Goal: Task Accomplishment & Management: Manage account settings

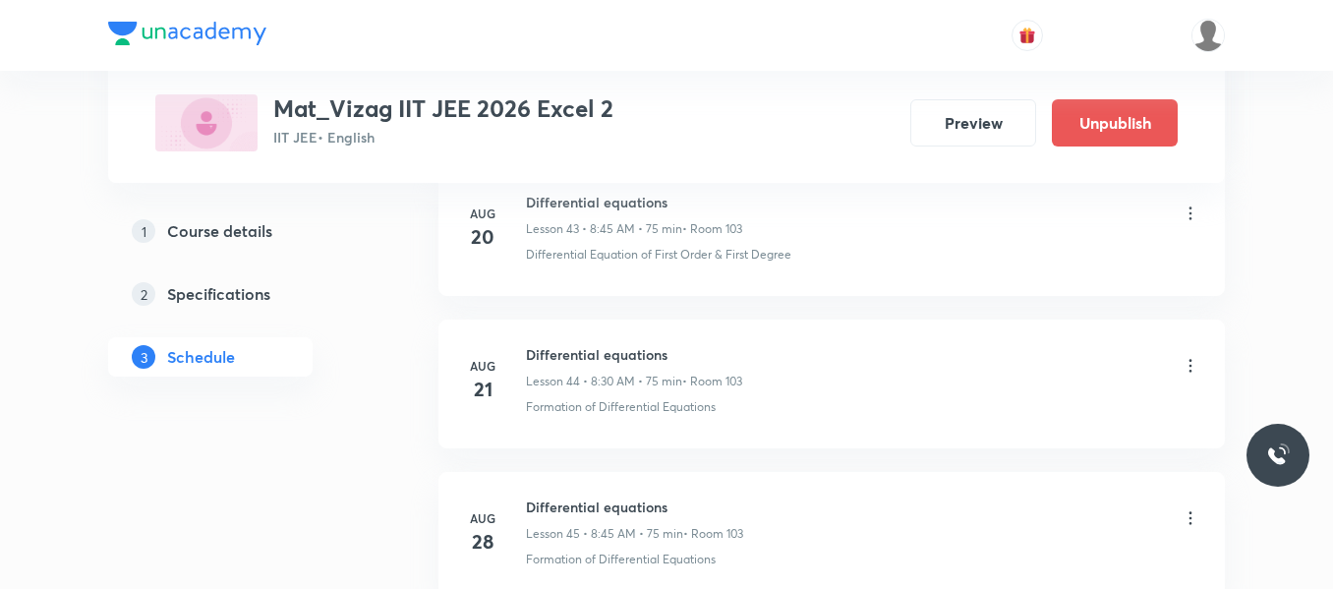
scroll to position [8148, 0]
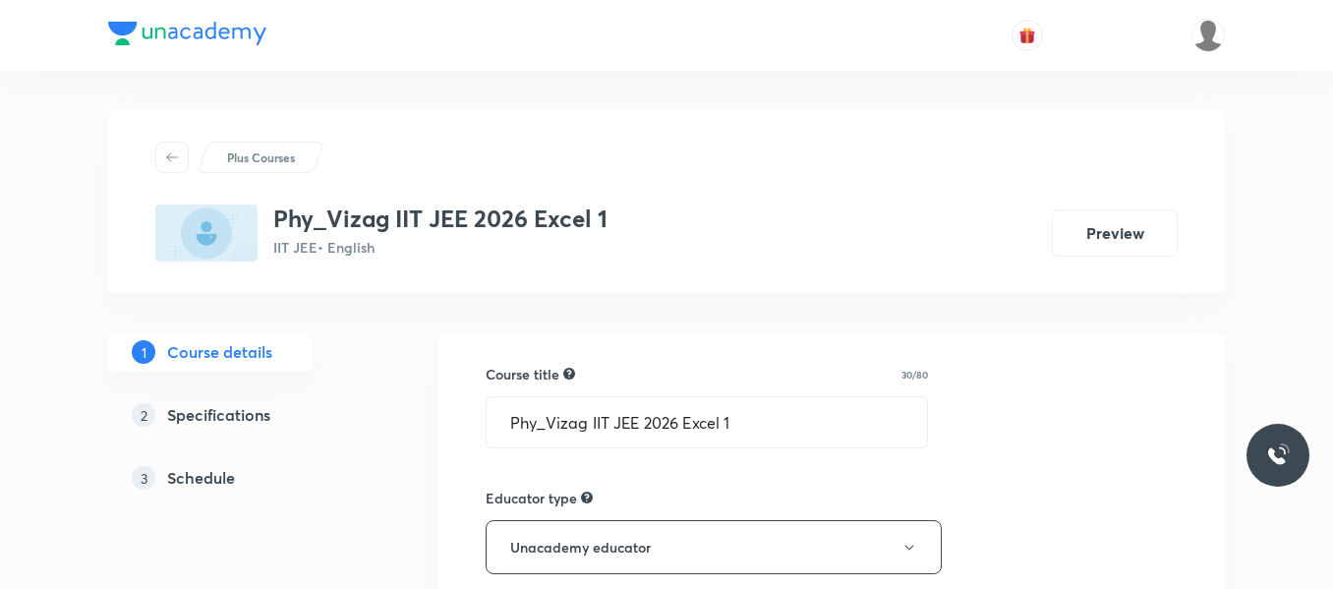
click at [209, 475] on h5 "Schedule" at bounding box center [201, 478] width 68 height 24
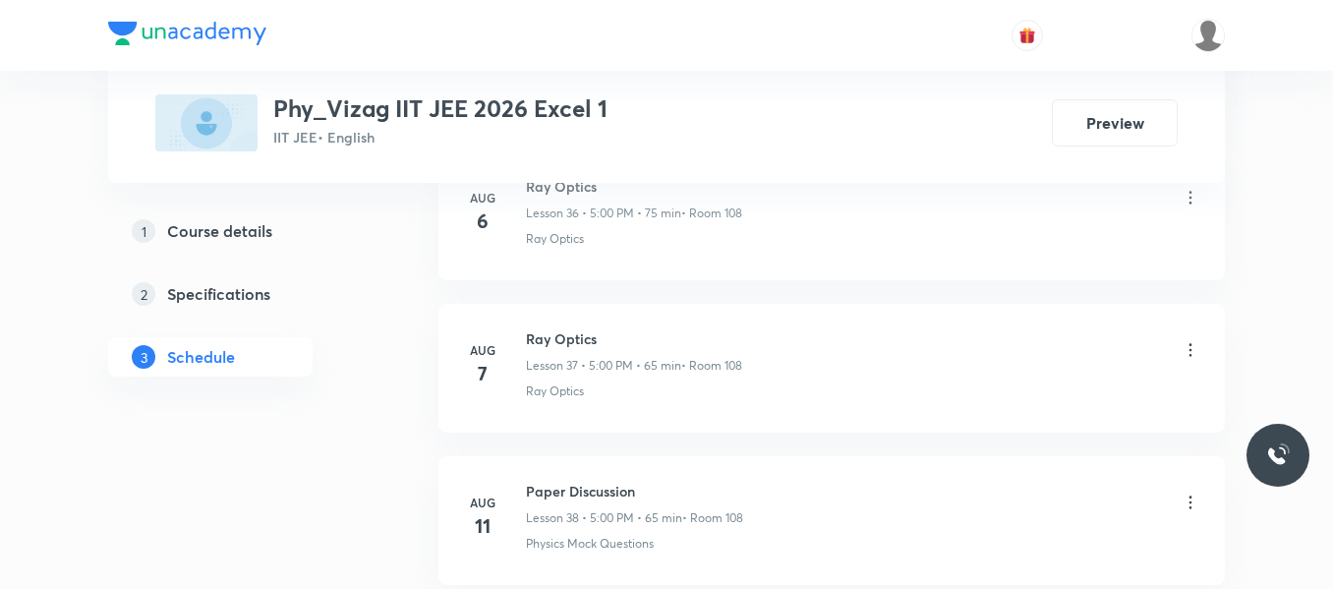
scroll to position [8122, 0]
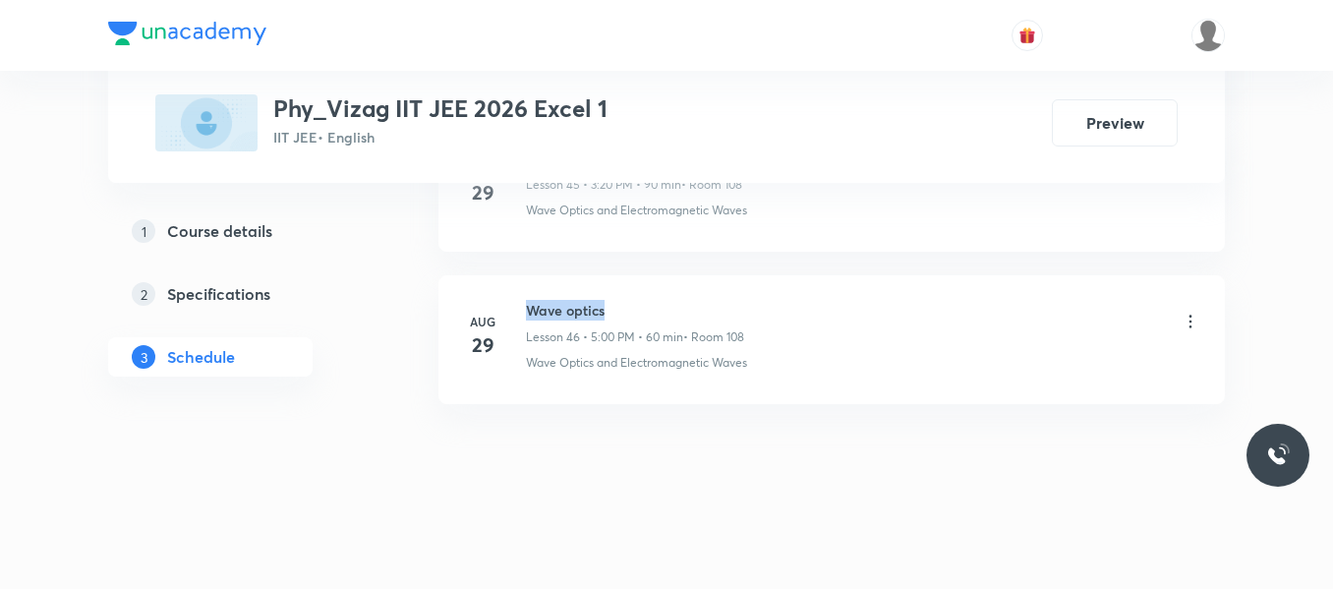
drag, startPoint x: 524, startPoint y: 308, endPoint x: 670, endPoint y: 298, distance: 146.8
click at [670, 298] on li "Aug 29 Wave optics Lesson 46 • 5:00 PM • 60 min • Room 108 Wave Optics and Elec…" at bounding box center [831, 339] width 786 height 129
copy h6 "Wave optics"
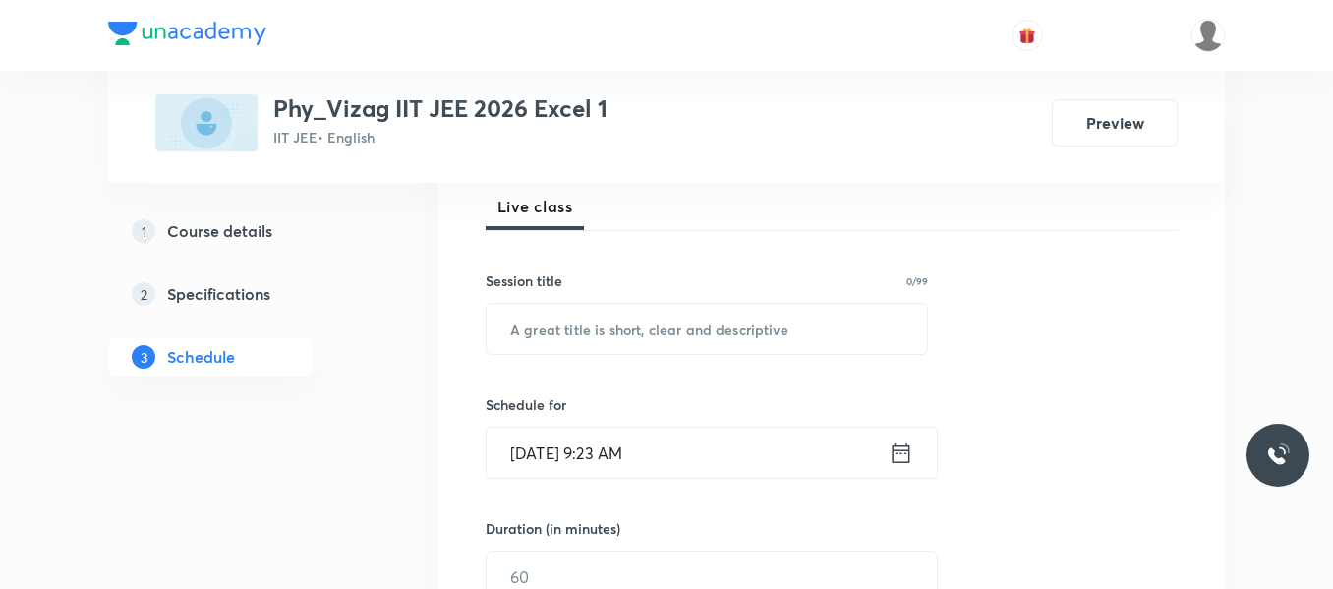
scroll to position [295, 0]
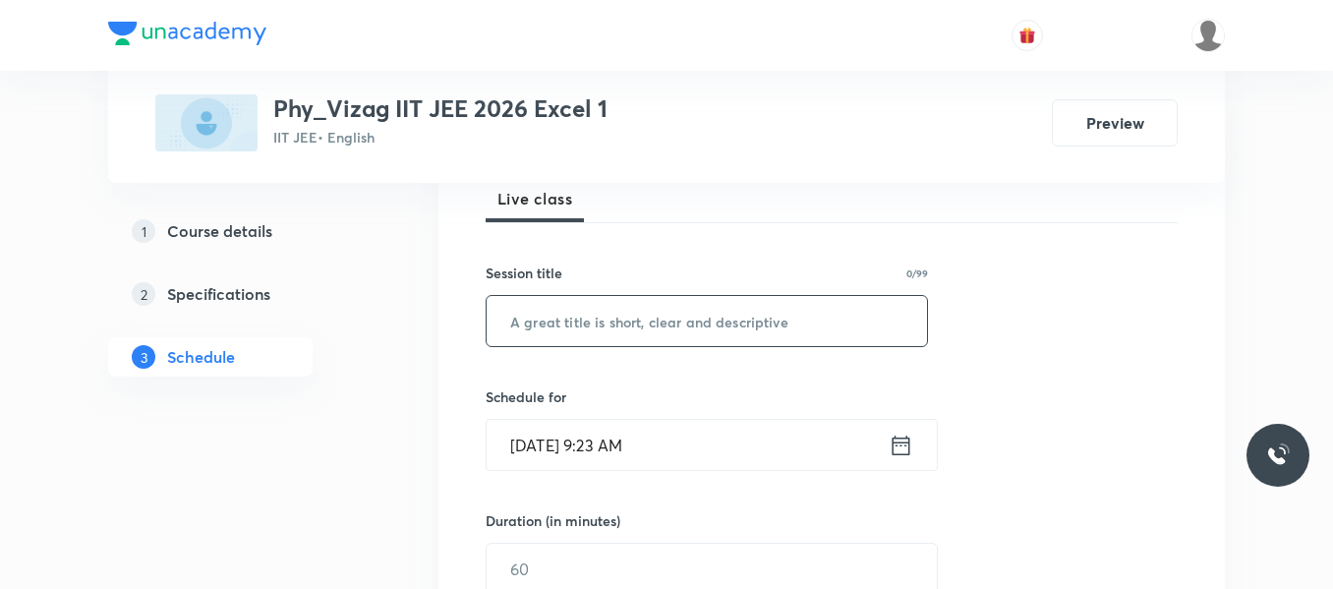
click at [573, 325] on input "text" at bounding box center [707, 321] width 440 height 50
paste input "Wave optics"
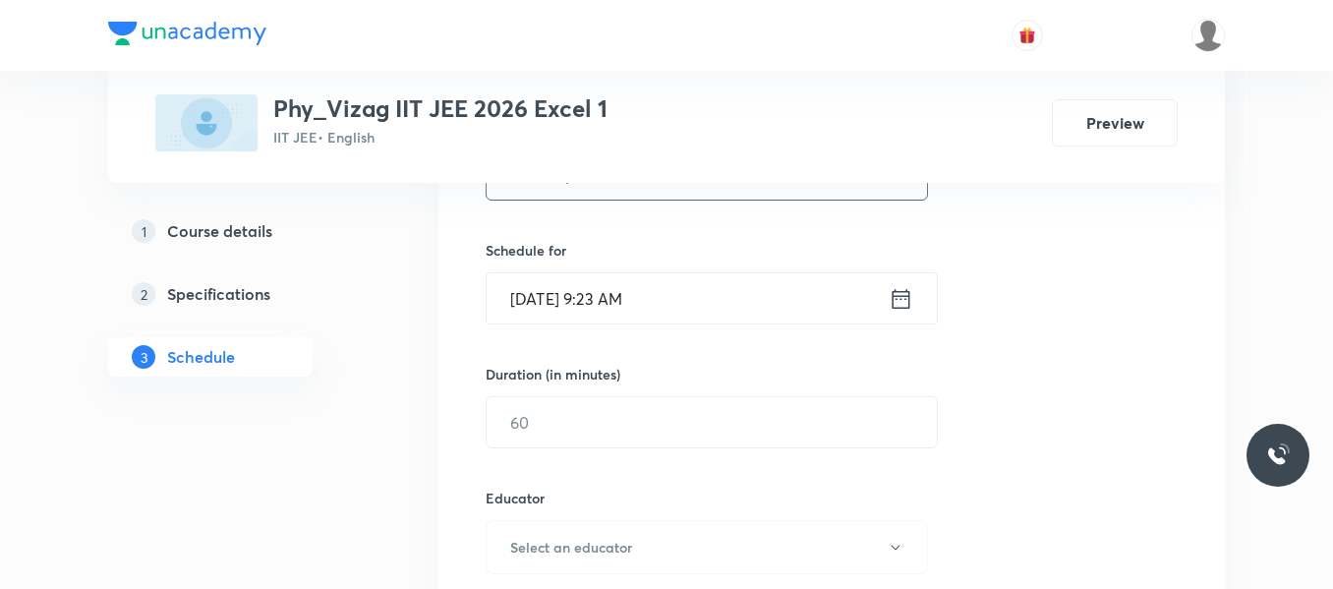
scroll to position [442, 0]
type input "Wave optics"
click at [899, 292] on icon at bounding box center [901, 298] width 25 height 28
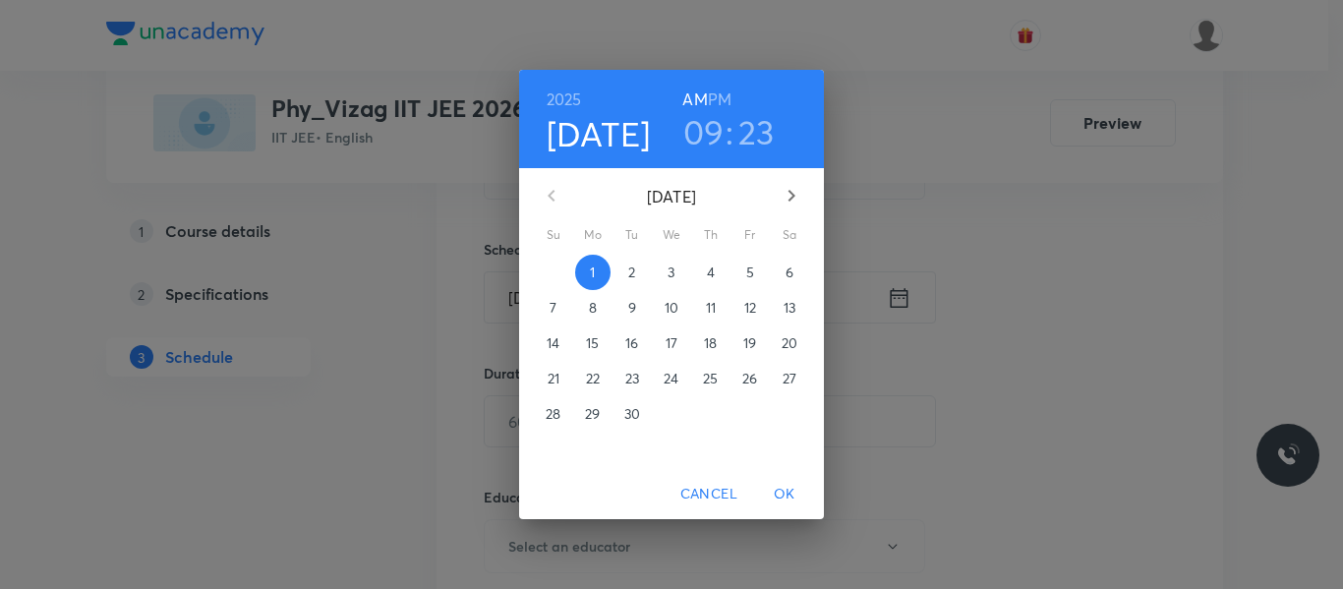
click at [725, 91] on h6 "PM" at bounding box center [720, 100] width 24 height 28
click at [711, 131] on h3 "09" at bounding box center [703, 131] width 41 height 41
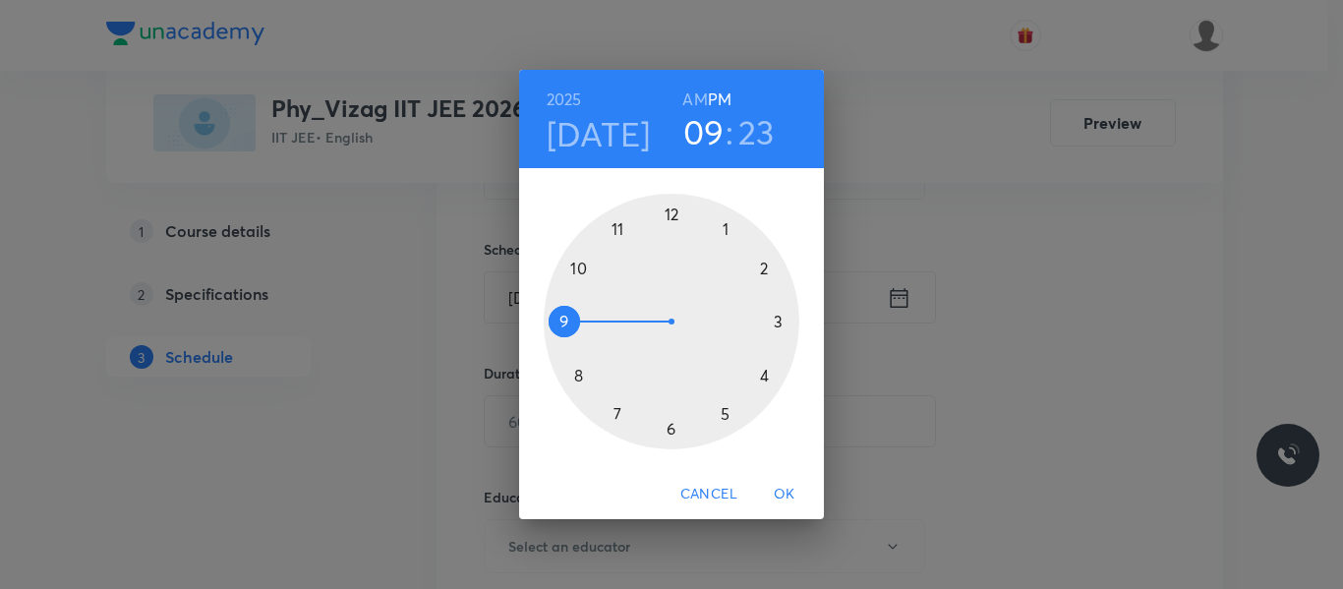
click at [725, 415] on div at bounding box center [672, 322] width 256 height 256
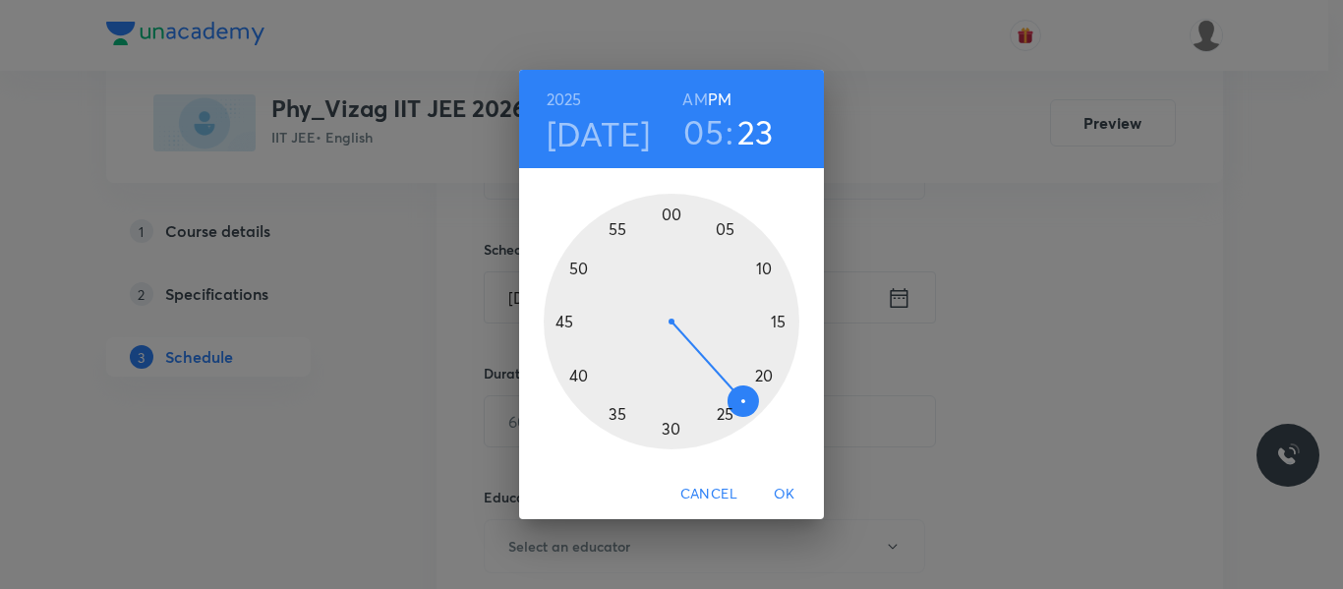
click at [669, 213] on div at bounding box center [672, 322] width 256 height 256
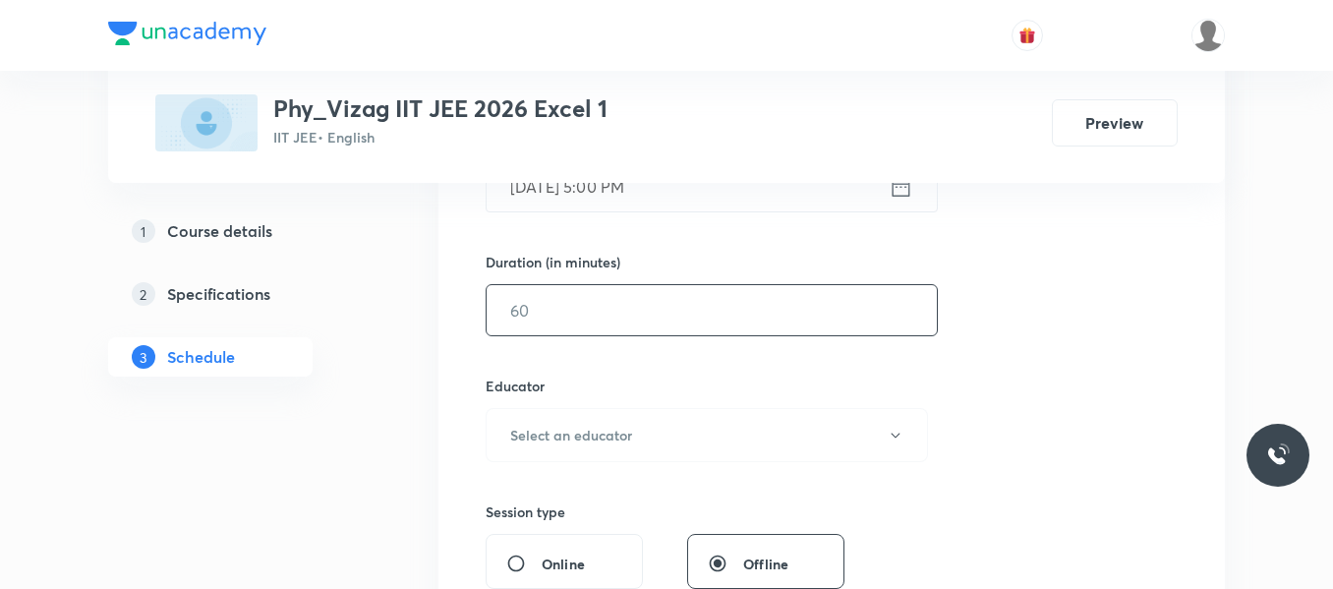
scroll to position [554, 0]
click at [619, 332] on input "text" at bounding box center [712, 309] width 450 height 50
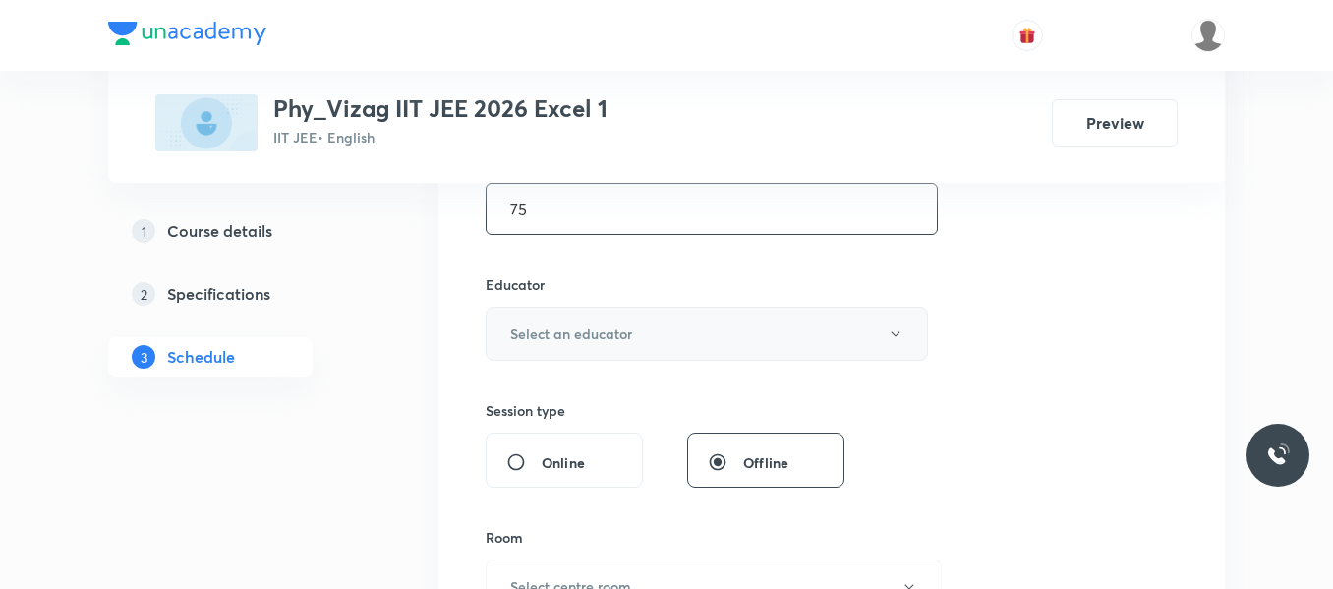
scroll to position [668, 0]
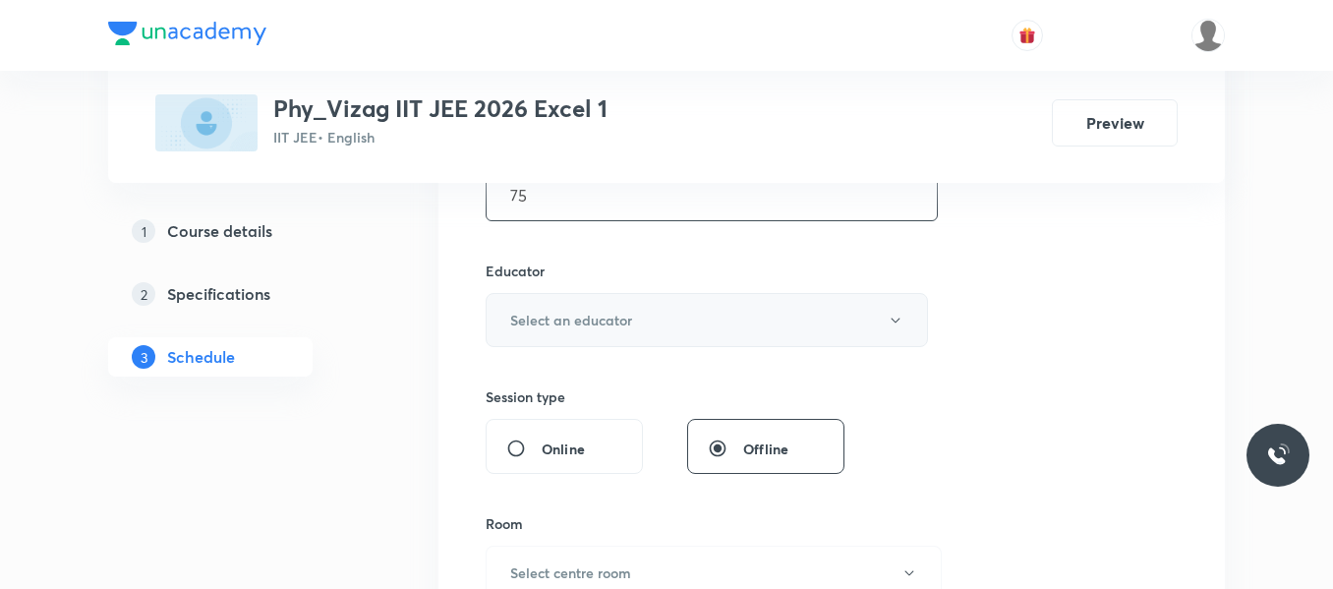
type input "75"
click at [640, 317] on button "Select an educator" at bounding box center [707, 320] width 442 height 54
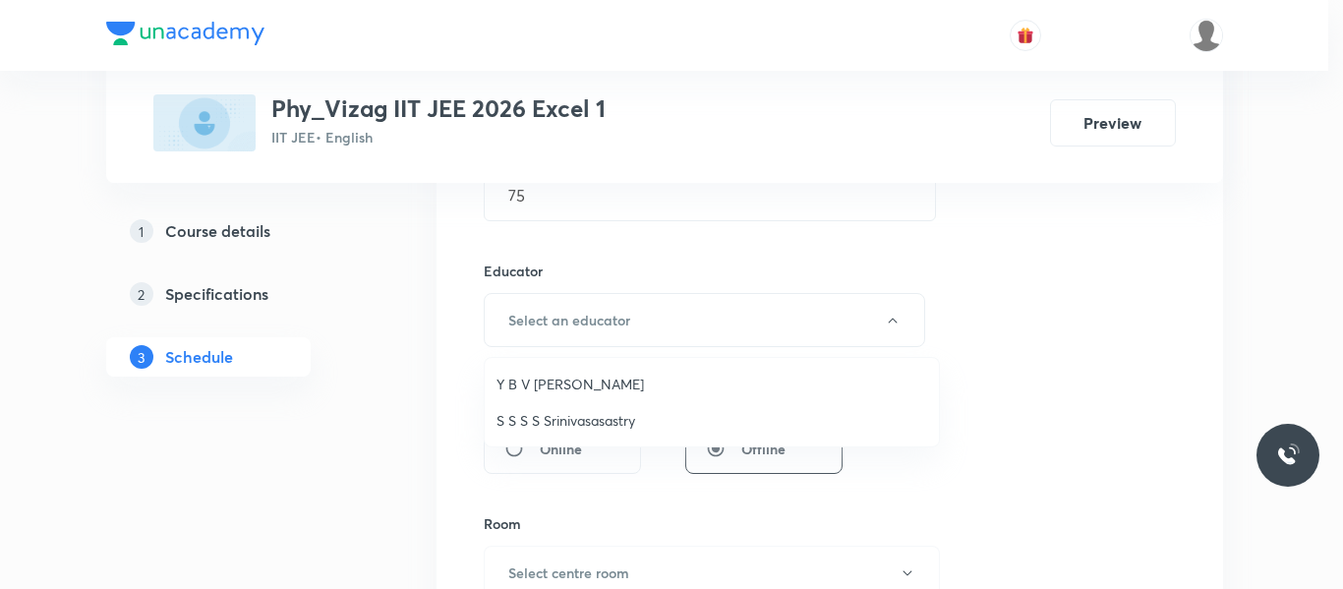
click at [584, 423] on span "S S S S Srinivasasastry" at bounding box center [711, 420] width 431 height 21
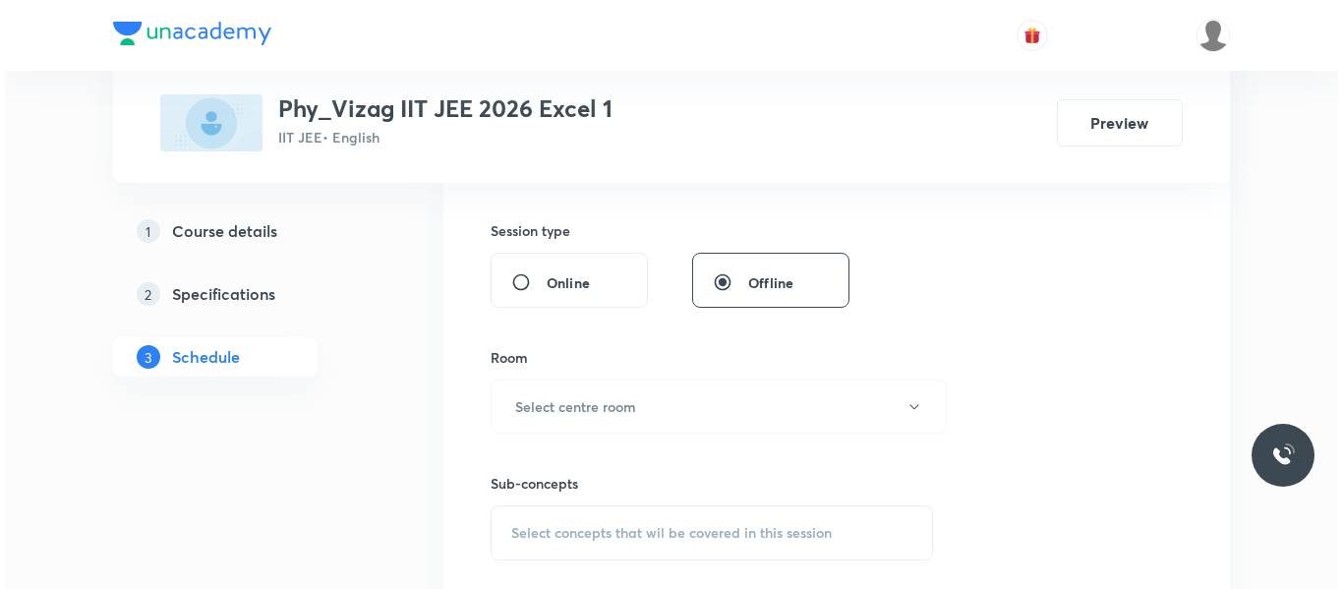
scroll to position [838, 0]
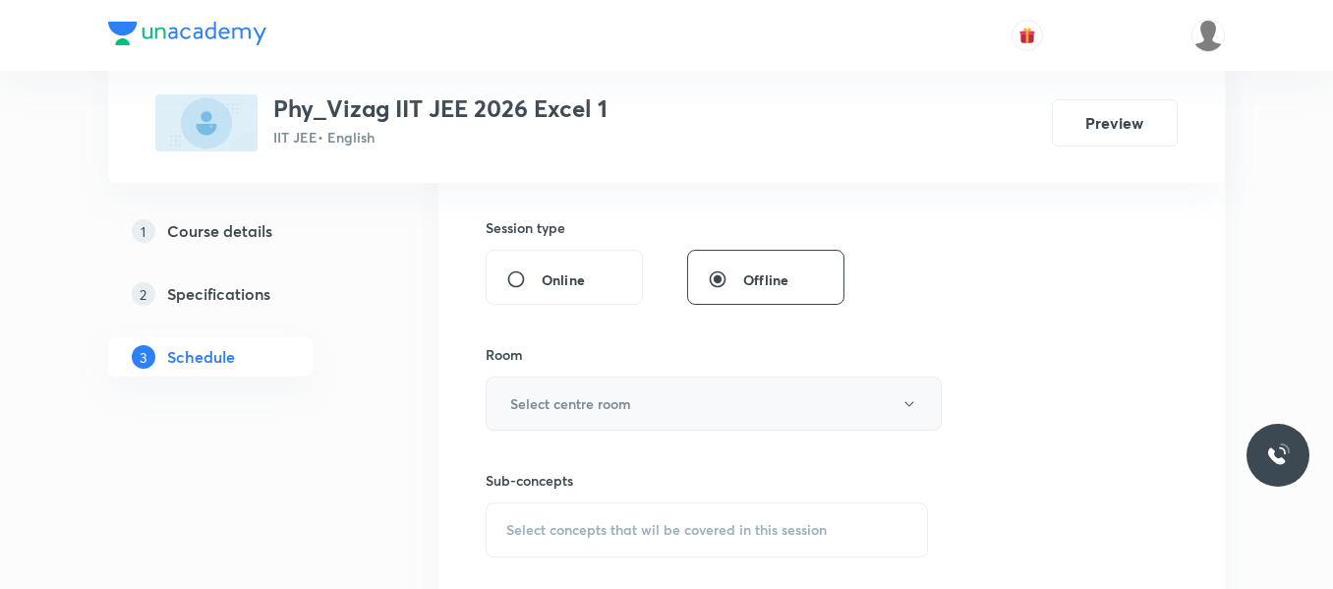
click at [585, 405] on h6 "Select centre room" at bounding box center [570, 403] width 121 height 21
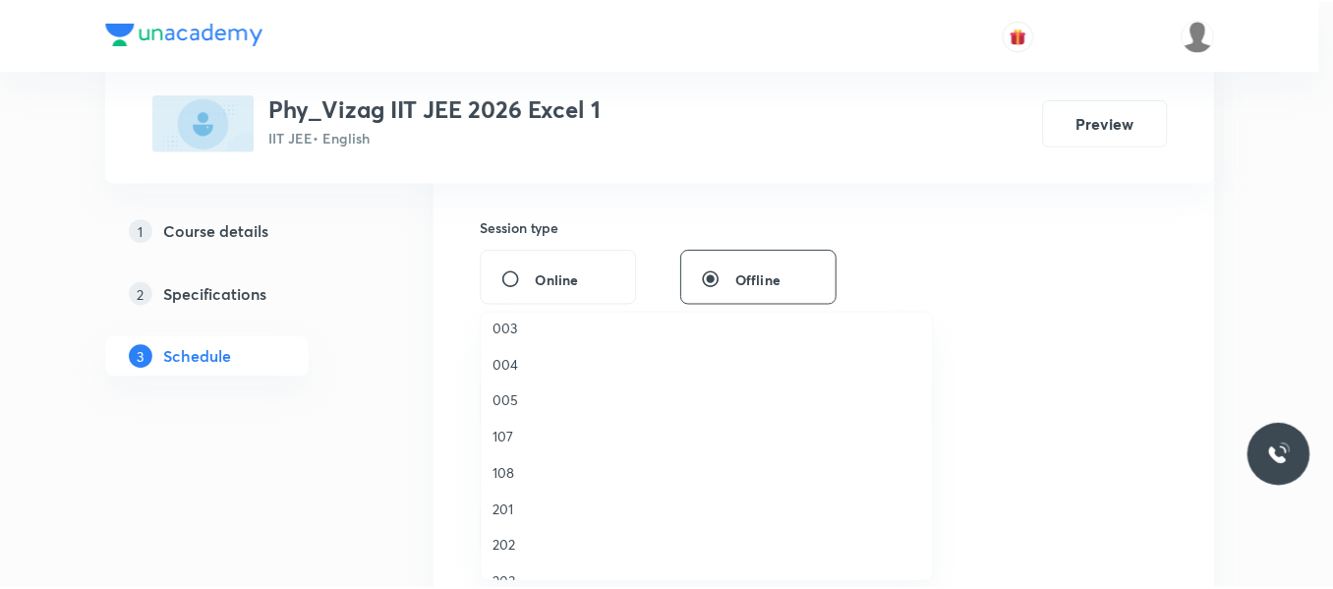
scroll to position [266, 0]
click at [498, 475] on span "108" at bounding box center [711, 472] width 431 height 21
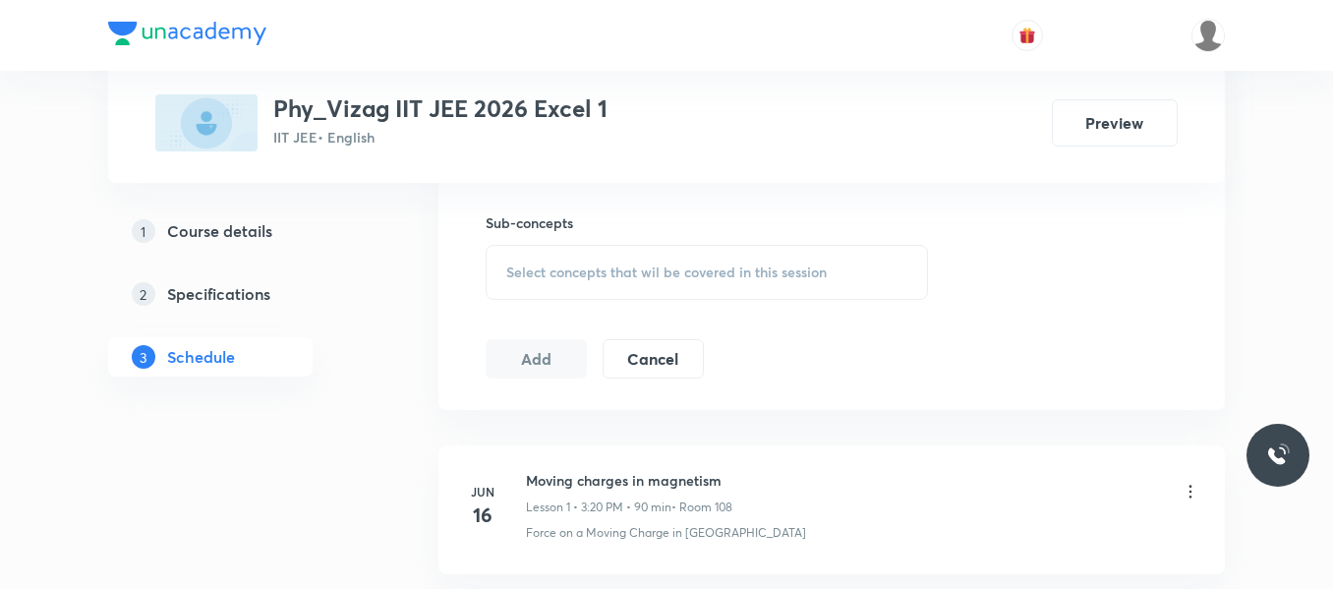
scroll to position [1096, 0]
click at [571, 274] on span "Select concepts that wil be covered in this session" at bounding box center [666, 271] width 320 height 16
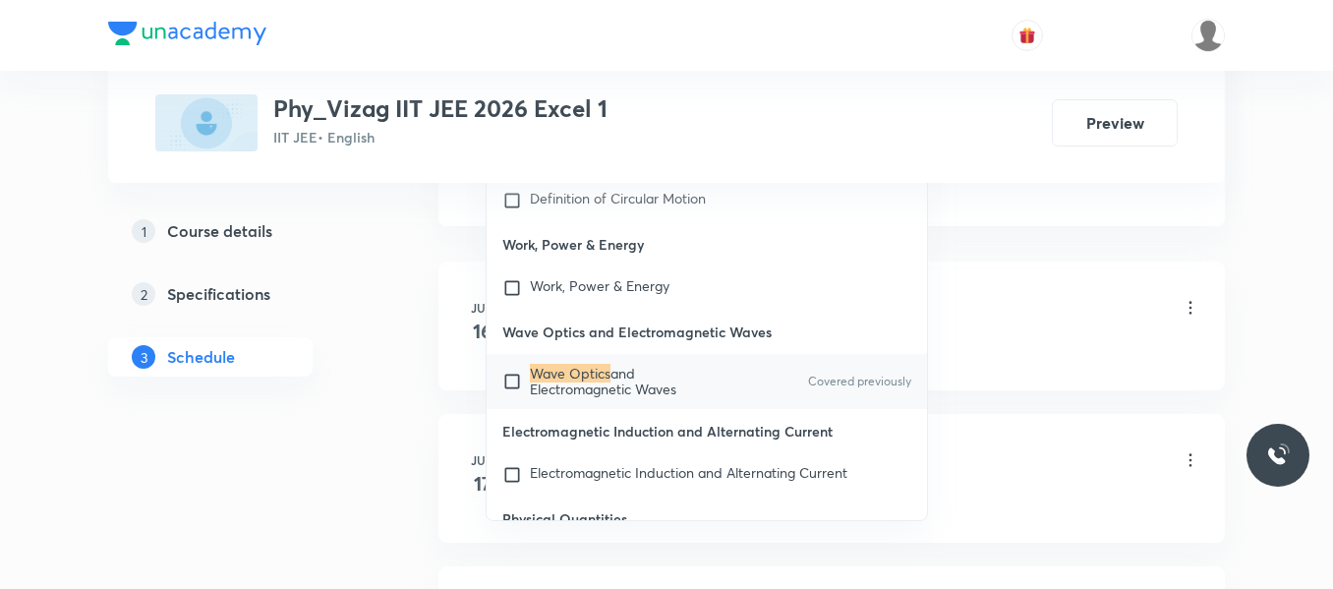
scroll to position [1288, 0]
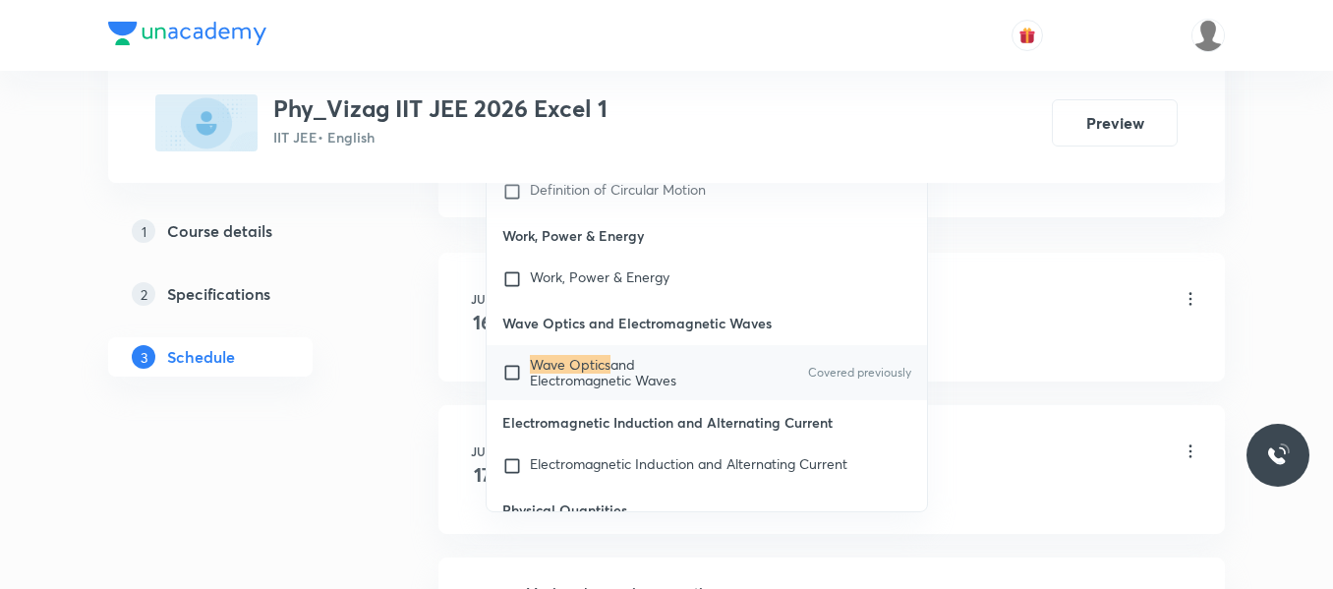
type input "Wave optics"
click at [517, 388] on input "checkbox" at bounding box center [516, 372] width 28 height 31
checkbox input "true"
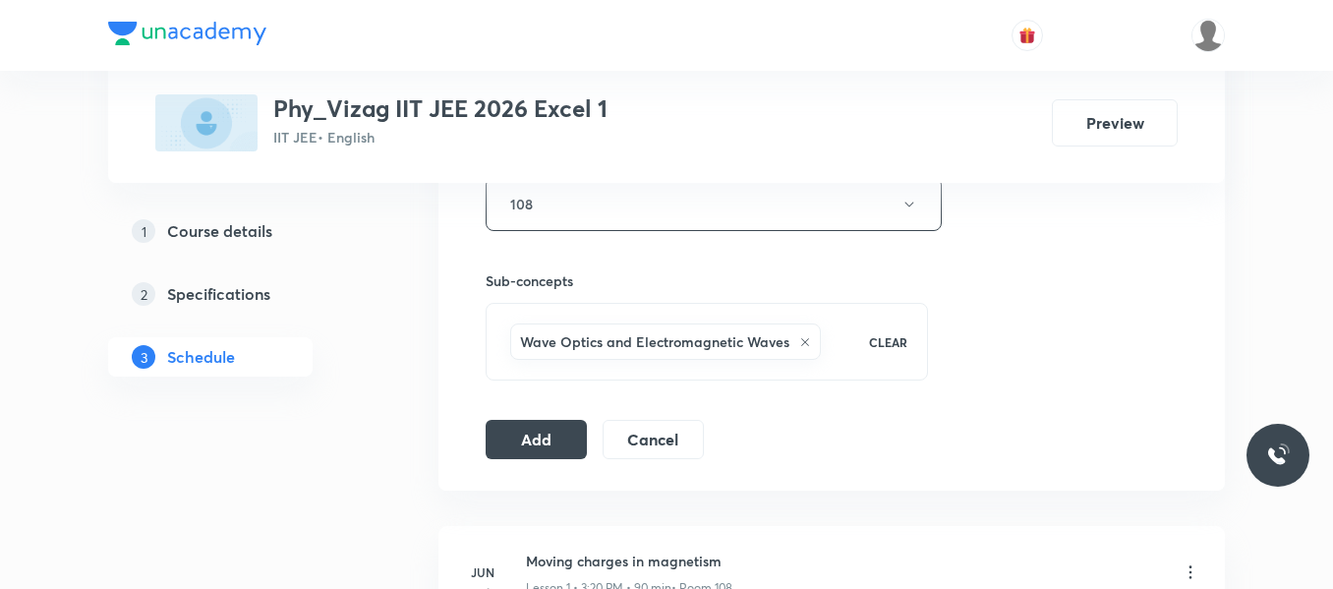
scroll to position [1036, 0]
click at [559, 435] on button "Add" at bounding box center [536, 438] width 101 height 39
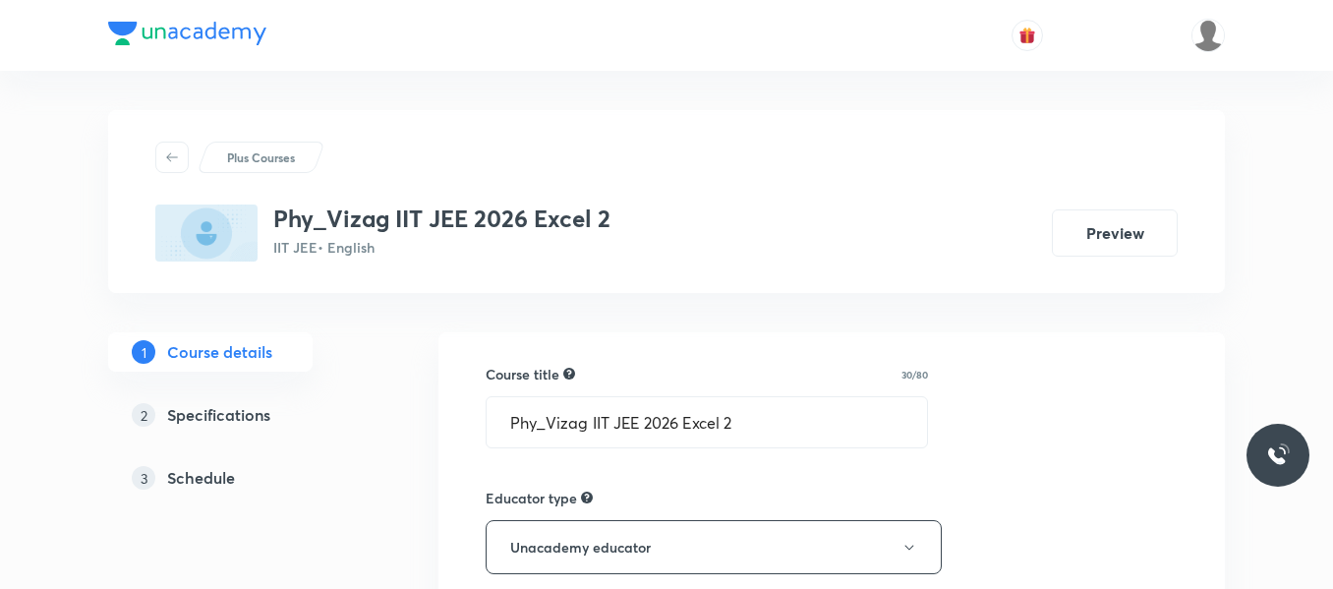
click at [225, 476] on h5 "Schedule" at bounding box center [201, 478] width 68 height 24
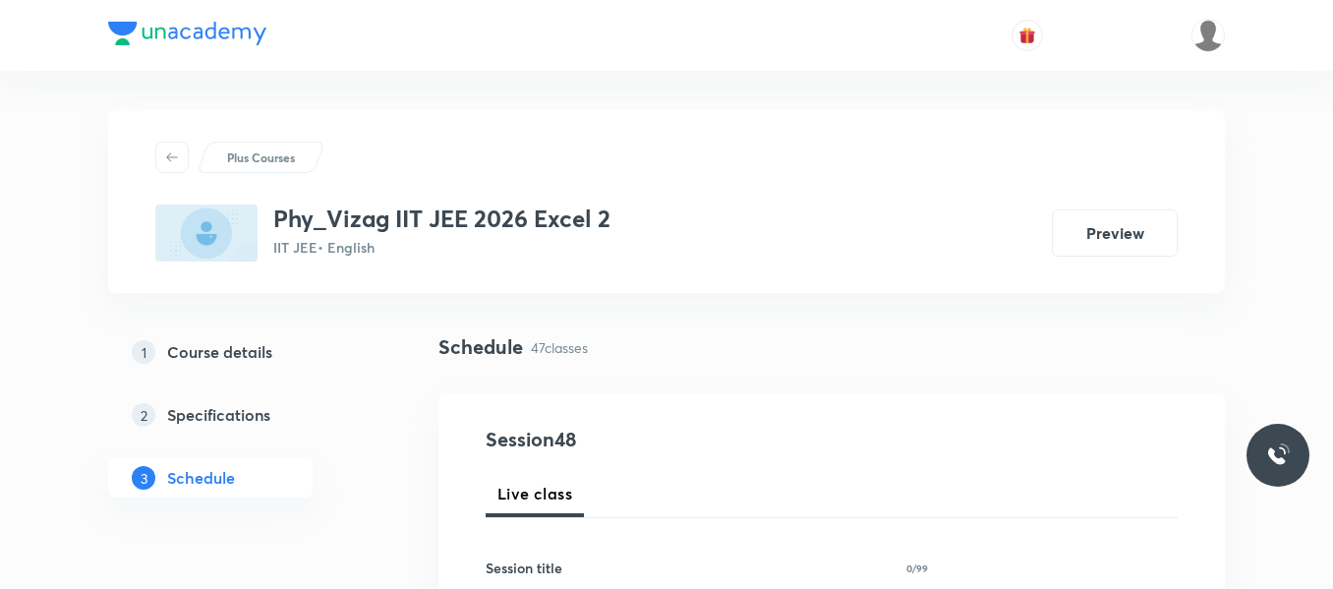
click at [348, 504] on div "1 Course details 2 Specifications 3 Schedule" at bounding box center [241, 426] width 267 height 189
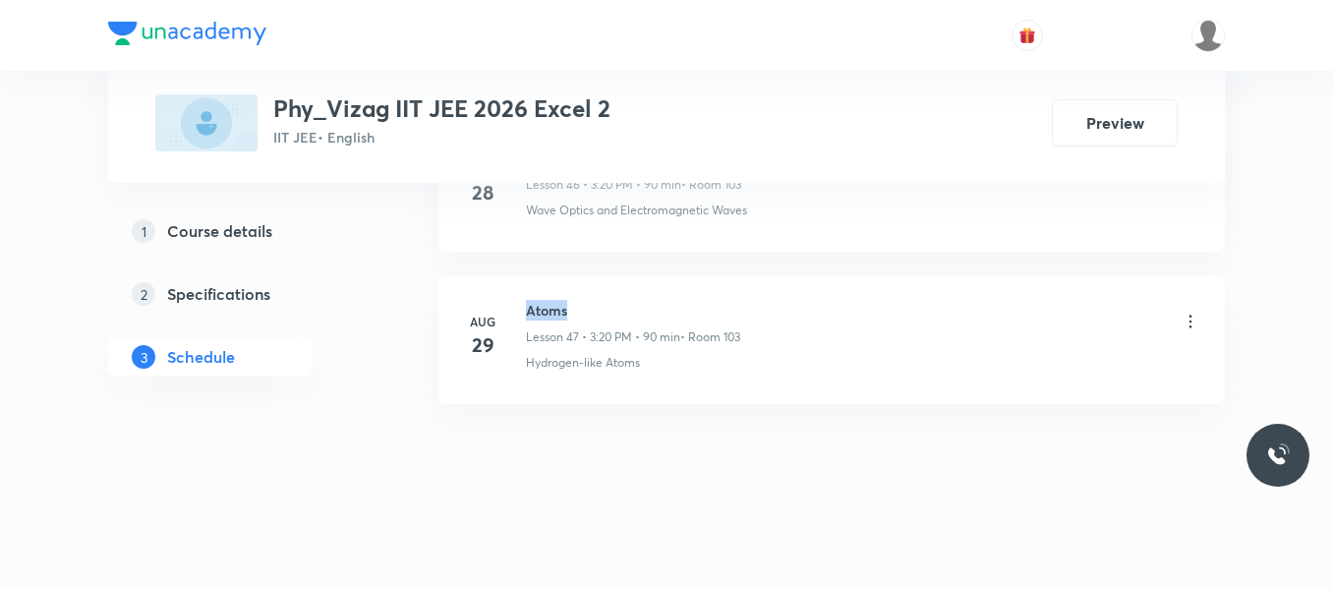
drag, startPoint x: 528, startPoint y: 306, endPoint x: 654, endPoint y: 297, distance: 126.1
click at [654, 297] on li "Aug 29 Atoms Lesson 47 • 3:20 PM • 90 min • Room 103 Hydrogen-like Atoms" at bounding box center [831, 339] width 786 height 129
copy h6 "Atoms"
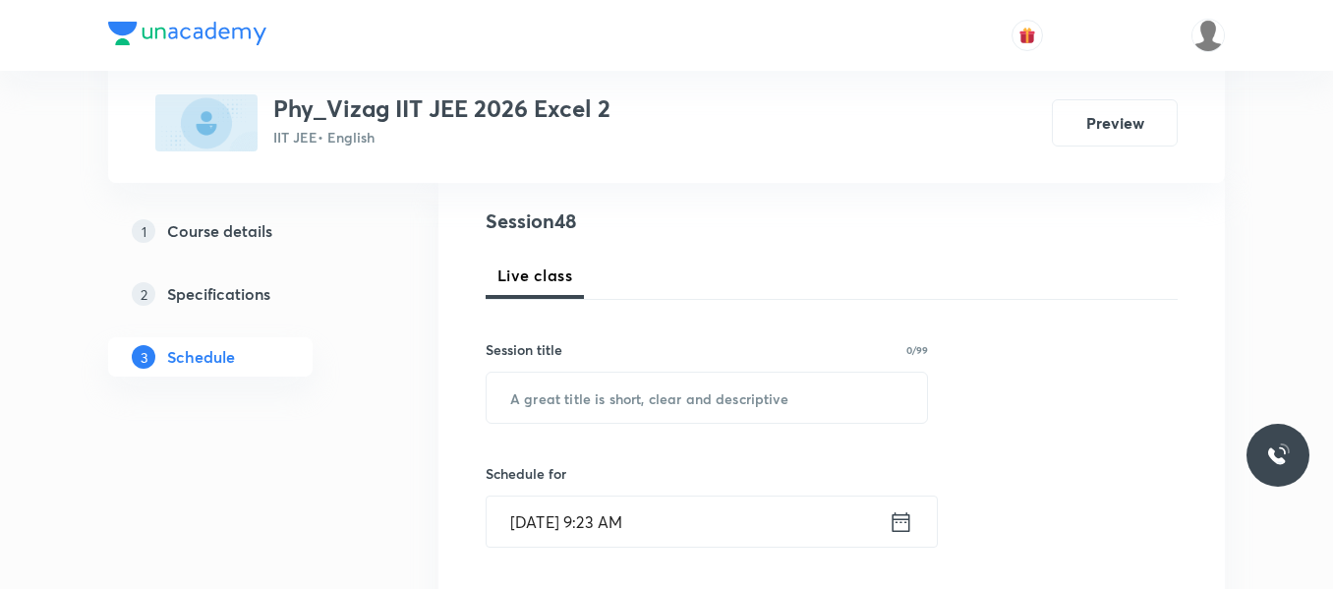
scroll to position [219, 0]
click at [551, 400] on input "text" at bounding box center [707, 397] width 440 height 50
paste input "Atoms"
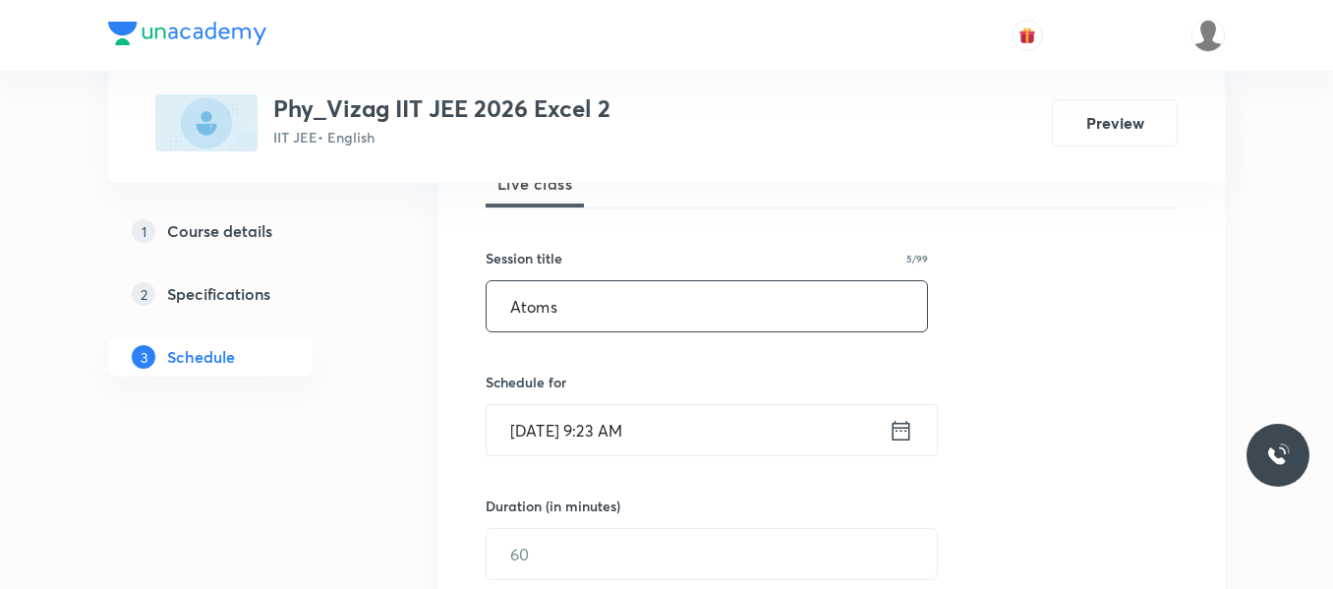
scroll to position [311, 0]
type input "Atoms"
click at [895, 428] on icon at bounding box center [901, 430] width 25 height 28
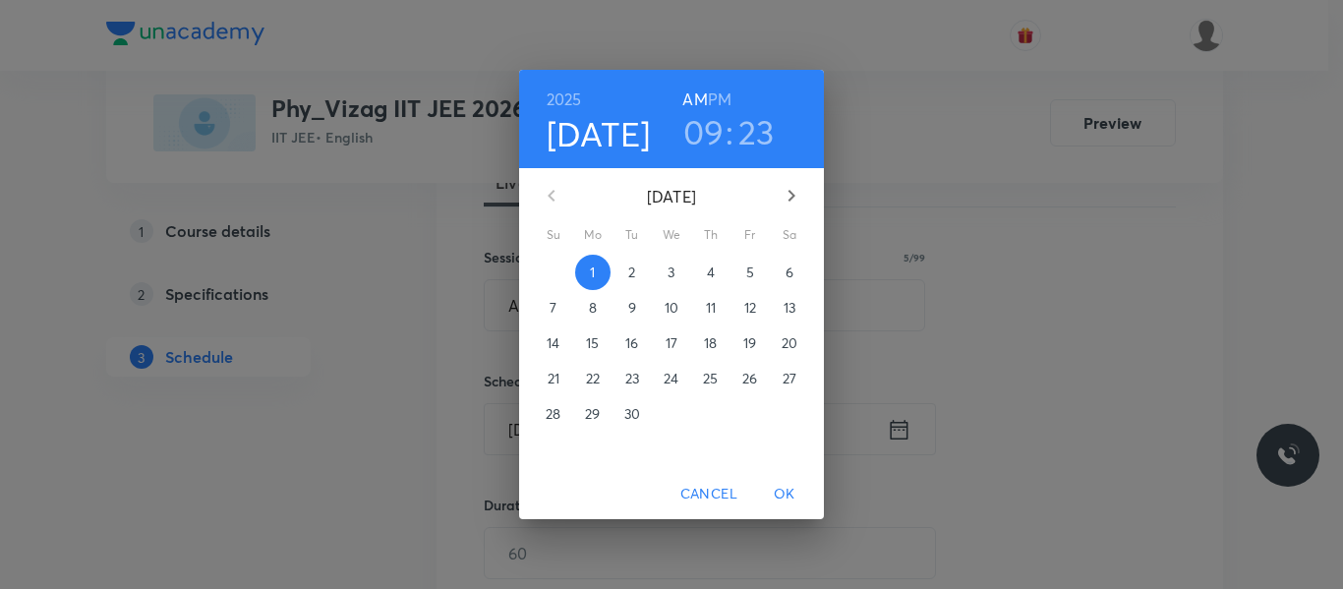
click at [722, 96] on h6 "PM" at bounding box center [720, 100] width 24 height 28
click at [710, 140] on h3 "09" at bounding box center [703, 131] width 41 height 41
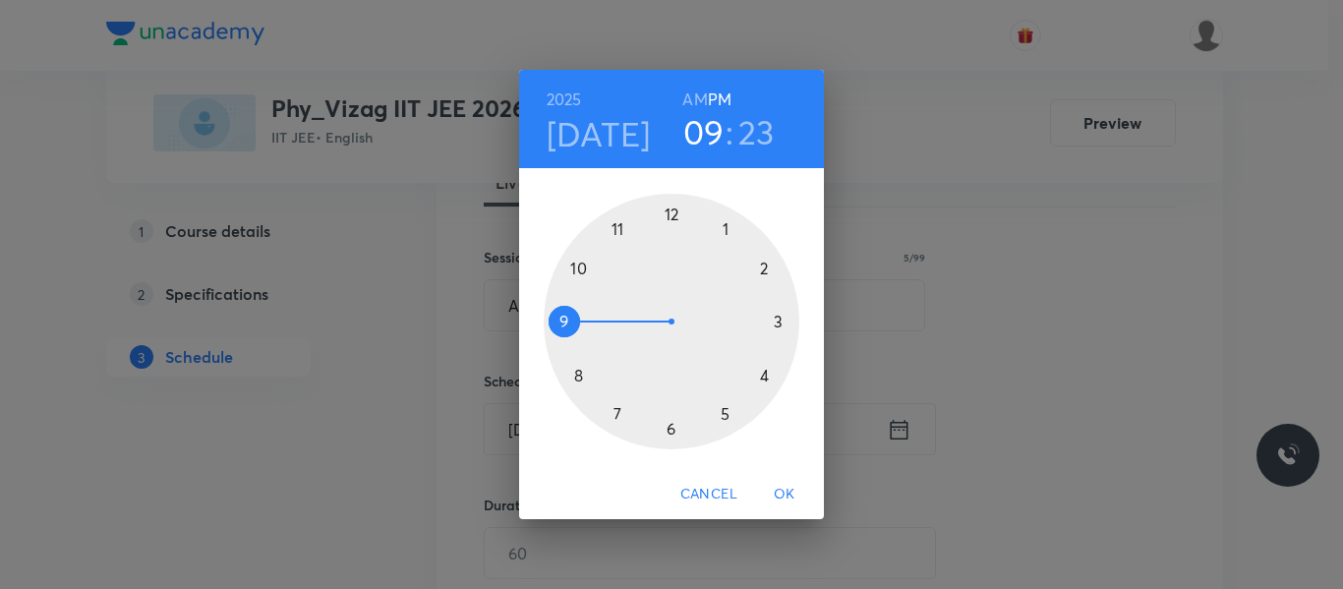
click at [783, 320] on div at bounding box center [672, 322] width 256 height 256
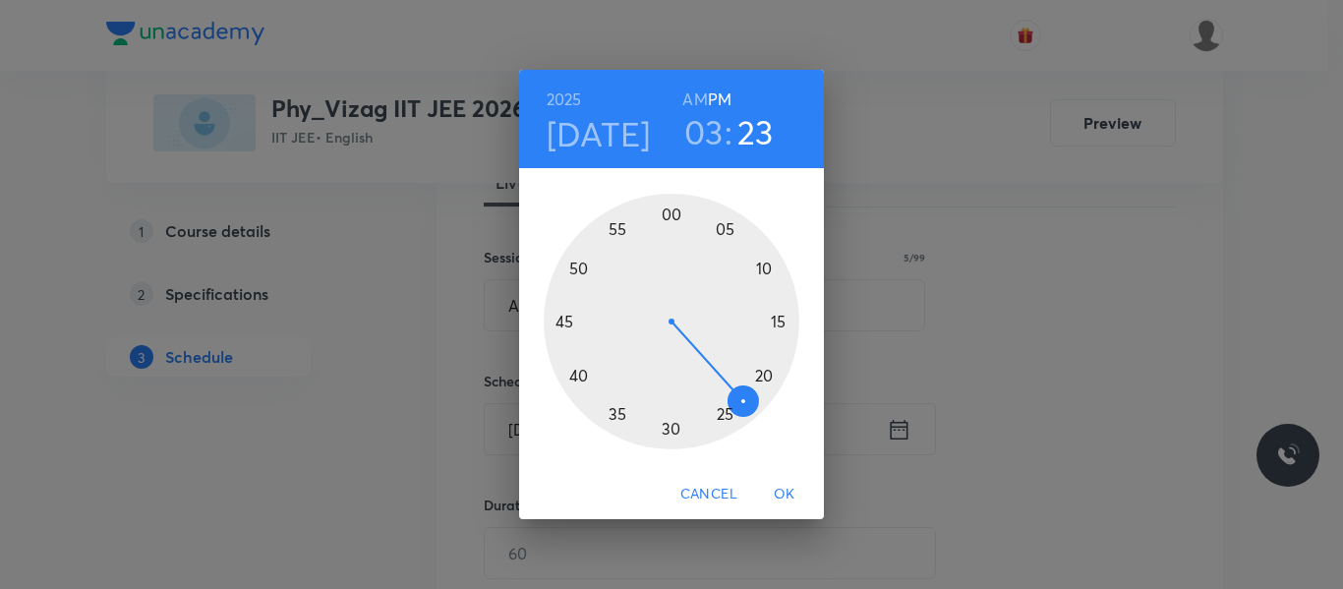
click at [769, 372] on div at bounding box center [672, 322] width 256 height 256
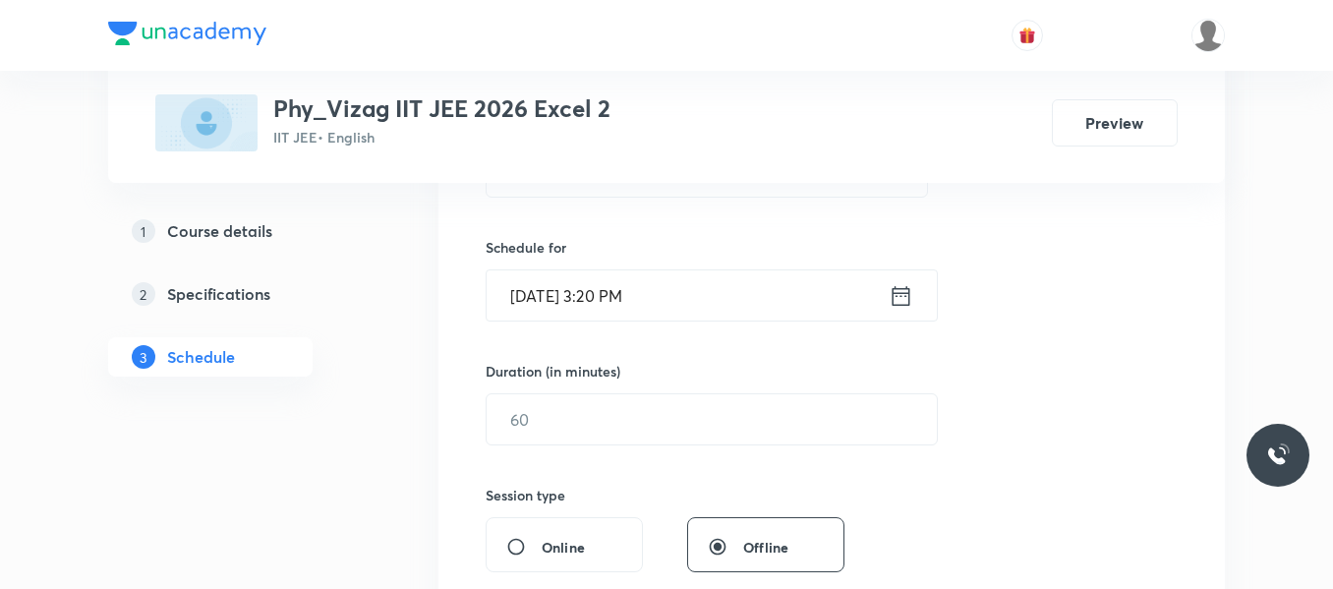
scroll to position [445, 0]
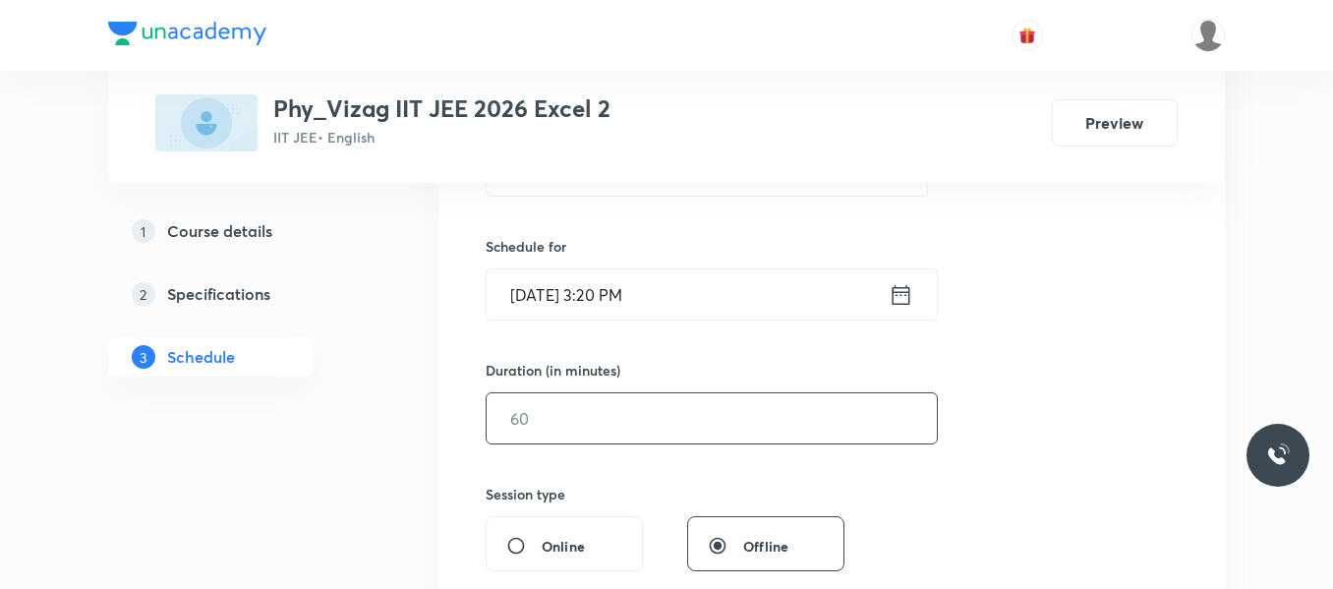
click at [629, 418] on input "text" at bounding box center [712, 418] width 450 height 50
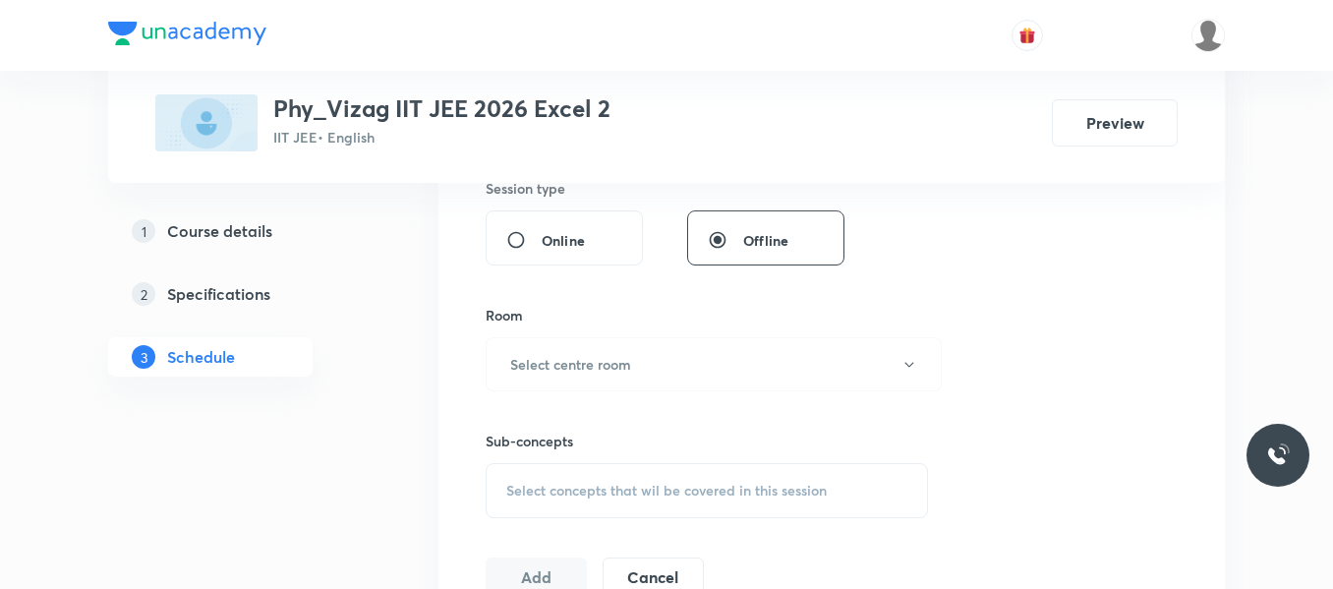
scroll to position [776, 0]
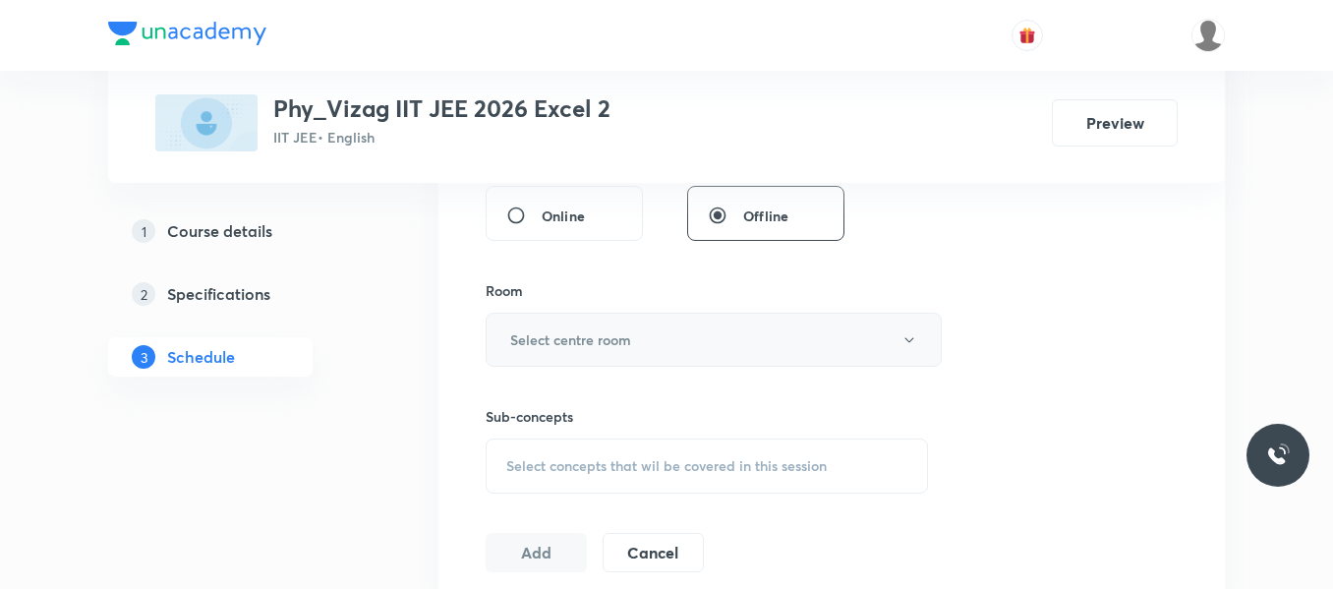
type input "90"
click at [586, 335] on h6 "Select centre room" at bounding box center [570, 339] width 121 height 21
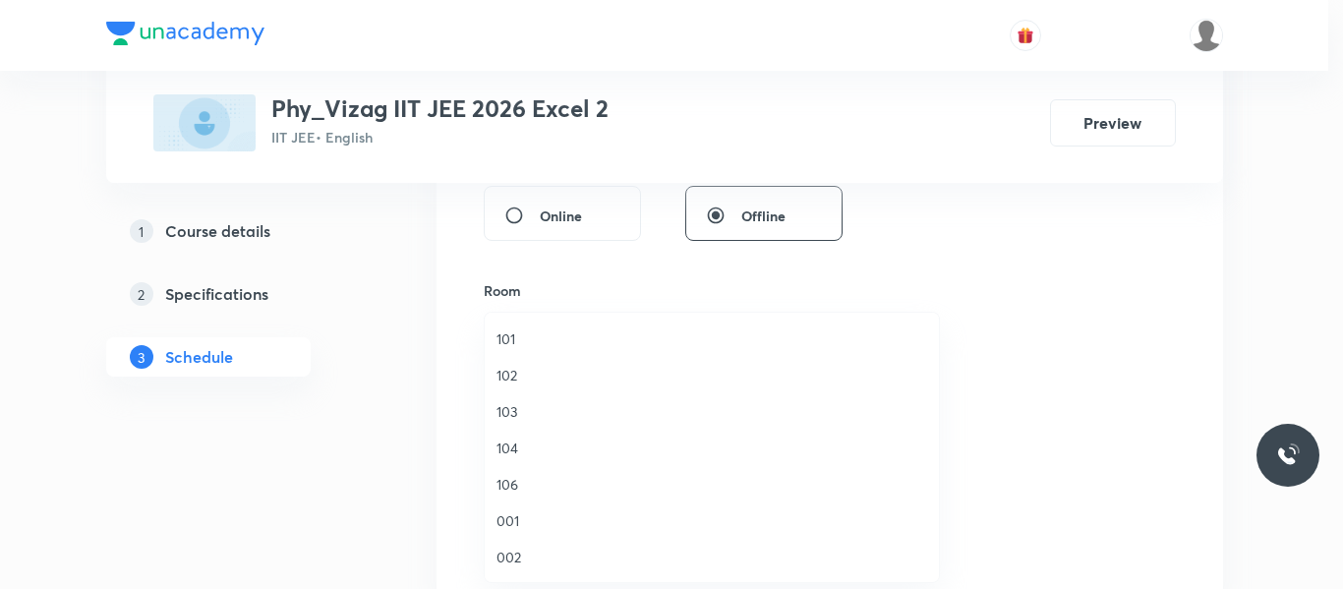
click at [507, 410] on span "103" at bounding box center [711, 411] width 431 height 21
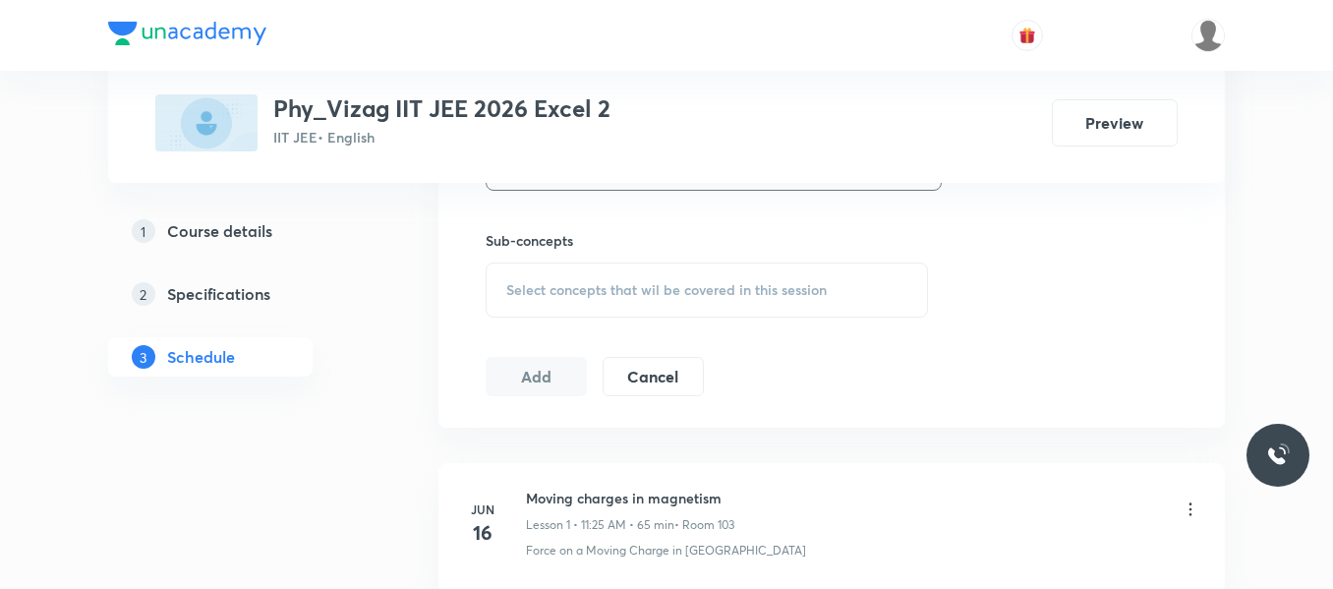
scroll to position [953, 0]
click at [600, 286] on span "Select concepts that wil be covered in this session" at bounding box center [666, 289] width 320 height 16
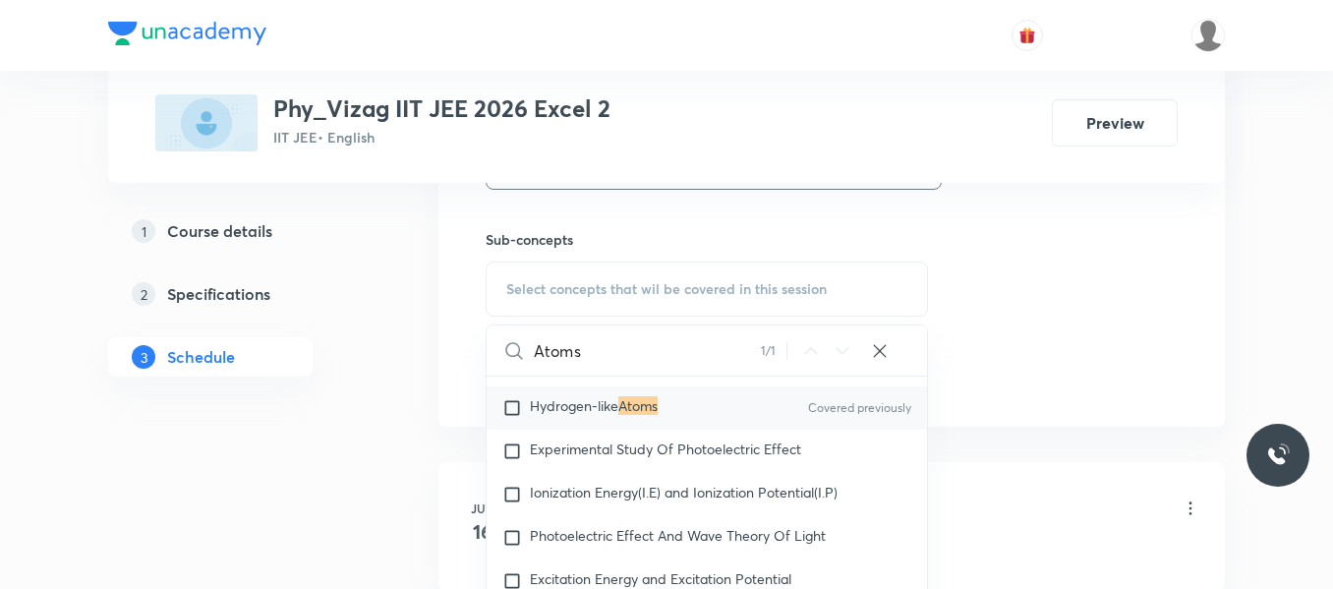
scroll to position [28226, 0]
type input "Atoms"
click at [515, 417] on input "checkbox" at bounding box center [516, 407] width 28 height 20
checkbox input "true"
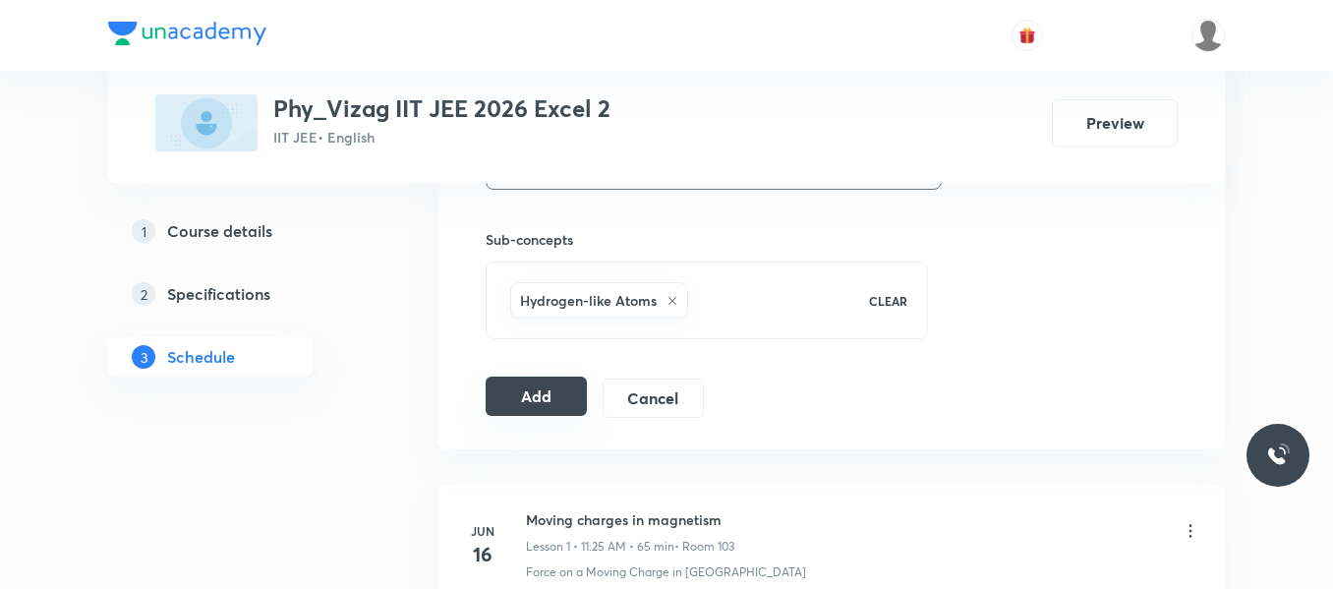
click at [558, 395] on button "Add" at bounding box center [536, 396] width 101 height 39
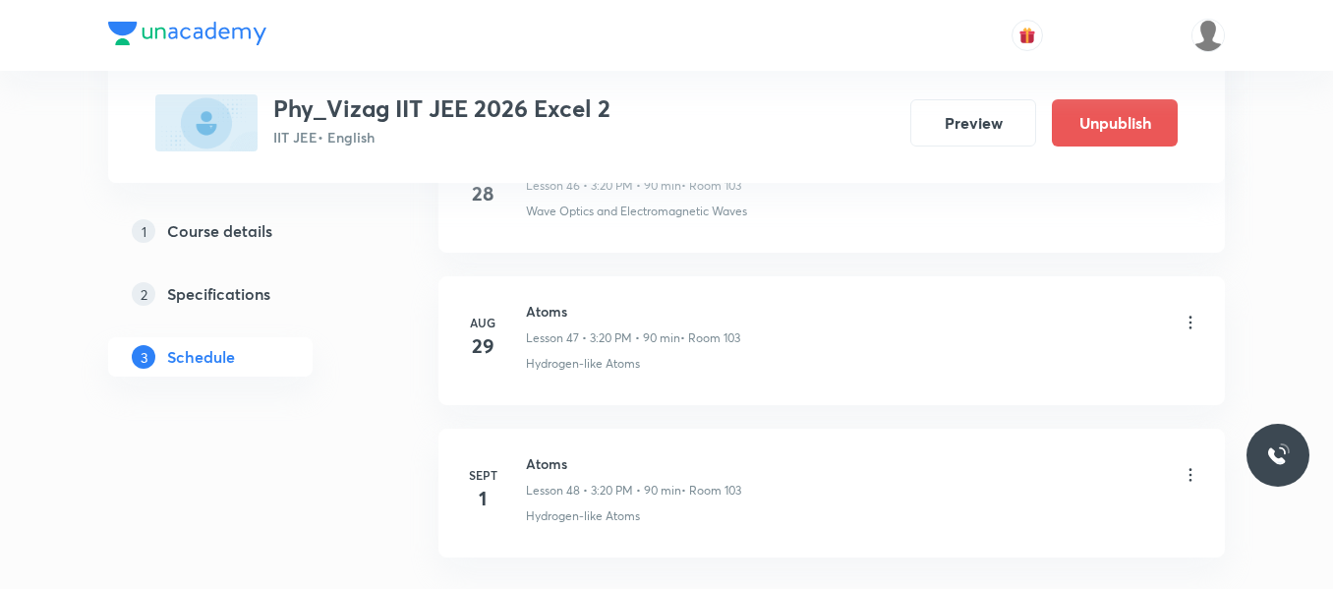
scroll to position [7397, 0]
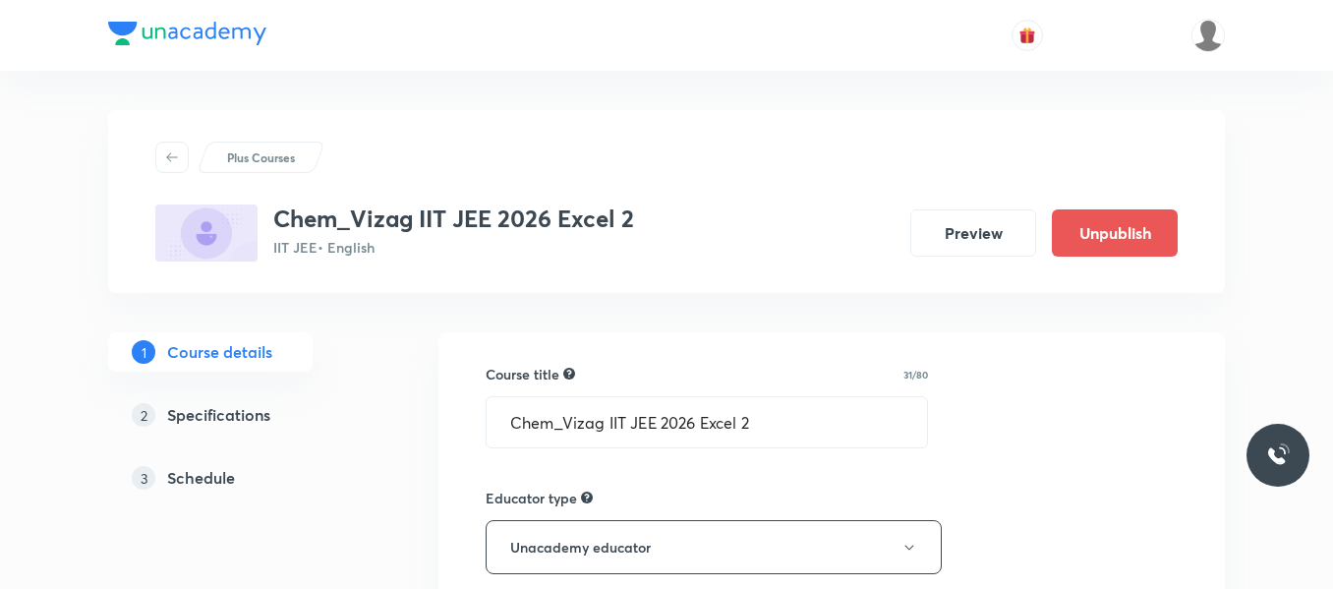
click at [222, 476] on h5 "Schedule" at bounding box center [201, 478] width 68 height 24
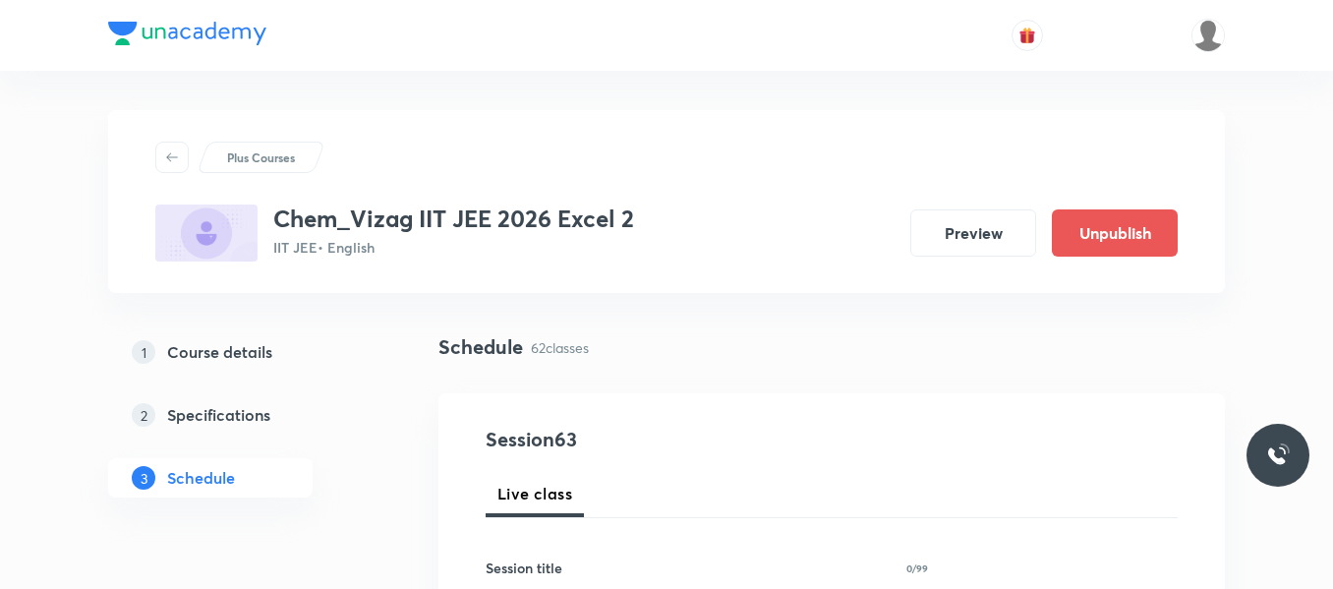
click at [343, 503] on div "1 Course details 2 Specifications 3 Schedule" at bounding box center [241, 426] width 267 height 189
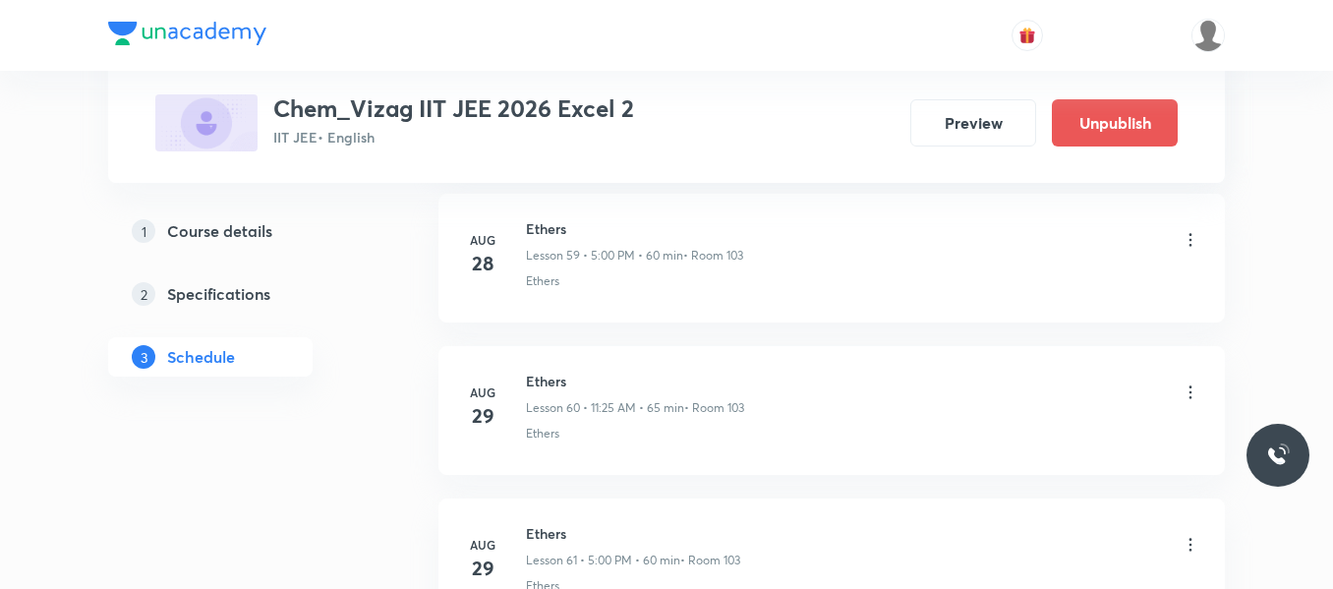
scroll to position [10434, 0]
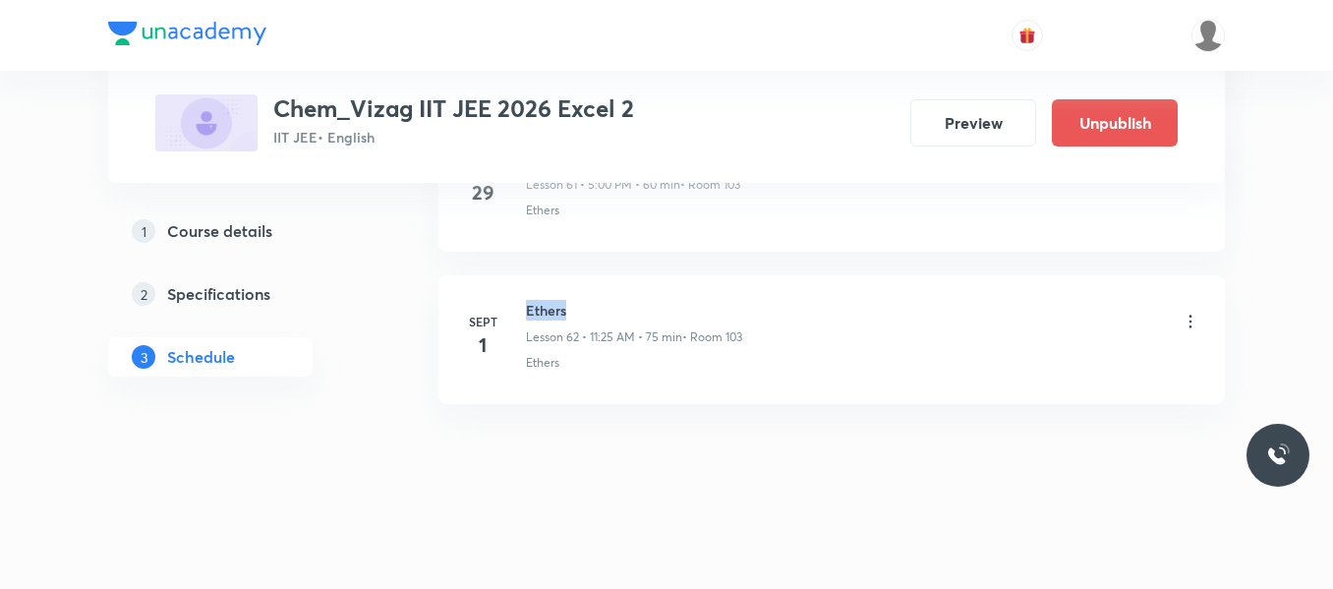
drag, startPoint x: 527, startPoint y: 307, endPoint x: 617, endPoint y: 286, distance: 92.8
click at [617, 286] on li "Sept 1 Ethers Lesson 62 • 11:25 AM • 75 min • Room 103 Ethers" at bounding box center [831, 339] width 786 height 129
copy h6 "Ethers"
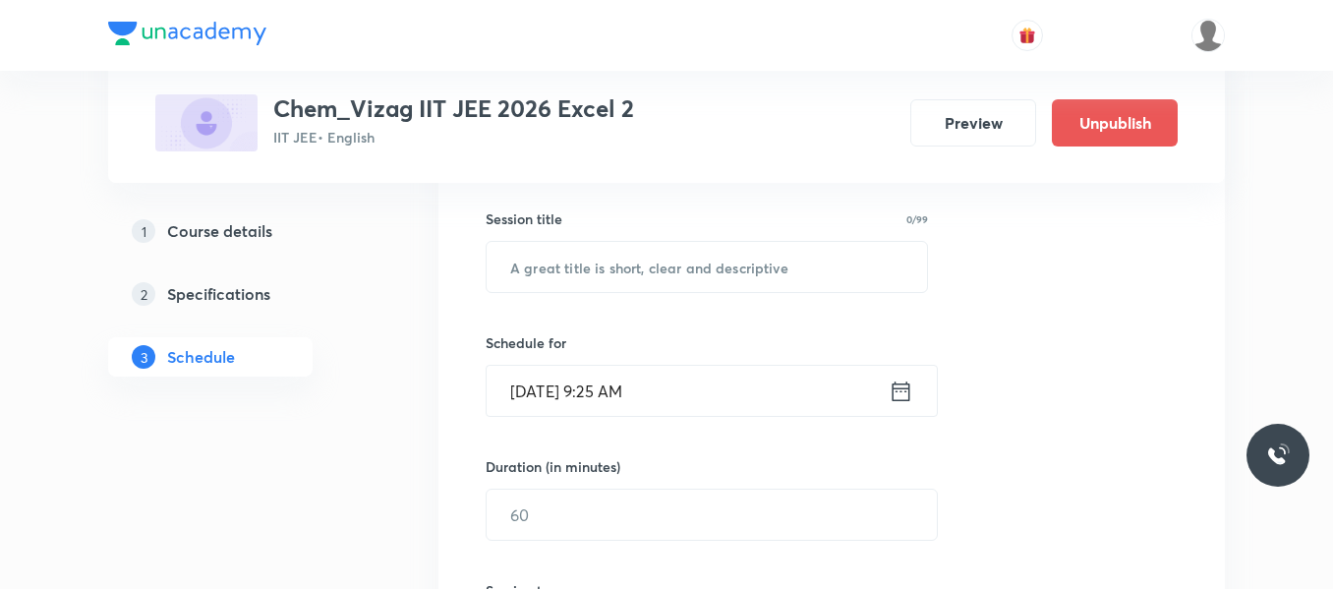
scroll to position [353, 0]
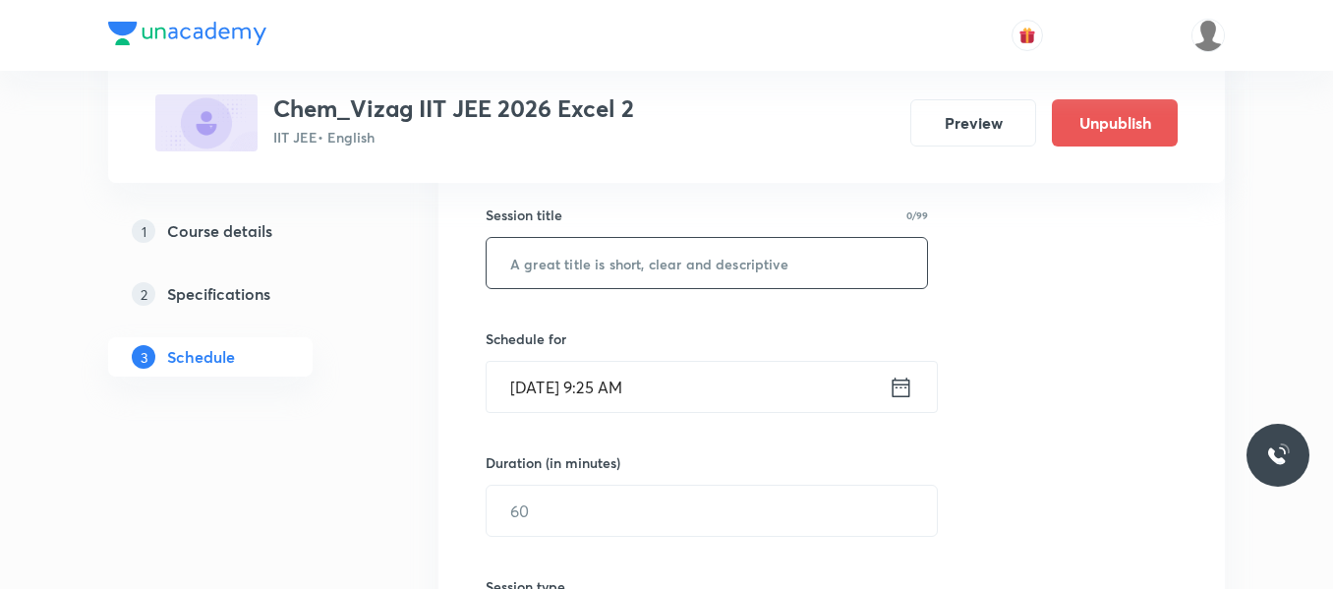
click at [555, 265] on input "text" at bounding box center [707, 263] width 440 height 50
paste input "Ethers"
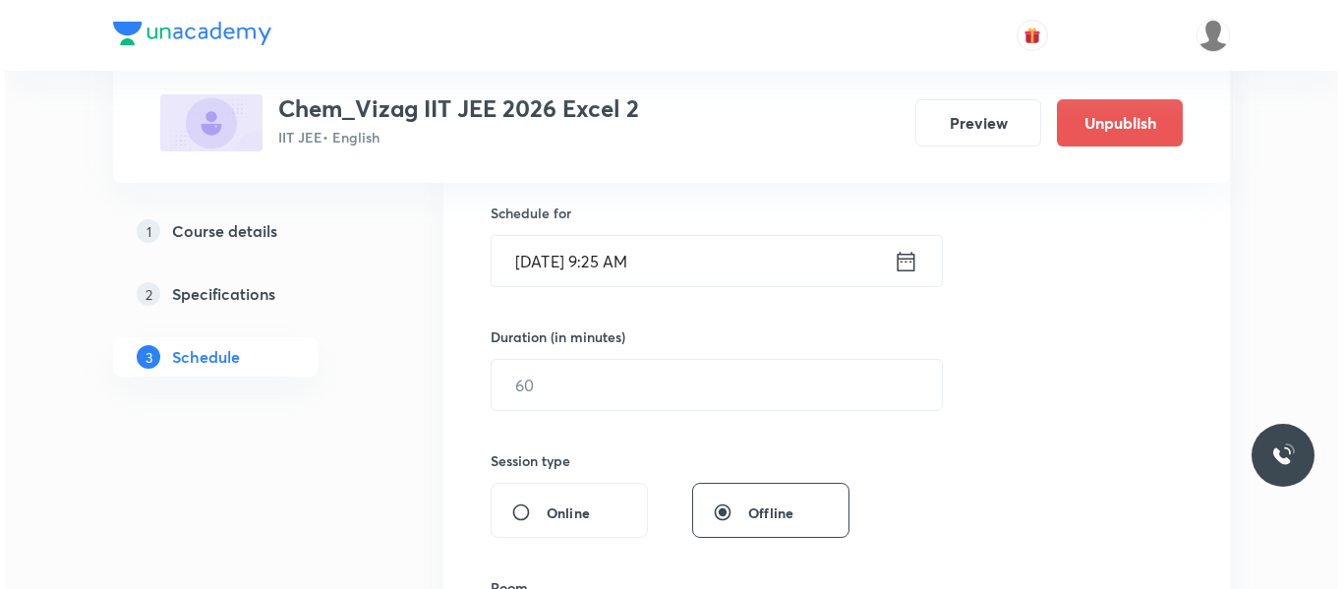
scroll to position [483, 0]
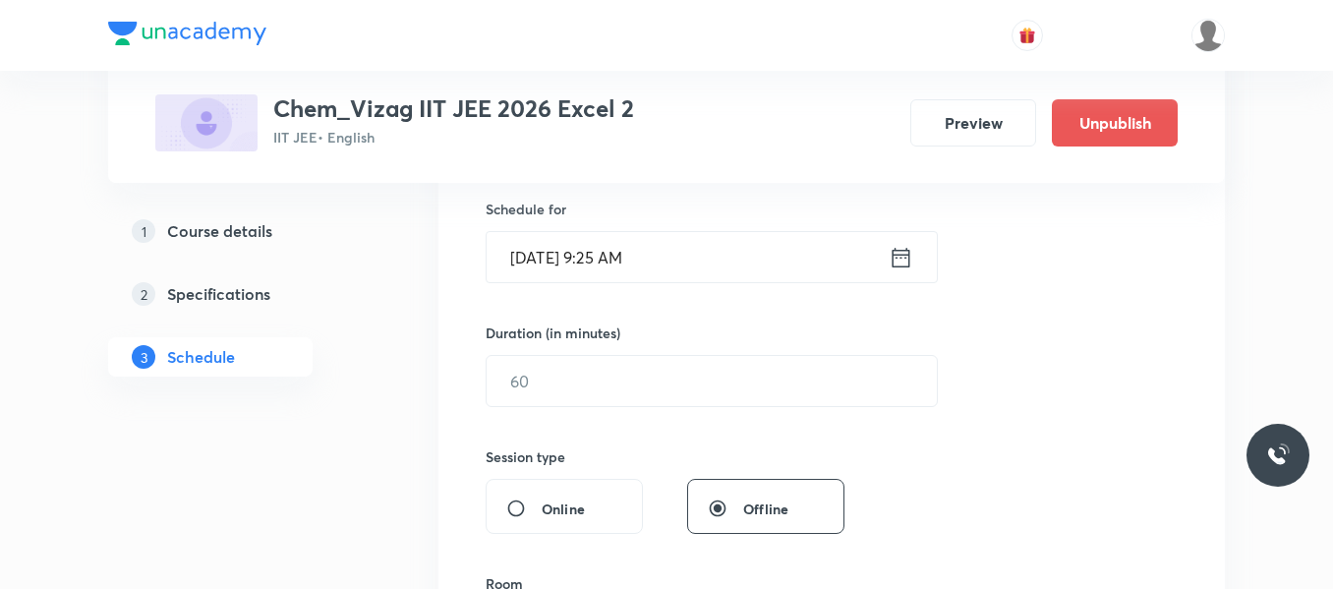
type input "Ethers"
click at [899, 266] on icon at bounding box center [902, 257] width 18 height 20
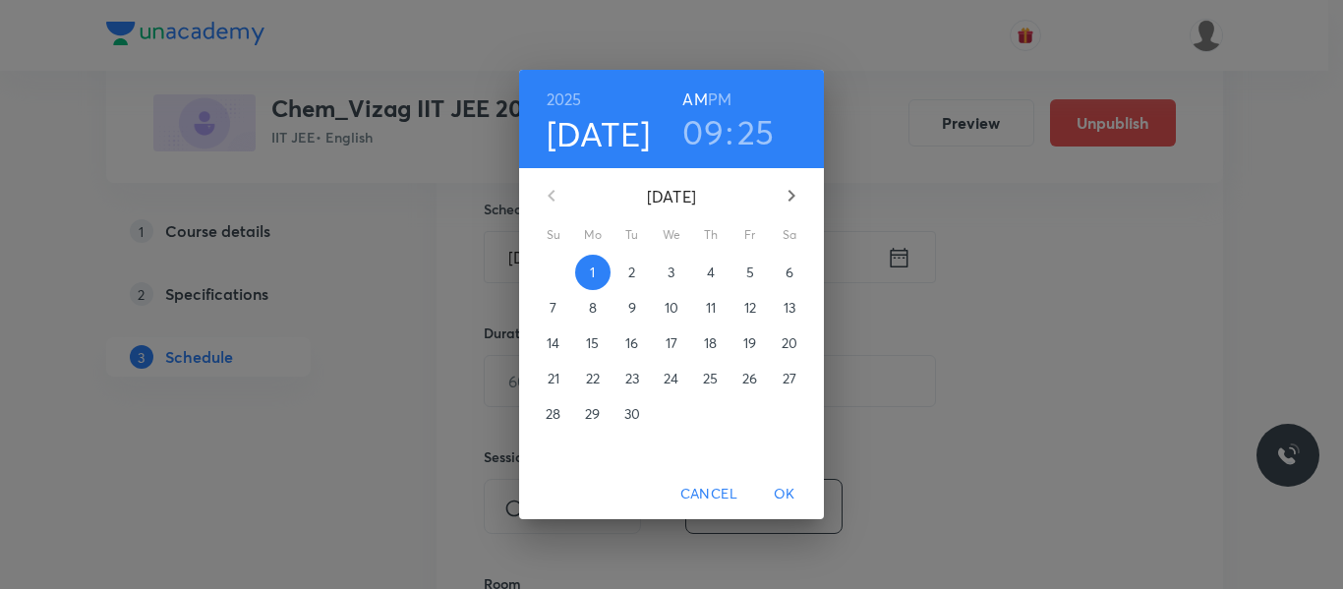
click at [721, 97] on h6 "PM" at bounding box center [720, 100] width 24 height 28
click at [712, 128] on h3 "09" at bounding box center [702, 131] width 41 height 41
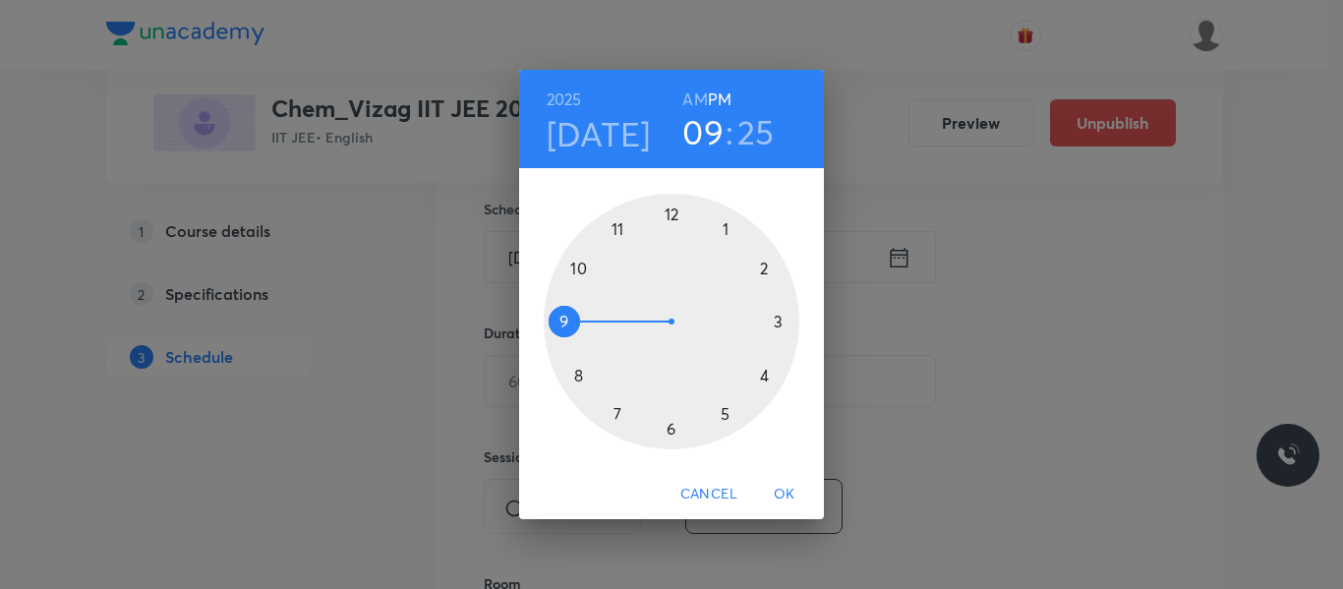
click at [725, 416] on div at bounding box center [672, 322] width 256 height 256
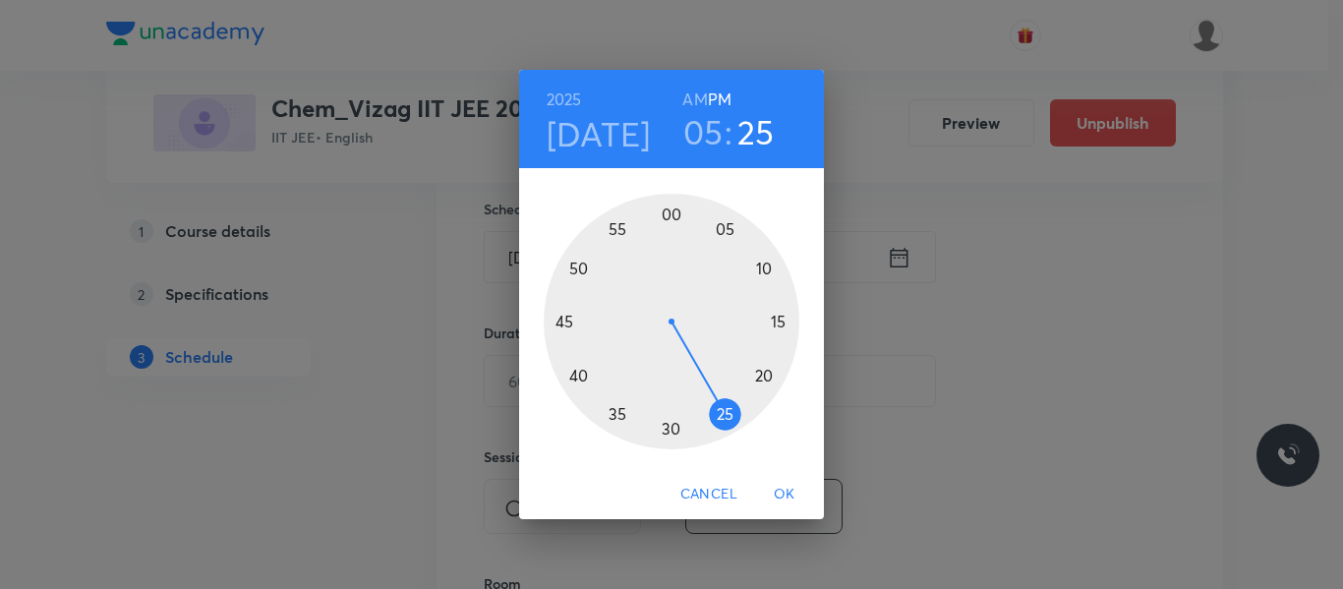
click at [671, 212] on div at bounding box center [672, 322] width 256 height 256
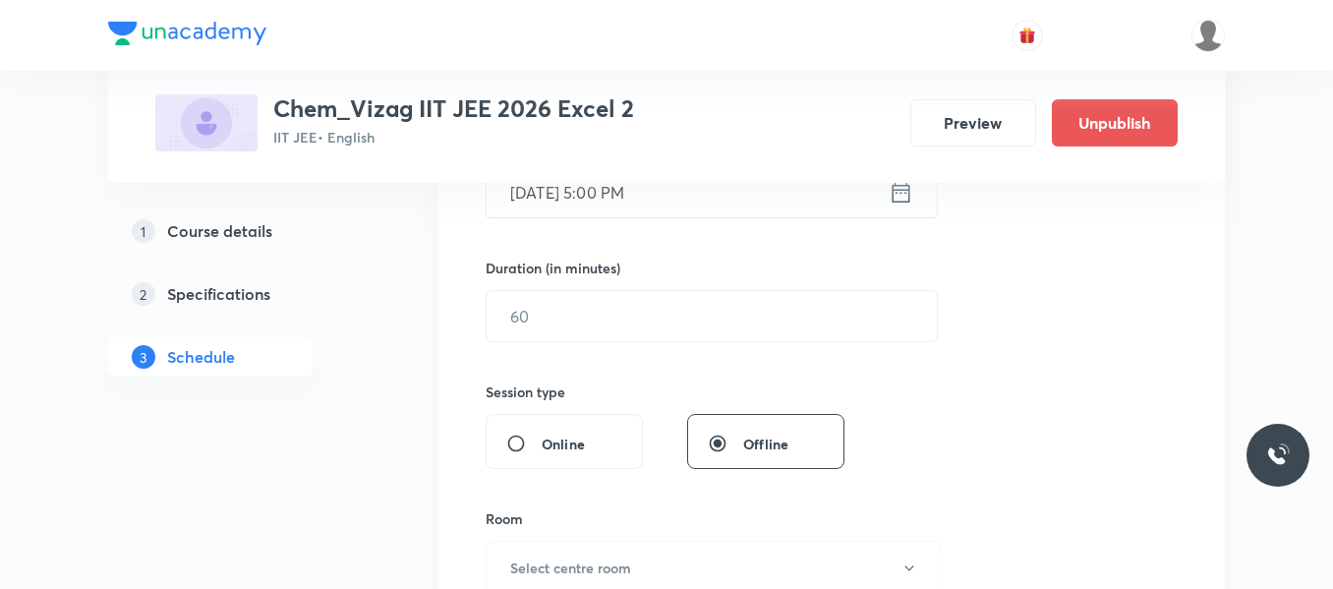
scroll to position [549, 0]
click at [616, 330] on input "text" at bounding box center [712, 315] width 450 height 50
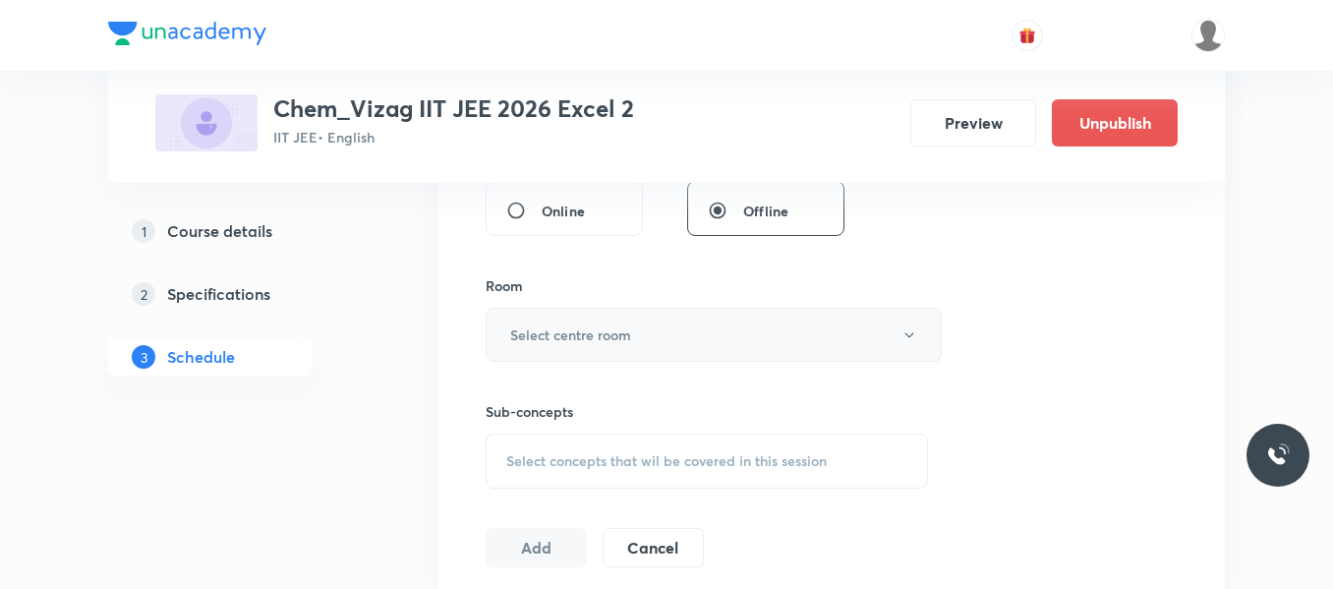
scroll to position [803, 0]
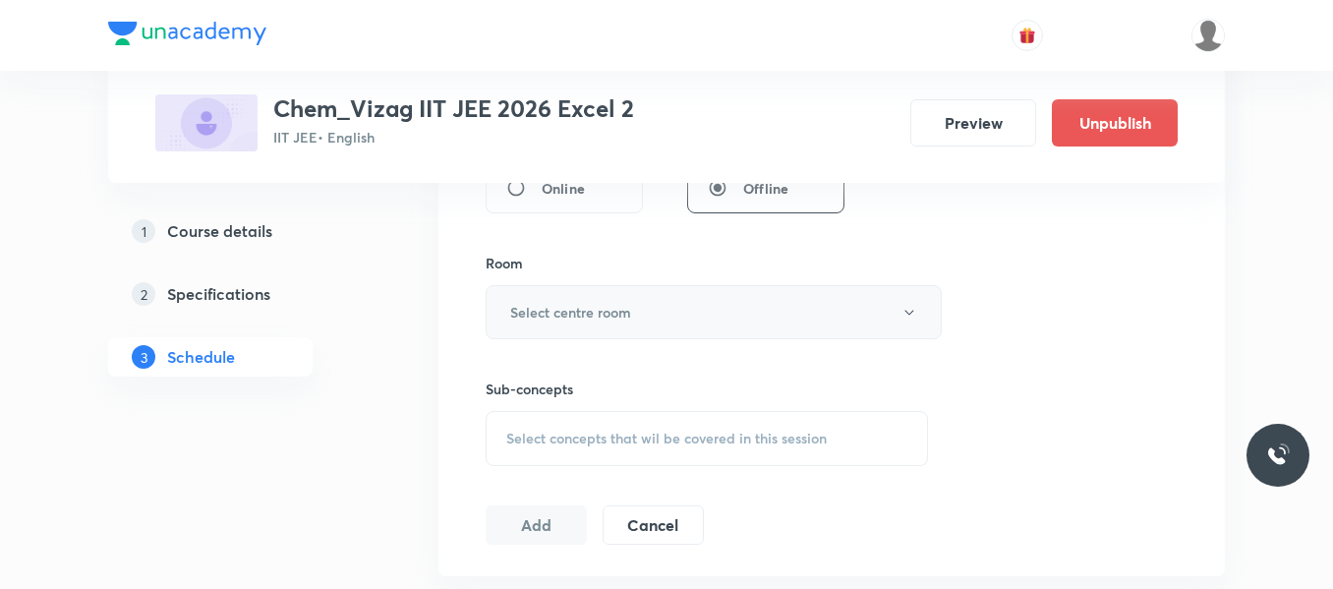
type input "75"
click at [624, 318] on h6 "Select centre room" at bounding box center [570, 312] width 121 height 21
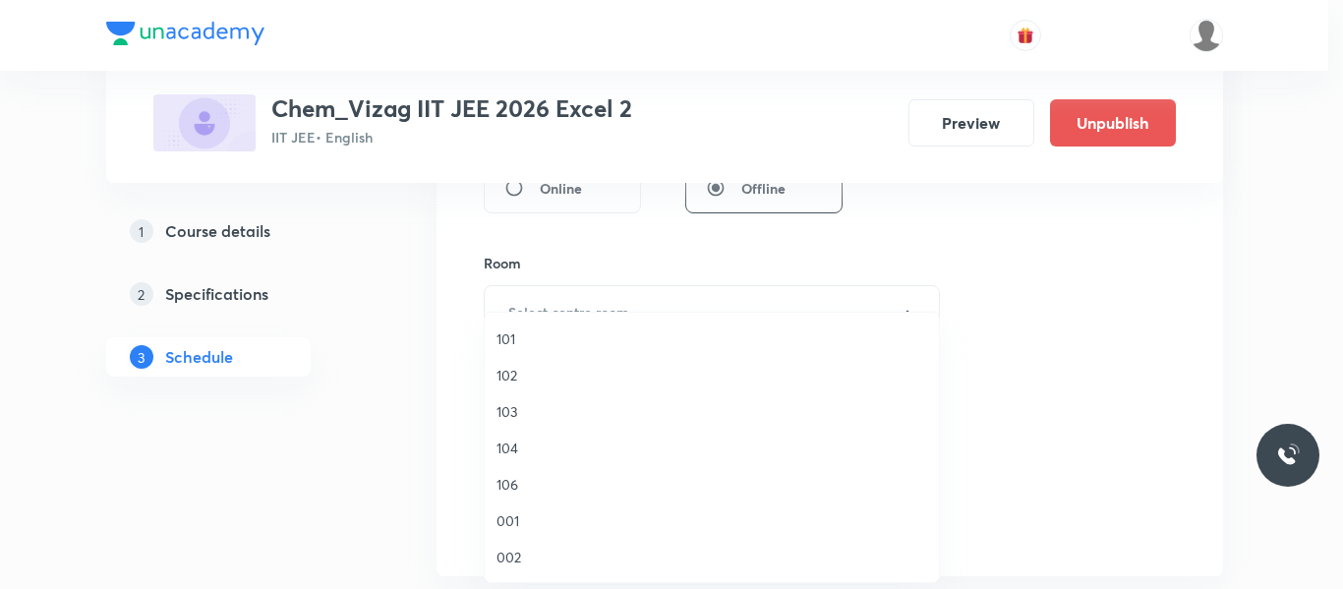
click at [509, 411] on span "103" at bounding box center [711, 411] width 431 height 21
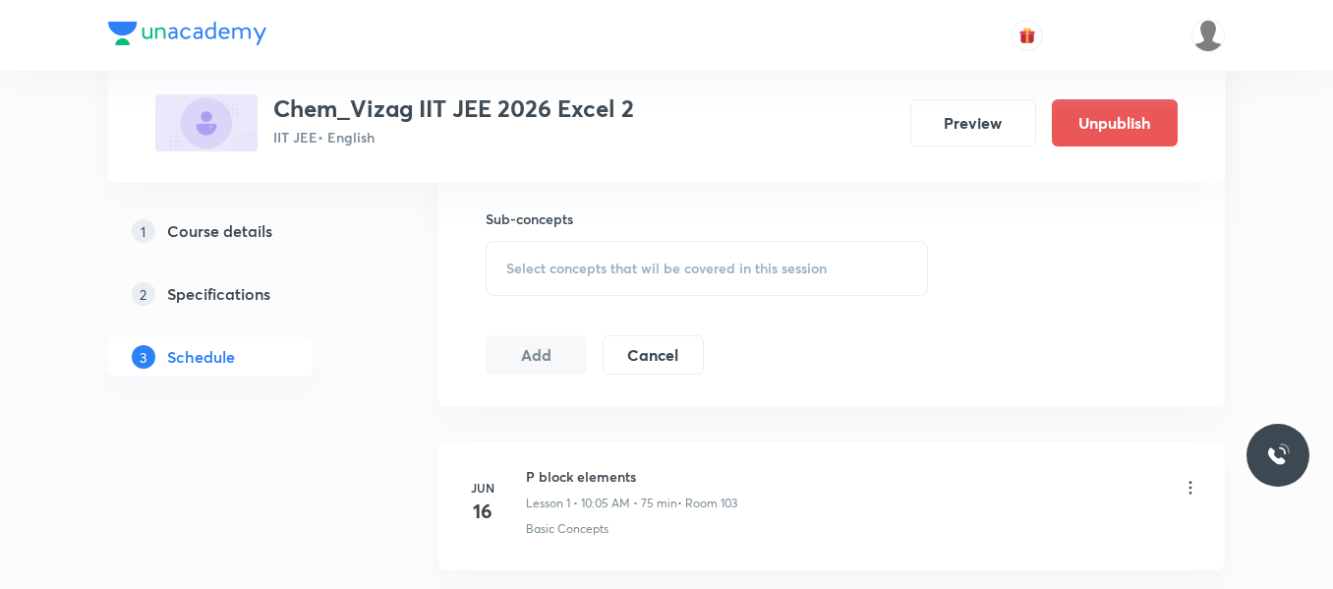
scroll to position [988, 0]
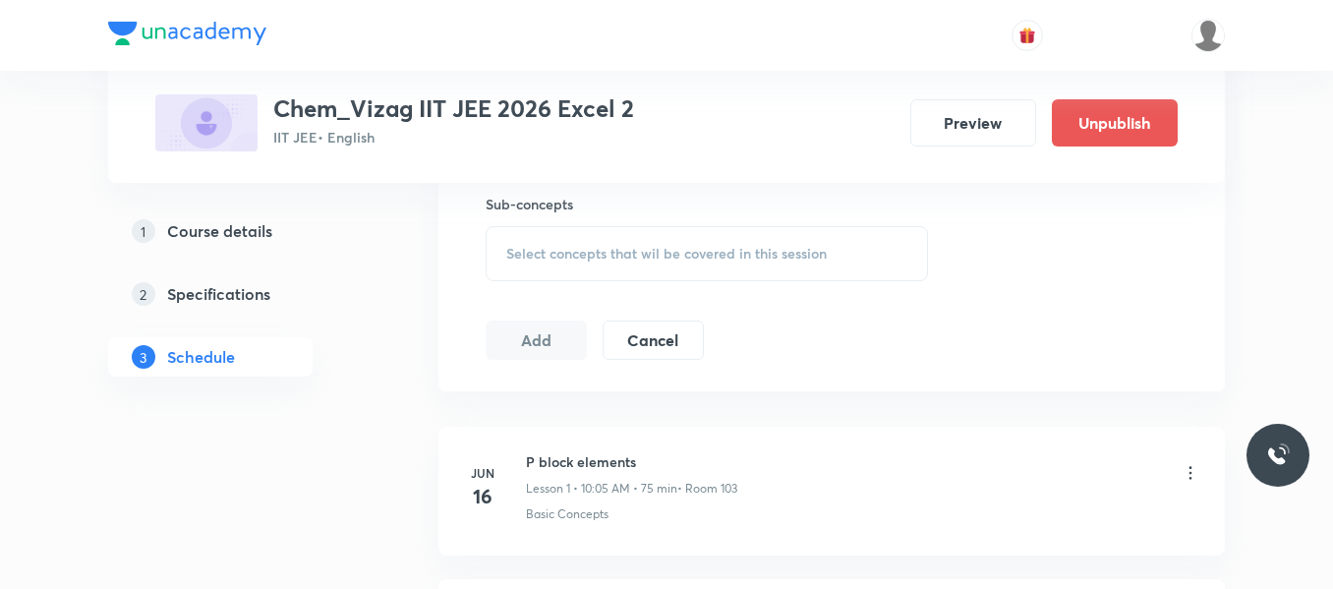
click at [559, 253] on span "Select concepts that wil be covered in this session" at bounding box center [666, 254] width 320 height 16
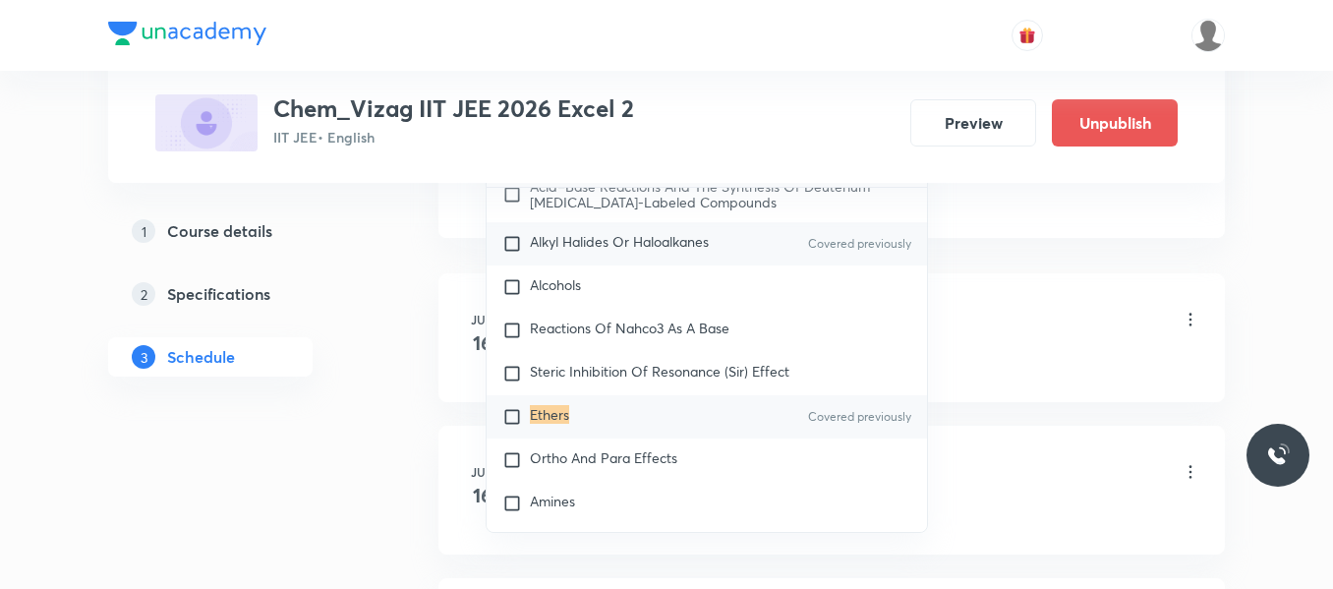
scroll to position [1160, 0]
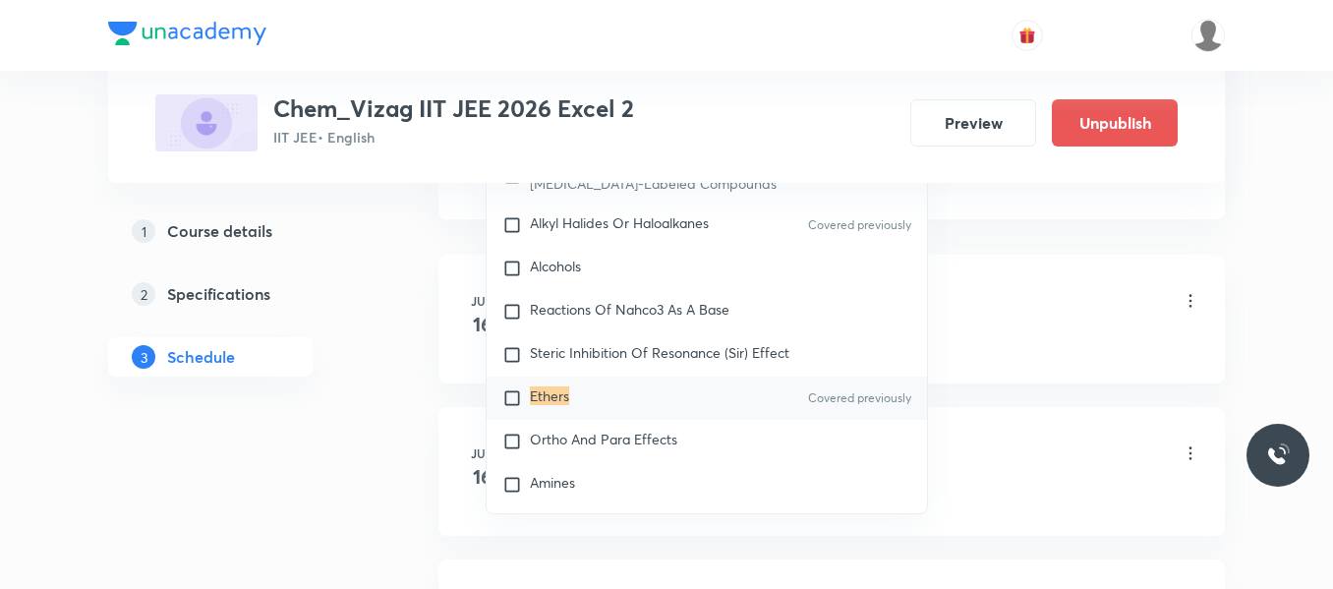
type input "Ethers"
click at [507, 408] on input "checkbox" at bounding box center [516, 398] width 28 height 20
checkbox input "true"
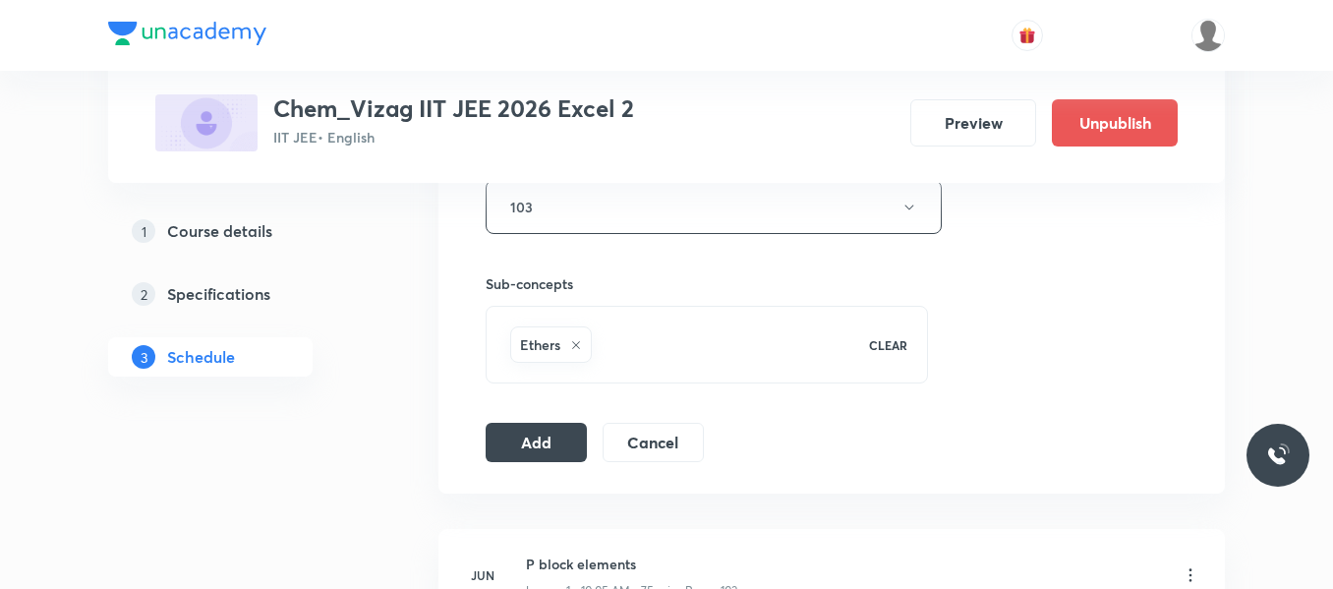
scroll to position [901, 0]
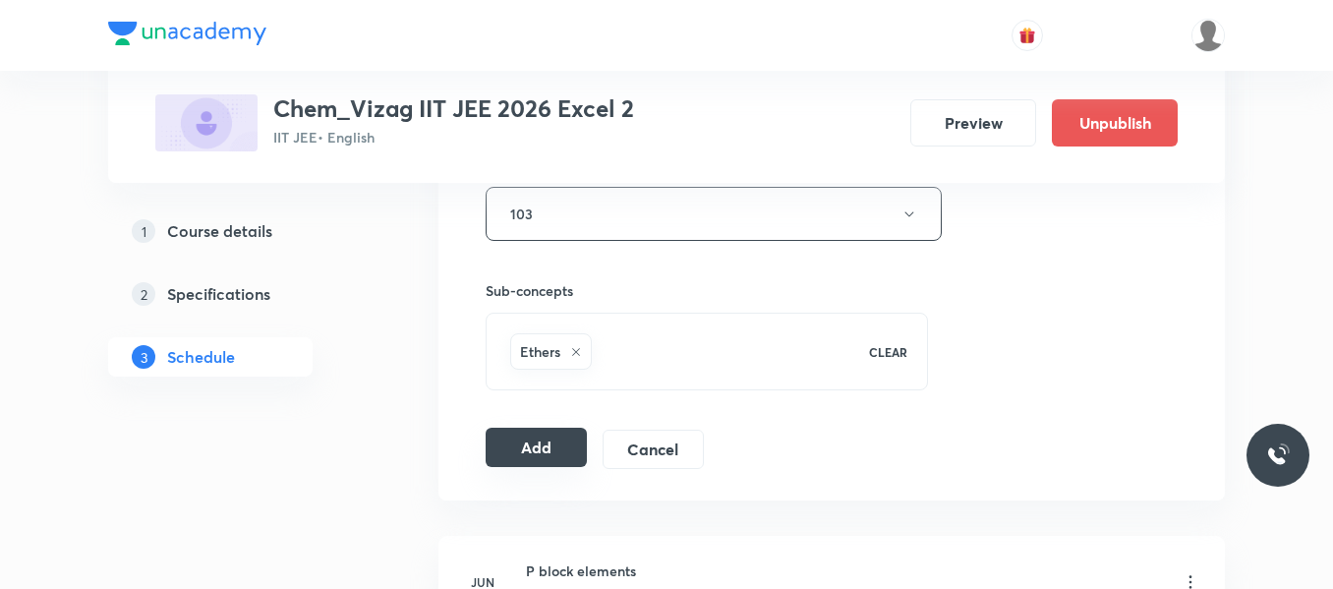
click at [542, 457] on button "Add" at bounding box center [536, 447] width 101 height 39
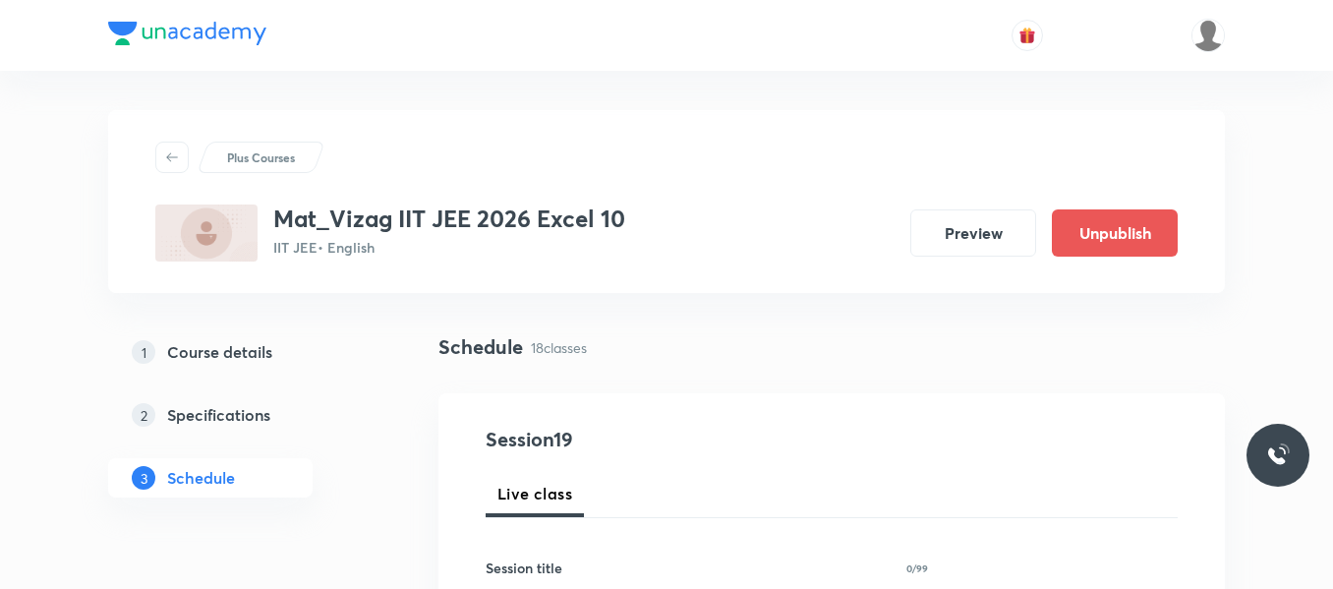
click at [357, 511] on div "1 Course details 2 Specifications 3 Schedule" at bounding box center [241, 426] width 267 height 189
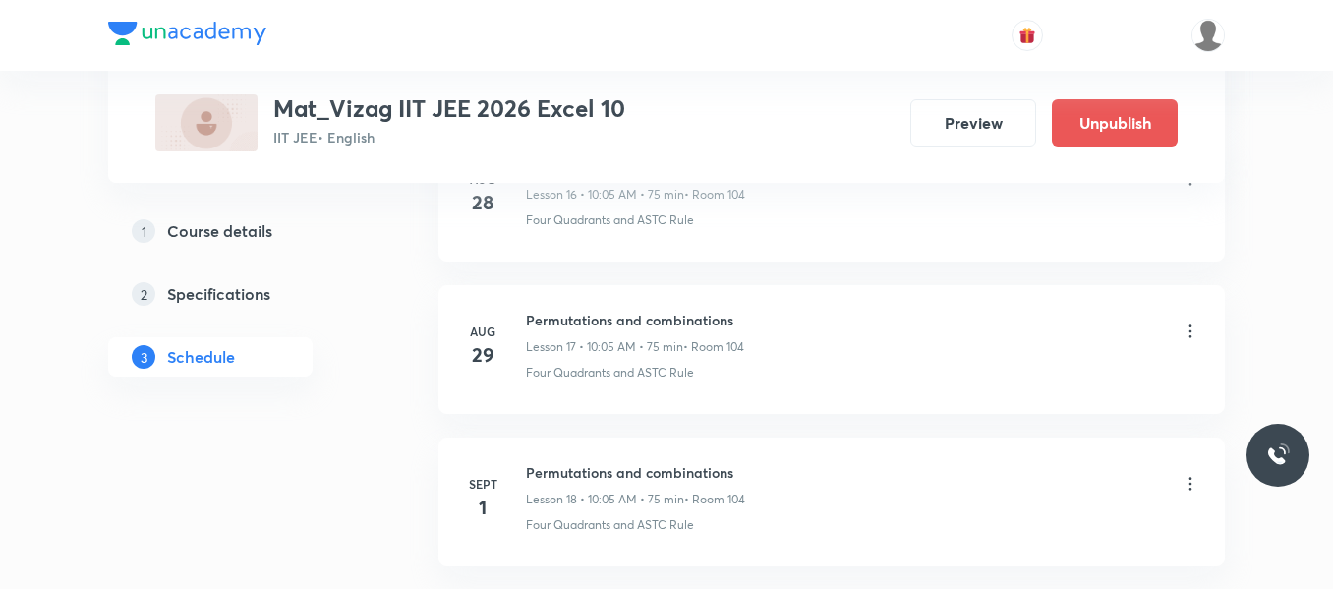
scroll to position [3730, 0]
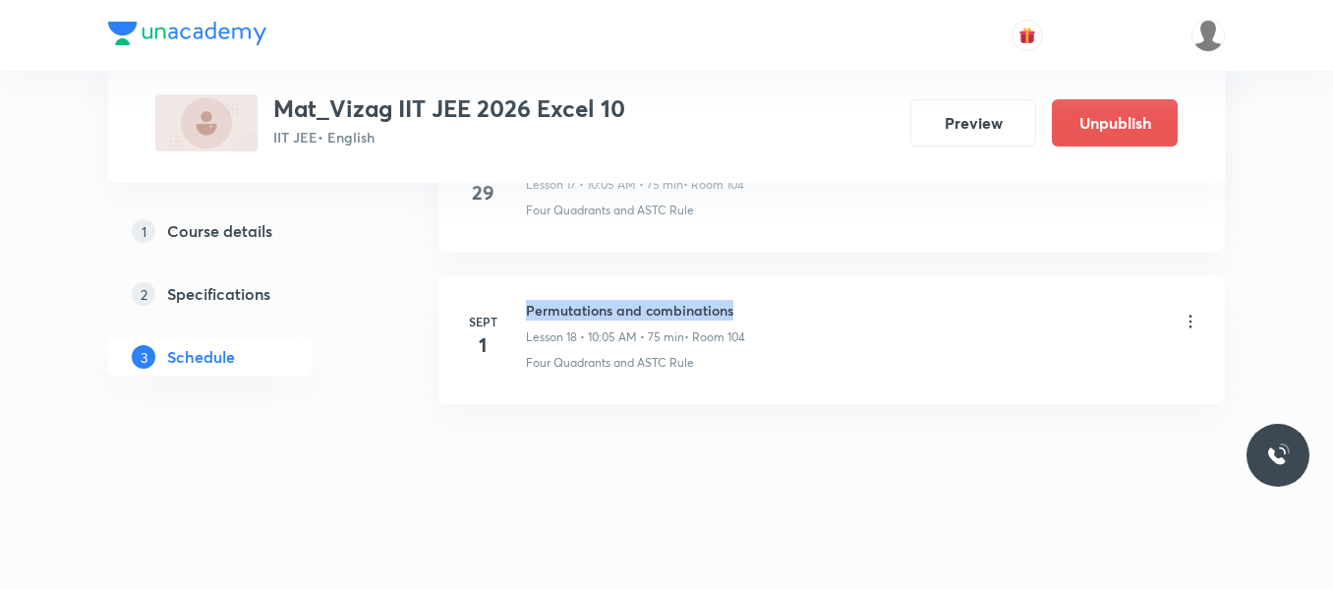
drag, startPoint x: 528, startPoint y: 305, endPoint x: 772, endPoint y: 281, distance: 244.9
click at [772, 281] on li "Sept 1 Permutations and combinations Lesson 18 • 10:05 AM • 75 min • Room 104 F…" at bounding box center [831, 339] width 786 height 129
copy h6 "Permutations and combinations"
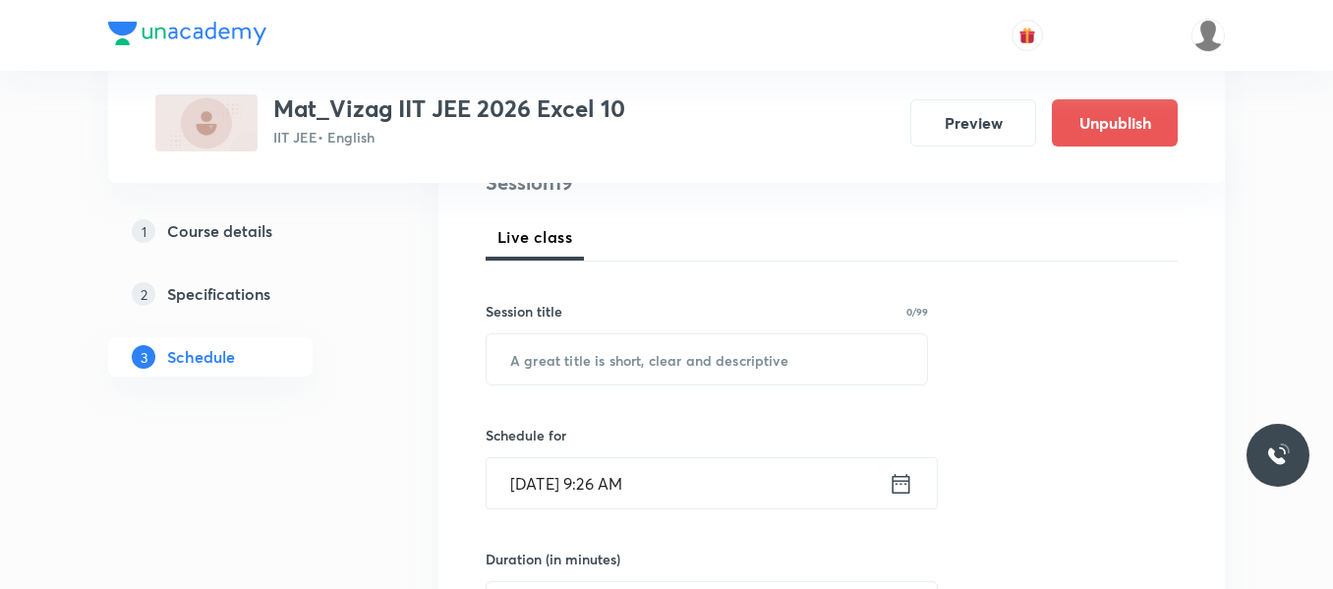
scroll to position [286, 0]
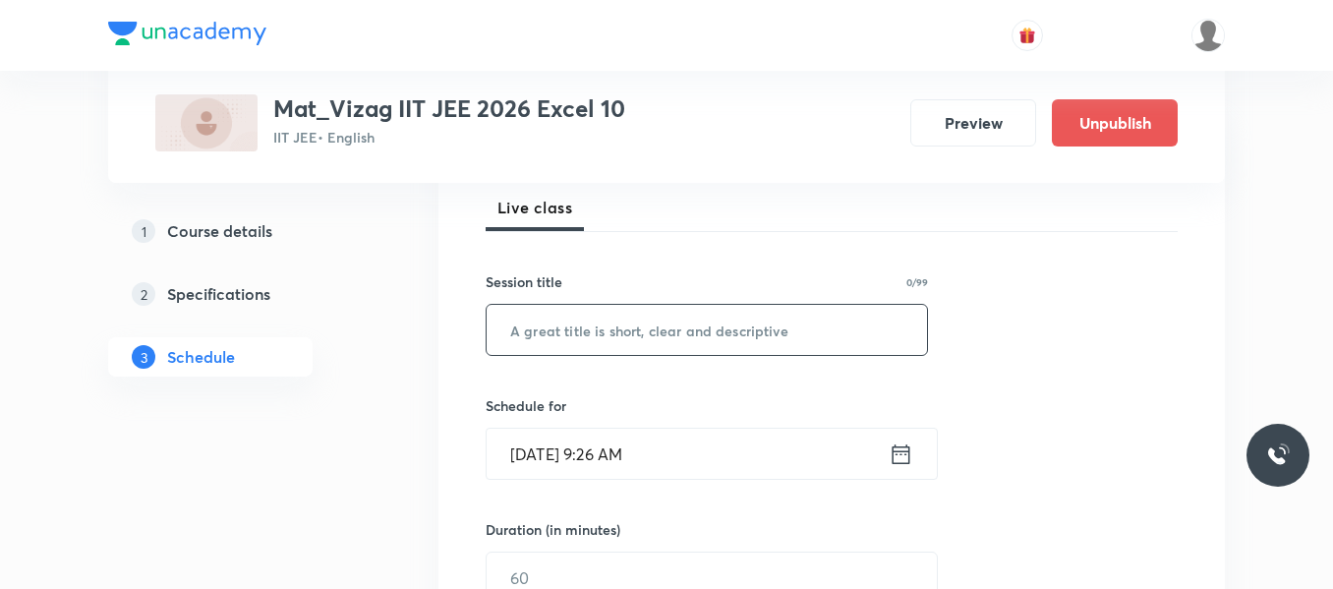
click at [605, 331] on input "text" at bounding box center [707, 330] width 440 height 50
paste input "Permutations and combinations"
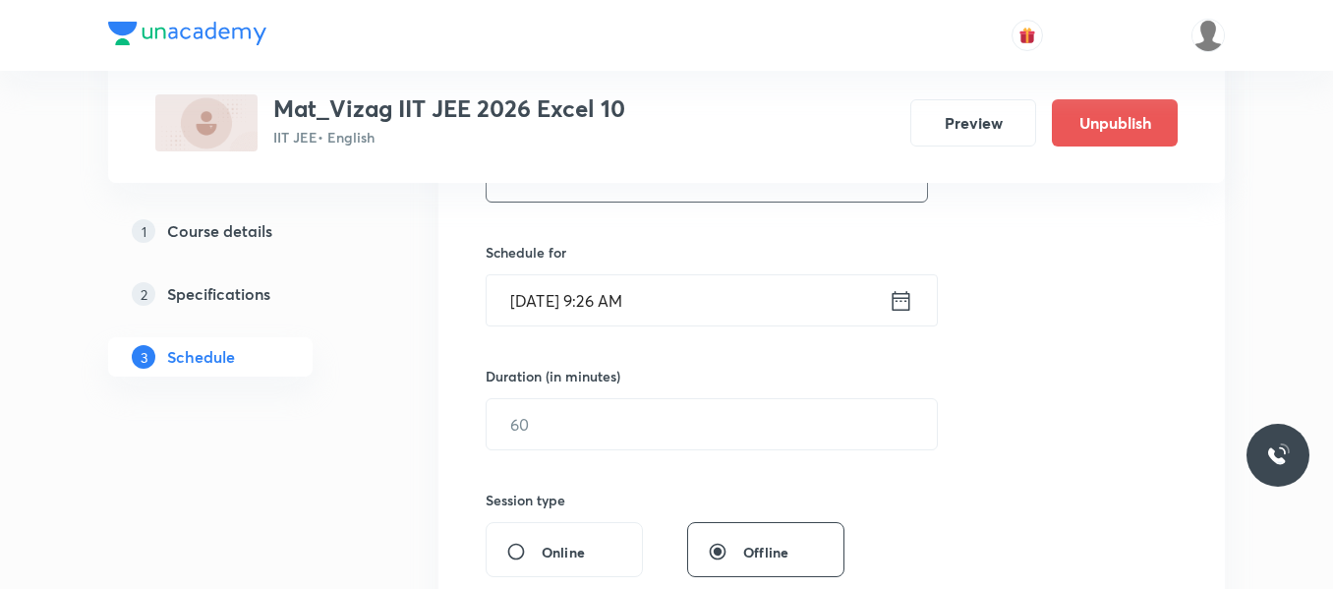
scroll to position [444, 0]
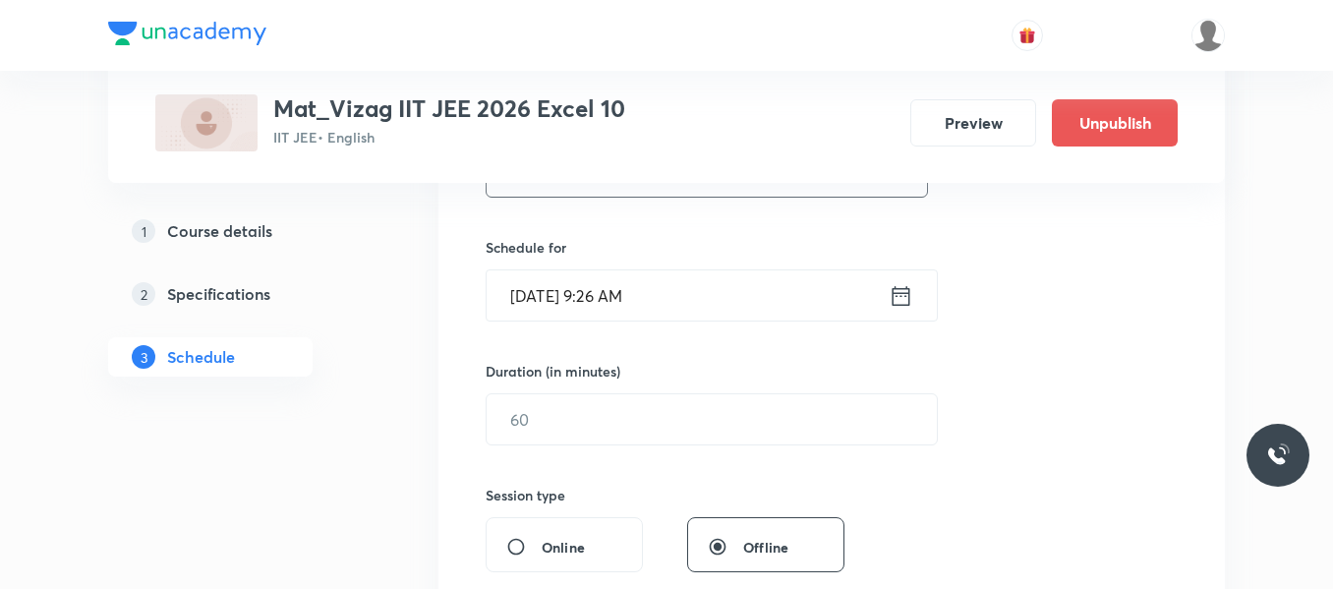
type input "Permutations and combinations"
click at [916, 298] on div "Sept 1, 2025, 9:26 AM ​" at bounding box center [712, 295] width 452 height 52
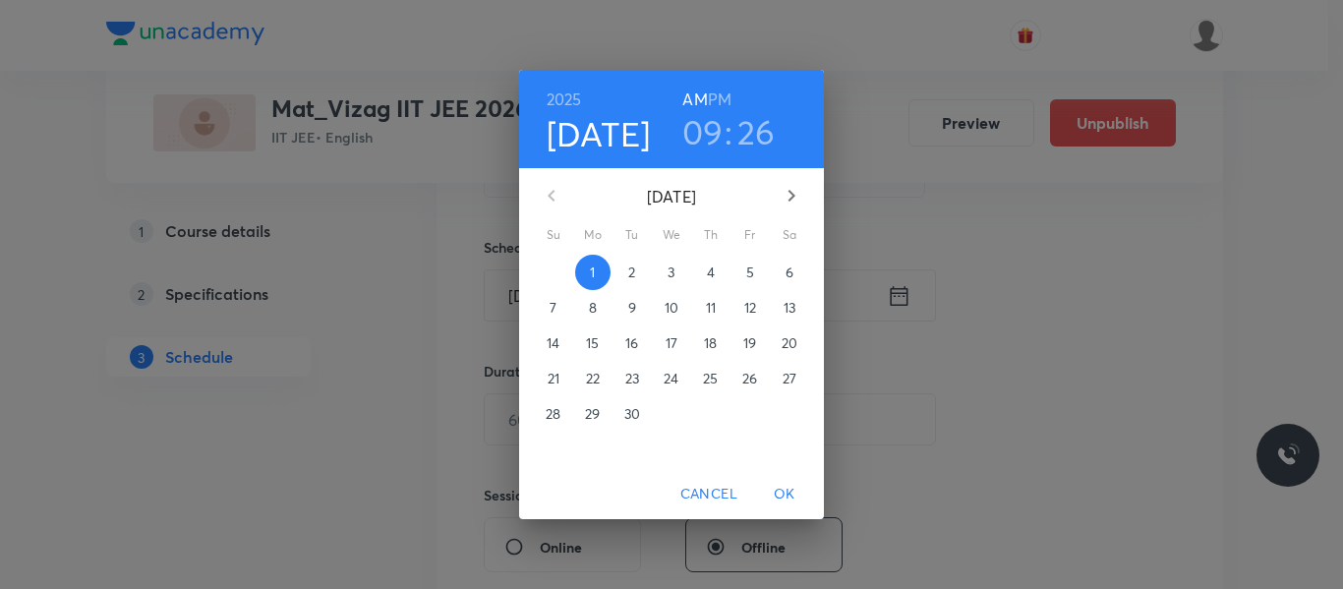
click at [727, 93] on h6 "PM" at bounding box center [720, 100] width 24 height 28
click at [705, 133] on h3 "09" at bounding box center [702, 131] width 41 height 41
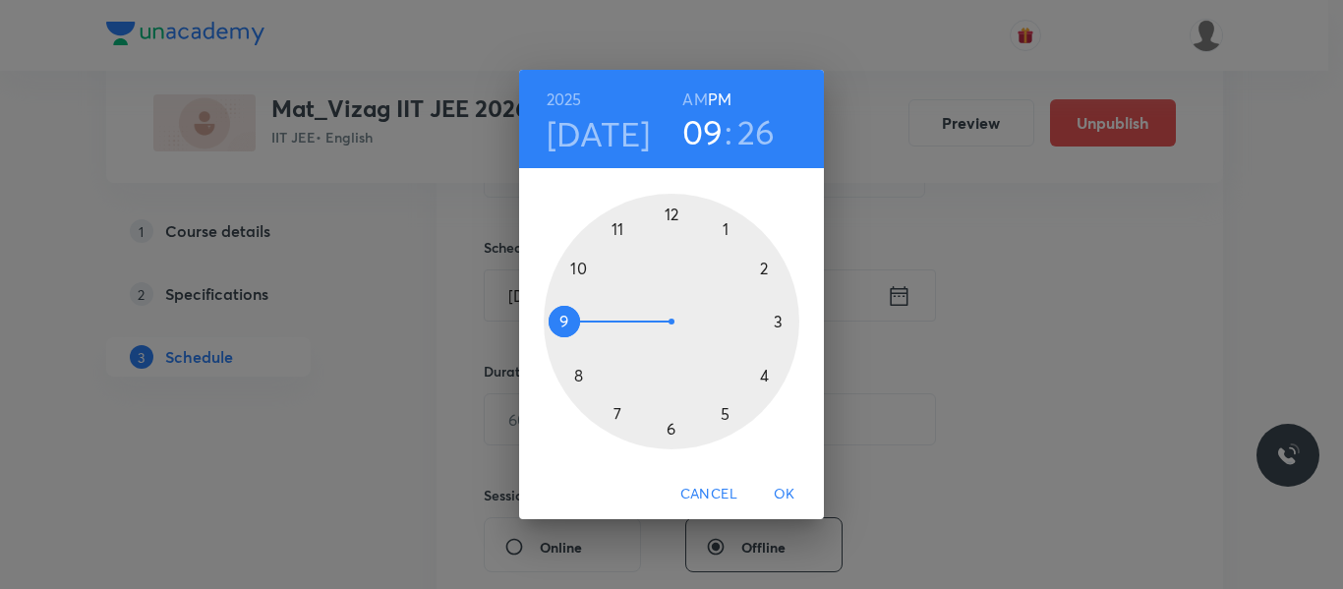
click at [727, 417] on div at bounding box center [672, 322] width 256 height 256
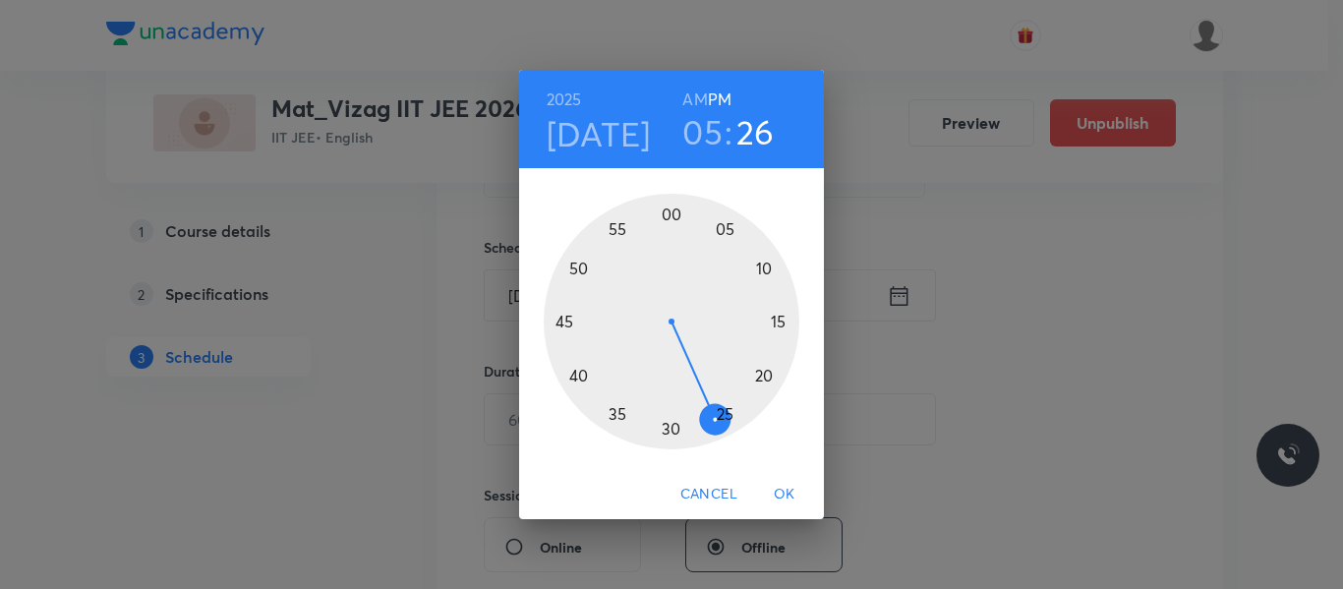
click at [673, 212] on div at bounding box center [672, 322] width 256 height 256
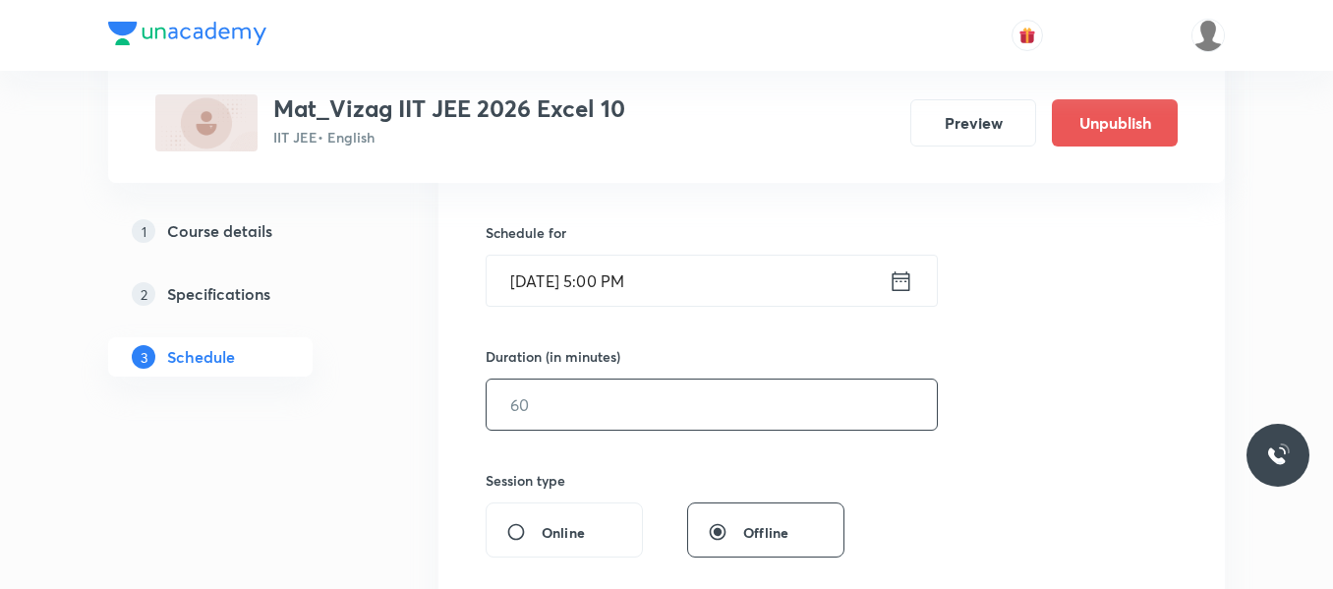
scroll to position [456, 0]
click at [586, 398] on input "text" at bounding box center [712, 407] width 450 height 50
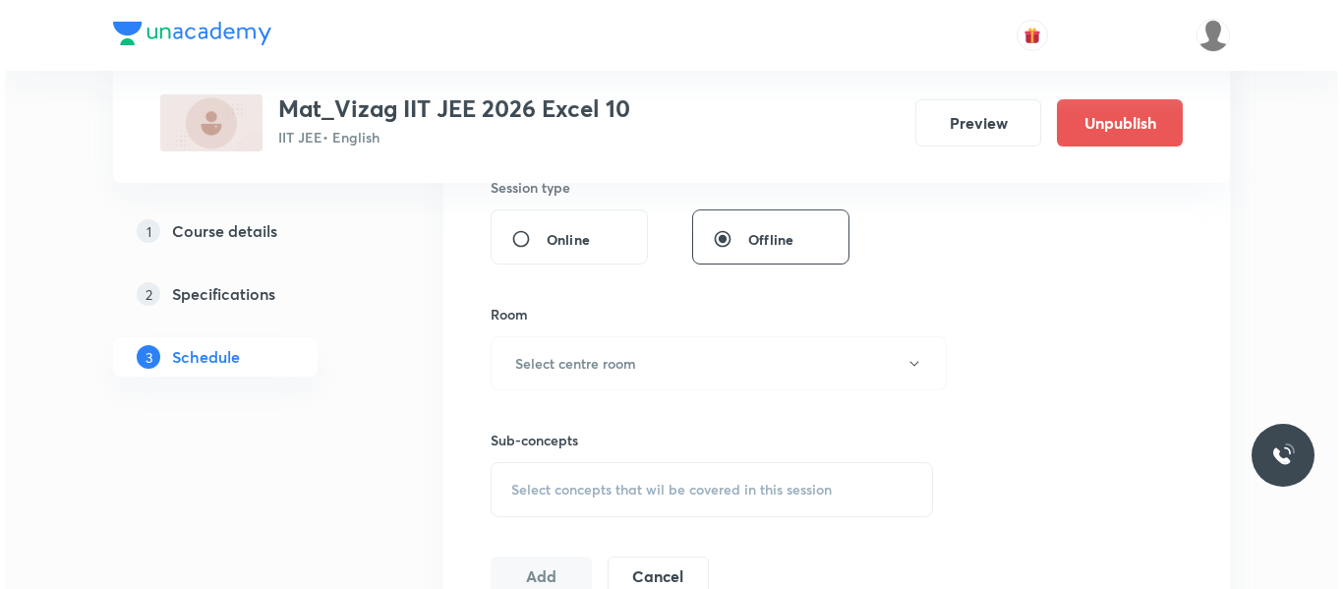
scroll to position [764, 0]
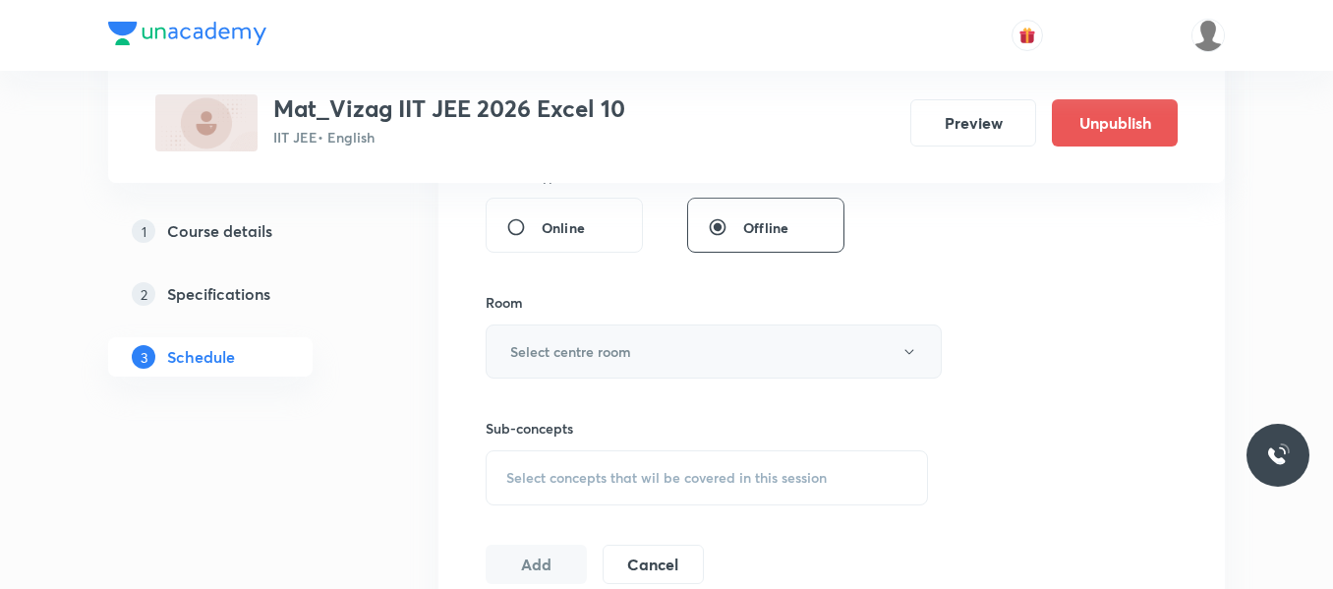
type input "75"
click at [657, 377] on button "Select centre room" at bounding box center [714, 351] width 456 height 54
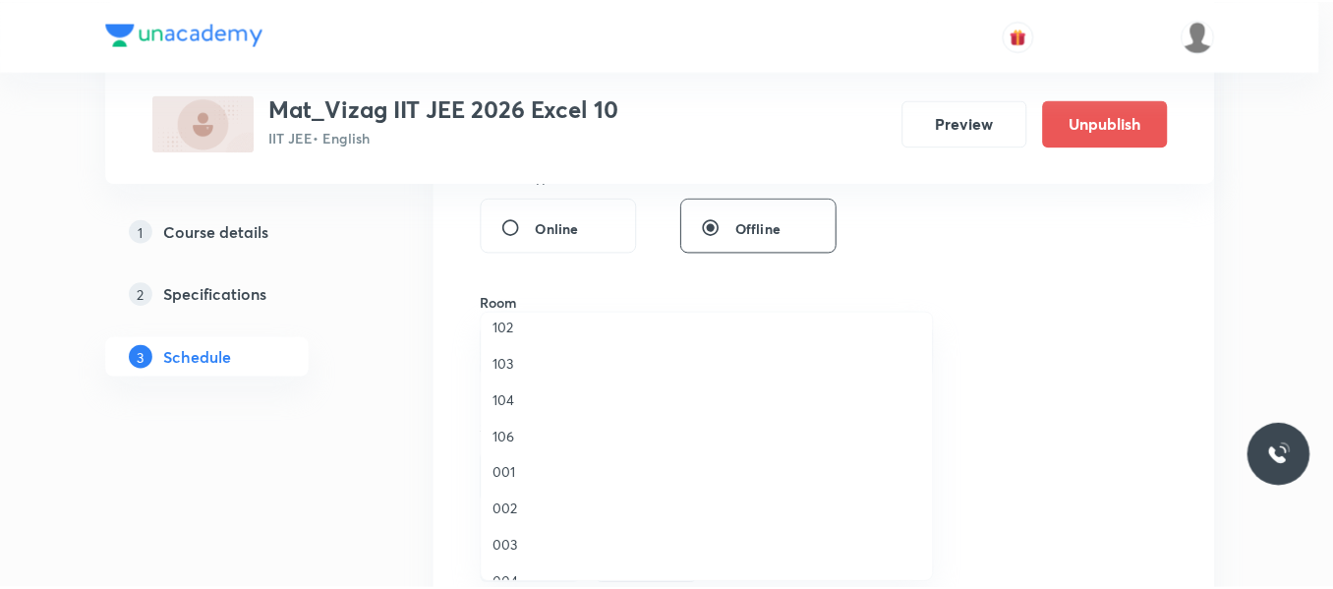
scroll to position [48, 0]
click at [510, 401] on span "104" at bounding box center [711, 399] width 431 height 21
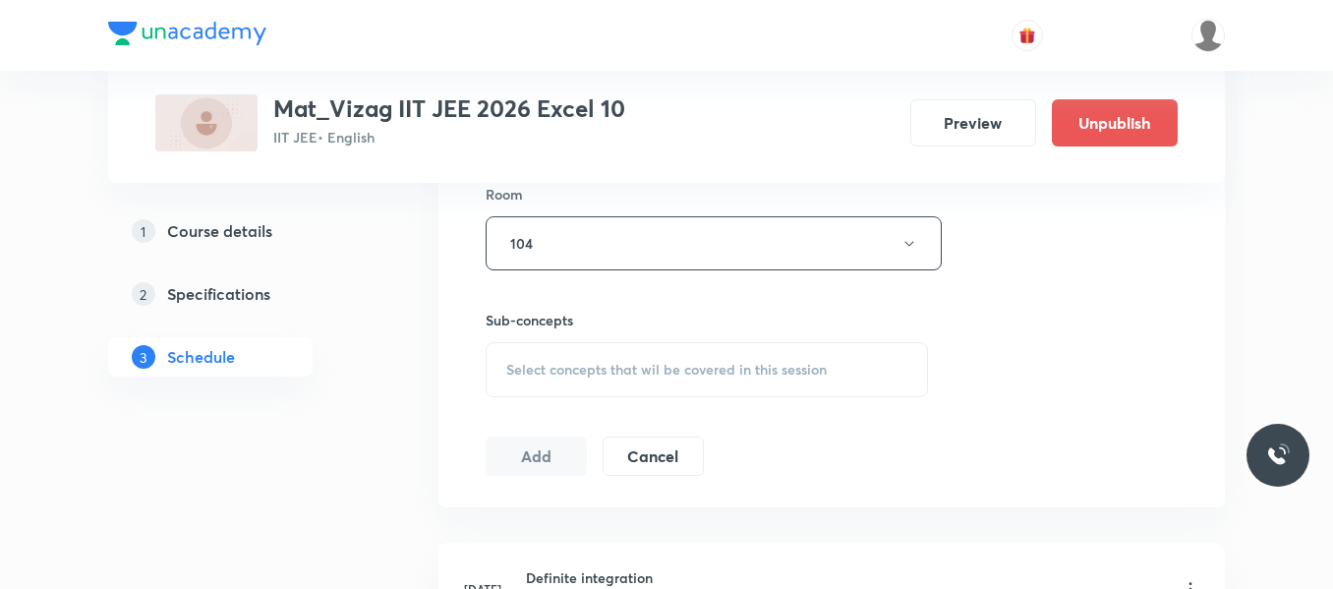
scroll to position [874, 0]
click at [611, 366] on span "Select concepts that wil be covered in this session" at bounding box center [666, 368] width 320 height 16
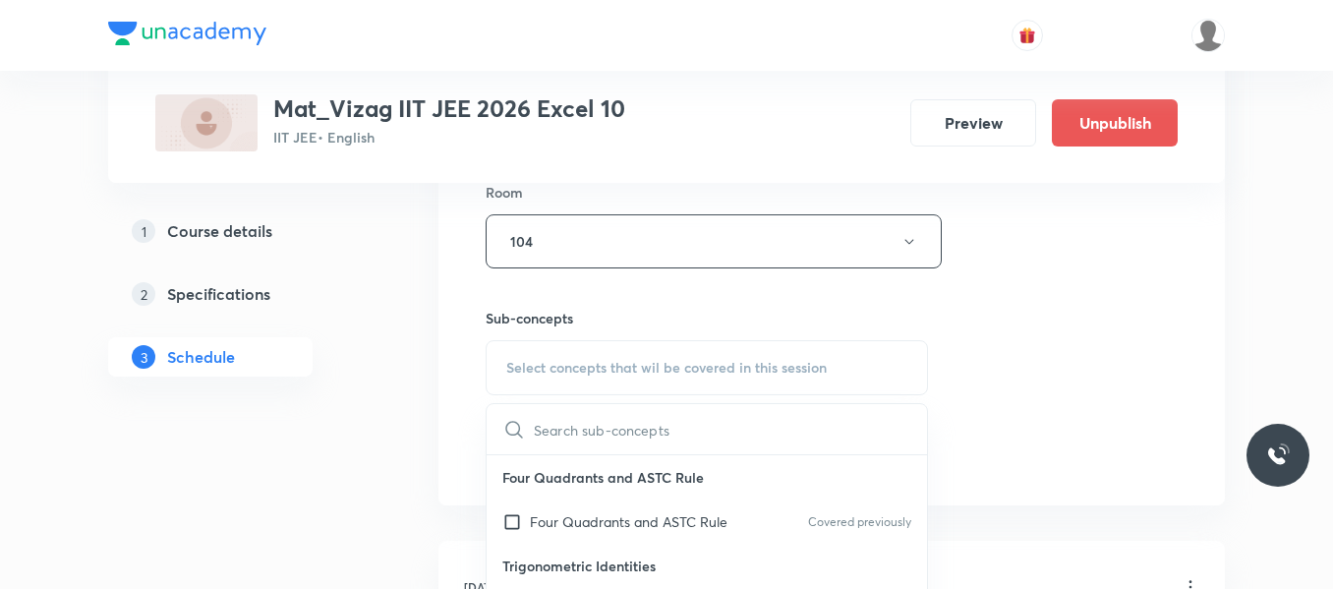
type input "Permutations and combinations"
drag, startPoint x: 616, startPoint y: 429, endPoint x: 871, endPoint y: 395, distance: 256.8
click at [871, 395] on div "Session 19 Live class Session title 29/99 Permutations and combinations ​ Sched…" at bounding box center [832, 12] width 692 height 923
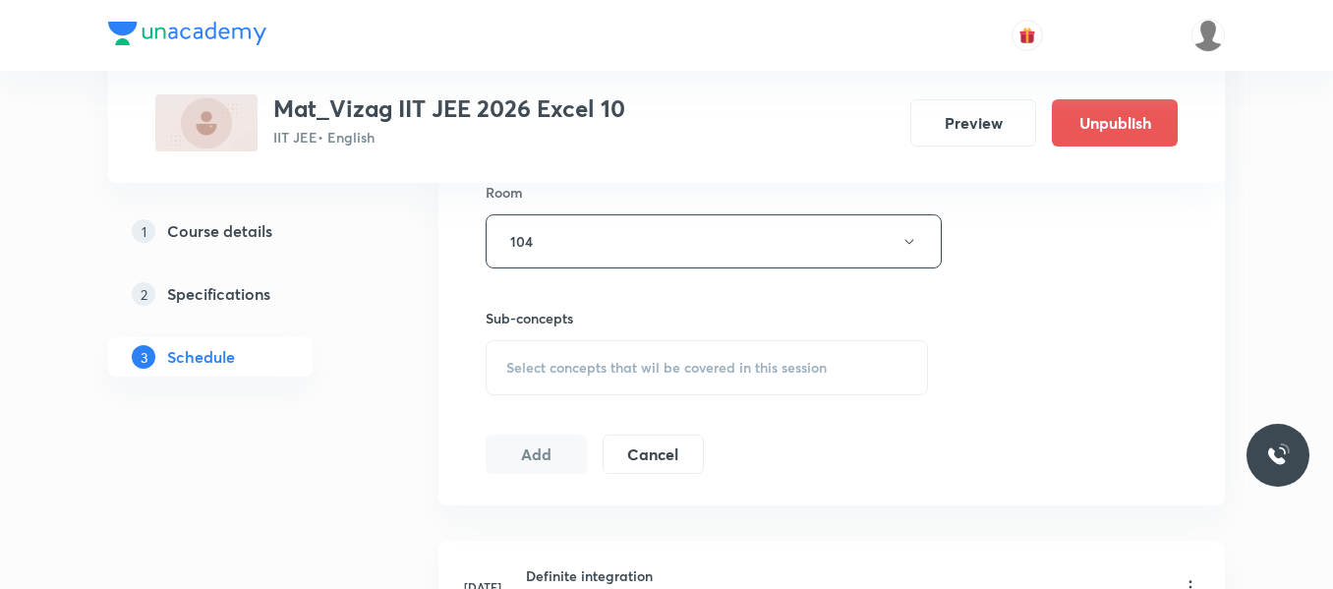
click at [706, 371] on span "Select concepts that wil be covered in this session" at bounding box center [666, 368] width 320 height 16
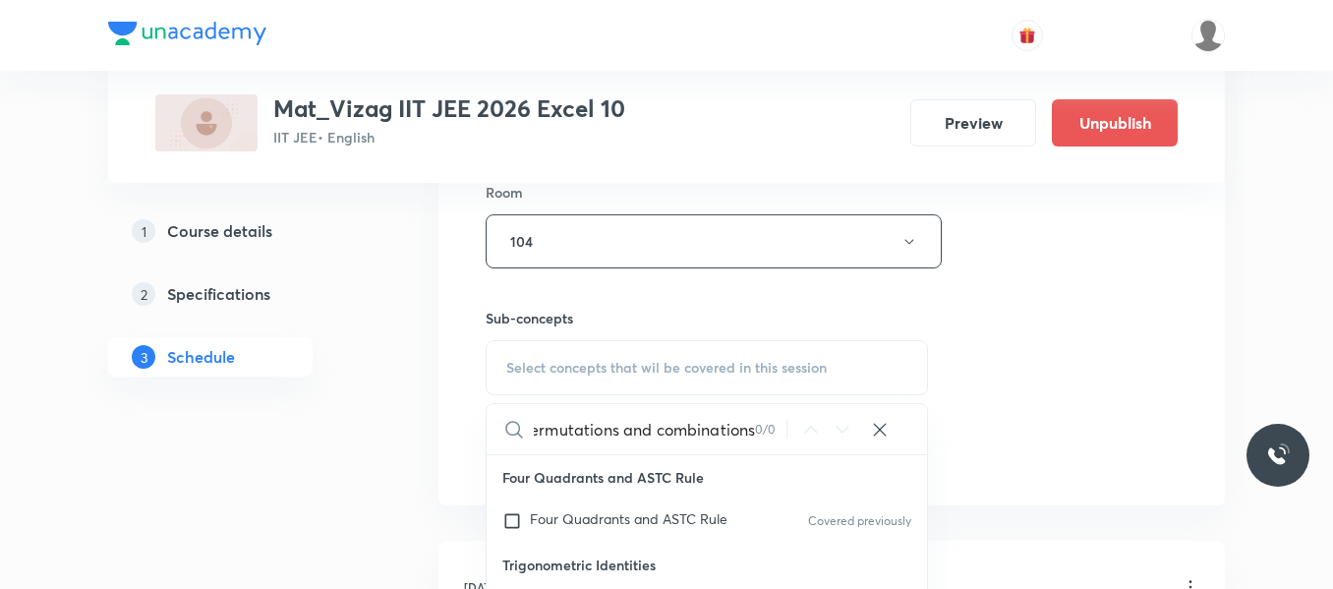
drag, startPoint x: 661, startPoint y: 427, endPoint x: 772, endPoint y: 416, distance: 111.6
click at [772, 416] on div "Permutations and combinations 0 / 0 ​" at bounding box center [707, 429] width 440 height 50
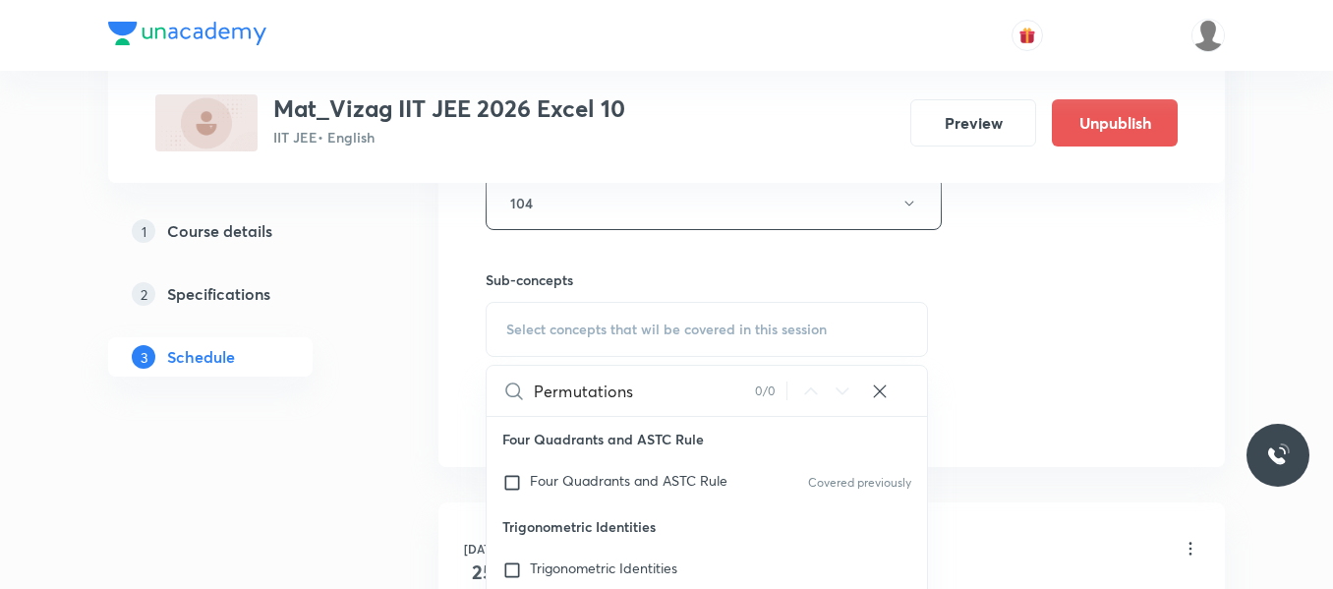
scroll to position [919, 0]
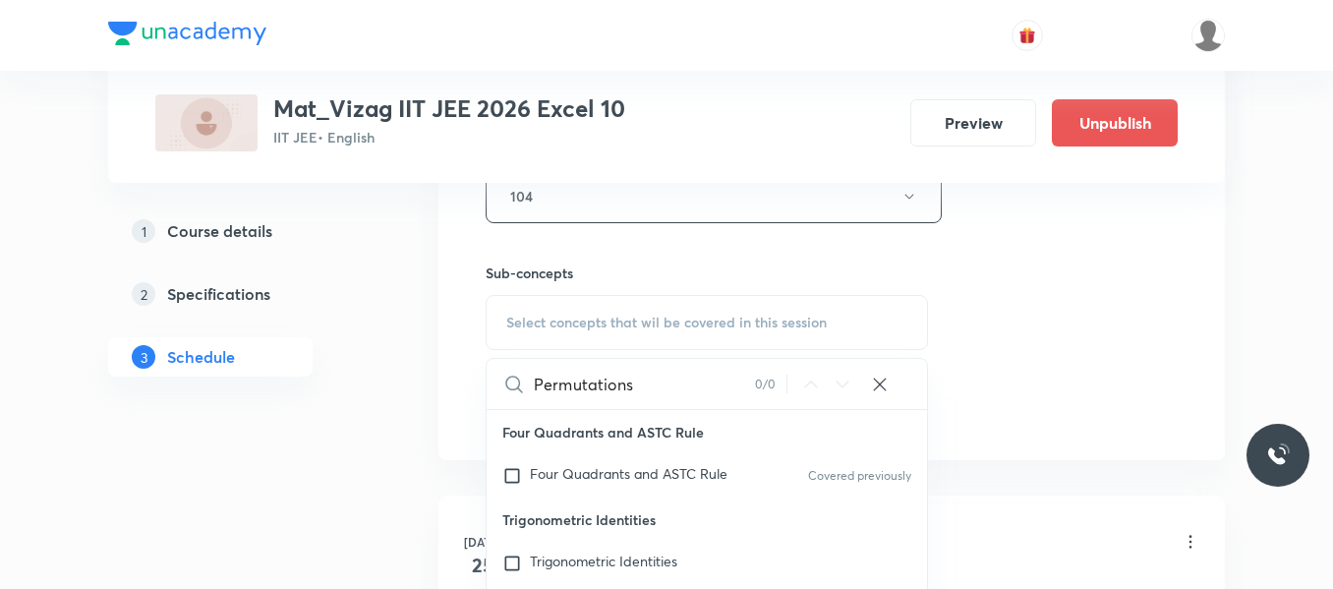
click at [606, 383] on input "Permutations" at bounding box center [644, 384] width 221 height 50
type input "Permutations and combinations"
drag, startPoint x: 656, startPoint y: 382, endPoint x: 461, endPoint y: 387, distance: 194.7
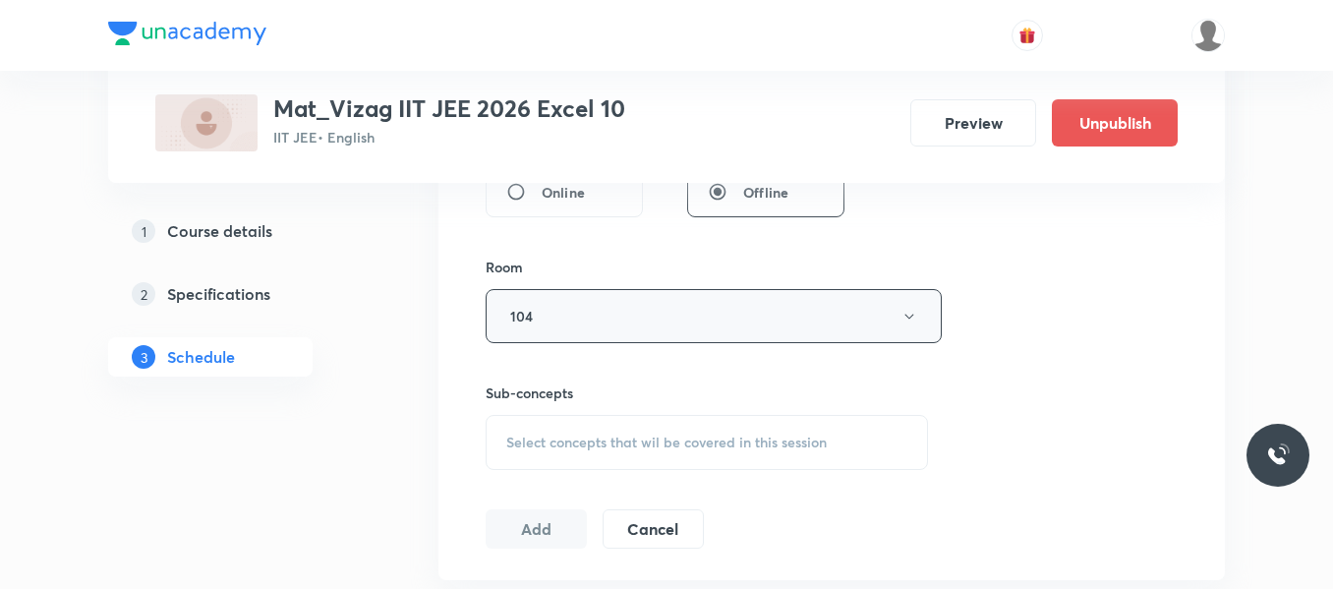
scroll to position [808, 0]
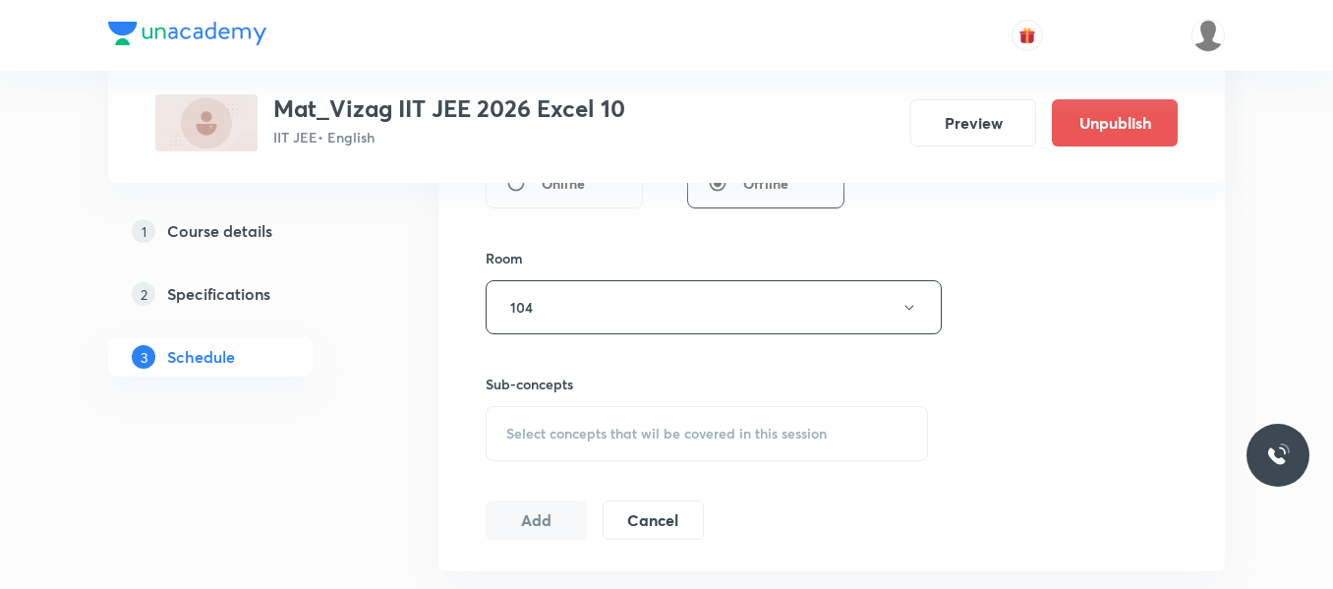
click at [546, 426] on span "Select concepts that wil be covered in this session" at bounding box center [666, 434] width 320 height 16
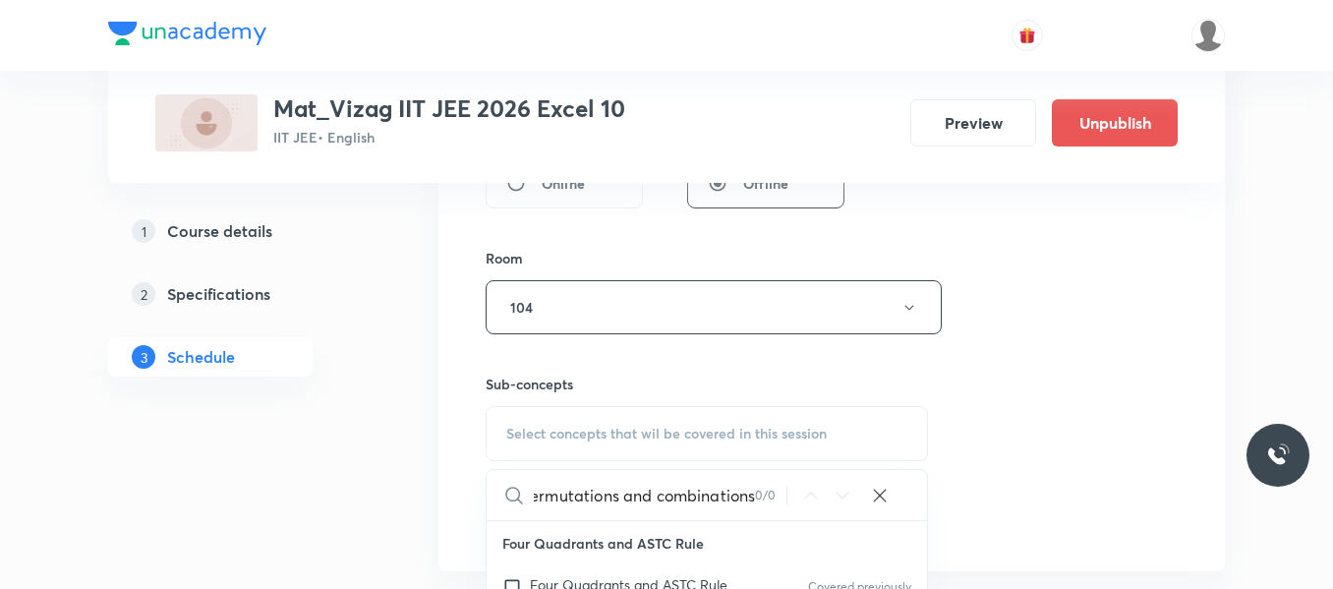
scroll to position [0, 0]
drag, startPoint x: 656, startPoint y: 492, endPoint x: 540, endPoint y: 494, distance: 116.0
click at [540, 494] on input "Permutations and combinations" at bounding box center [644, 495] width 221 height 50
click at [597, 498] on input "combinations" at bounding box center [644, 495] width 221 height 50
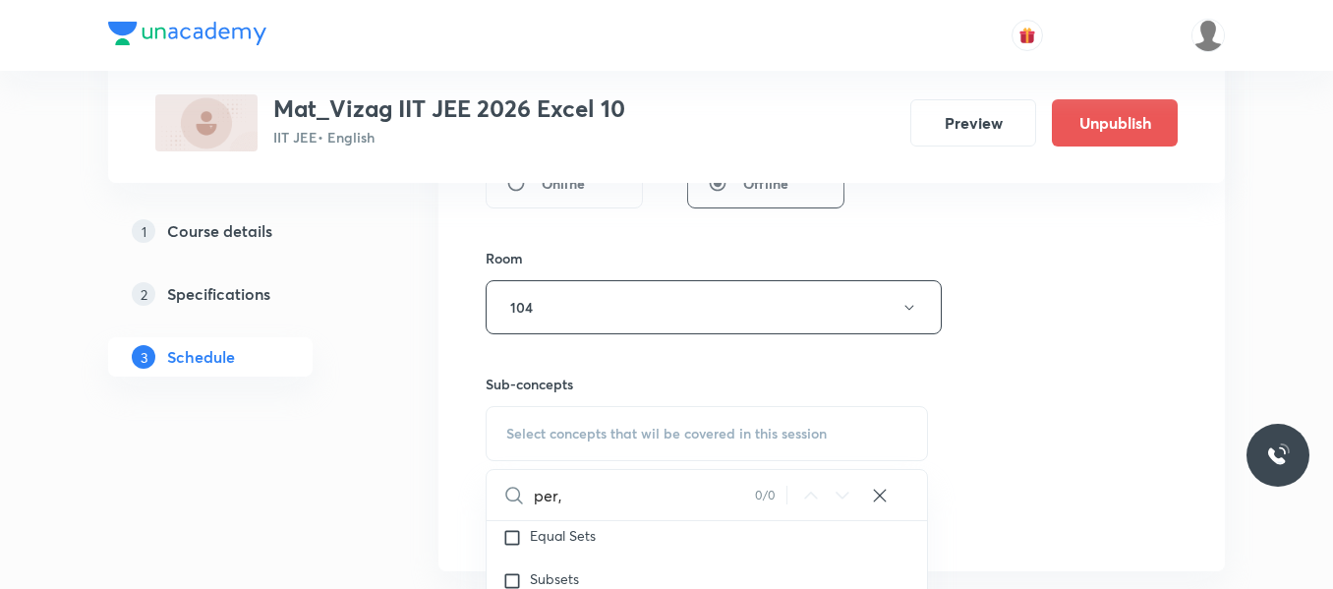
scroll to position [3200, 0]
type input "permu"
click at [568, 500] on input "permu" at bounding box center [644, 495] width 221 height 50
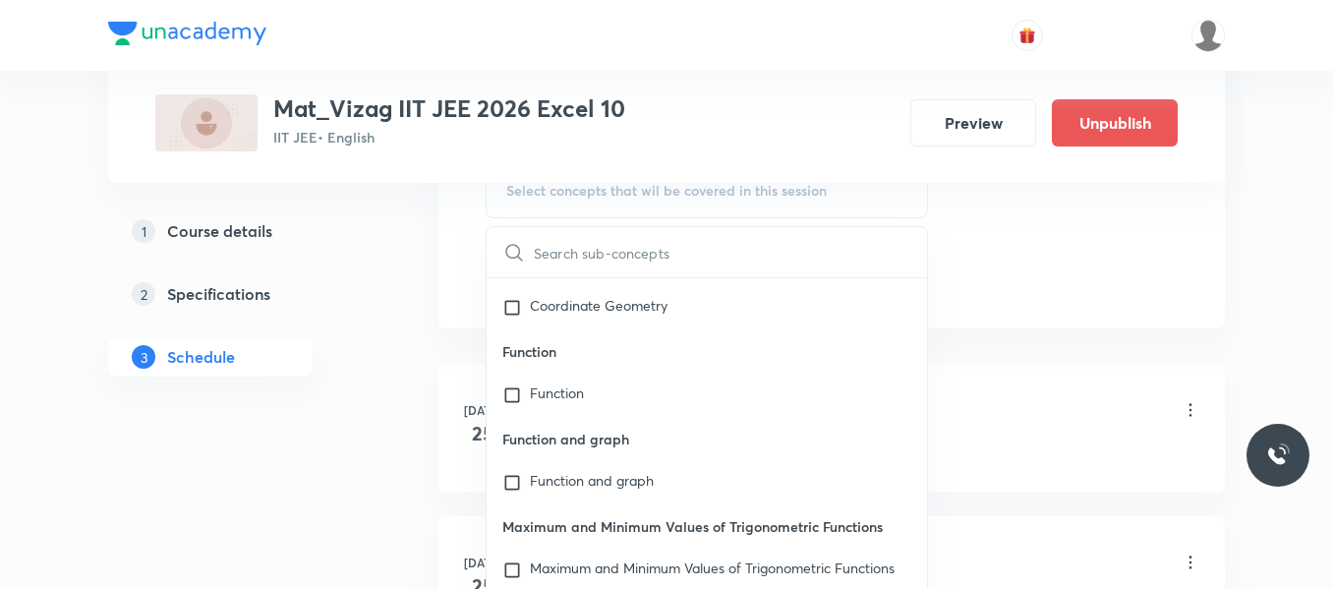
scroll to position [1873, 0]
click at [516, 396] on input "checkbox" at bounding box center [516, 396] width 28 height 20
checkbox input "true"
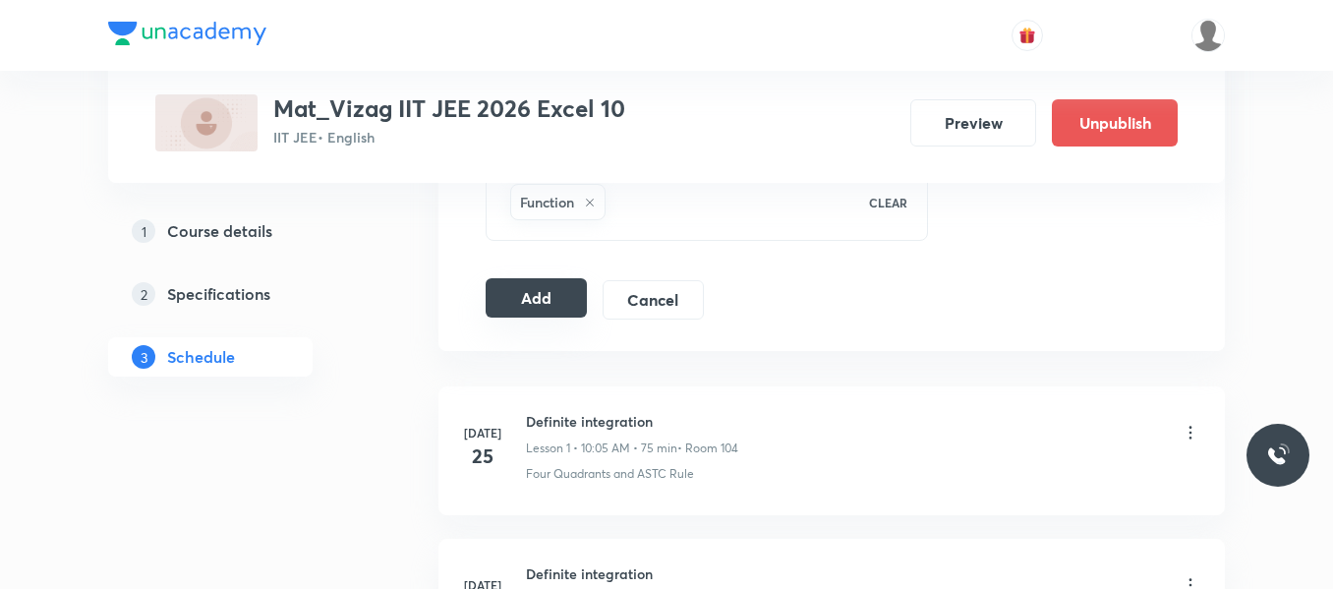
click at [549, 292] on button "Add" at bounding box center [536, 297] width 101 height 39
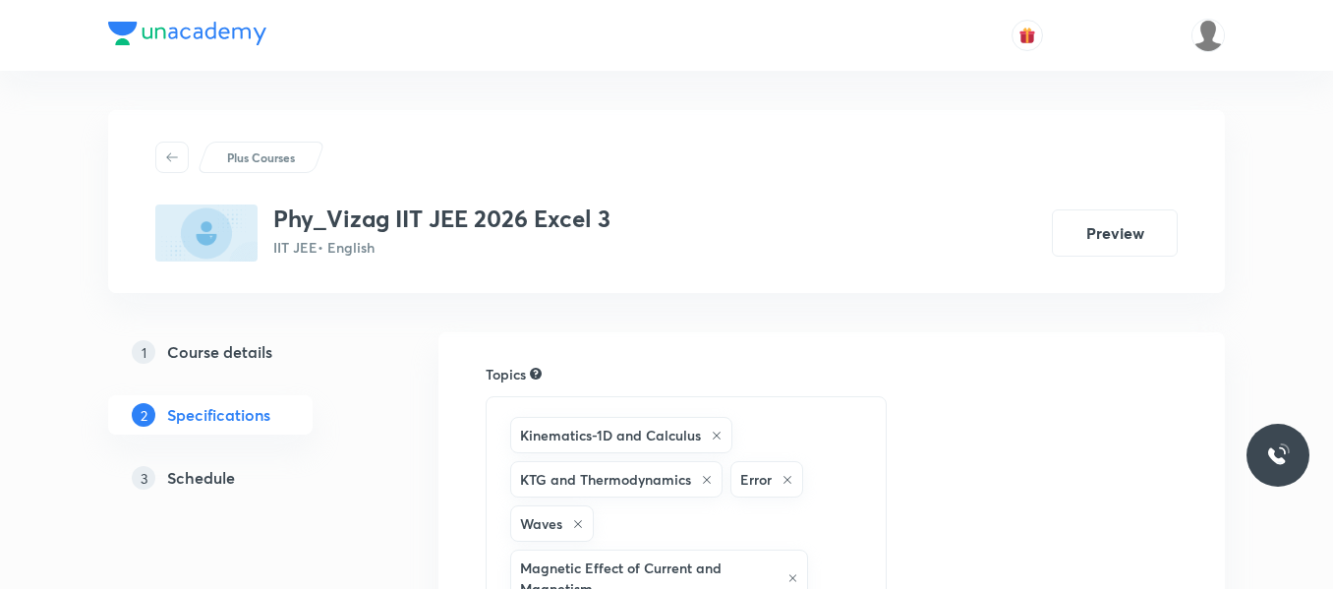
click at [225, 481] on h5 "Schedule" at bounding box center [201, 478] width 68 height 24
click at [327, 509] on div "1 Course details 2 Specifications 3 Schedule" at bounding box center [241, 426] width 267 height 189
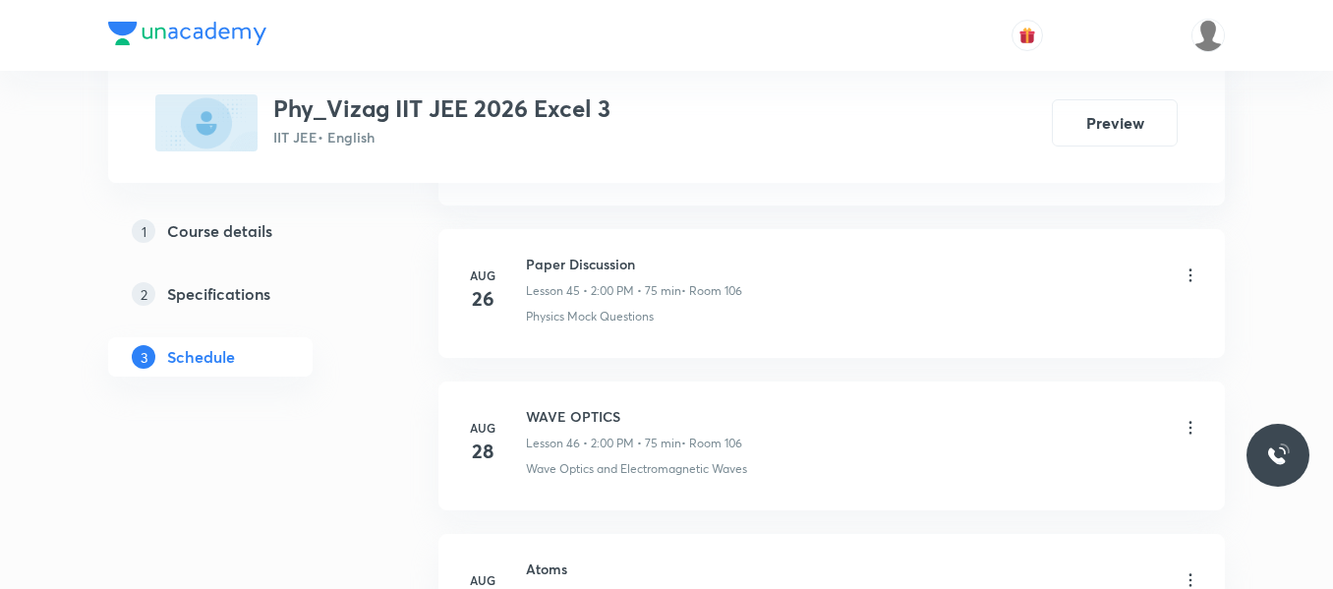
scroll to position [8148, 0]
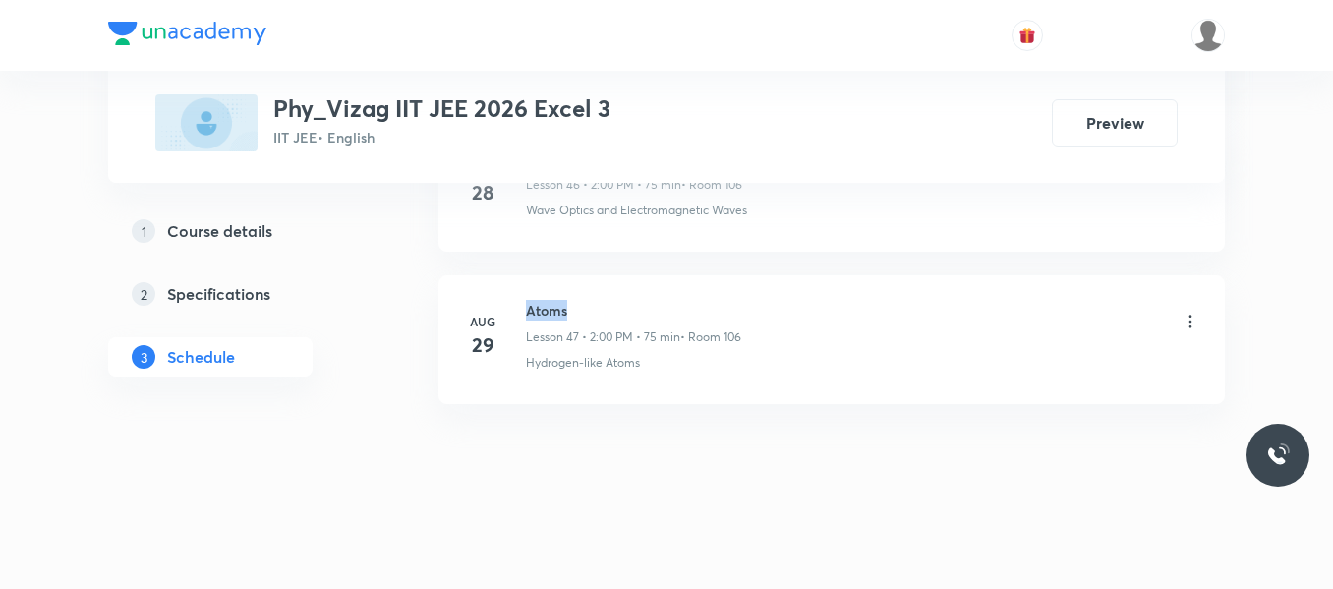
drag, startPoint x: 526, startPoint y: 312, endPoint x: 605, endPoint y: 315, distance: 78.7
click at [605, 315] on h6 "Atoms" at bounding box center [633, 310] width 215 height 21
copy h6 "Atoms"
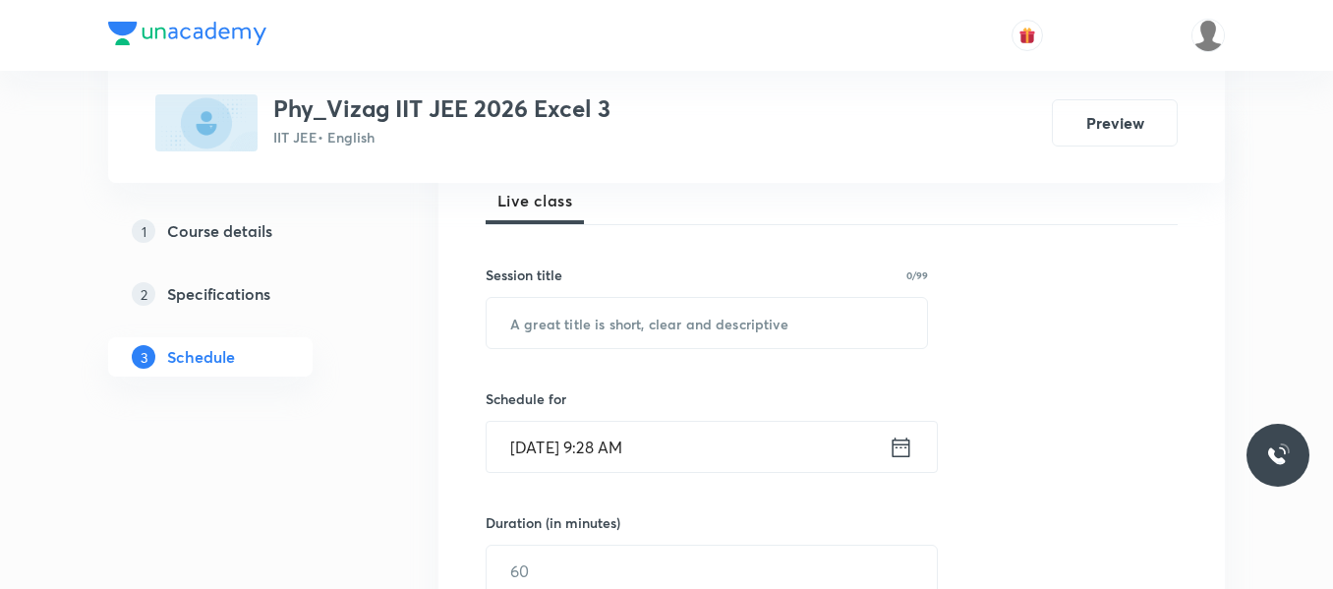
scroll to position [292, 0]
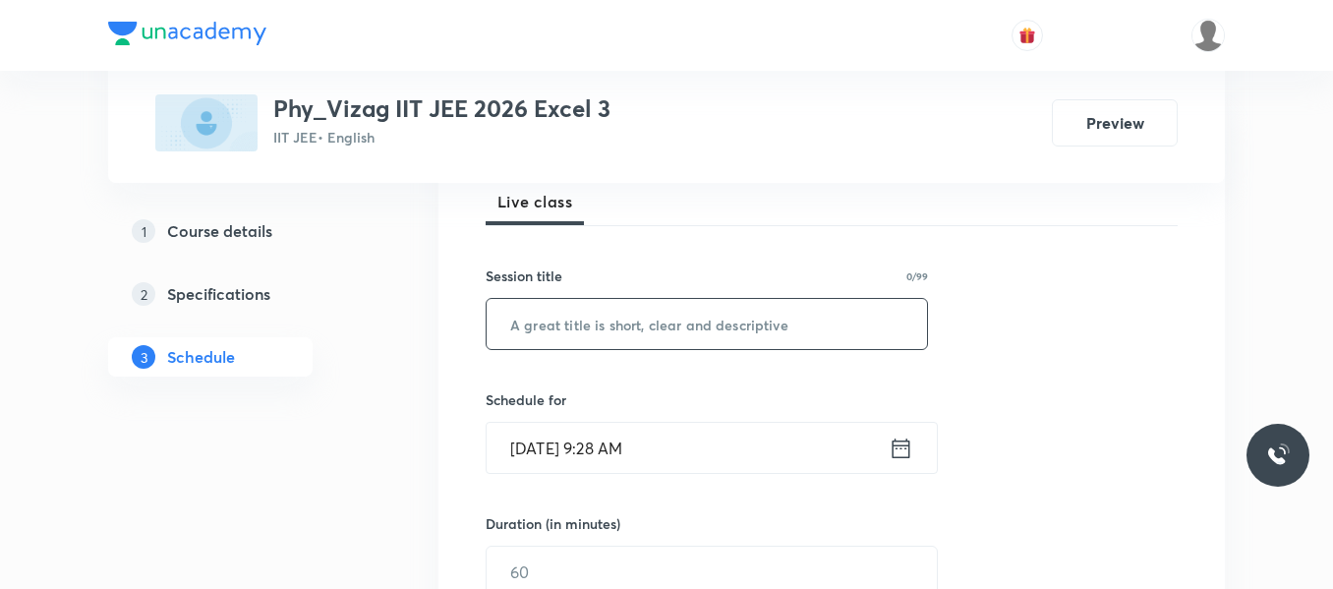
click at [568, 326] on input "text" at bounding box center [707, 324] width 440 height 50
paste input "Atoms"
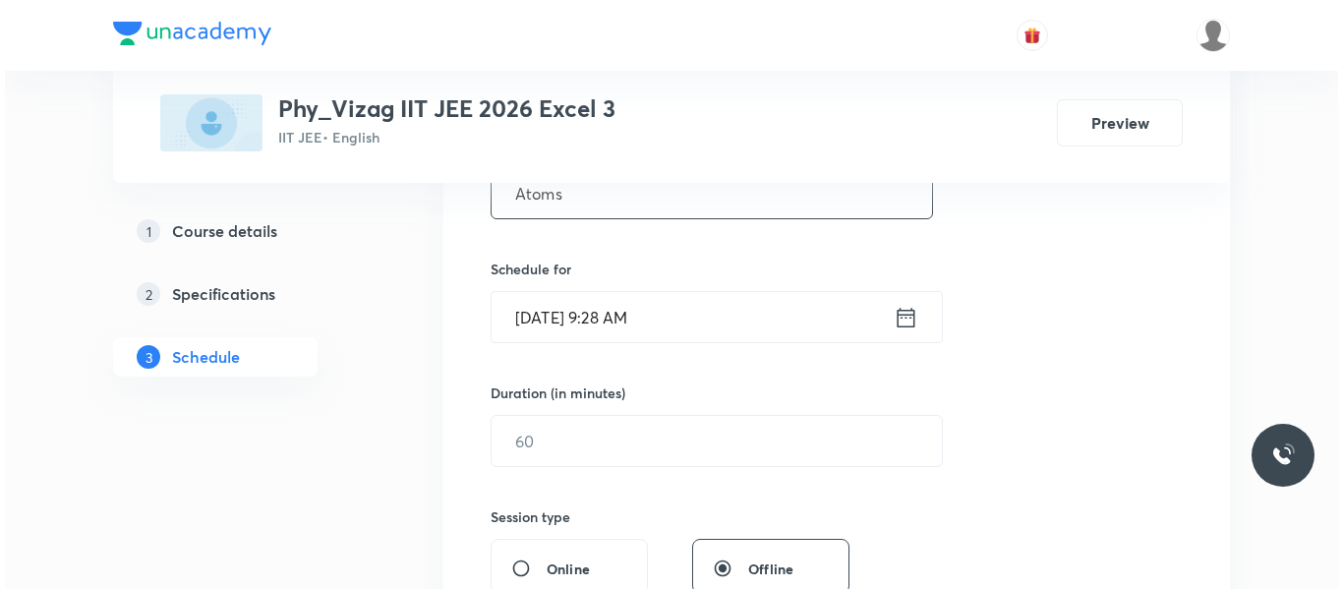
scroll to position [424, 0]
type input "Atoms"
click at [910, 316] on icon at bounding box center [901, 317] width 25 height 28
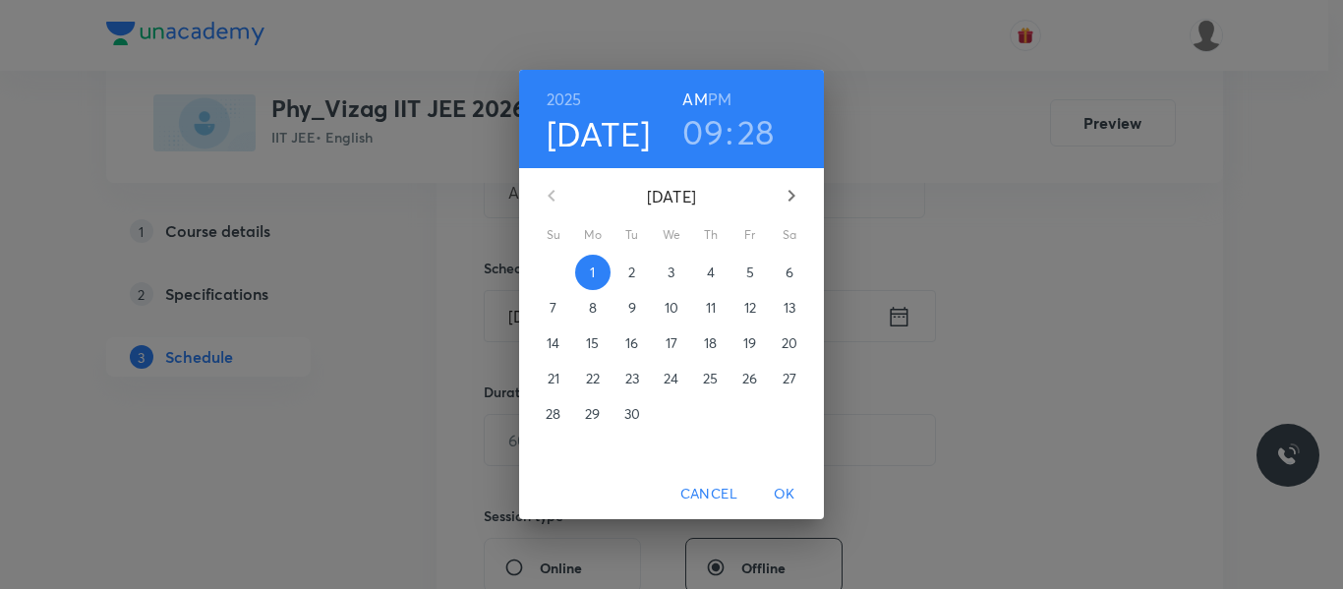
click at [726, 96] on h6 "PM" at bounding box center [720, 100] width 24 height 28
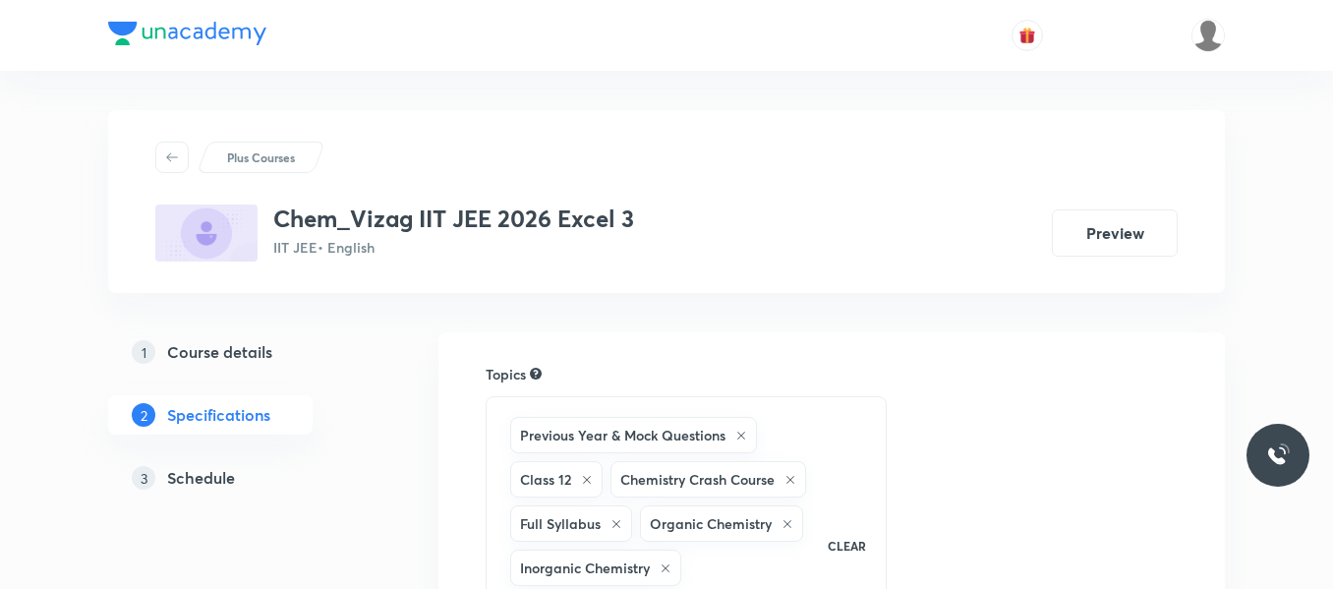
click at [212, 476] on h5 "Schedule" at bounding box center [201, 478] width 68 height 24
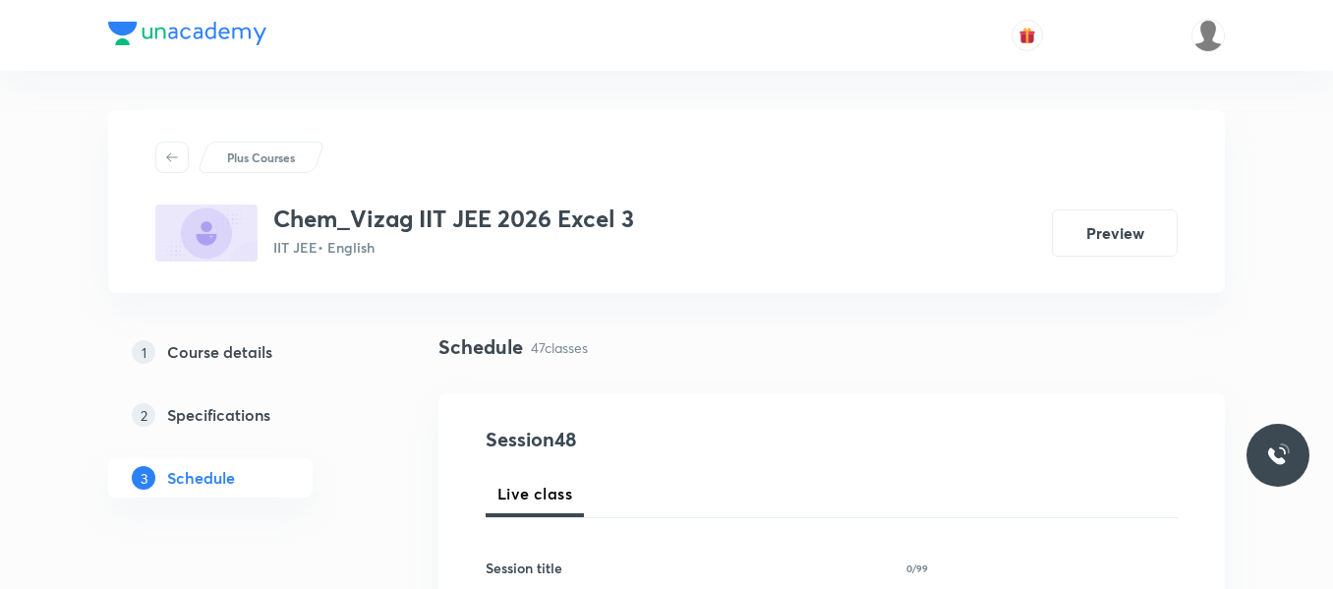
click at [375, 504] on div "1 Course details 2 Specifications 3 Schedule" at bounding box center [241, 426] width 267 height 189
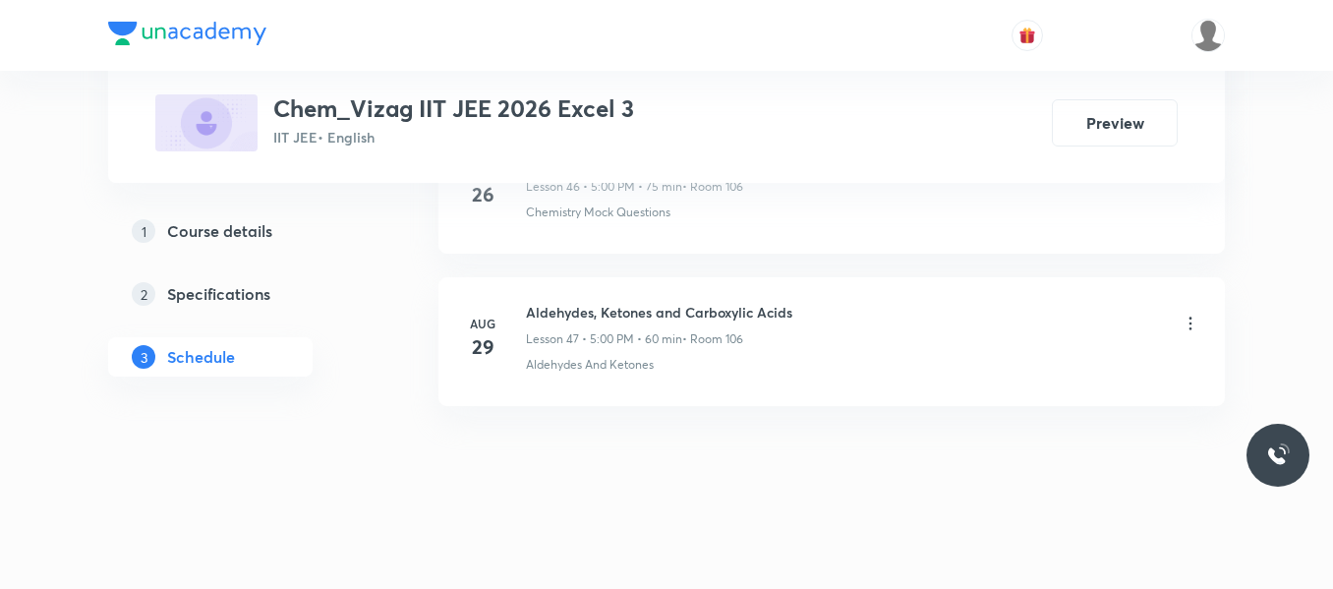
scroll to position [8148, 0]
drag, startPoint x: 528, startPoint y: 303, endPoint x: 830, endPoint y: 315, distance: 302.0
click at [830, 315] on div "Aldehydes, Ketones and Carboxylic Acids Lesson 47 • 5:00 PM • 60 min • Room 106" at bounding box center [863, 323] width 674 height 46
copy h6 "Aldehydes, Ketones and Carboxylic Acids"
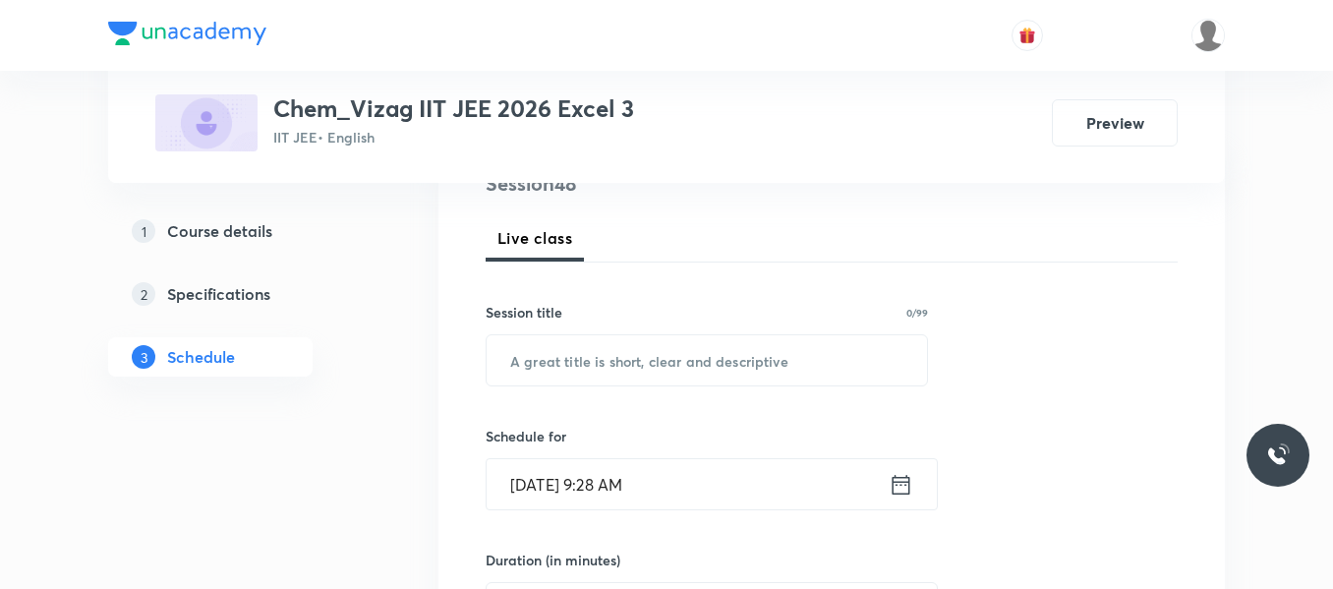
scroll to position [264, 0]
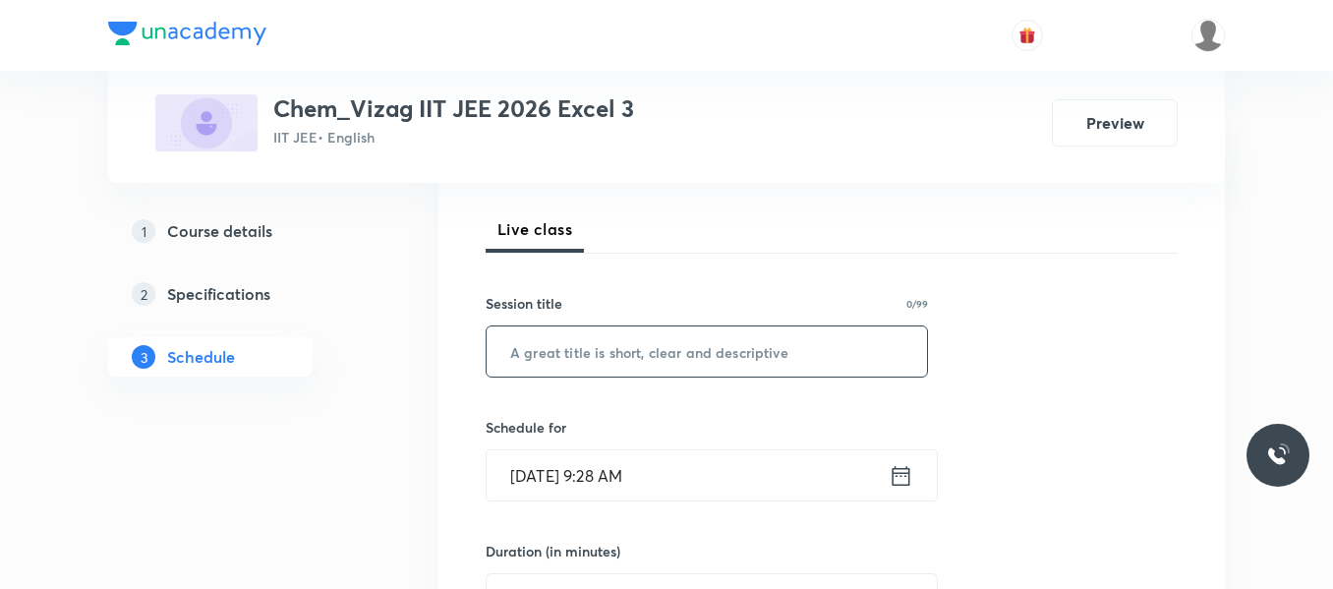
click at [623, 361] on input "text" at bounding box center [707, 351] width 440 height 50
paste input "Aldehydes, Ketones and Carboxylic Acids"
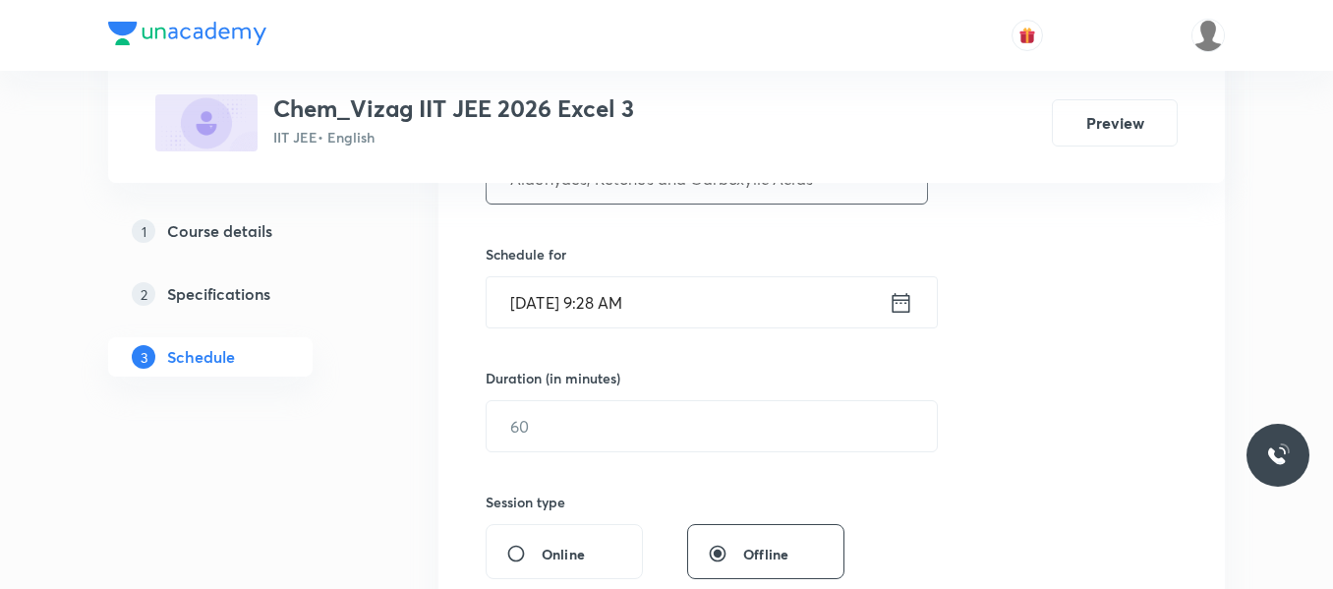
scroll to position [445, 0]
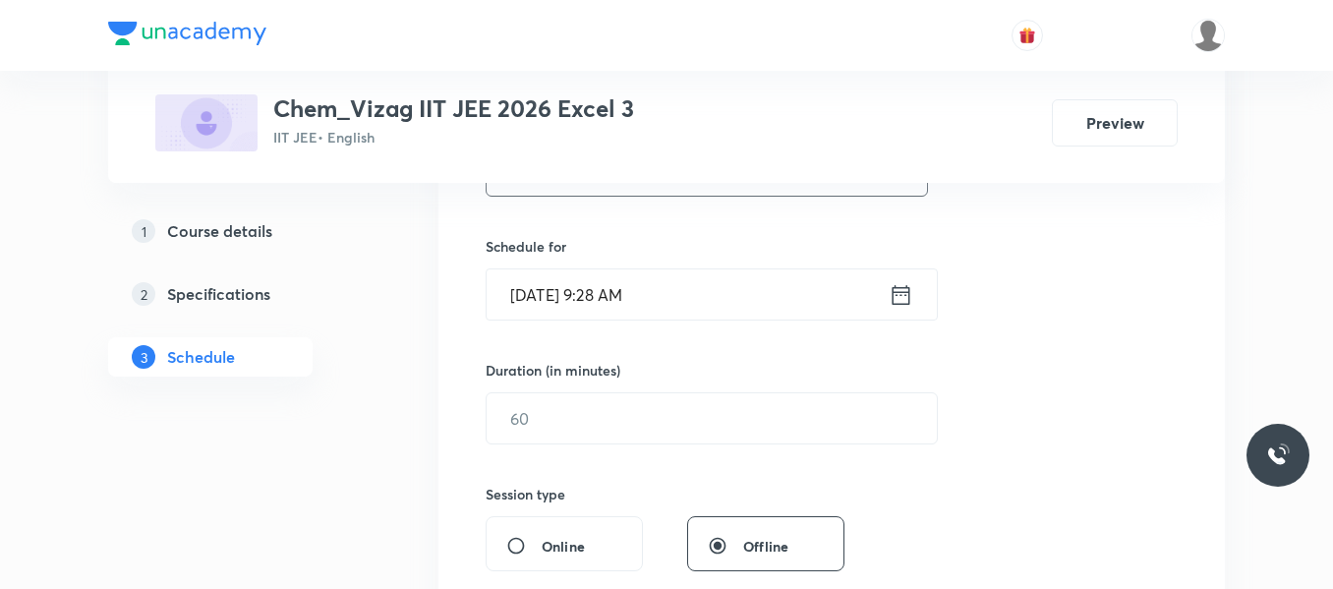
type input "Aldehydes, Ketones and Carboxylic Acids"
click at [908, 296] on icon at bounding box center [901, 295] width 25 height 28
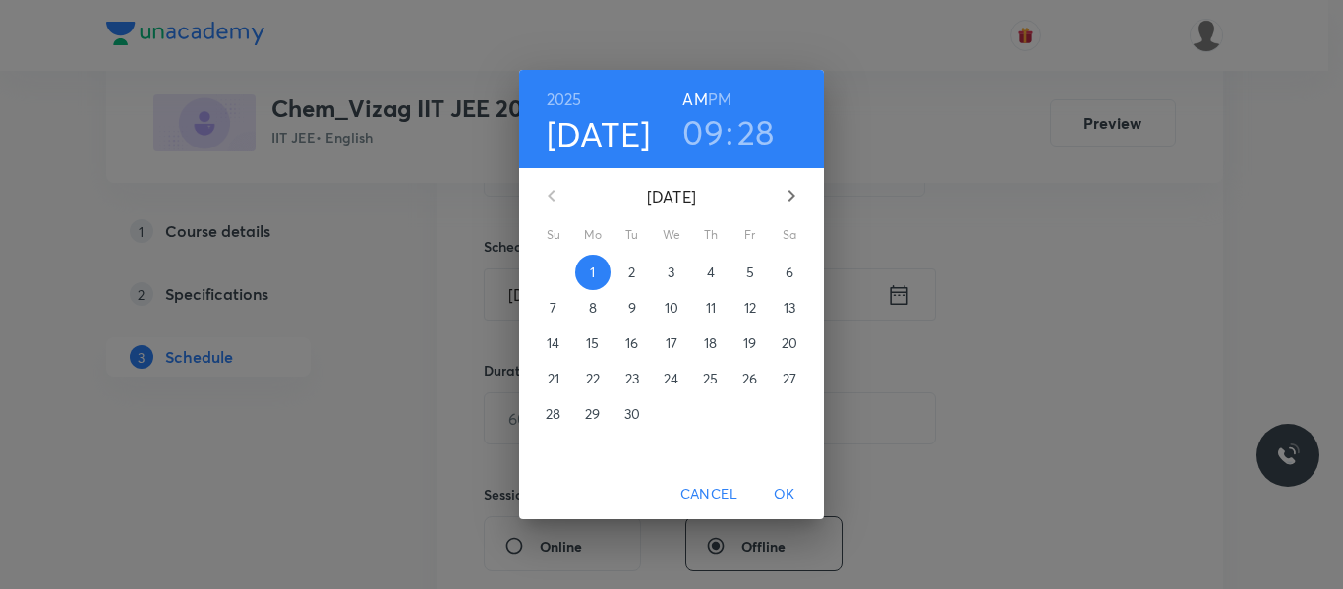
click at [725, 98] on h6 "PM" at bounding box center [720, 100] width 24 height 28
click at [709, 124] on h3 "09" at bounding box center [702, 131] width 41 height 41
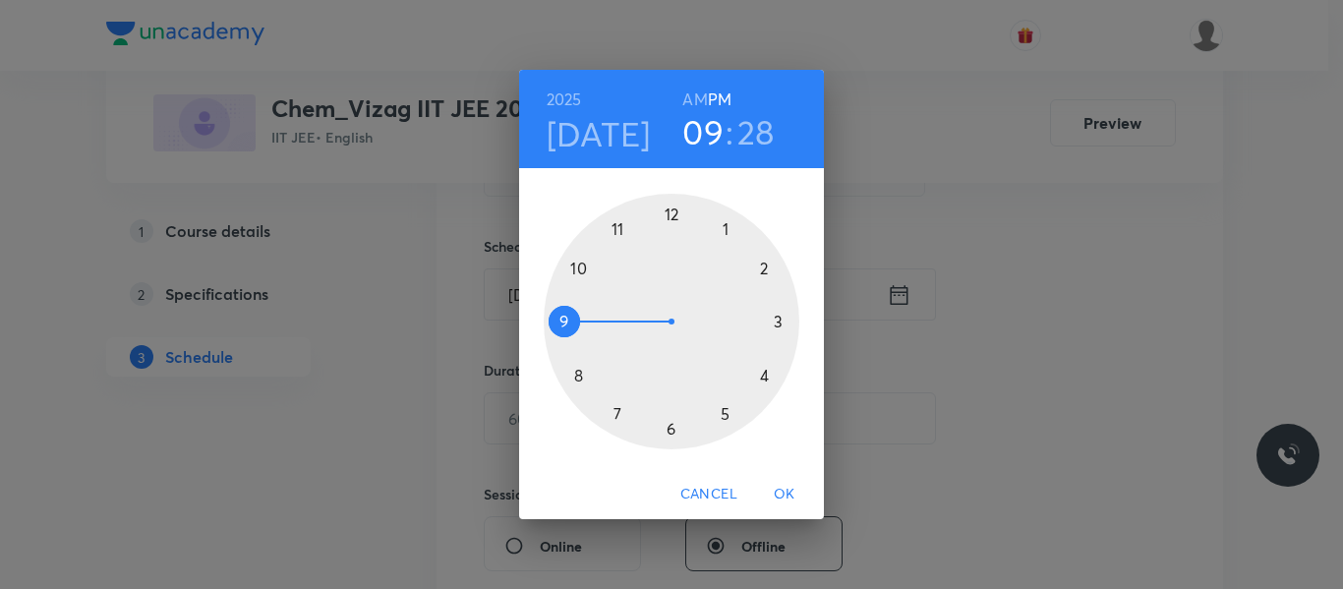
click at [724, 415] on div at bounding box center [672, 322] width 256 height 256
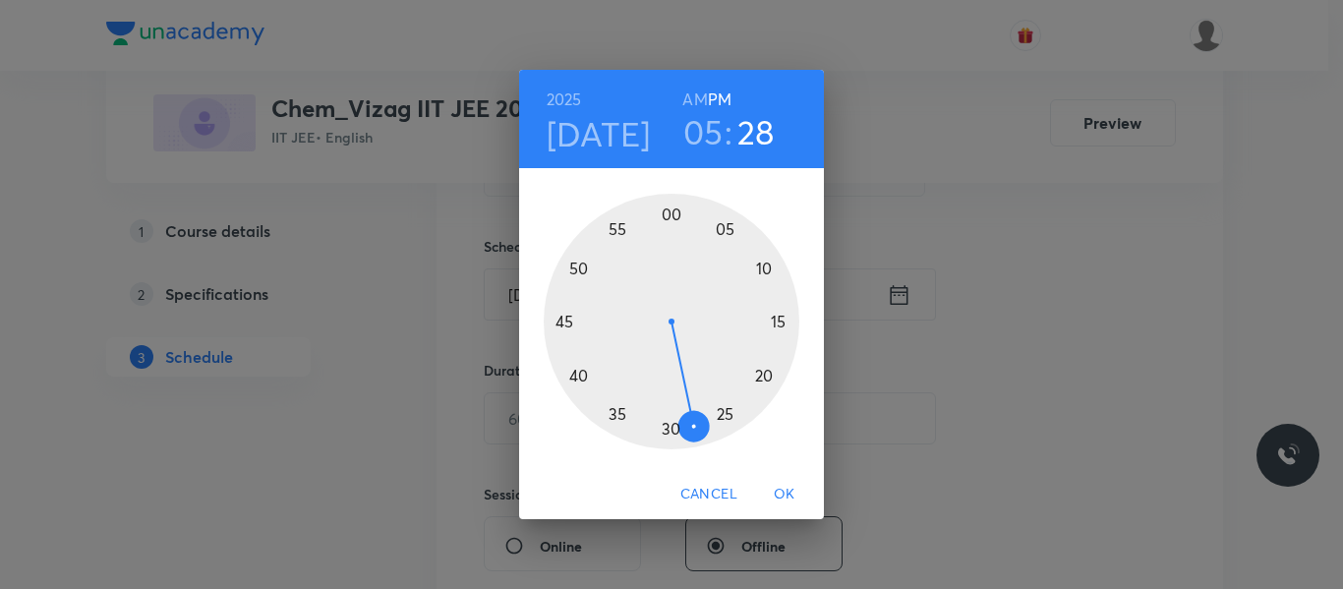
click at [668, 213] on div at bounding box center [672, 322] width 256 height 256
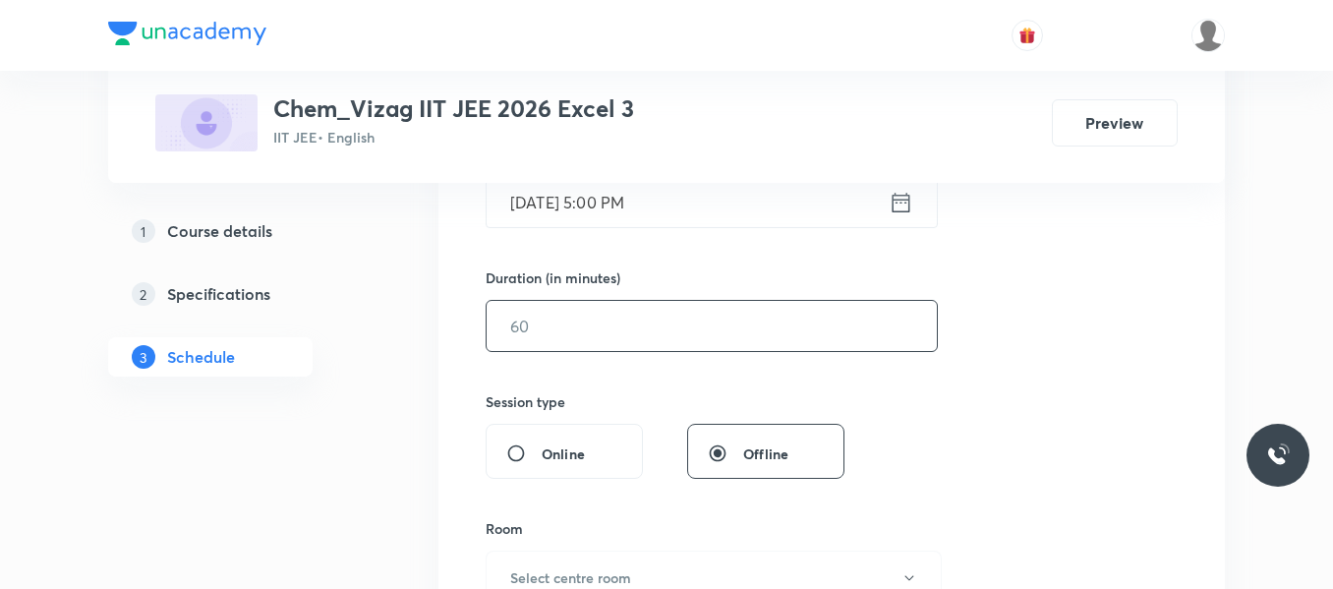
scroll to position [542, 0]
click at [644, 337] on input "text" at bounding box center [712, 322] width 450 height 50
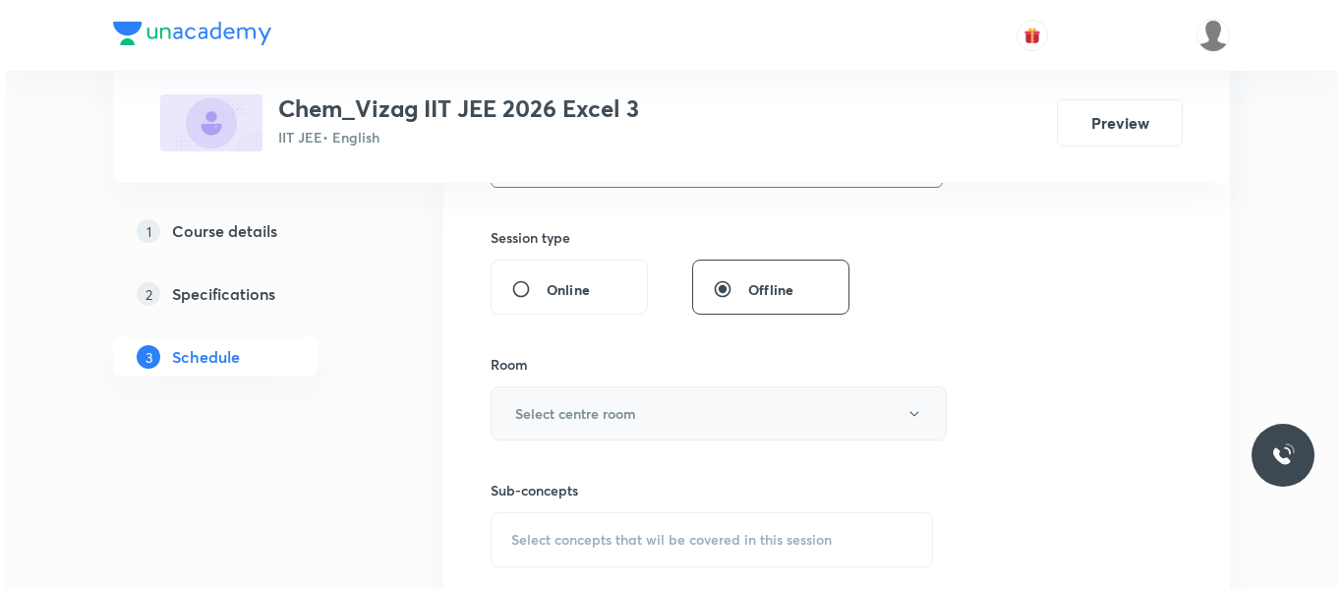
scroll to position [705, 0]
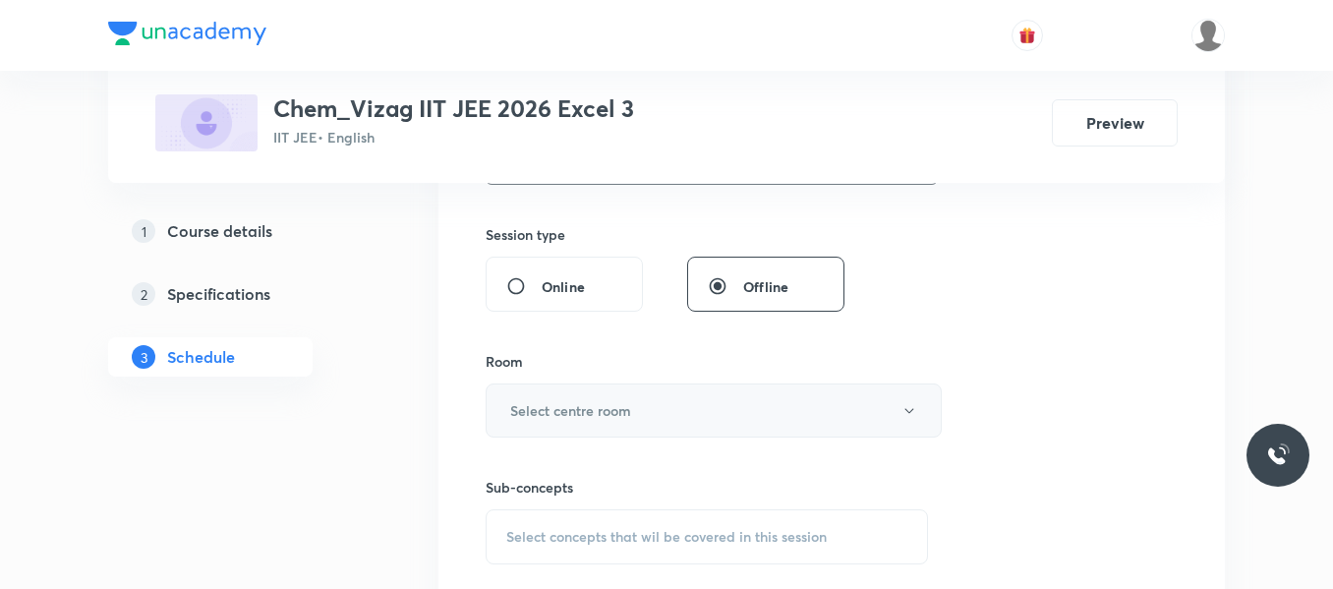
type input "75"
click at [607, 415] on h6 "Select centre room" at bounding box center [570, 410] width 121 height 21
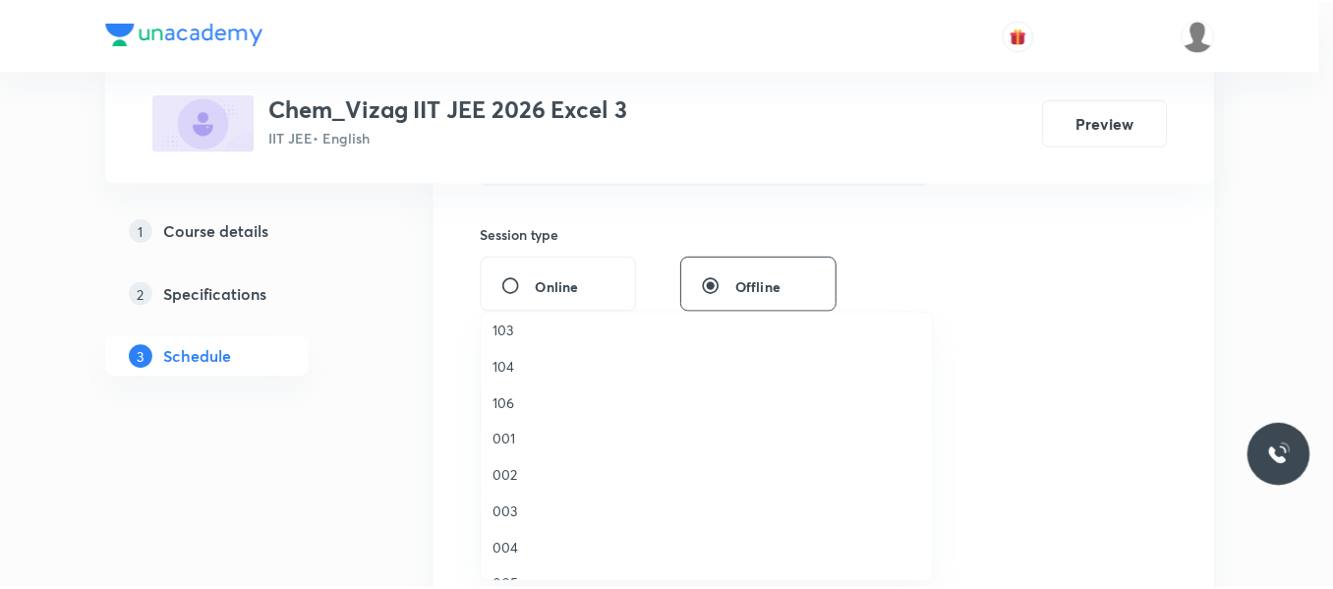
scroll to position [84, 0]
click at [511, 402] on span "106" at bounding box center [711, 400] width 431 height 21
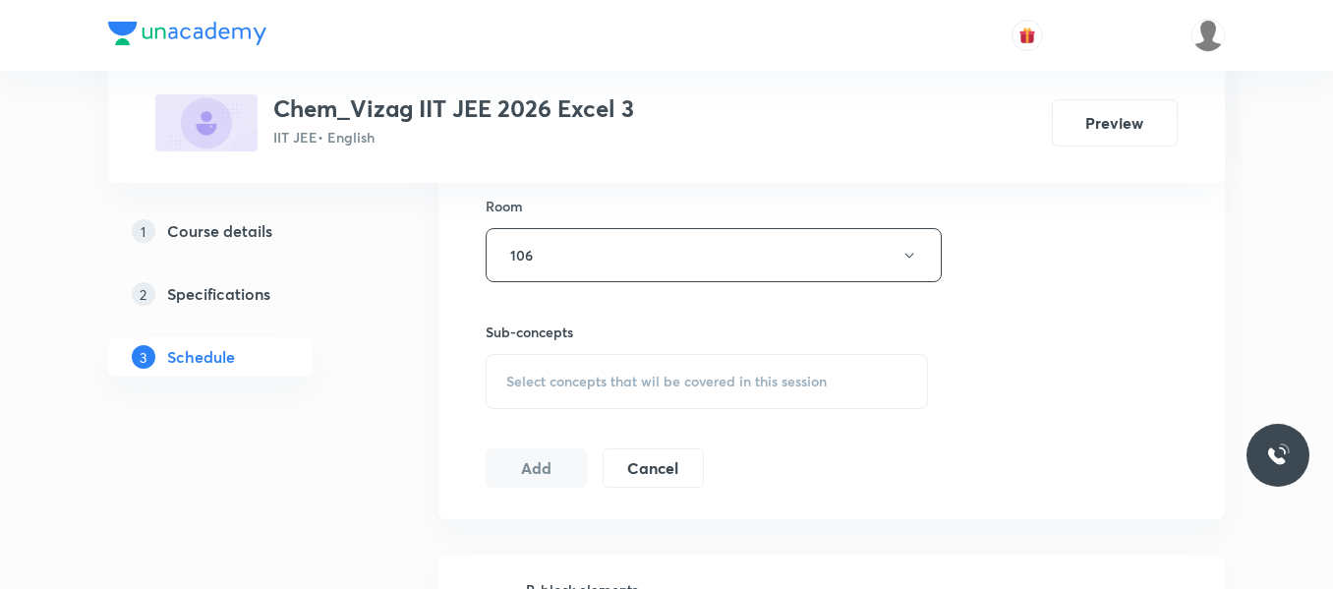
scroll to position [874, 0]
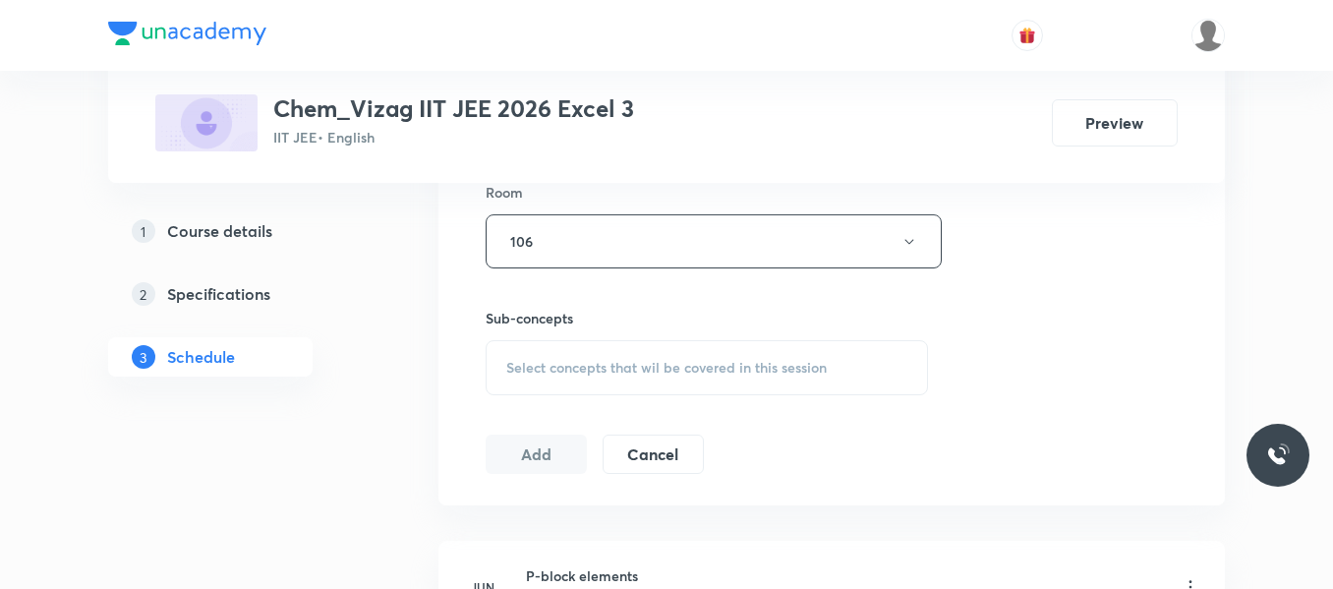
click at [593, 357] on div "Select concepts that wil be covered in this session" at bounding box center [707, 367] width 442 height 55
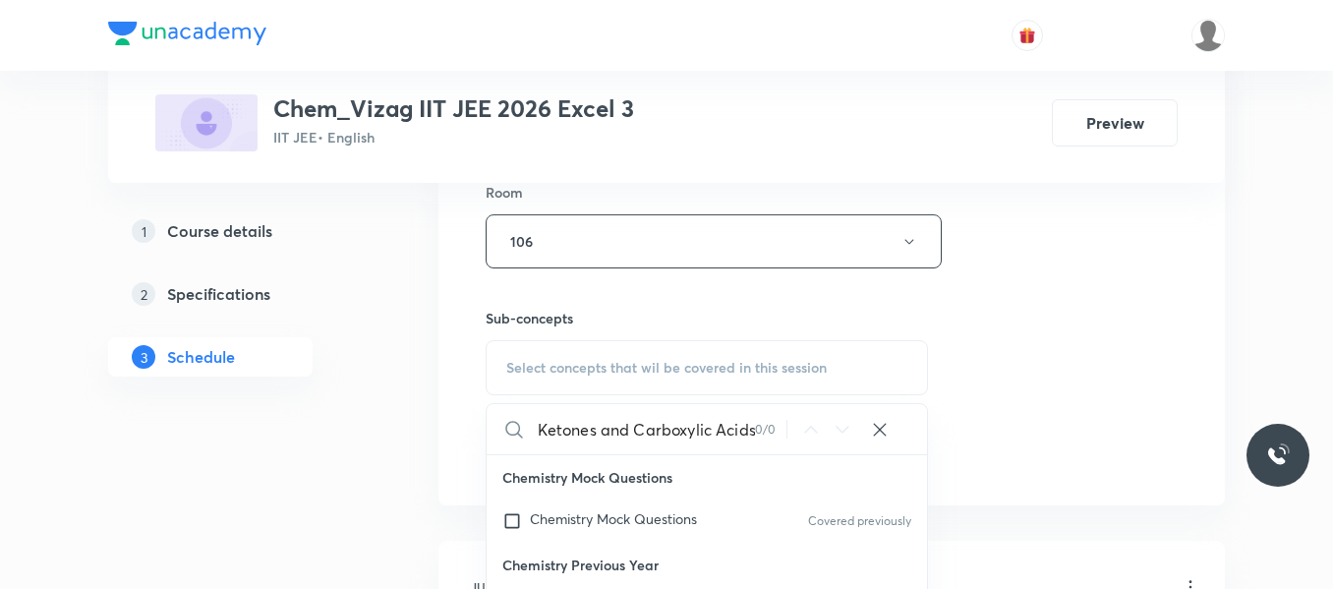
scroll to position [0, 82]
drag, startPoint x: 595, startPoint y: 431, endPoint x: 885, endPoint y: 406, distance: 291.0
click at [885, 406] on div "Aldehydes, Ketones and Carboxylic Acids 0 / 0 ​" at bounding box center [707, 429] width 440 height 50
type input "Aldehydes, Ketones"
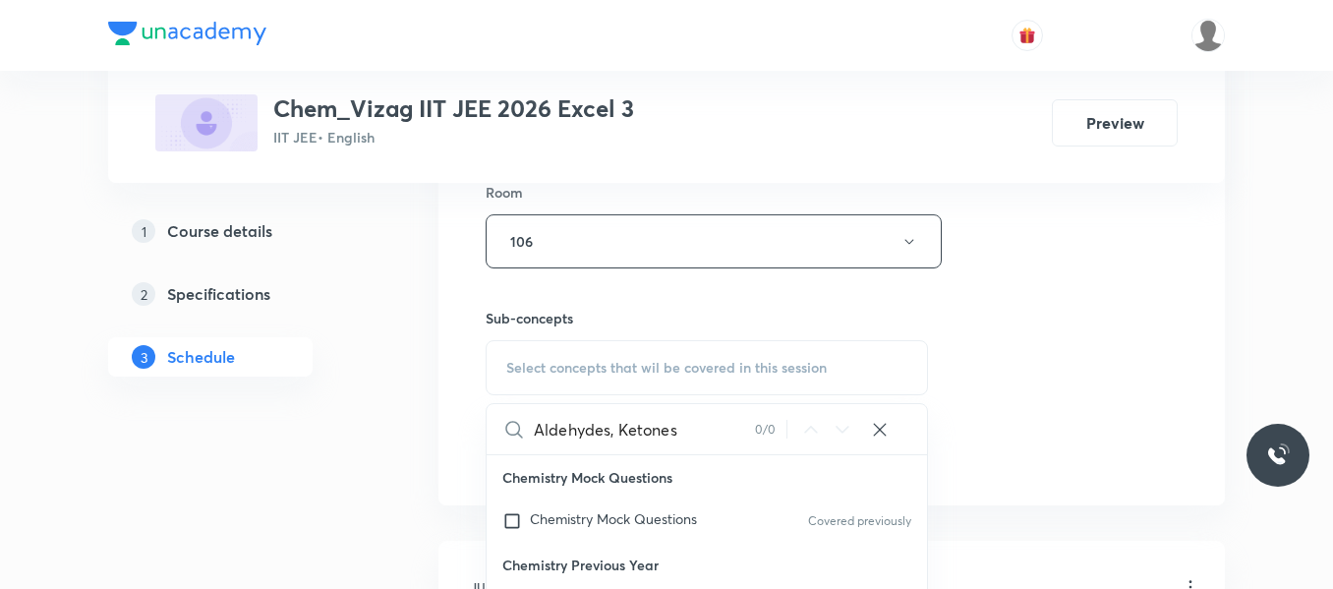
drag, startPoint x: 609, startPoint y: 430, endPoint x: 791, endPoint y: 400, distance: 184.2
click at [791, 400] on div "Session 48 Live class Session title 39/99 Aldehydes, Ketones and Carboxylic Aci…" at bounding box center [832, 12] width 692 height 923
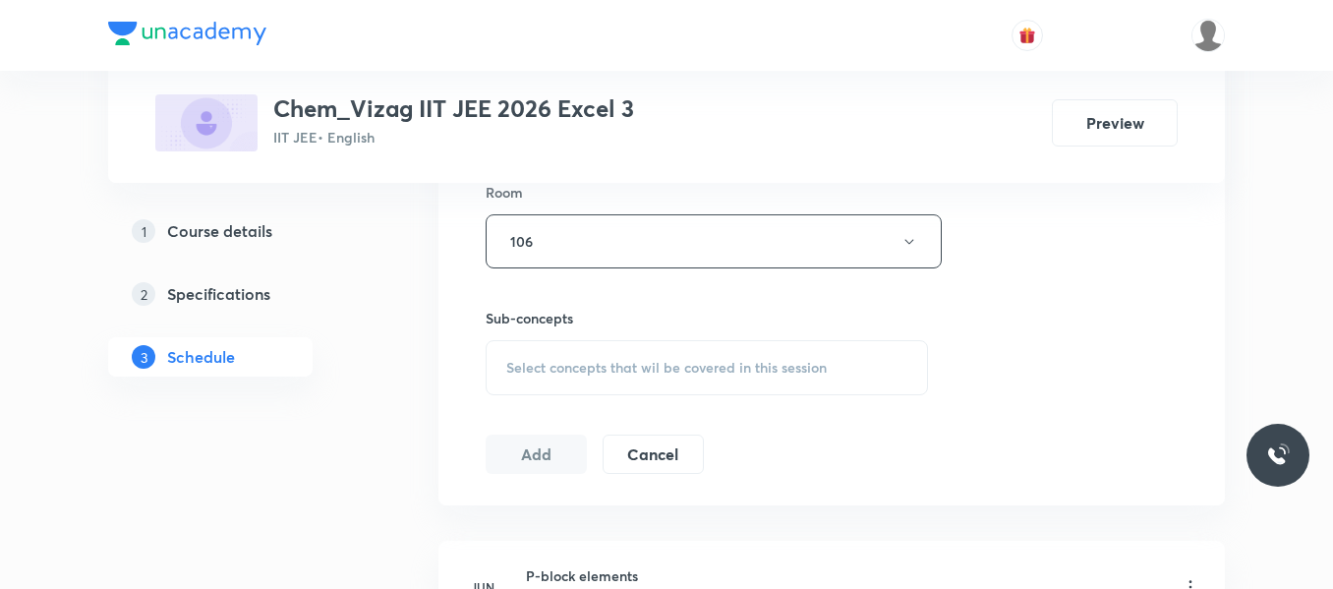
click at [623, 366] on span "Select concepts that wil be covered in this session" at bounding box center [666, 368] width 320 height 16
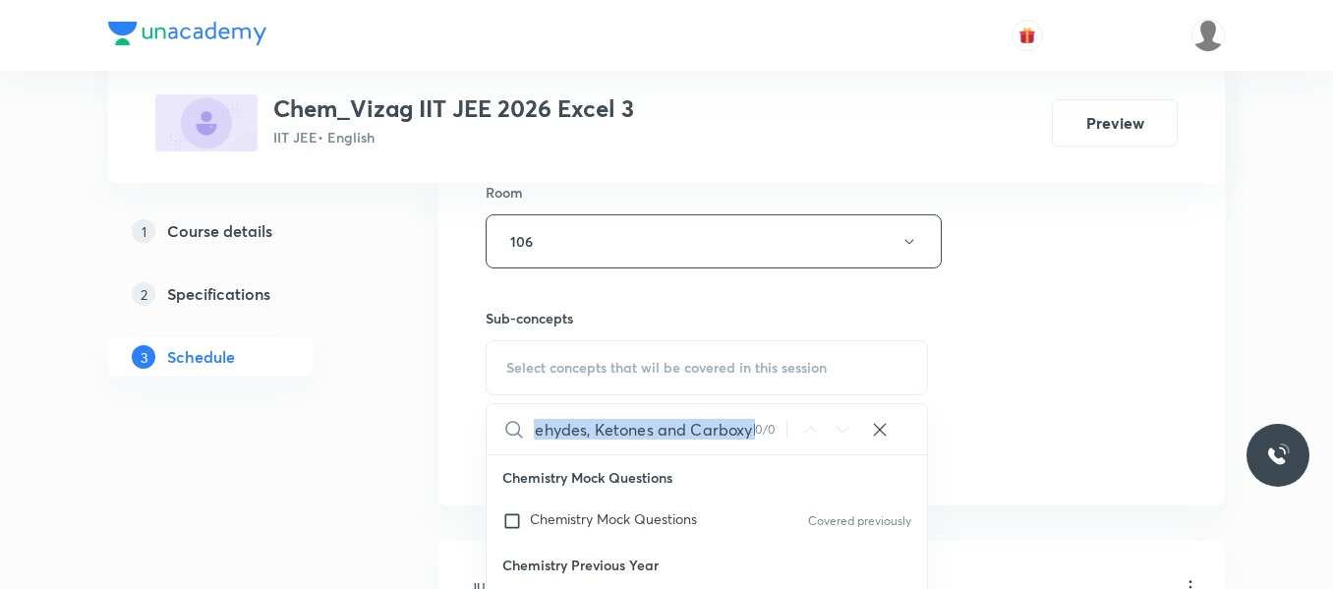
drag, startPoint x: 754, startPoint y: 433, endPoint x: 718, endPoint y: 433, distance: 36.4
click at [718, 433] on div "Aldehydes, Ketones and Carboxylic Acids 0 / 0 ​" at bounding box center [707, 429] width 440 height 50
drag, startPoint x: 629, startPoint y: 428, endPoint x: 738, endPoint y: 424, distance: 109.2
click at [738, 424] on input "Aldehydes, Ketones and Carboxylic Acids" at bounding box center [644, 429] width 221 height 50
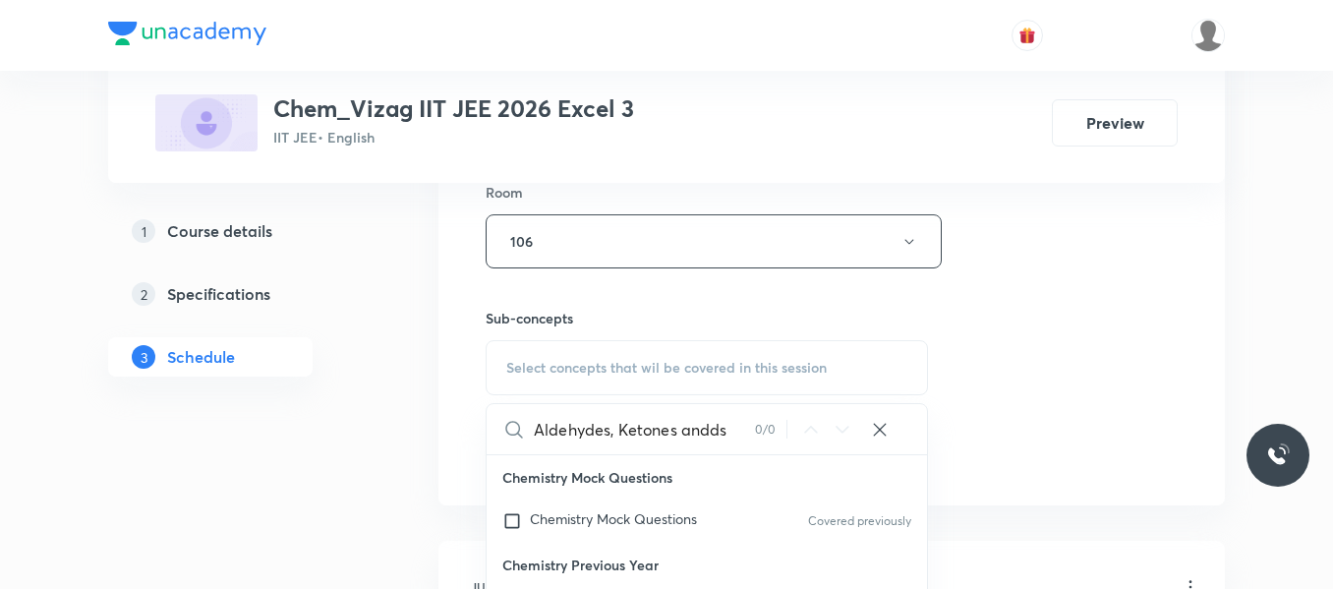
scroll to position [0, 0]
drag, startPoint x: 737, startPoint y: 426, endPoint x: 617, endPoint y: 428, distance: 119.9
click at [617, 428] on input "Aldehydes, Ketones andds" at bounding box center [644, 429] width 221 height 50
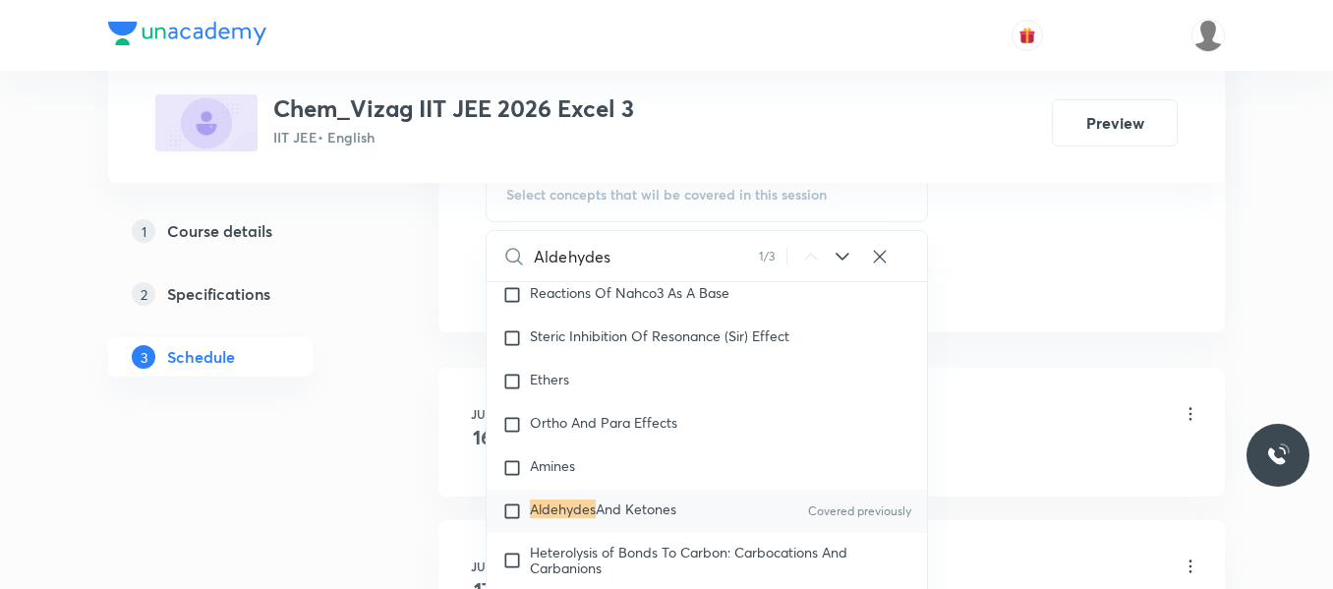
scroll to position [1051, 0]
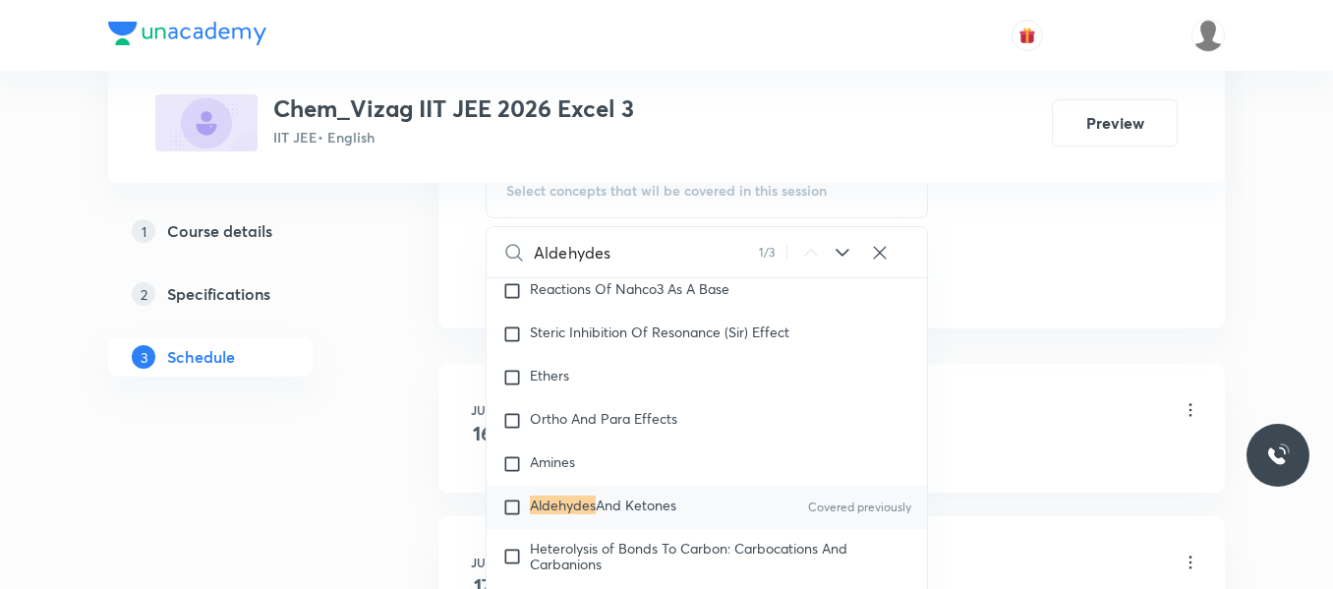
type input "Aldehydes"
click at [511, 517] on input "checkbox" at bounding box center [516, 507] width 28 height 20
checkbox input "true"
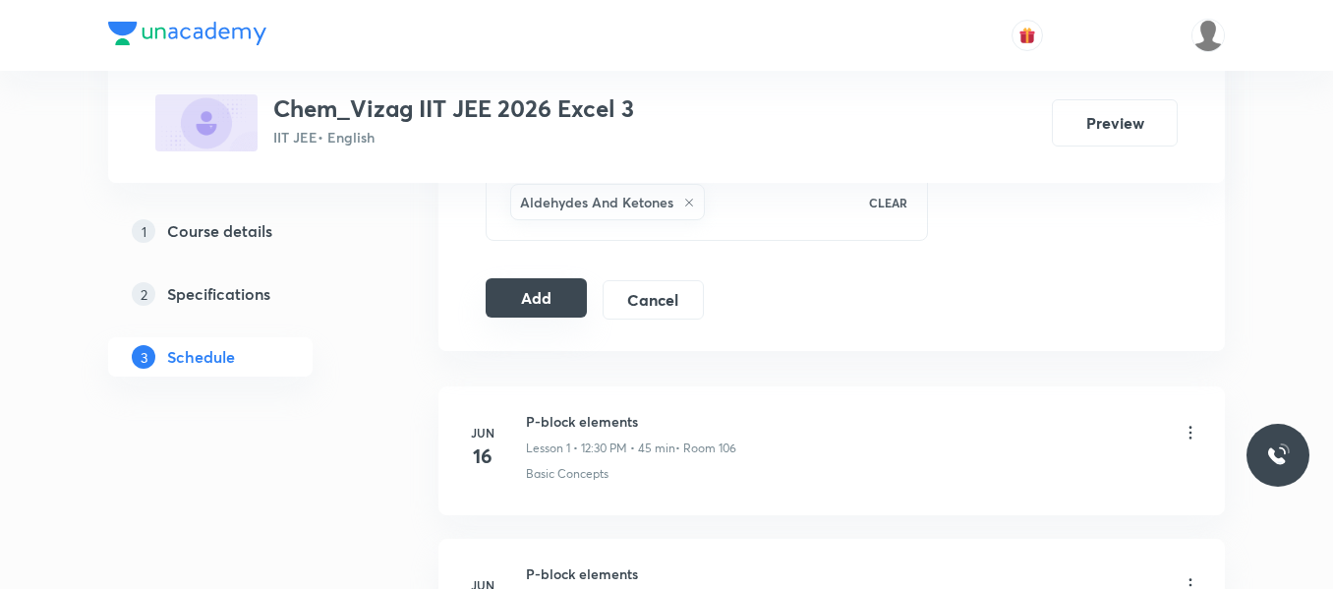
click at [548, 299] on button "Add" at bounding box center [536, 297] width 101 height 39
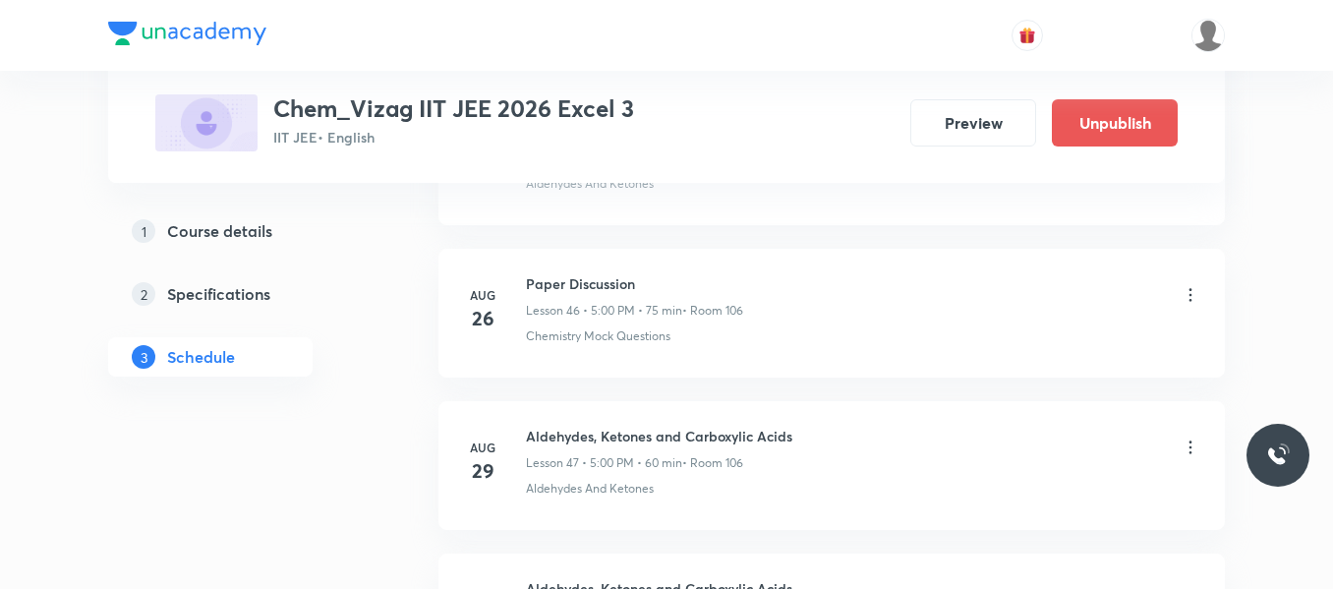
scroll to position [7397, 0]
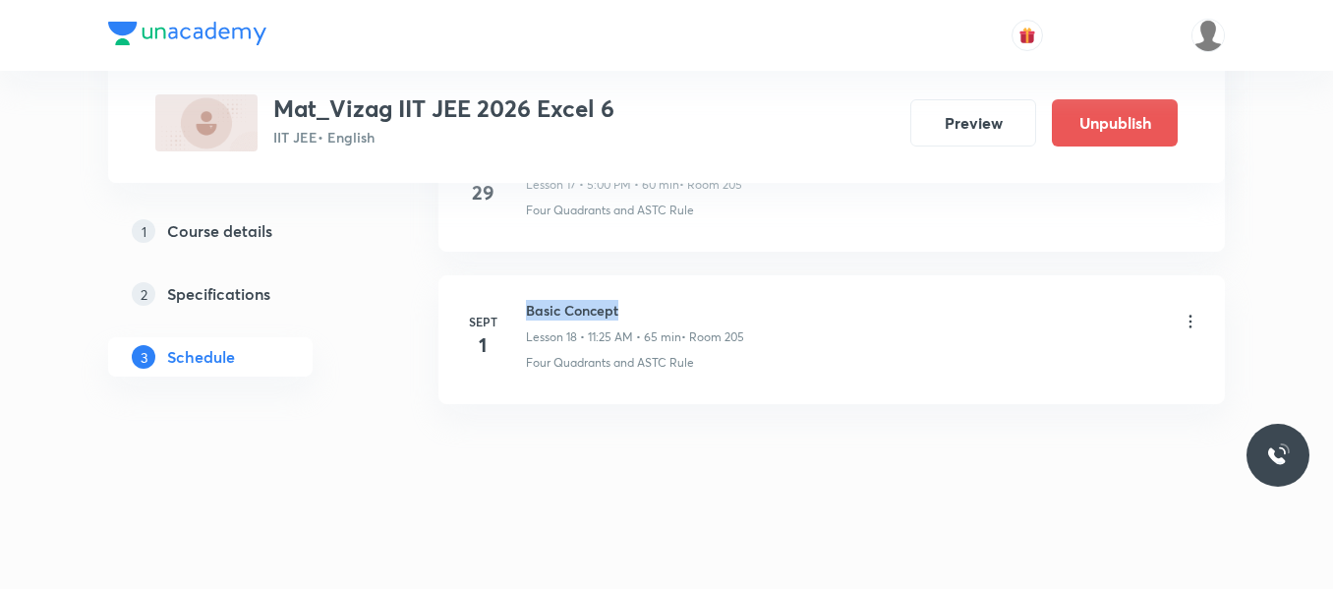
drag, startPoint x: 527, startPoint y: 303, endPoint x: 699, endPoint y: 301, distance: 172.0
click at [699, 301] on h6 "Basic Concept" at bounding box center [635, 310] width 218 height 21
copy h6 "Basic Concept"
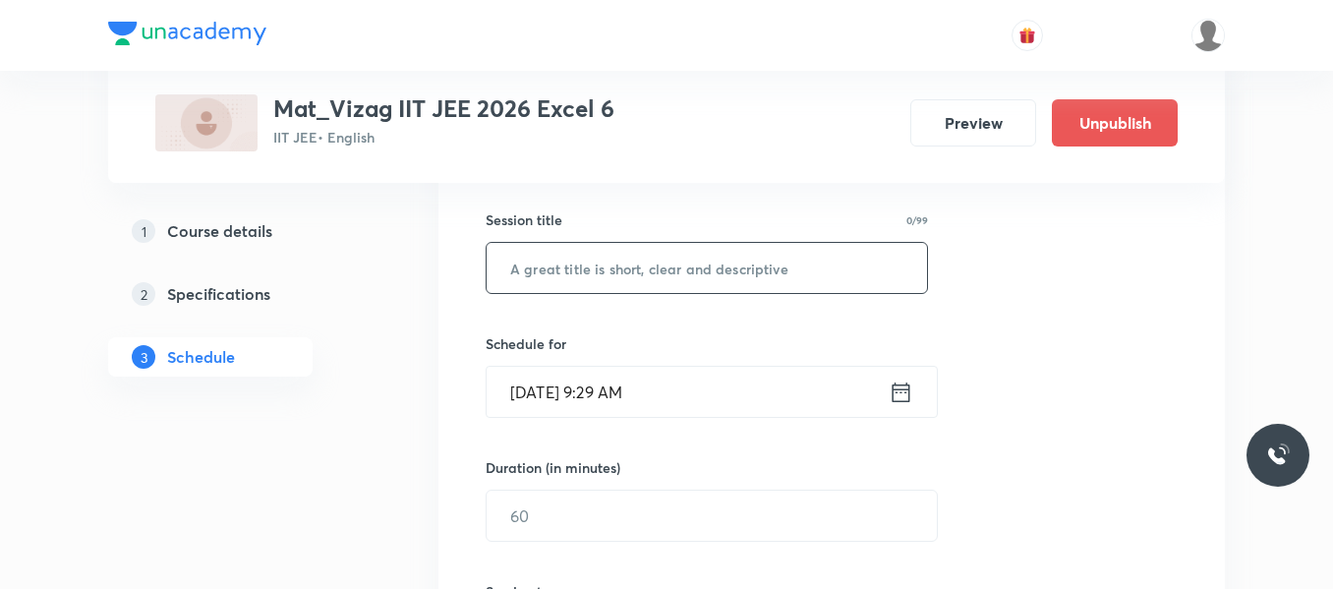
scroll to position [349, 0]
click at [594, 267] on input "text" at bounding box center [707, 267] width 440 height 50
paste input "Basic Concept"
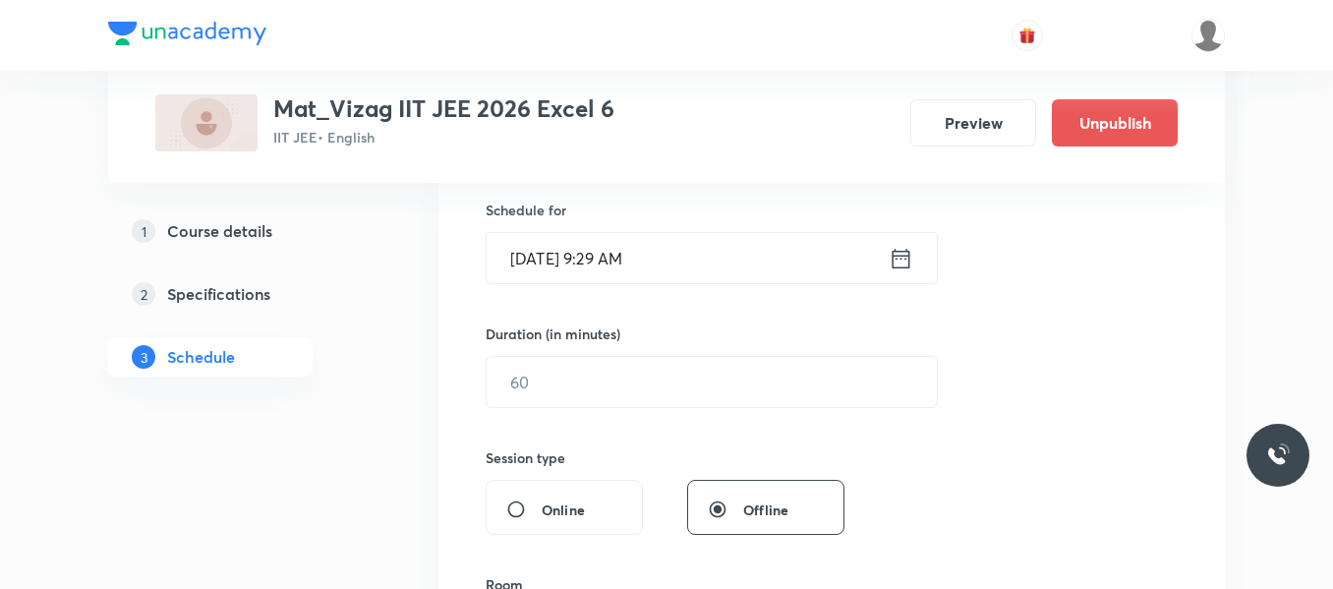
scroll to position [483, 0]
type input "Basic Concept"
click at [902, 258] on icon at bounding box center [901, 258] width 25 height 28
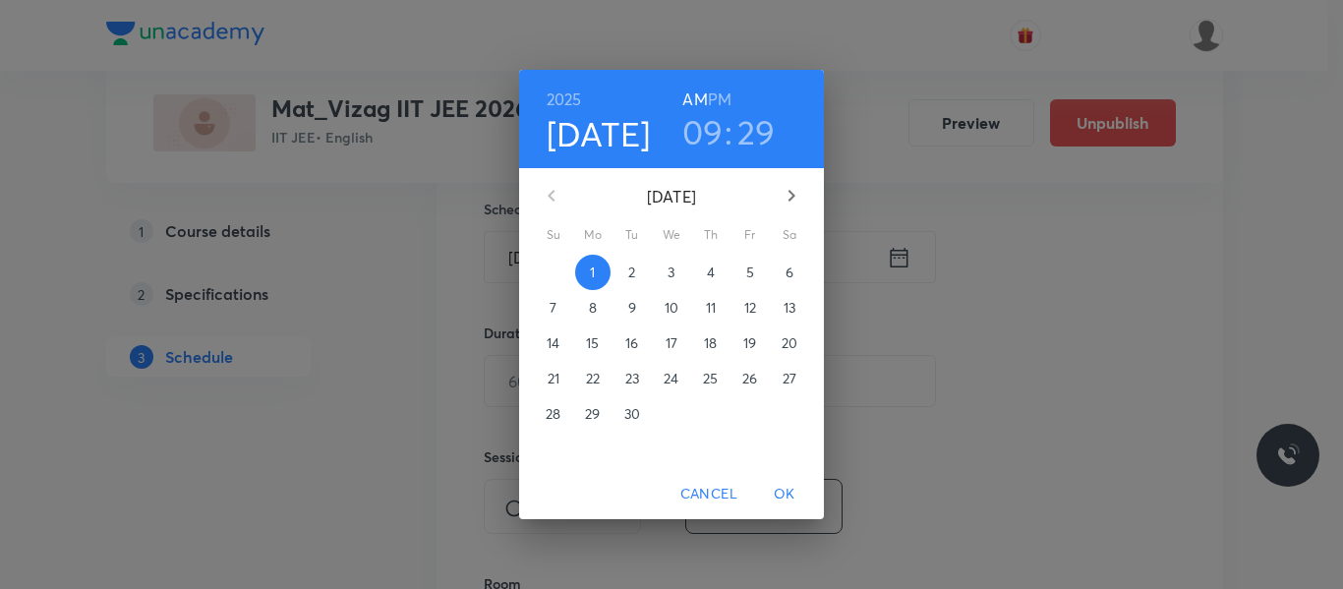
click at [724, 97] on h6 "PM" at bounding box center [720, 100] width 24 height 28
click at [719, 126] on h3 "09" at bounding box center [702, 131] width 41 height 41
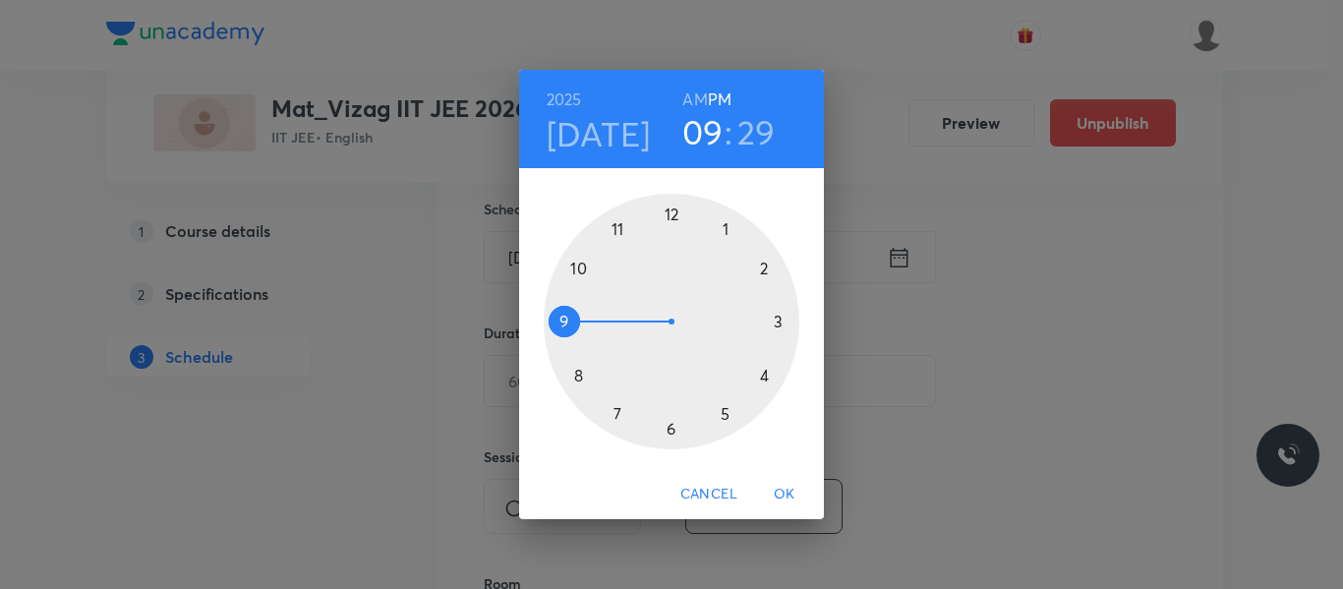
click at [725, 416] on div at bounding box center [672, 322] width 256 height 256
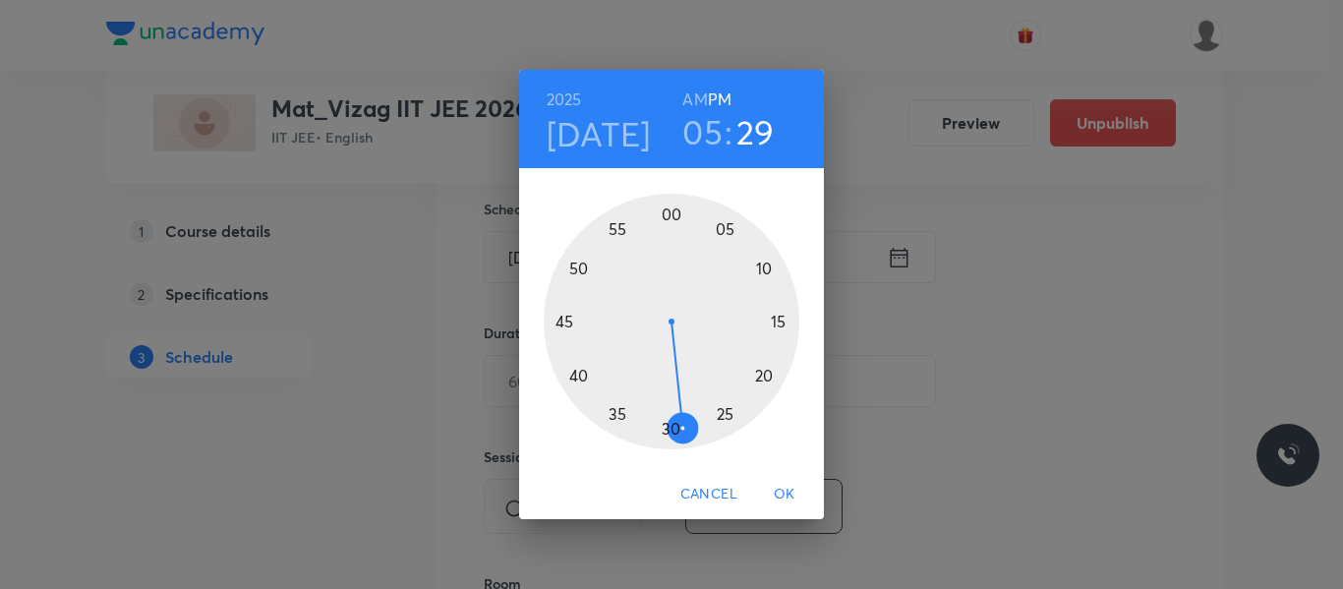
click at [673, 212] on div at bounding box center [672, 322] width 256 height 256
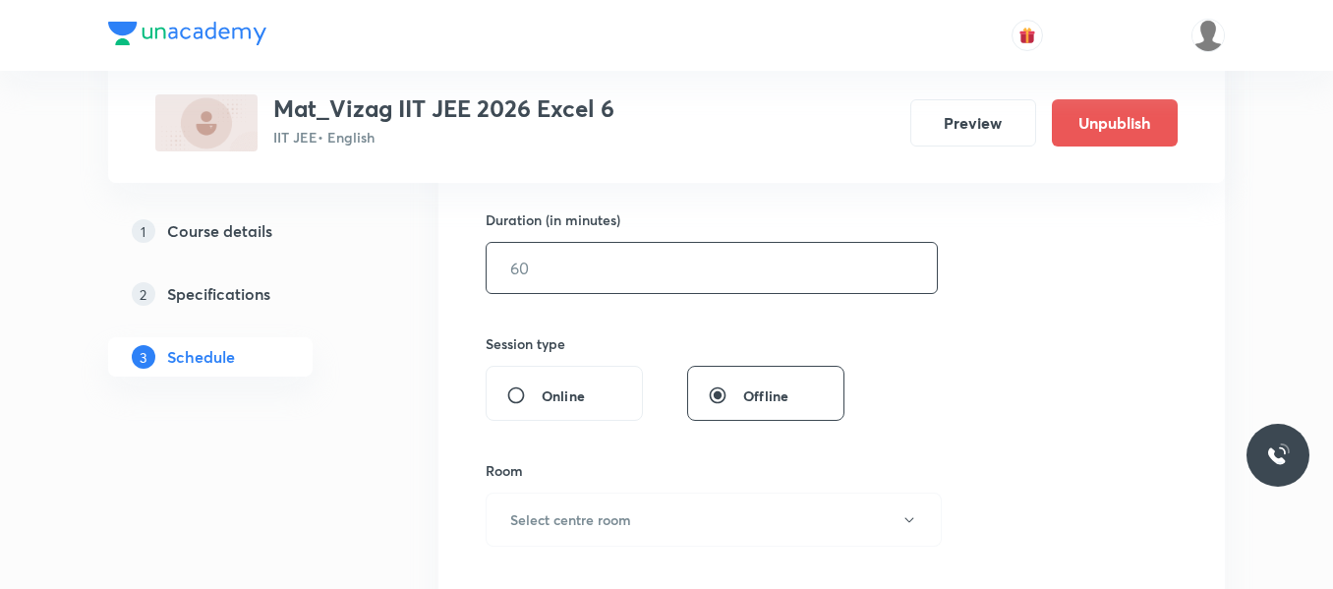
scroll to position [597, 0]
click at [636, 264] on input "text" at bounding box center [712, 267] width 450 height 50
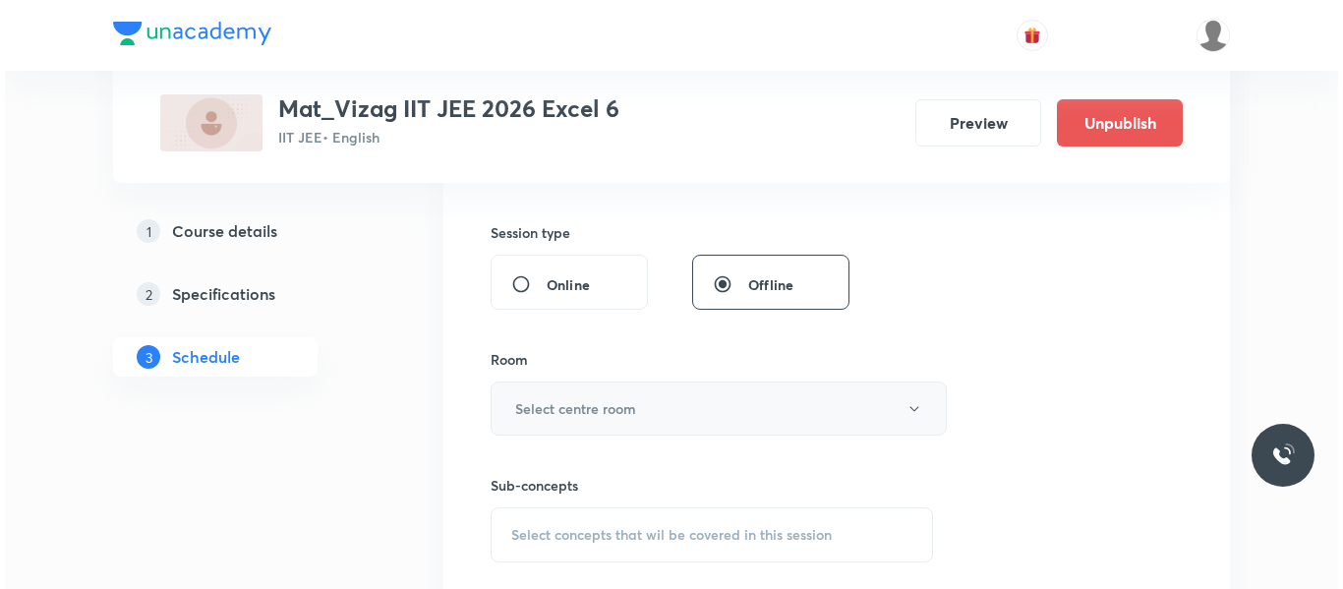
scroll to position [711, 0]
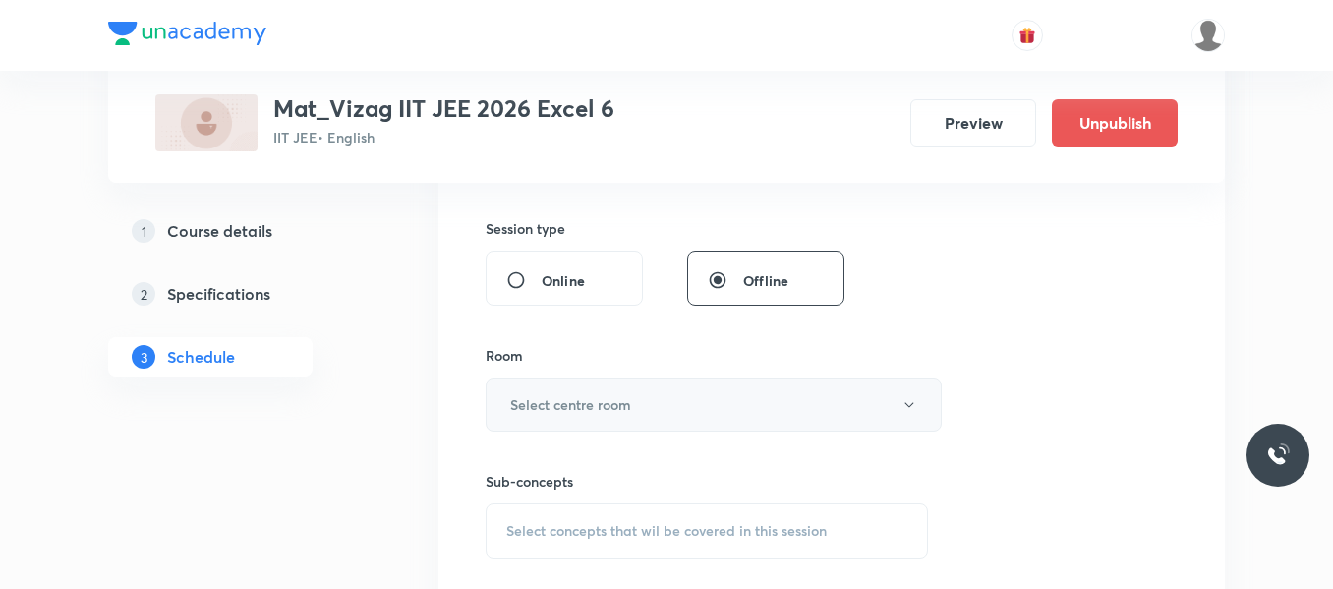
type input "75"
click at [615, 420] on button "Select centre room" at bounding box center [714, 404] width 456 height 54
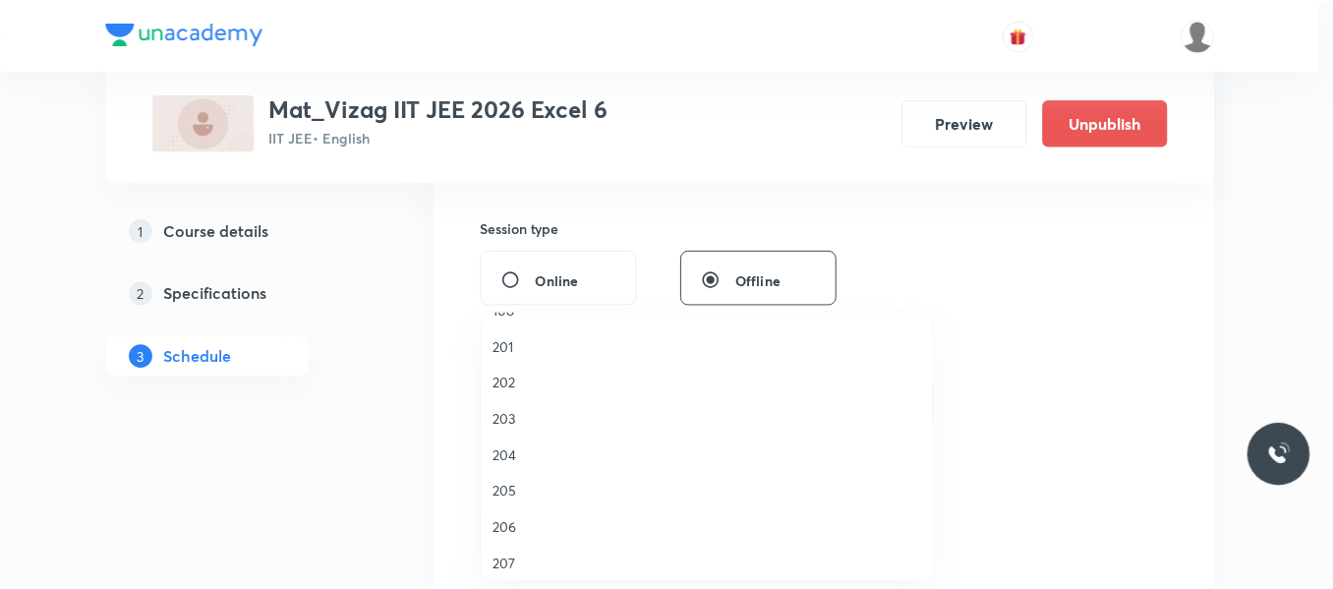
scroll to position [435, 0]
click at [516, 483] on span "205" at bounding box center [711, 485] width 431 height 21
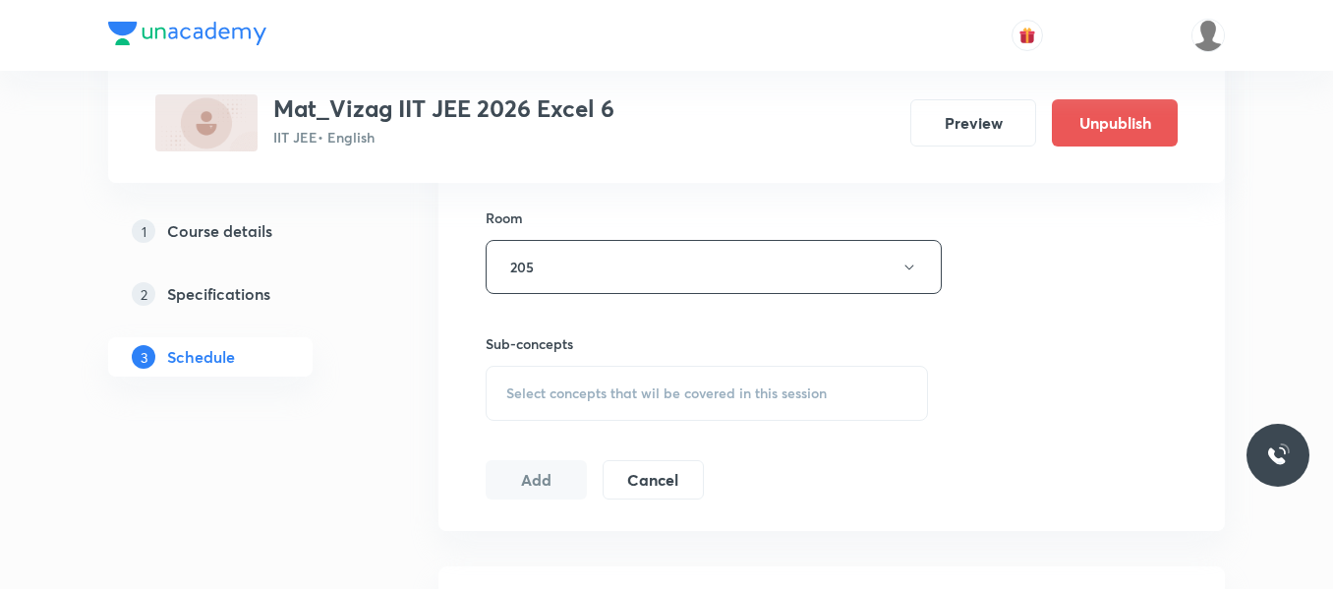
scroll to position [849, 0]
click at [611, 388] on span "Select concepts that wil be covered in this session" at bounding box center [666, 392] width 320 height 16
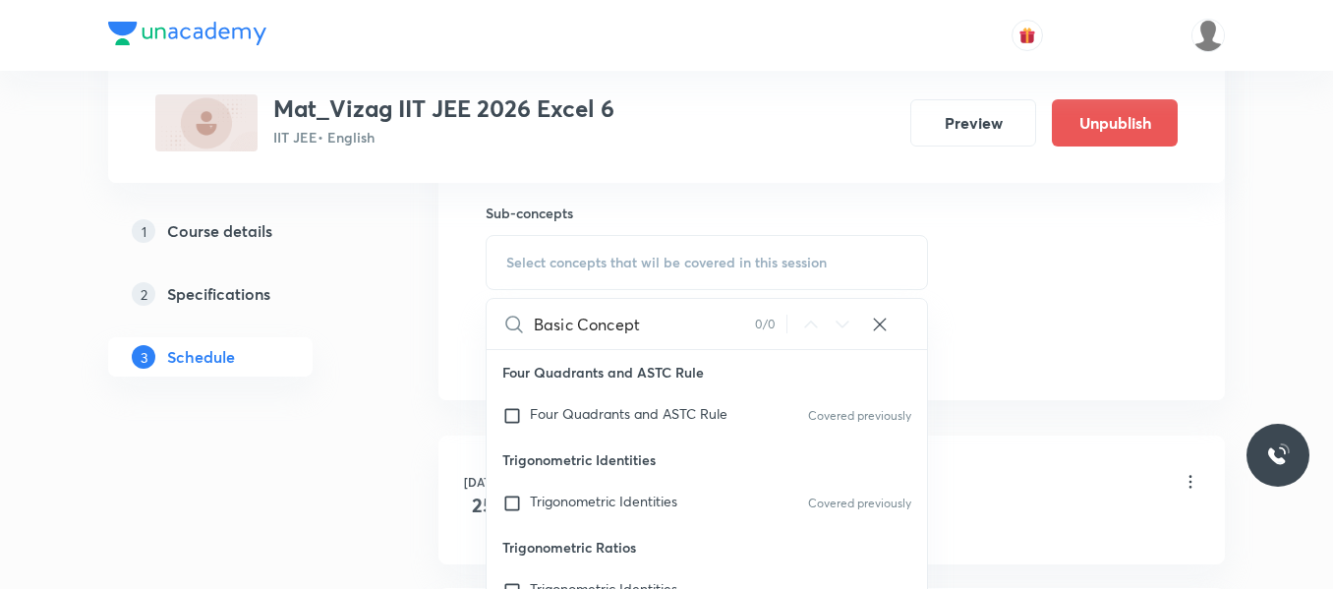
scroll to position [980, 0]
type input "Basic Concept"
click at [514, 504] on input "checkbox" at bounding box center [516, 503] width 28 height 20
checkbox input "true"
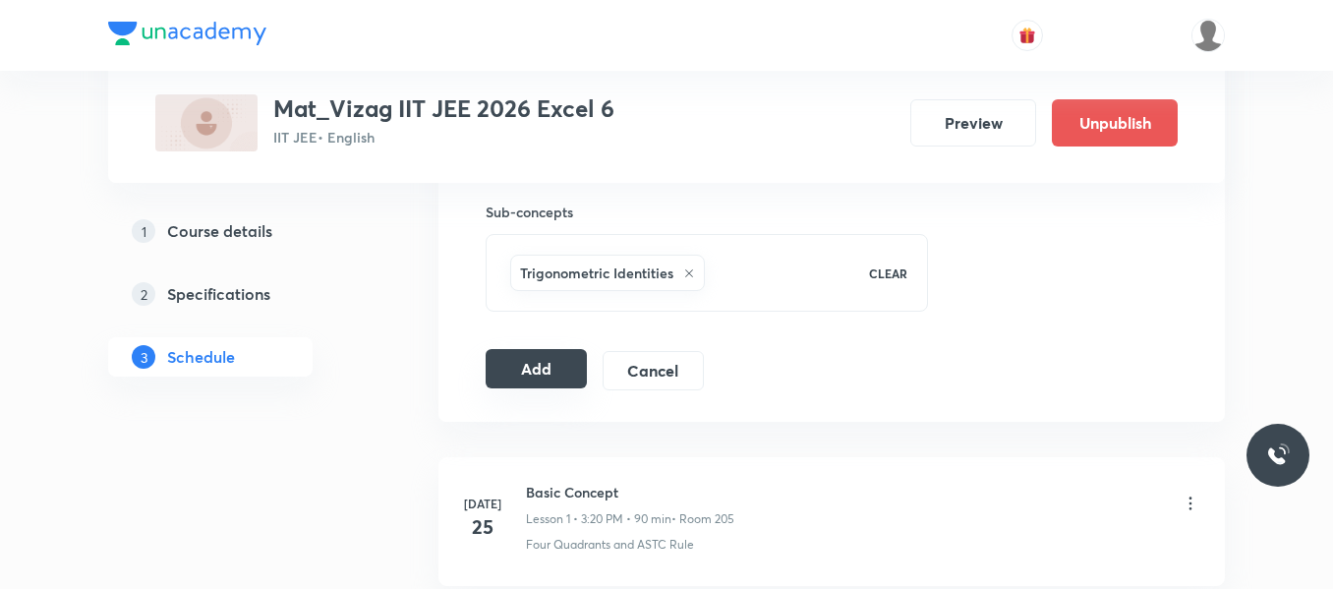
click at [561, 364] on button "Add" at bounding box center [536, 368] width 101 height 39
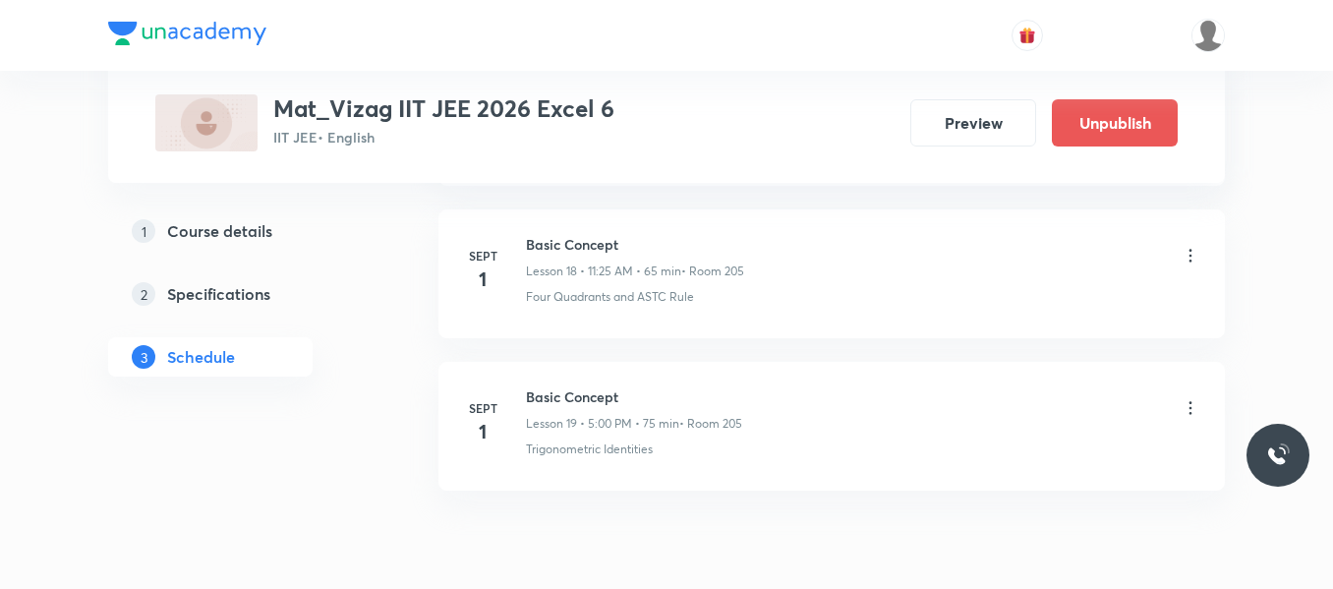
scroll to position [2979, 0]
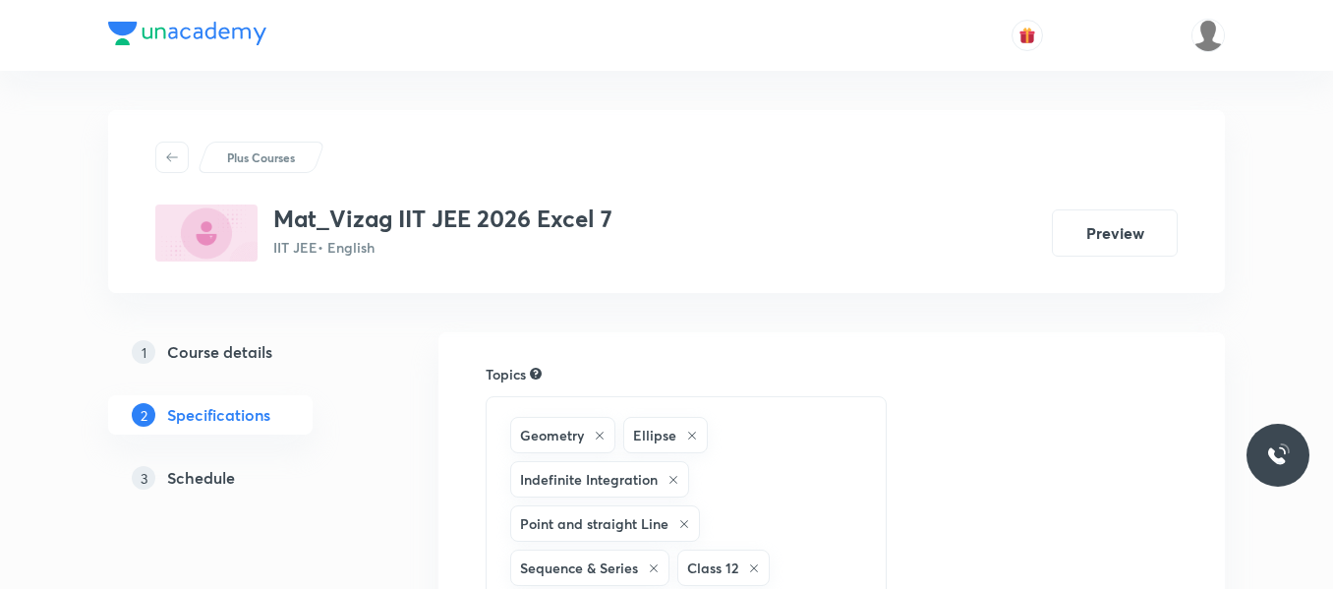
click at [213, 478] on h5 "Schedule" at bounding box center [201, 478] width 68 height 24
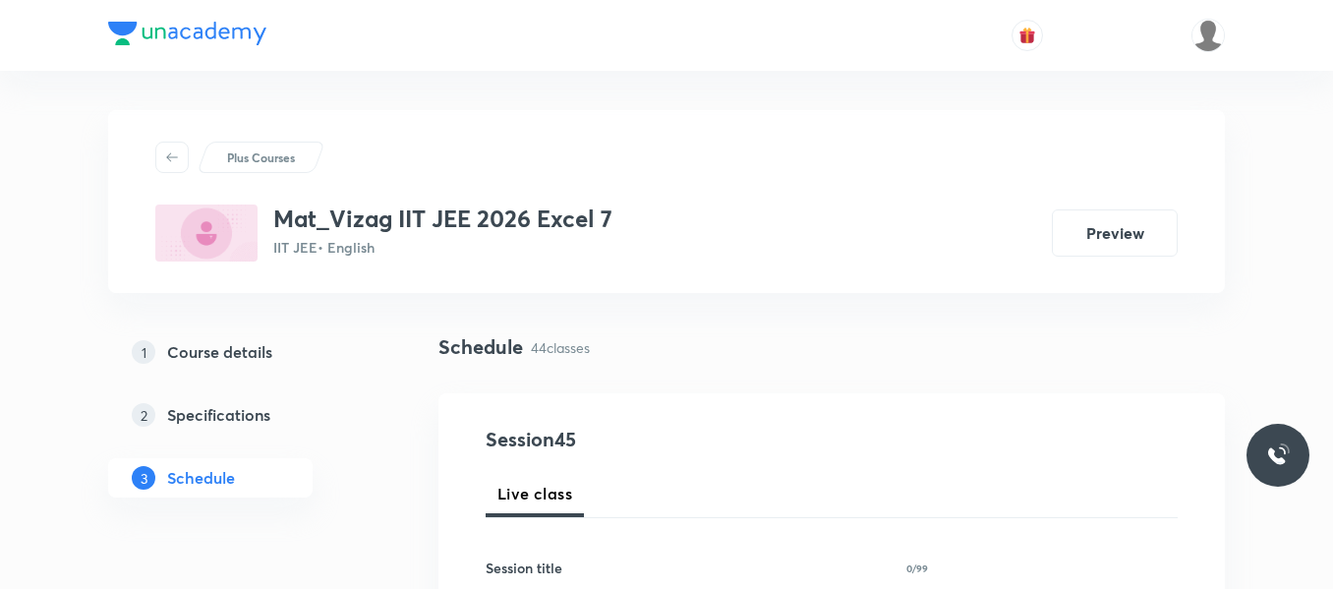
click at [361, 516] on div "1 Course details 2 Specifications 3 Schedule" at bounding box center [241, 426] width 267 height 189
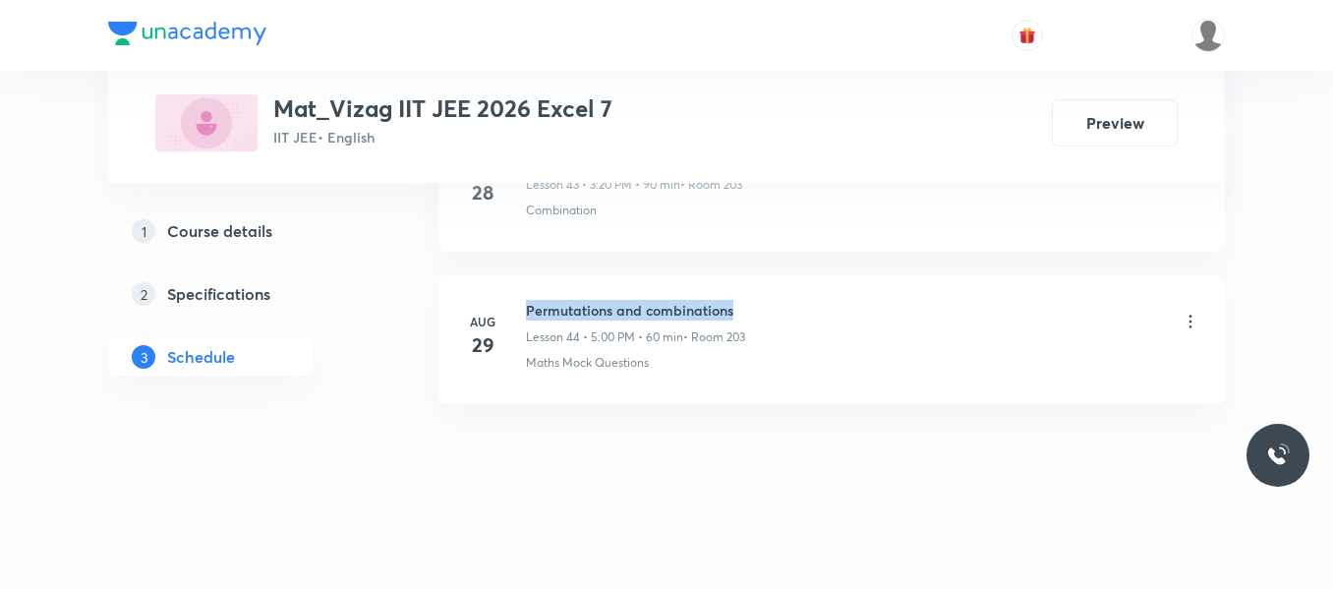
drag, startPoint x: 525, startPoint y: 297, endPoint x: 869, endPoint y: 303, distance: 344.1
click at [869, 303] on li "Aug 29 Permutations and combinations Lesson 44 • 5:00 PM • 60 min • Room 203 Ma…" at bounding box center [831, 339] width 786 height 129
copy h6 "Permutations and combinations"
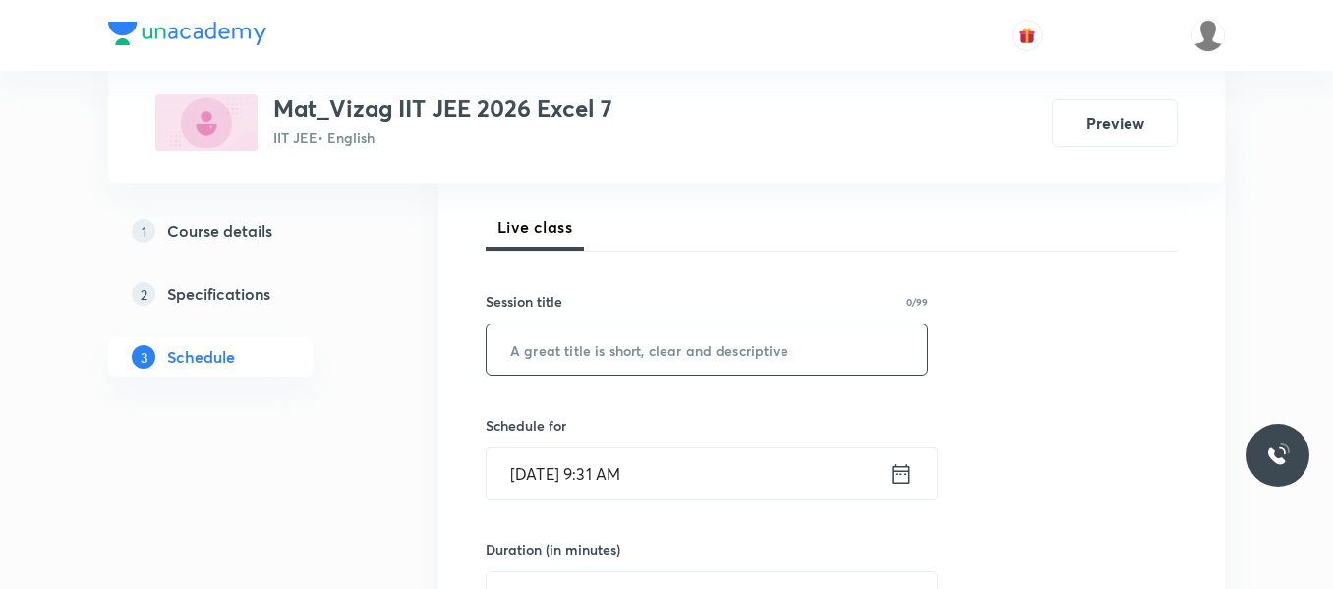
scroll to position [267, 0]
click at [618, 348] on input "text" at bounding box center [707, 348] width 440 height 50
paste input "Permutations and combinations"
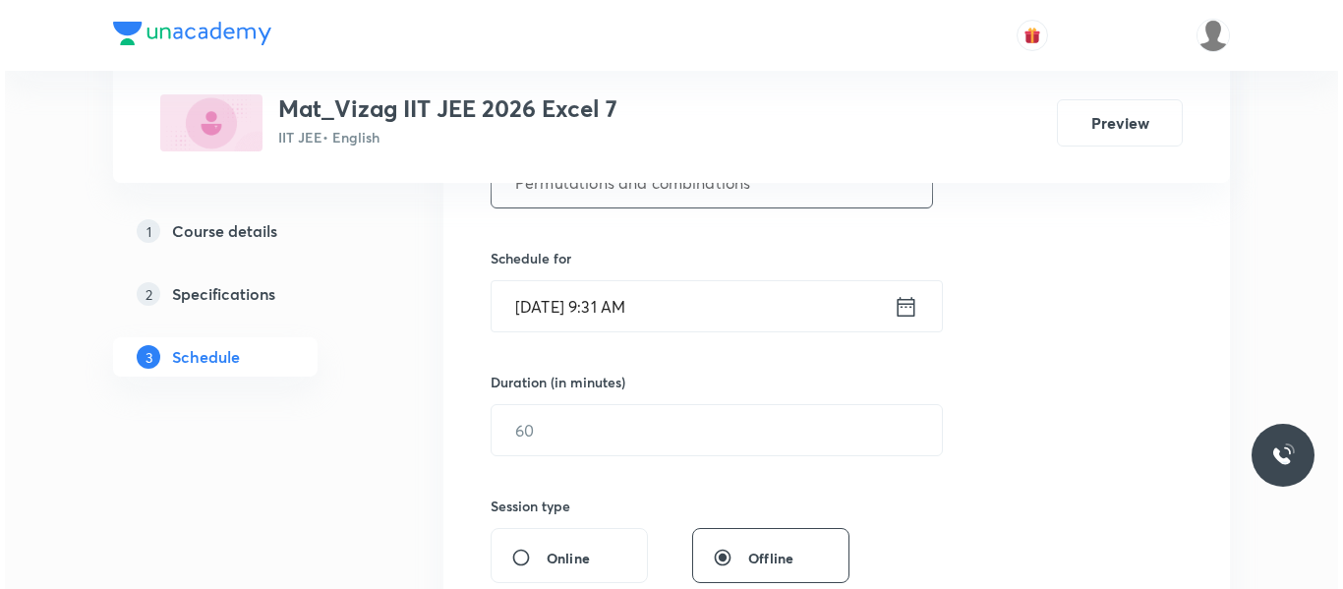
scroll to position [441, 0]
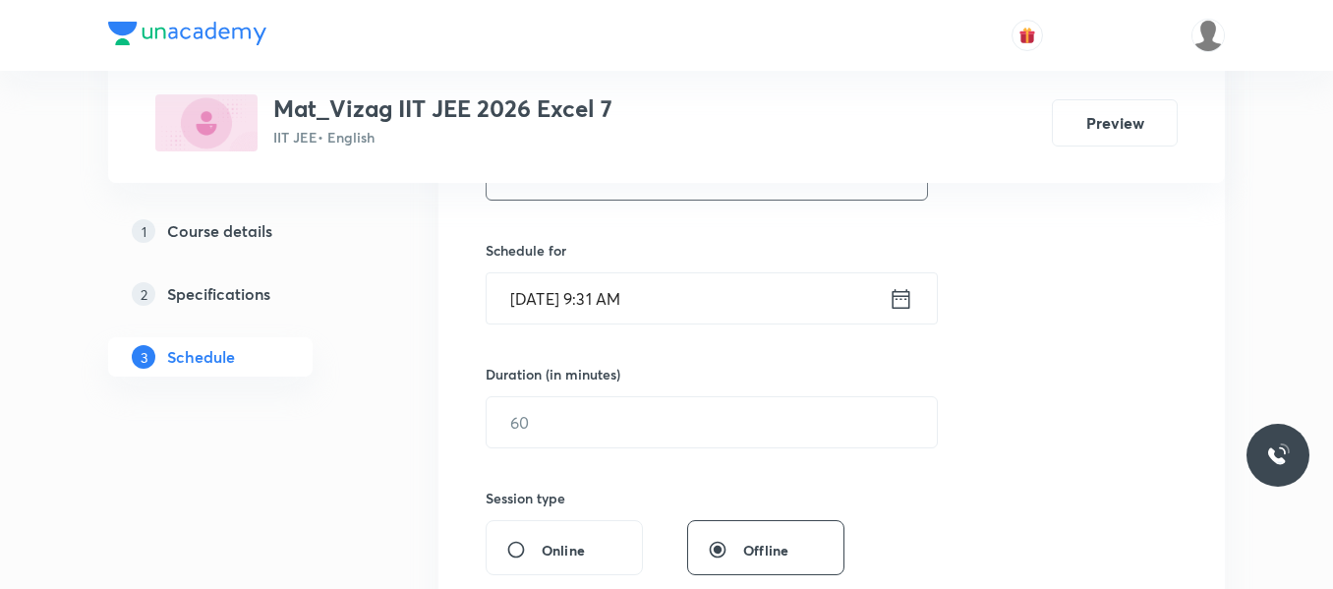
type input "Permutations and combinations"
click at [899, 292] on icon at bounding box center [902, 298] width 18 height 20
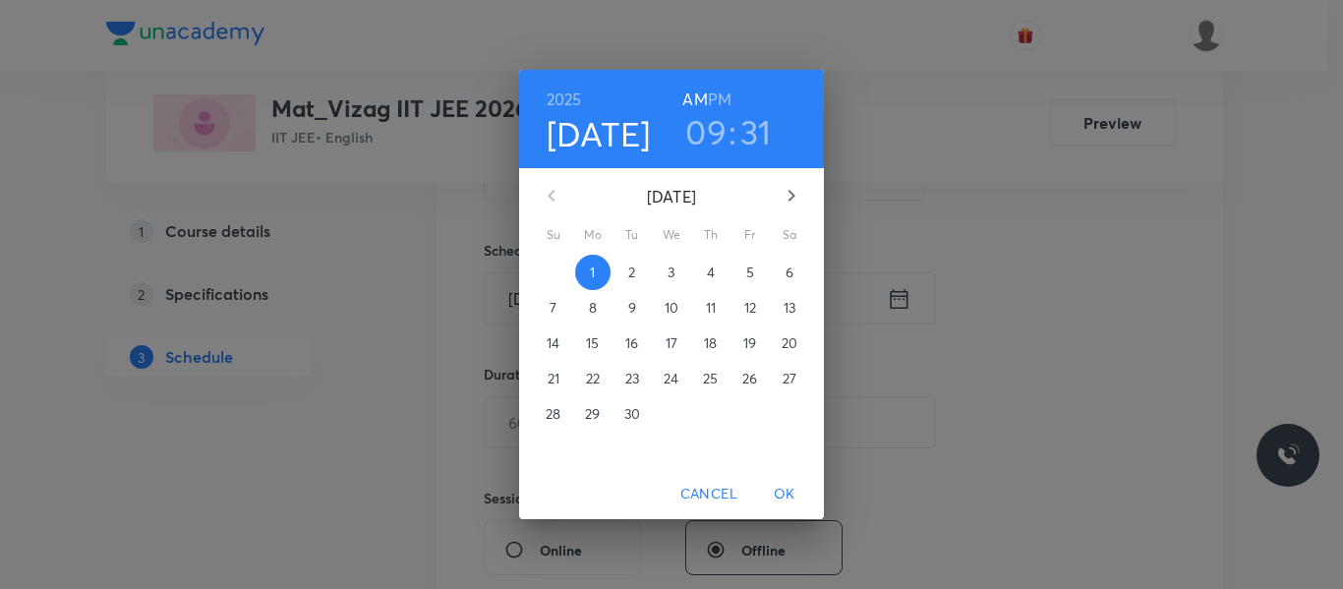
click at [719, 94] on h6 "PM" at bounding box center [720, 100] width 24 height 28
click at [715, 140] on h3 "09" at bounding box center [705, 131] width 41 height 41
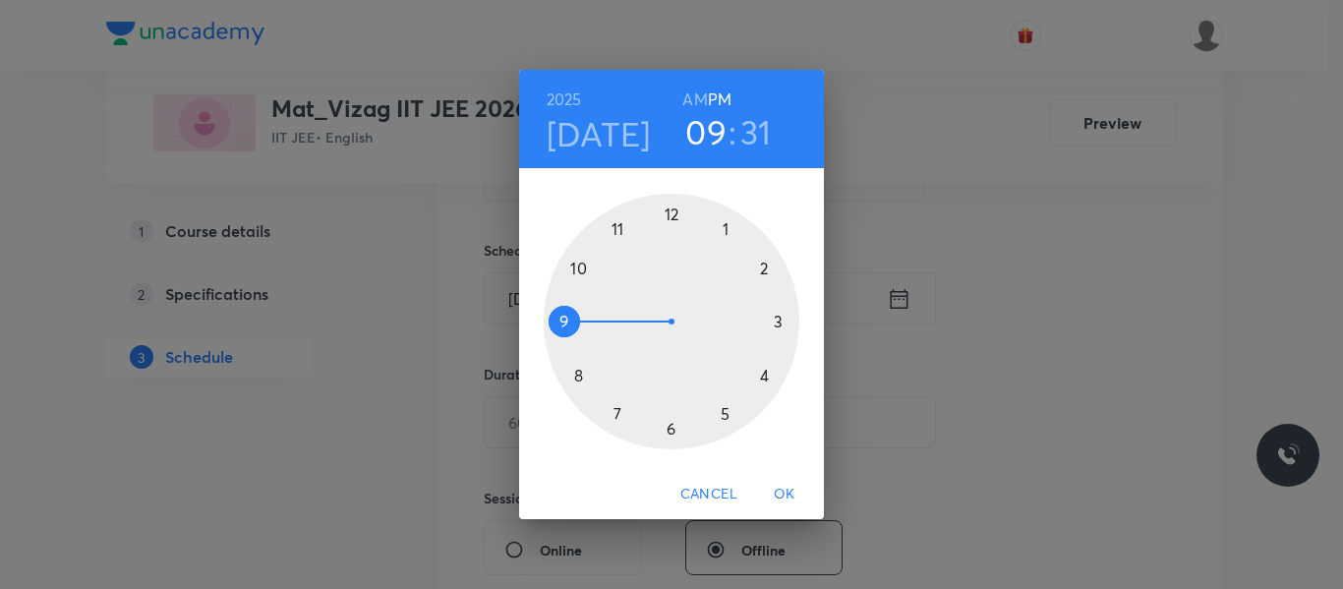
click at [783, 323] on div at bounding box center [672, 322] width 256 height 256
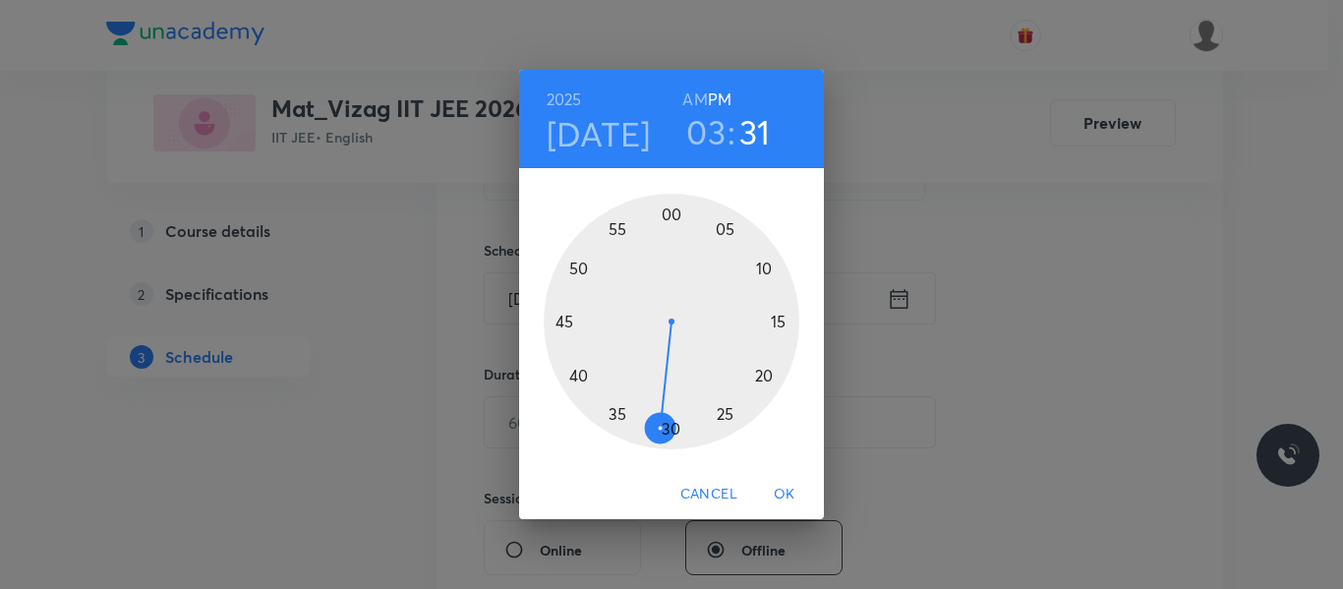
click at [768, 374] on div at bounding box center [672, 322] width 256 height 256
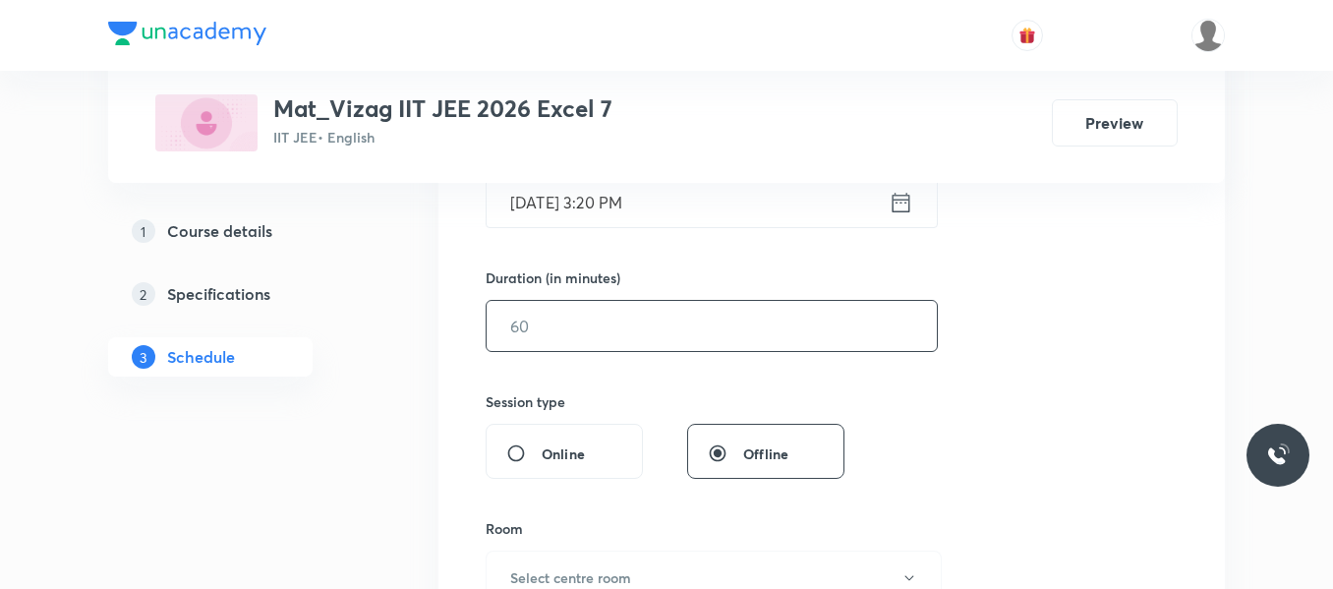
scroll to position [539, 0]
click at [648, 338] on input "text" at bounding box center [712, 325] width 450 height 50
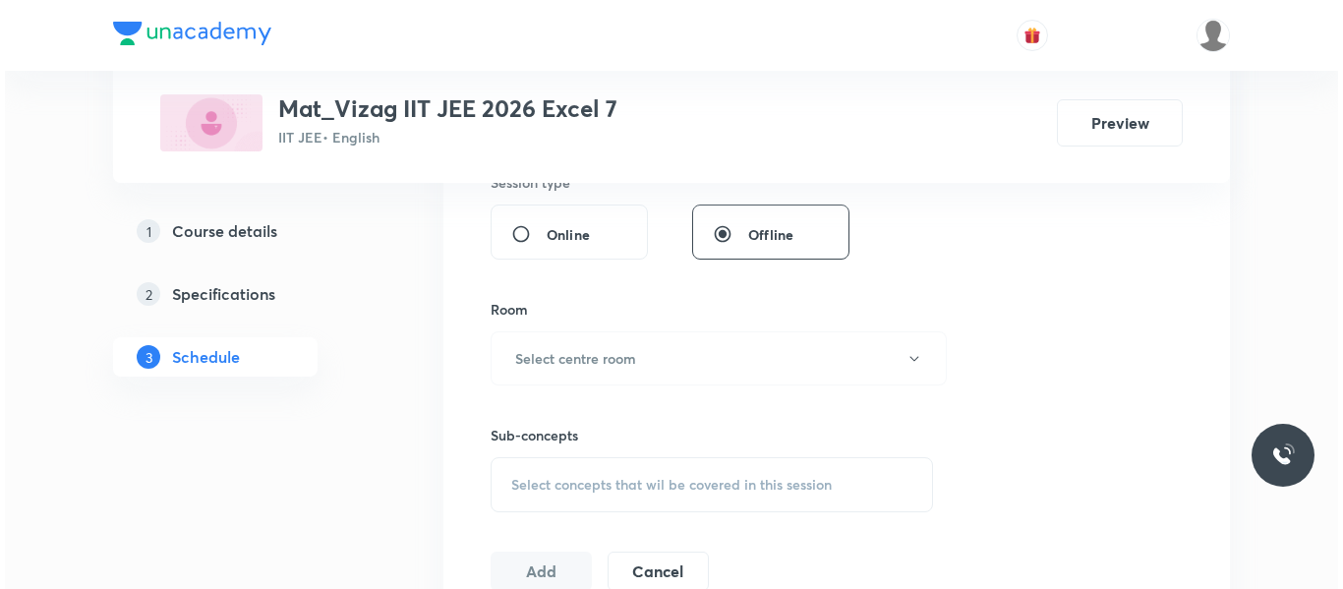
scroll to position [767, 0]
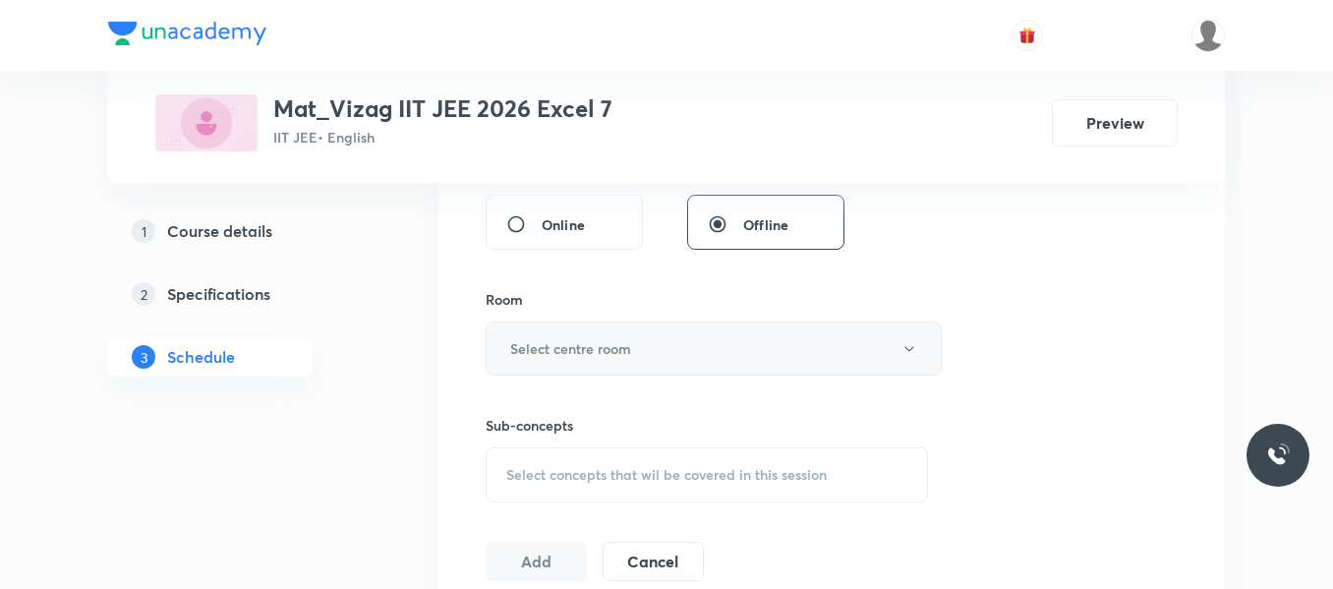
type input "90"
click at [654, 371] on button "Select centre room" at bounding box center [714, 348] width 456 height 54
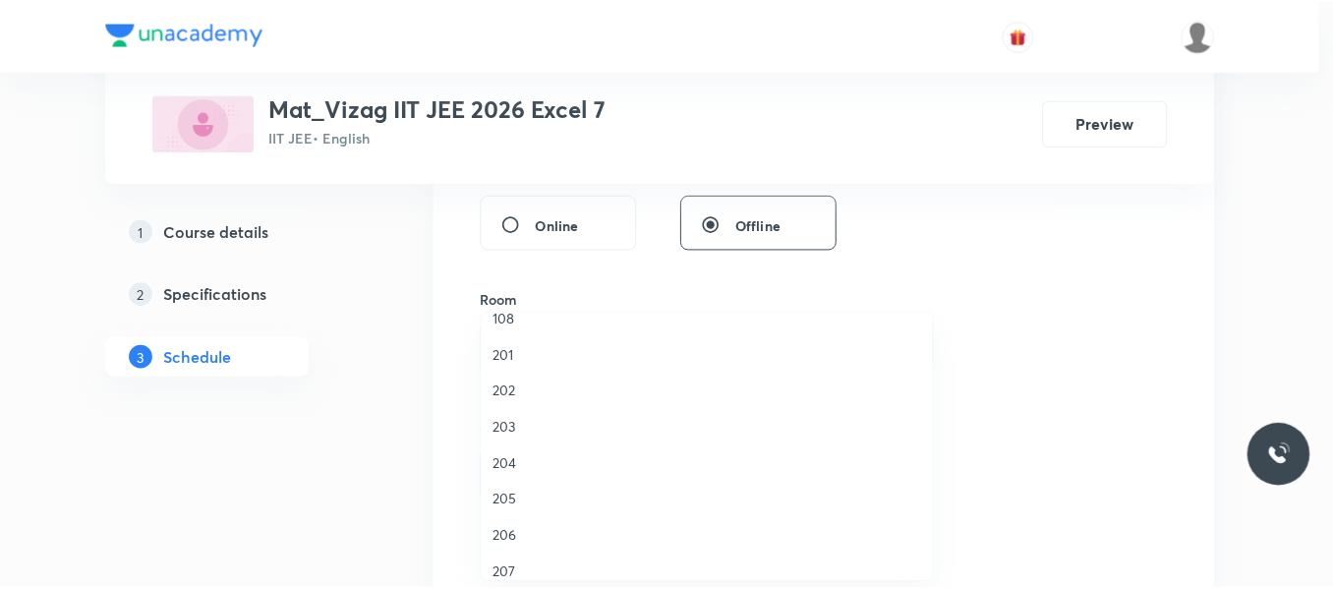
scroll to position [424, 0]
click at [510, 425] on span "203" at bounding box center [711, 424] width 431 height 21
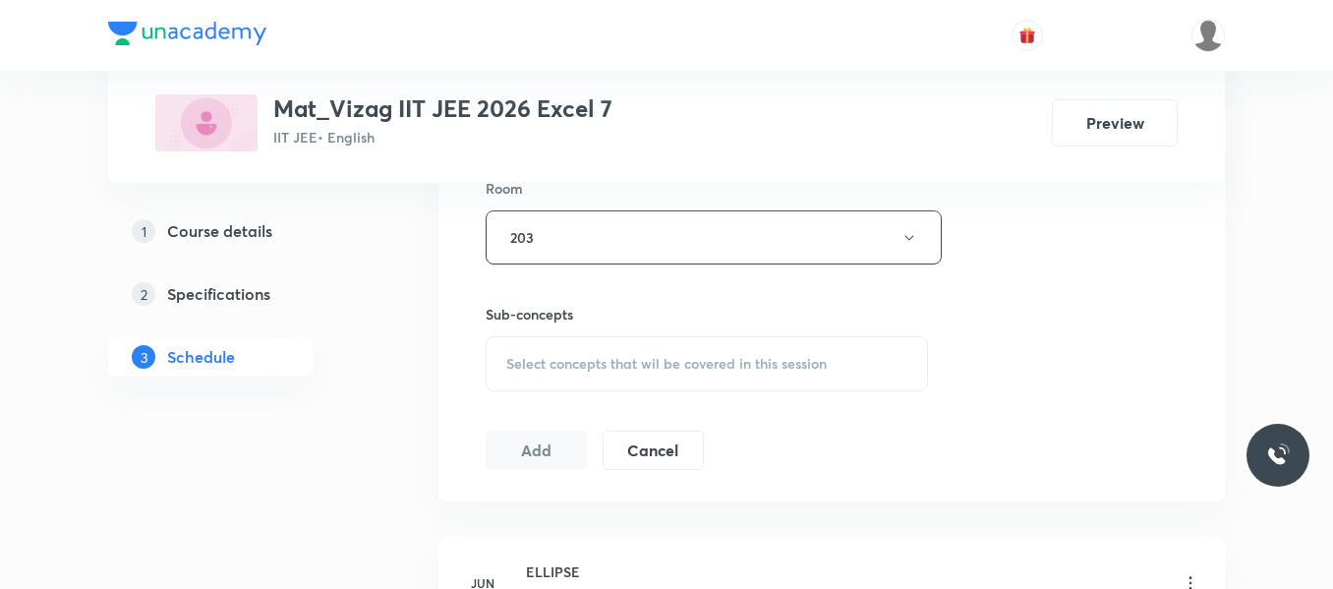
scroll to position [879, 0]
click at [560, 367] on span "Select concepts that wil be covered in this session" at bounding box center [666, 363] width 320 height 16
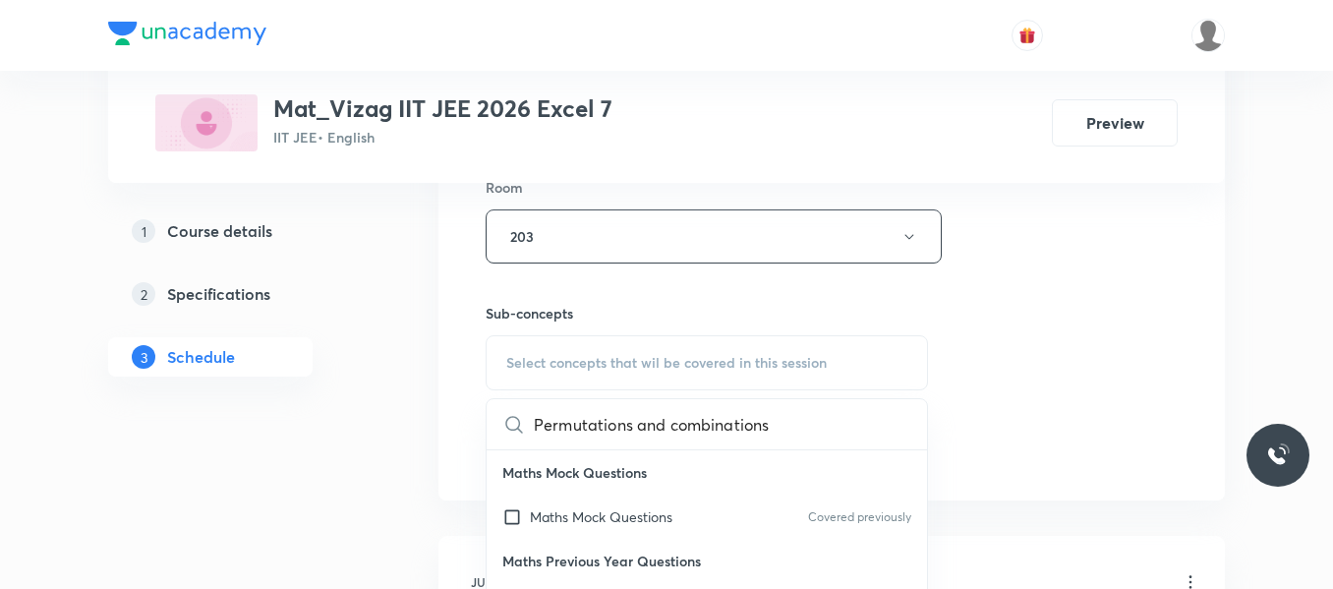
scroll to position [0, 14]
drag, startPoint x: 626, startPoint y: 428, endPoint x: 757, endPoint y: 422, distance: 130.9
click at [757, 422] on div "Permutations and combinations 0 / 0 ​" at bounding box center [707, 424] width 440 height 50
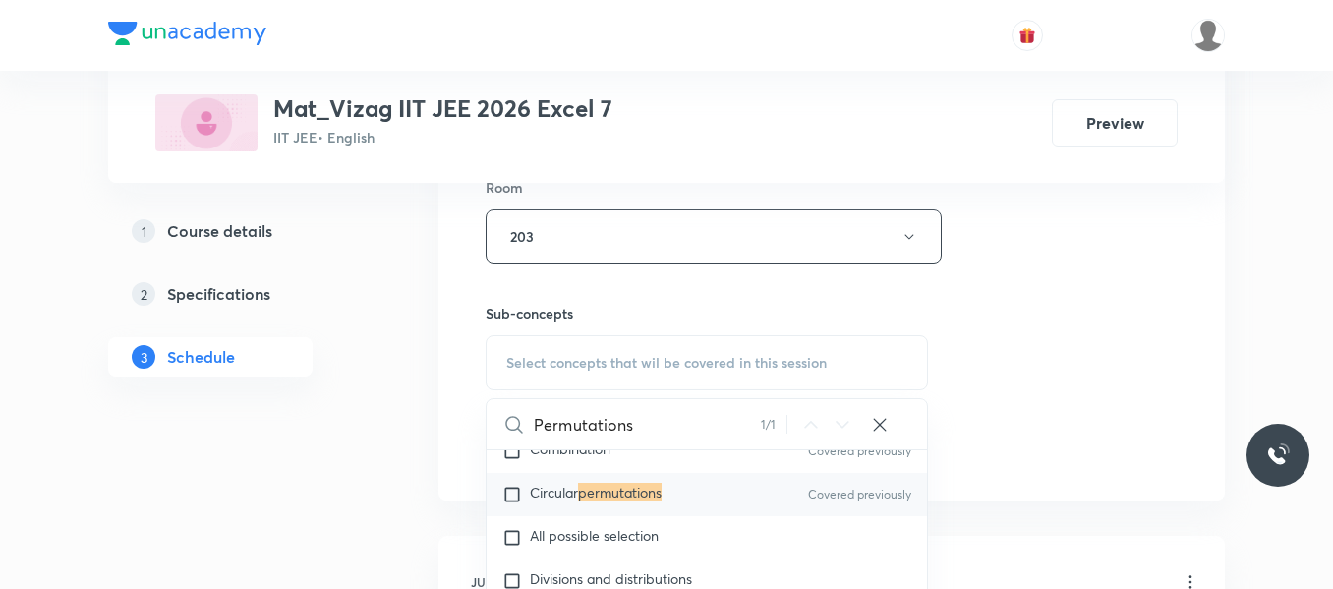
scroll to position [3981, 0]
type input "Permutations"
click at [515, 484] on input "checkbox" at bounding box center [516, 494] width 28 height 20
checkbox input "true"
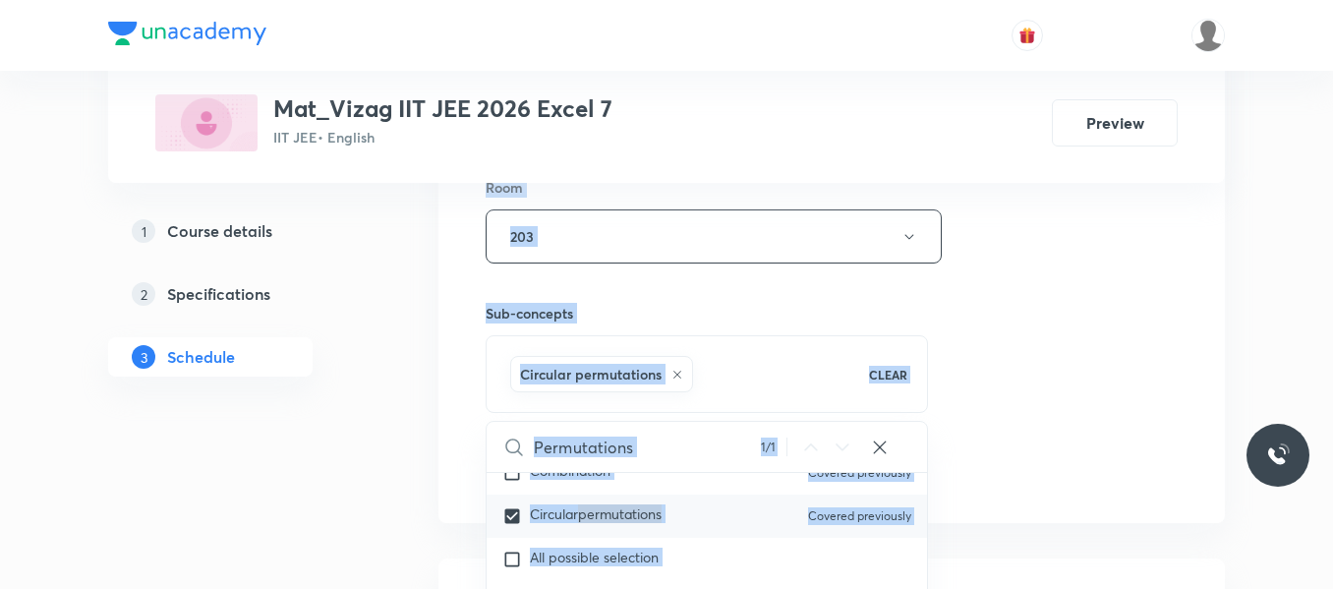
drag, startPoint x: 369, startPoint y: 468, endPoint x: 403, endPoint y: 466, distance: 34.5
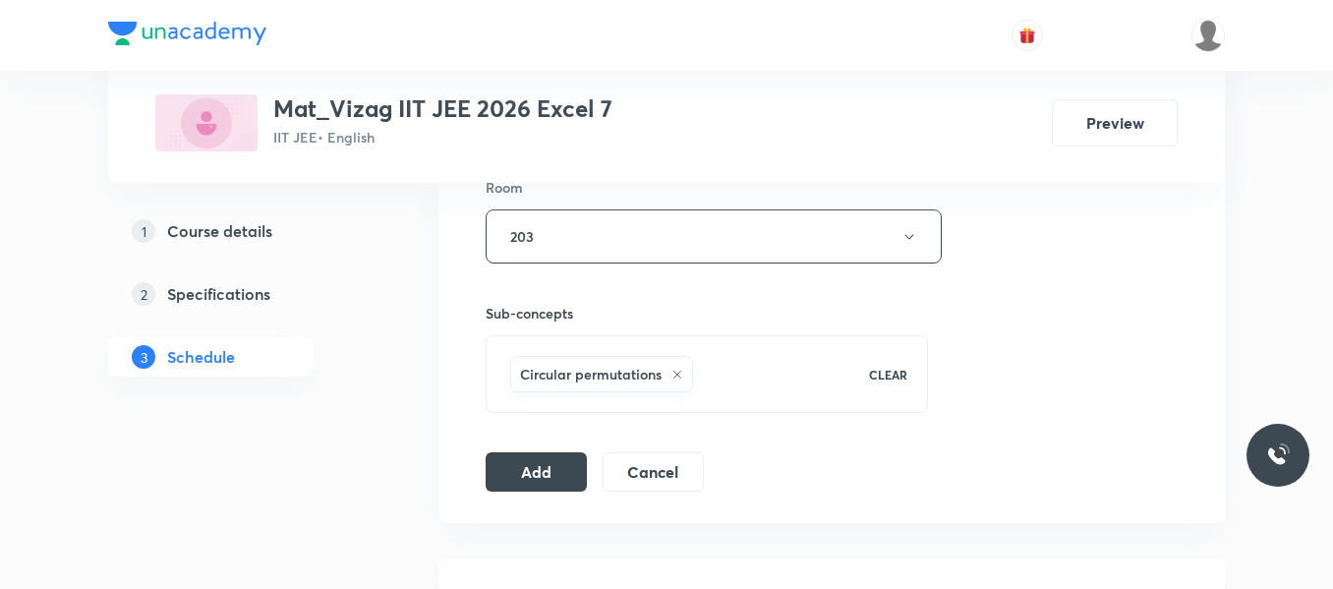
click at [503, 477] on button "Add" at bounding box center [536, 469] width 101 height 39
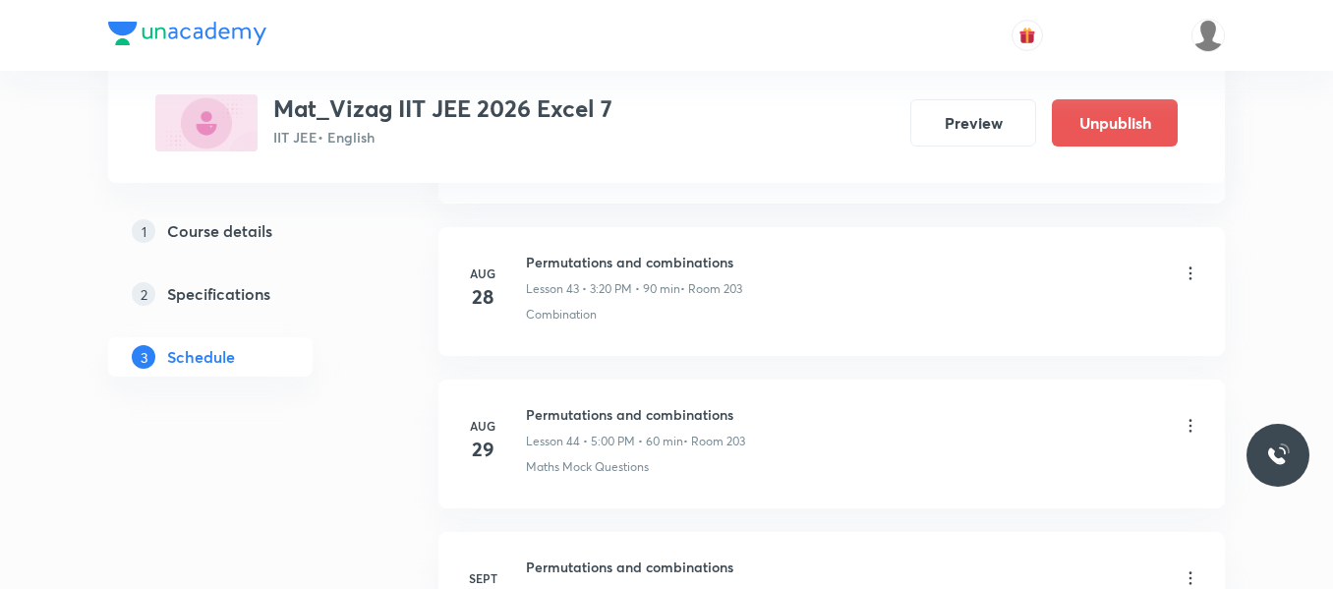
scroll to position [6940, 0]
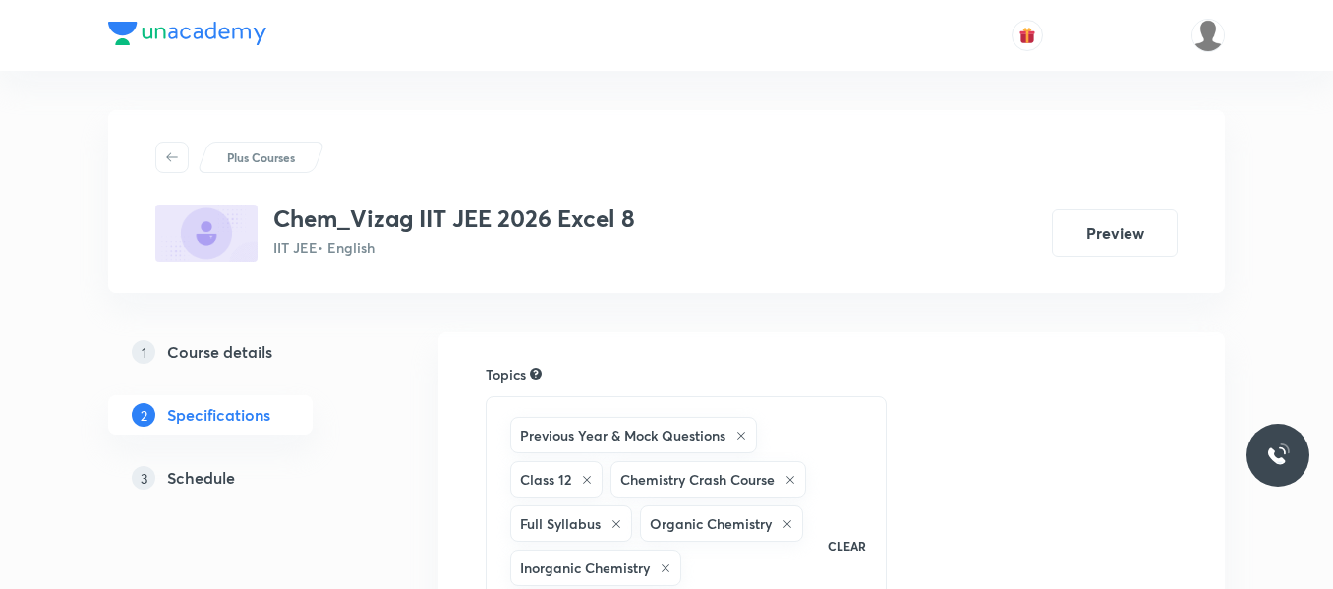
click at [219, 479] on h5 "Schedule" at bounding box center [201, 478] width 68 height 24
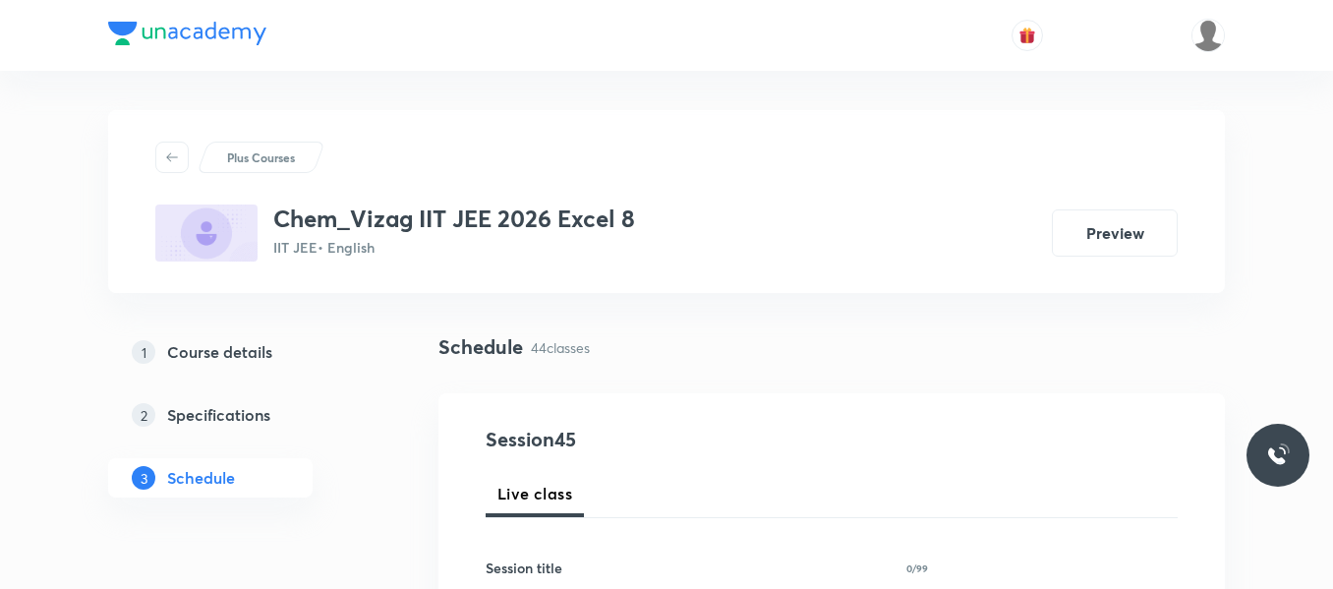
click at [348, 505] on div "1 Course details 2 Specifications 3 Schedule" at bounding box center [241, 426] width 267 height 189
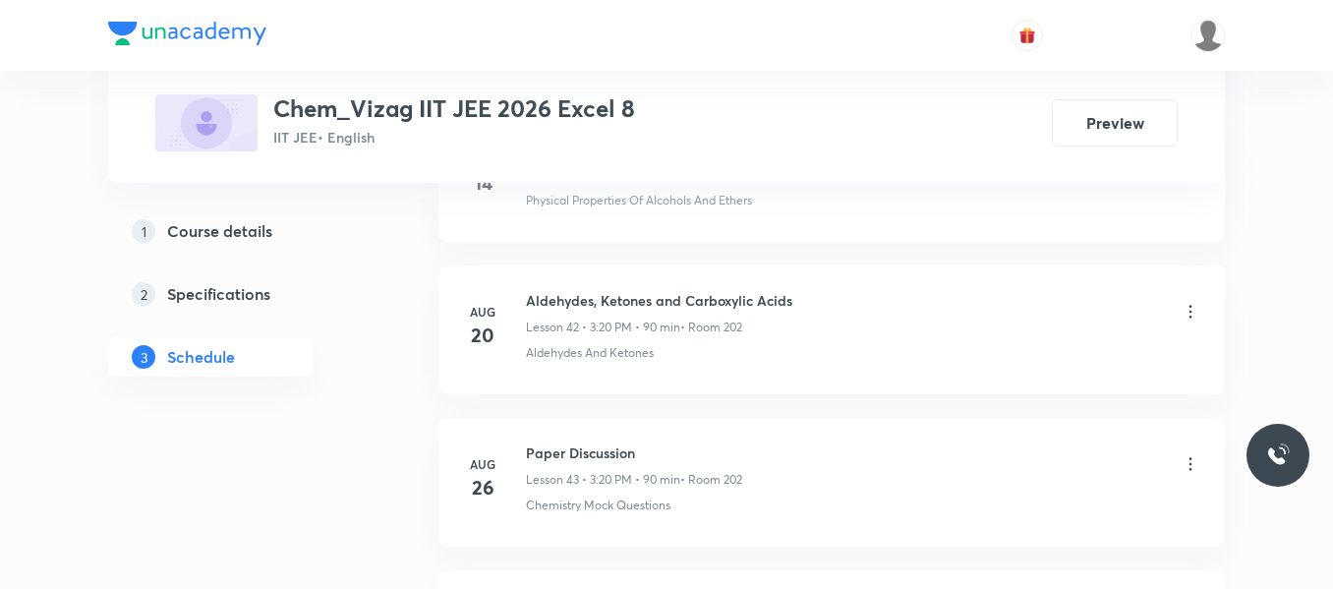
scroll to position [7691, 0]
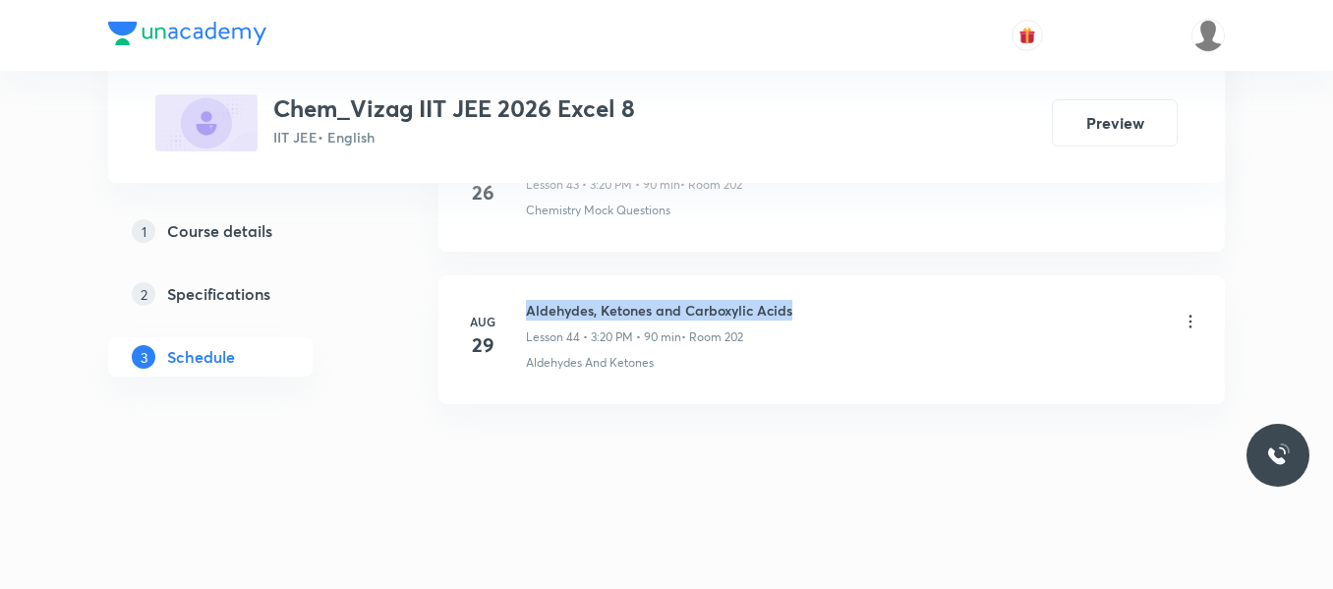
drag, startPoint x: 526, startPoint y: 307, endPoint x: 881, endPoint y: 318, distance: 355.0
click at [881, 318] on div "Aldehydes, Ketones and Carboxylic Acids Lesson 44 • 3:20 PM • 90 min • Room 202" at bounding box center [863, 323] width 674 height 46
copy h6 "Aldehydes, Ketones and Carboxylic Acids"
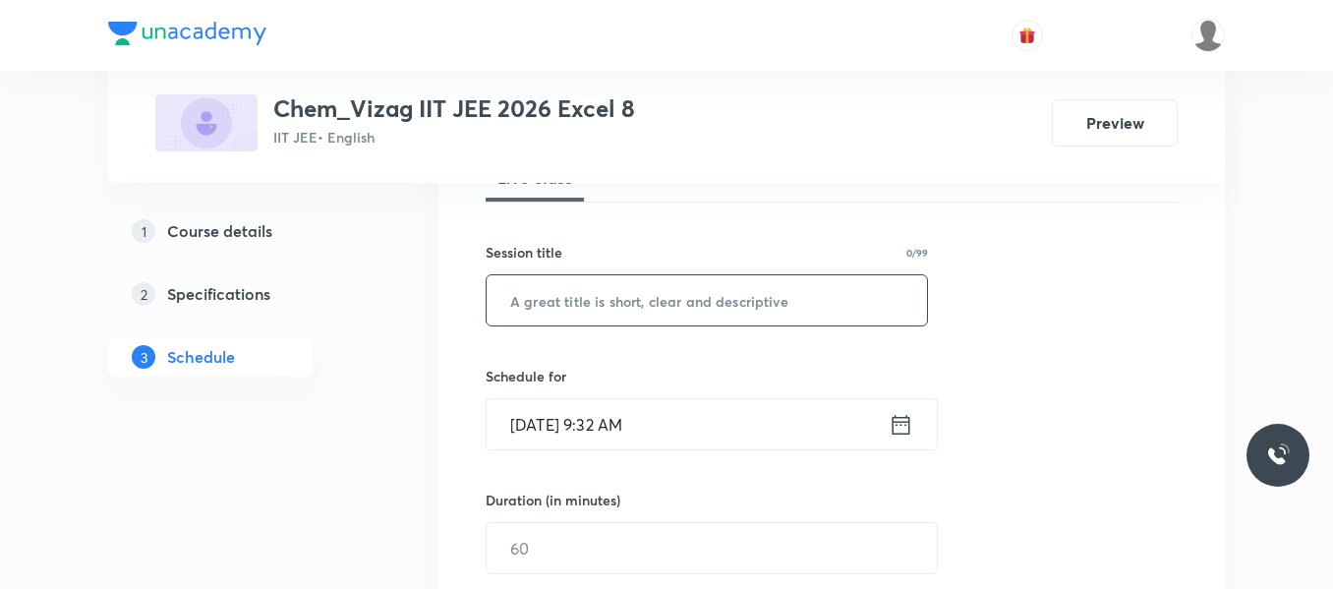
scroll to position [318, 0]
click at [685, 306] on input "text" at bounding box center [707, 298] width 440 height 50
paste input "Aldehydes, Ketones and Carboxylic Acids"
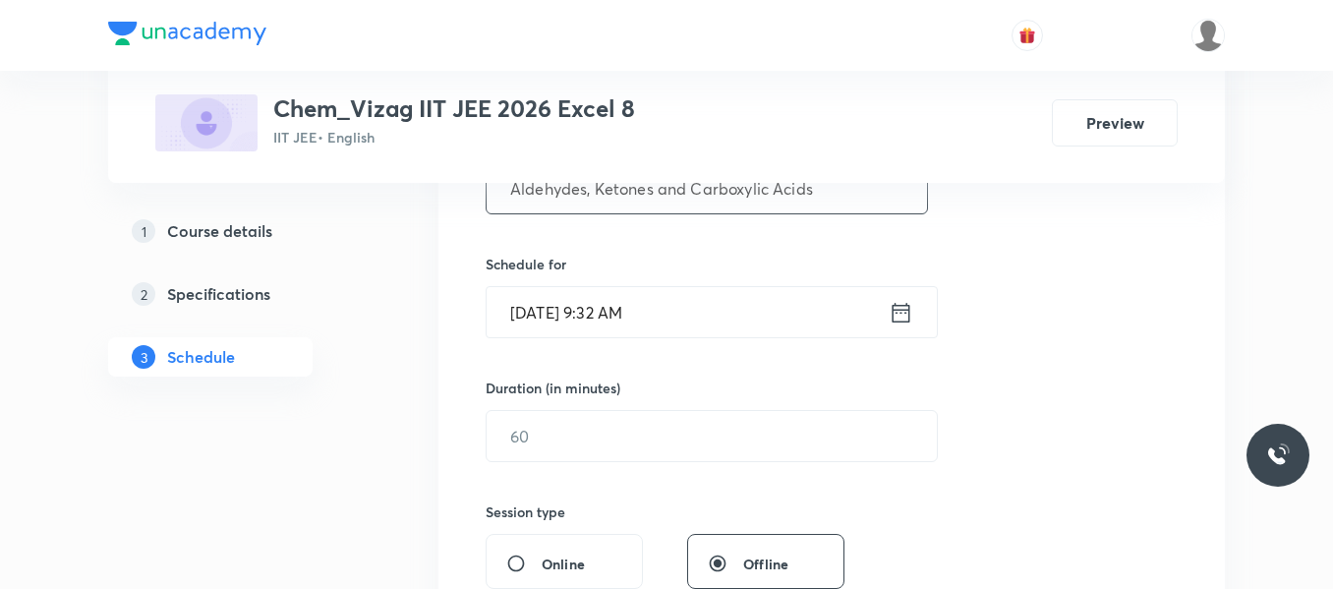
scroll to position [430, 0]
type input "Aldehydes, Ketones and Carboxylic Acids"
click at [908, 309] on icon at bounding box center [901, 311] width 25 height 28
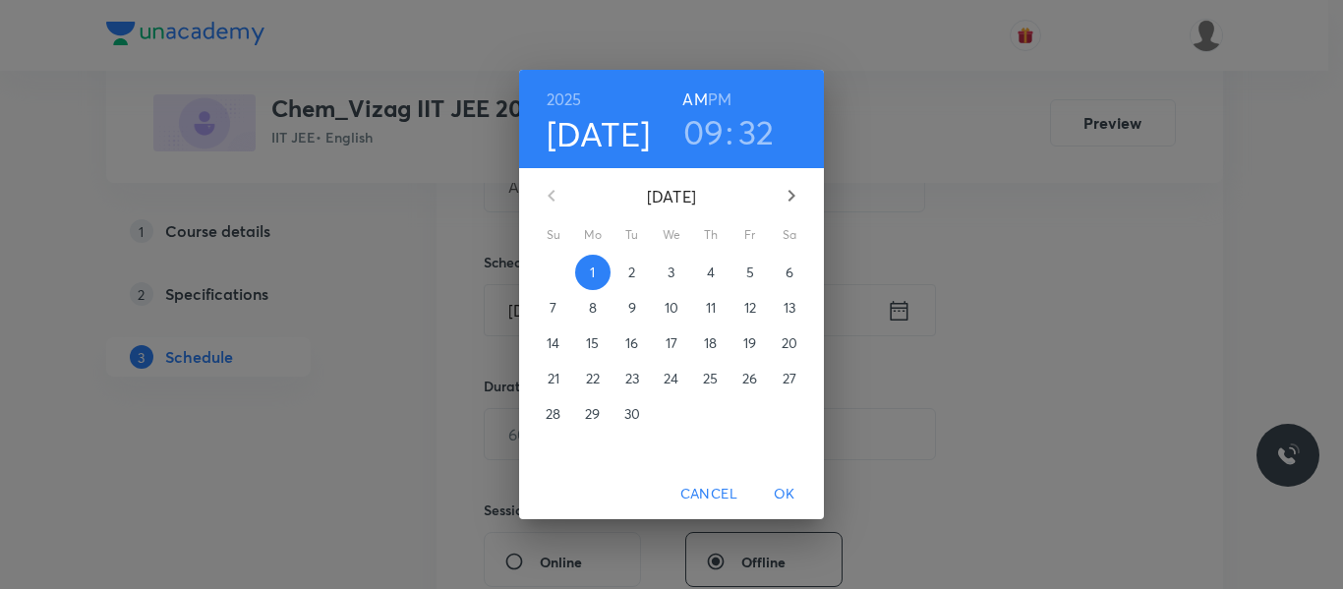
click at [726, 96] on h6 "PM" at bounding box center [720, 100] width 24 height 28
click at [714, 125] on h3 "09" at bounding box center [703, 131] width 41 height 41
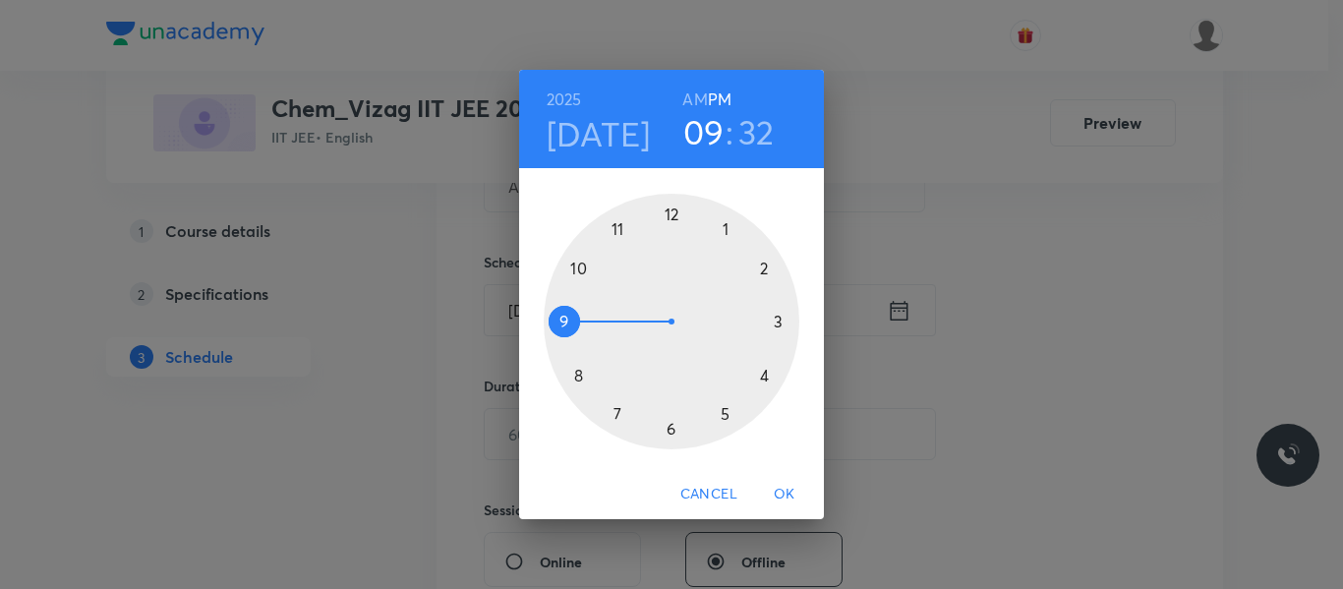
click at [784, 323] on div at bounding box center [672, 322] width 256 height 256
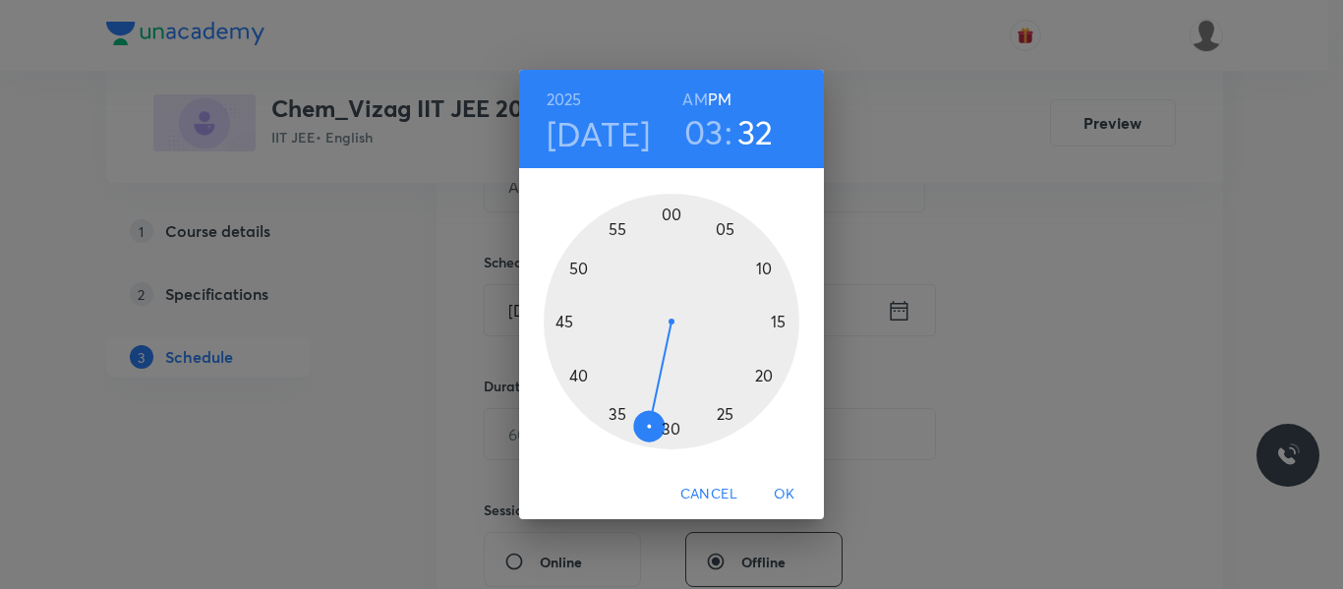
click at [772, 375] on div at bounding box center [672, 322] width 256 height 256
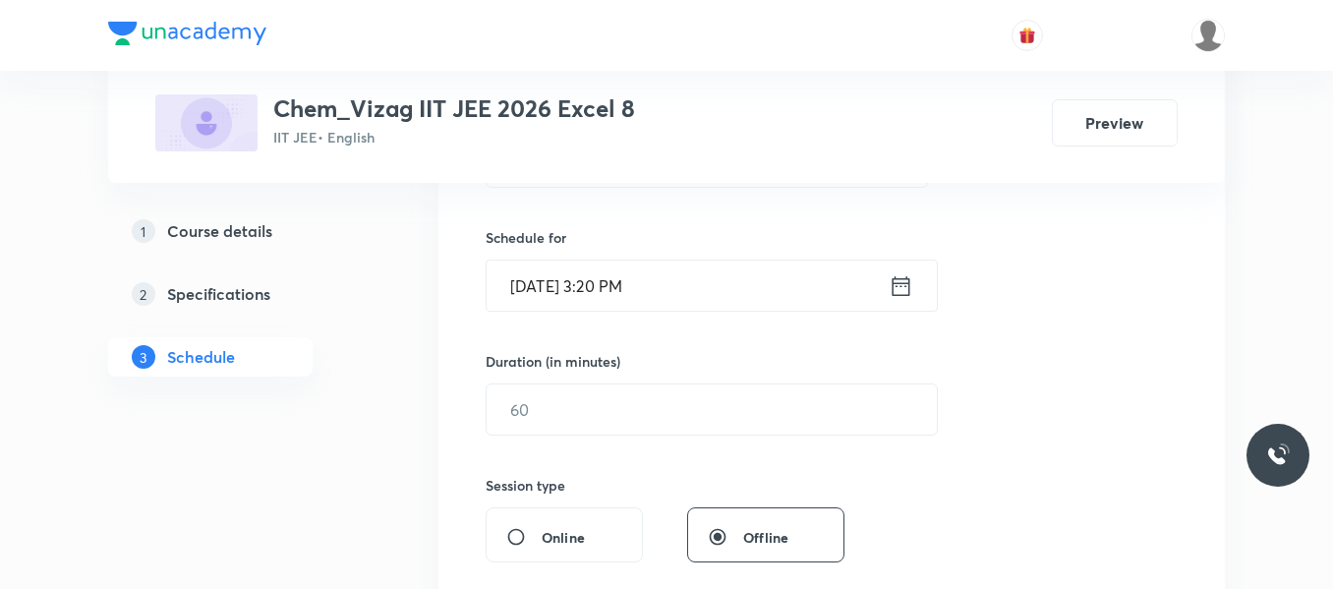
scroll to position [464, 0]
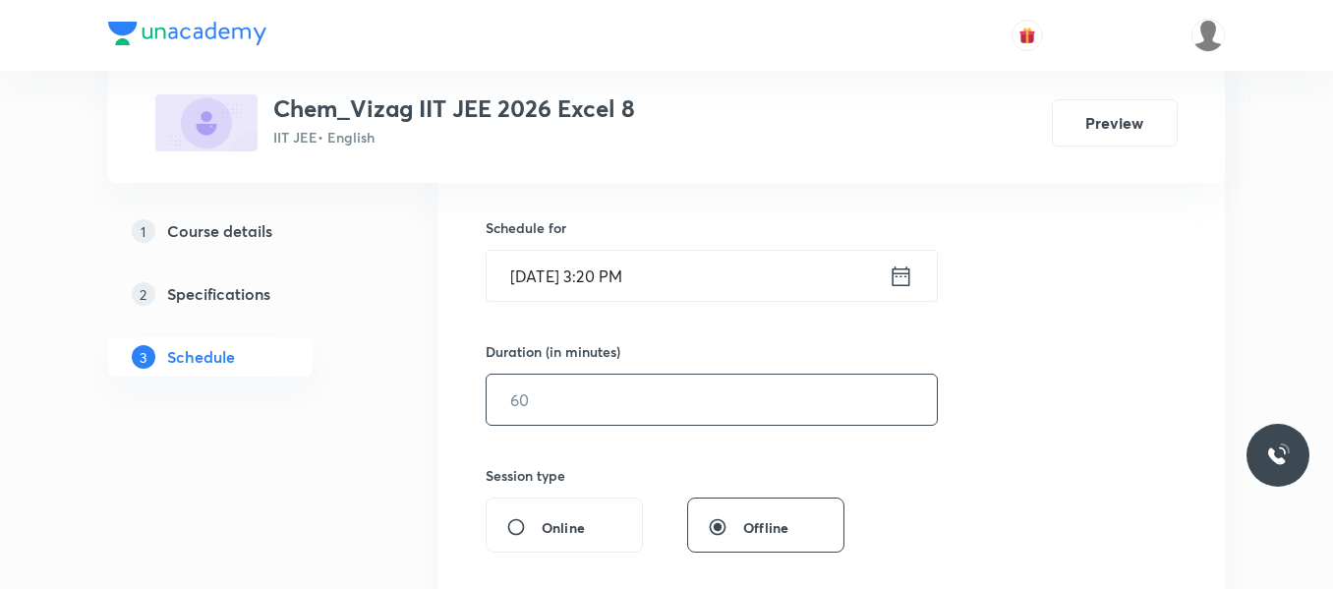
click at [682, 396] on input "text" at bounding box center [712, 400] width 450 height 50
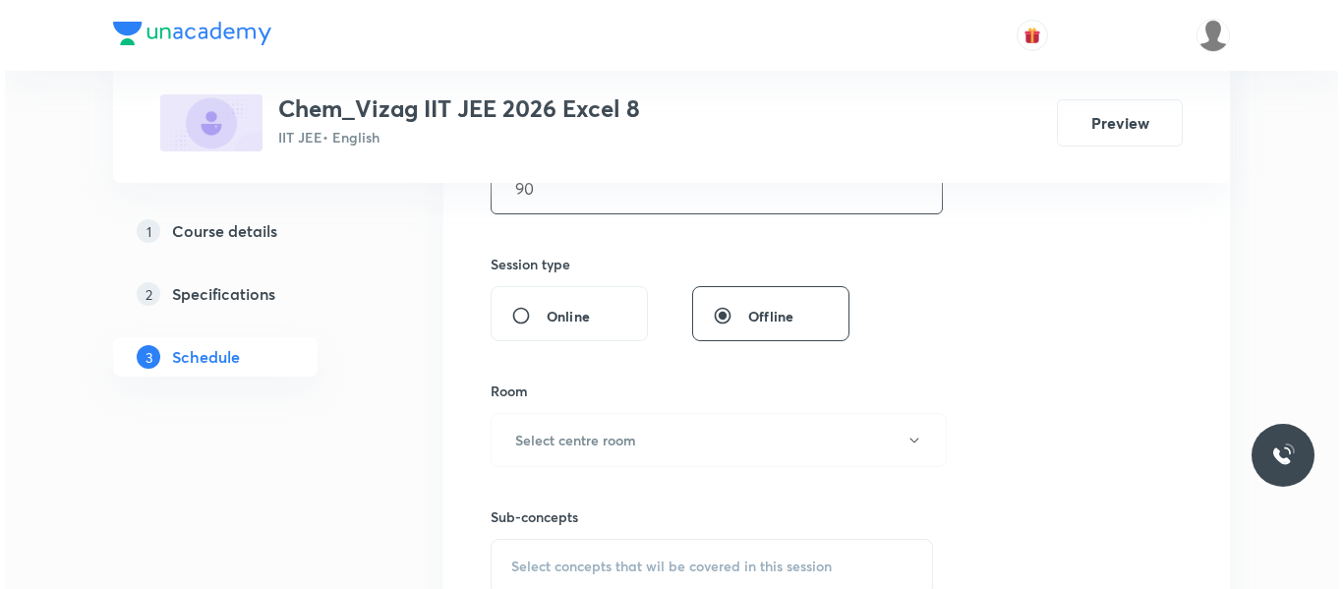
scroll to position [676, 0]
type input "90"
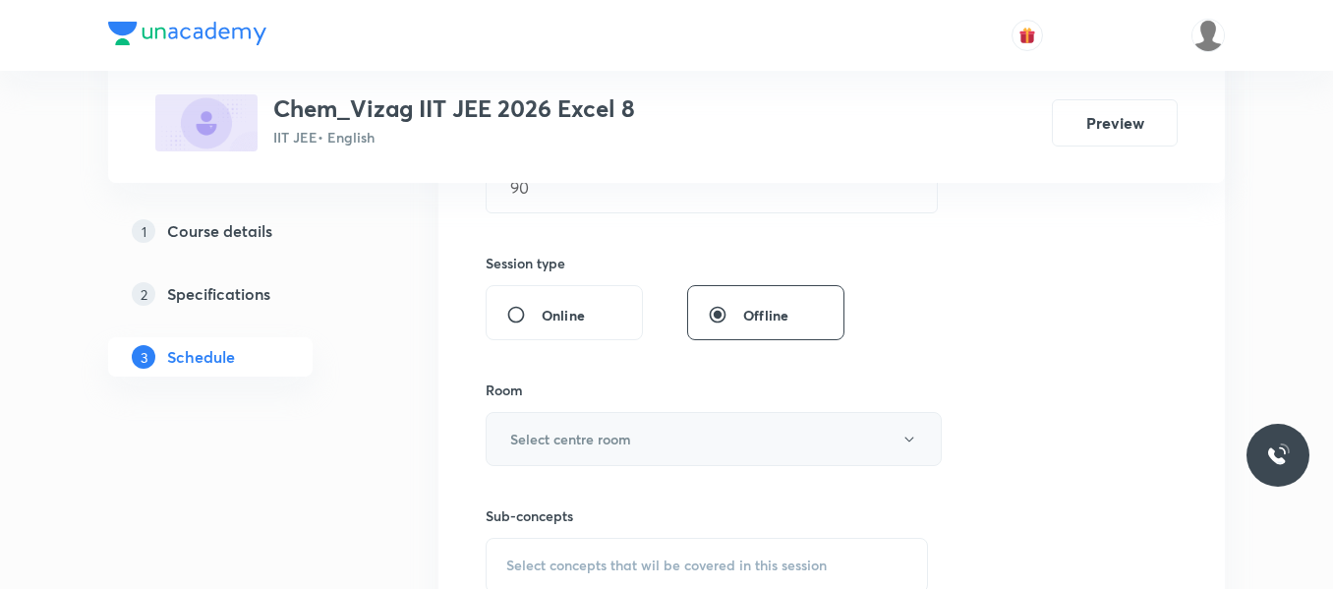
click at [610, 442] on h6 "Select centre room" at bounding box center [570, 439] width 121 height 21
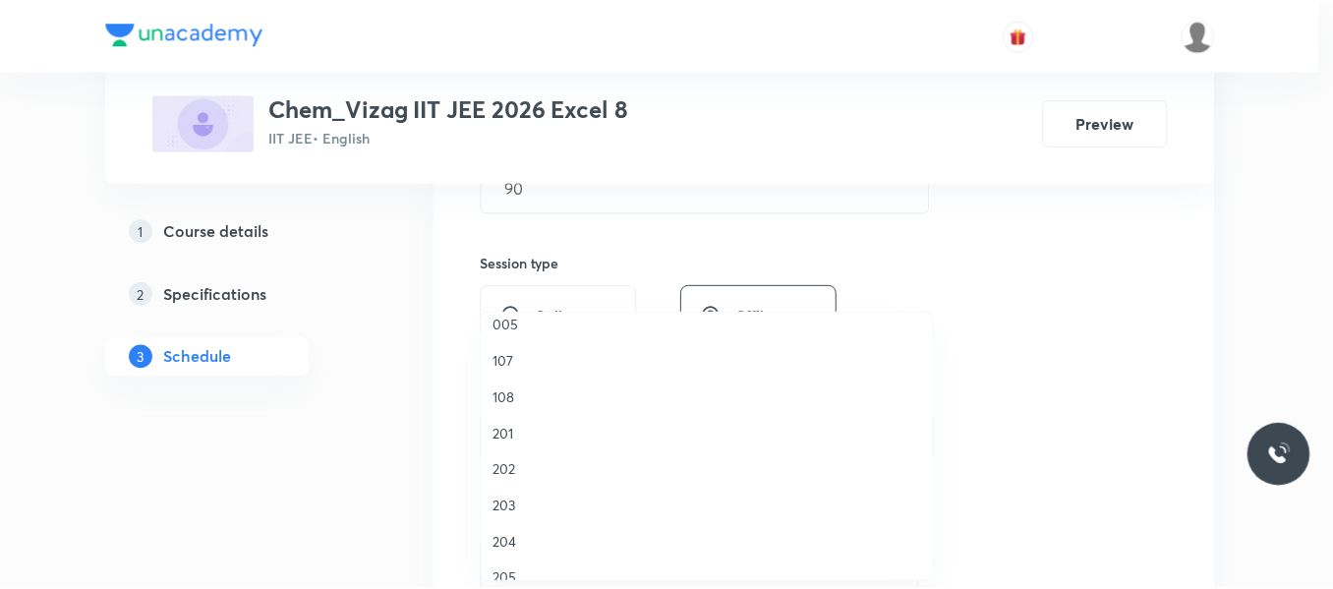
scroll to position [342, 0]
click at [508, 471] on span "202" at bounding box center [711, 469] width 431 height 21
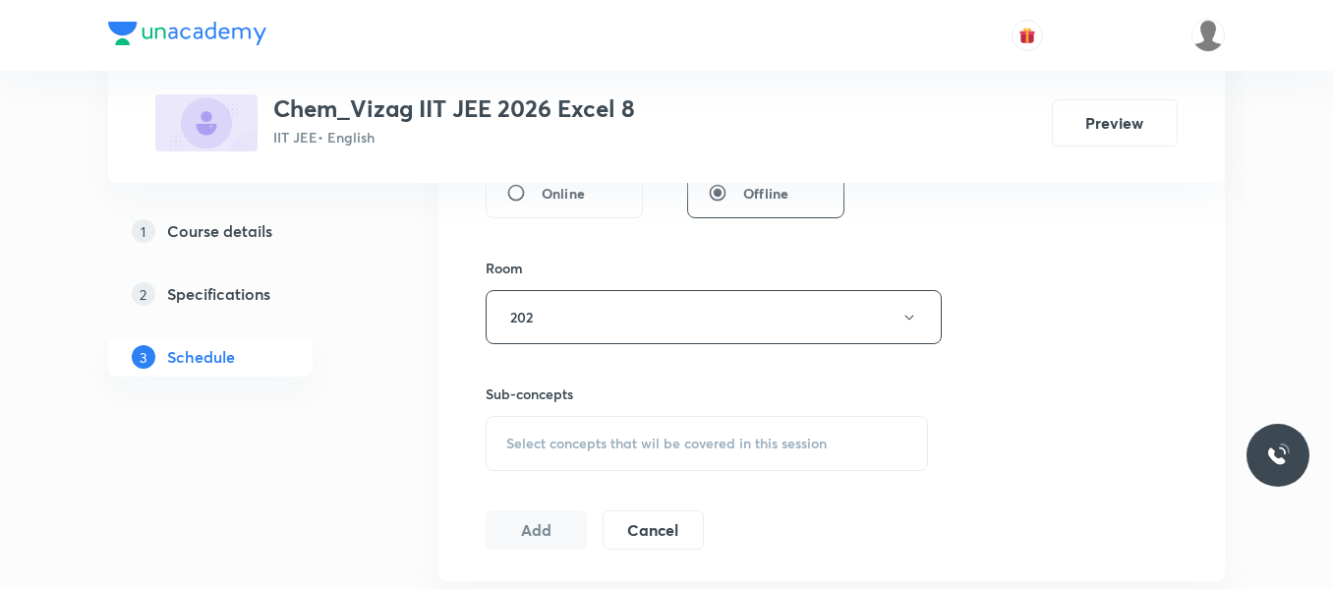
scroll to position [826, 0]
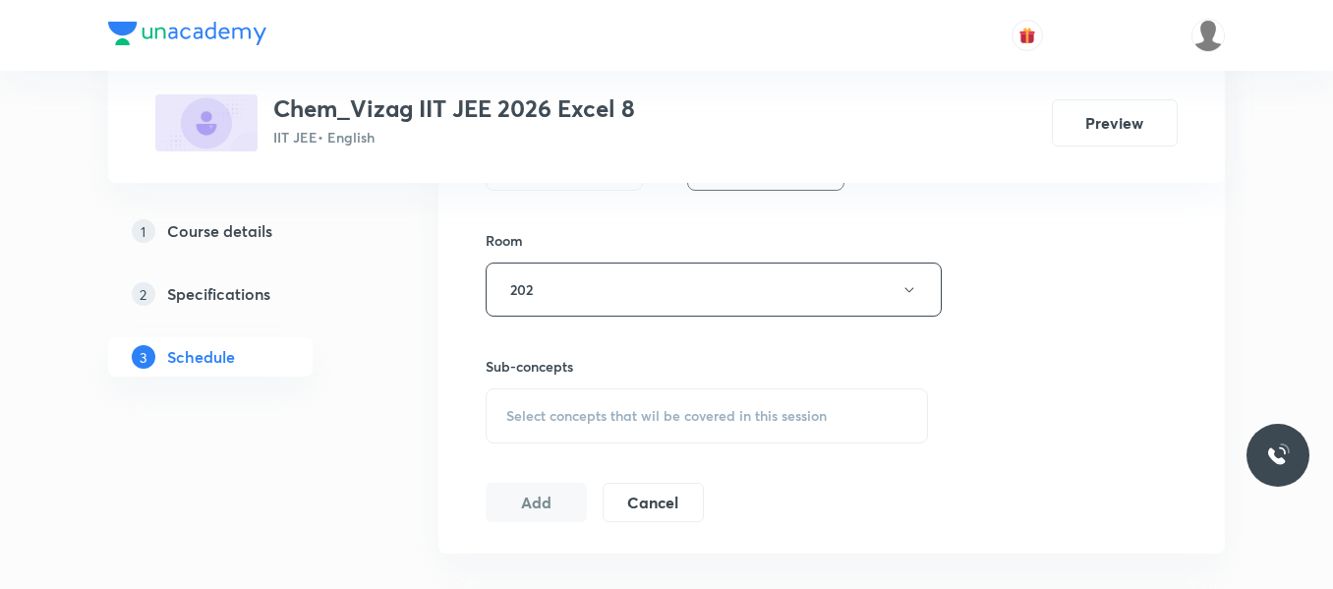
click at [609, 409] on span "Select concepts that wil be covered in this session" at bounding box center [666, 416] width 320 height 16
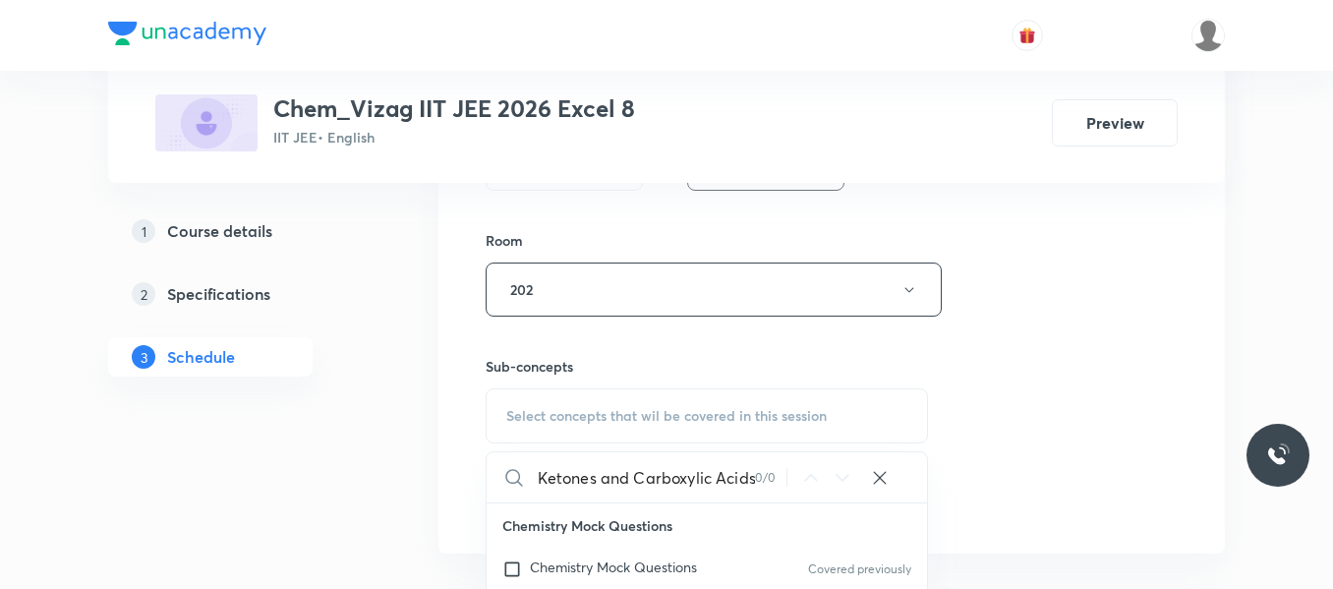
scroll to position [0, 82]
drag, startPoint x: 597, startPoint y: 480, endPoint x: 869, endPoint y: 482, distance: 272.3
click at [869, 482] on div "Aldehydes, Ketones and Carboxylic Acids 0 / 0 ​" at bounding box center [707, 477] width 440 height 50
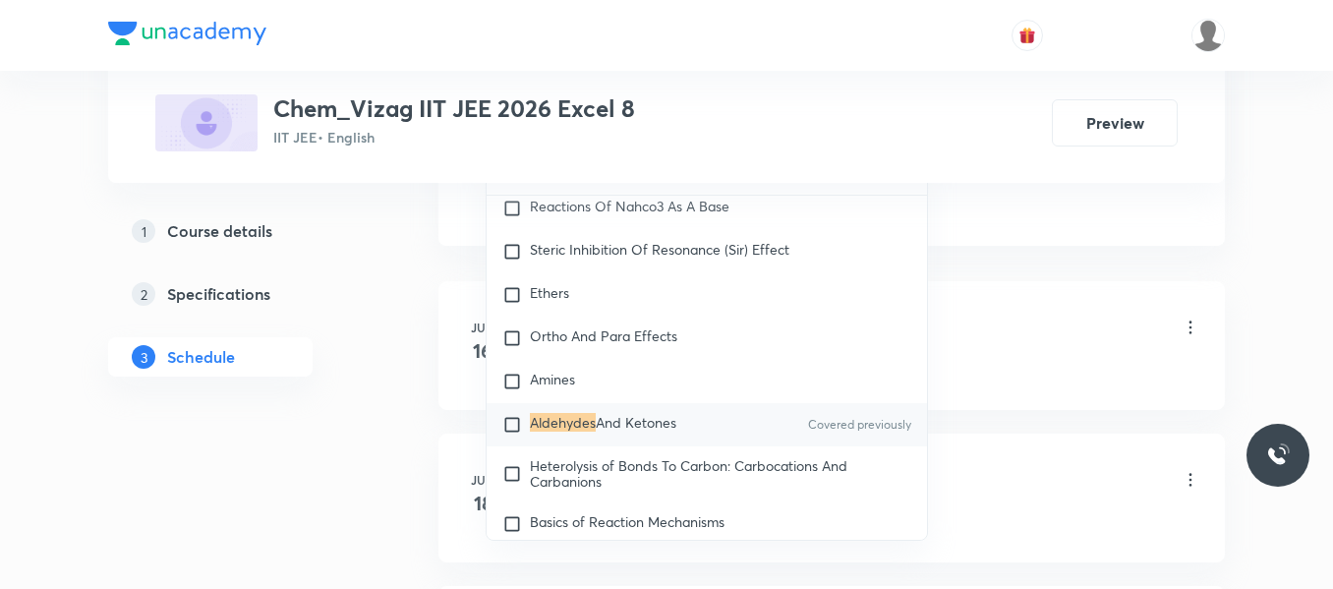
scroll to position [1138, 0]
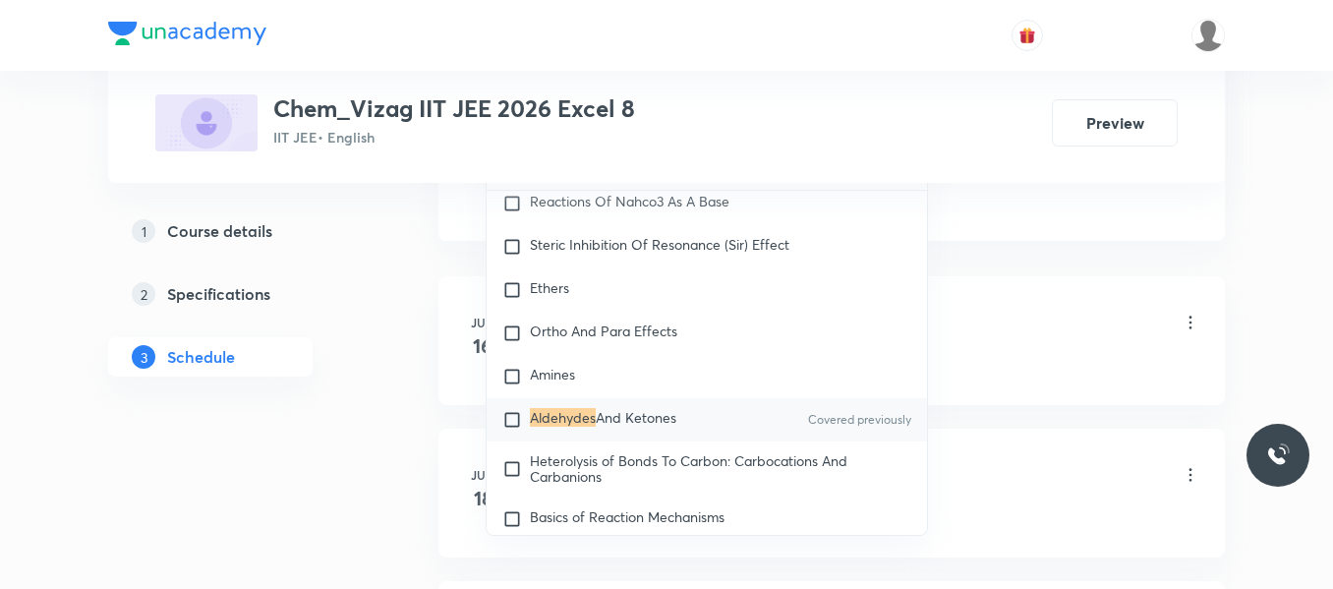
type input "Aldehydes"
click at [514, 430] on input "checkbox" at bounding box center [516, 420] width 28 height 20
checkbox input "true"
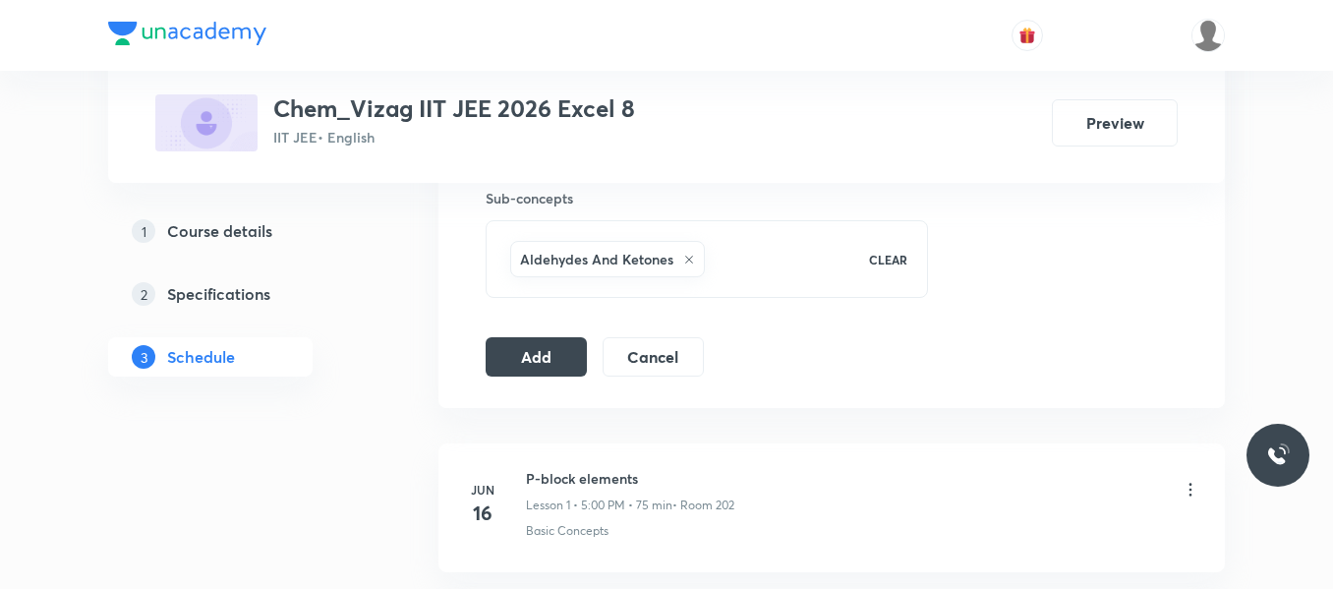
scroll to position [986, 0]
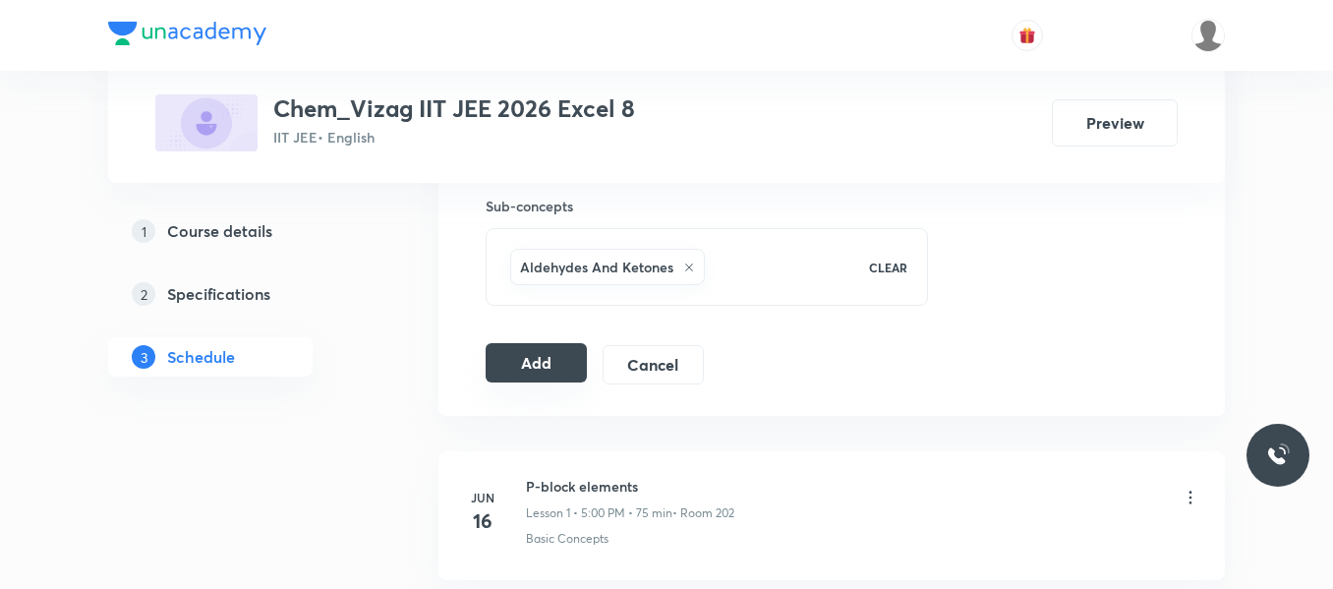
click at [568, 362] on button "Add" at bounding box center [536, 362] width 101 height 39
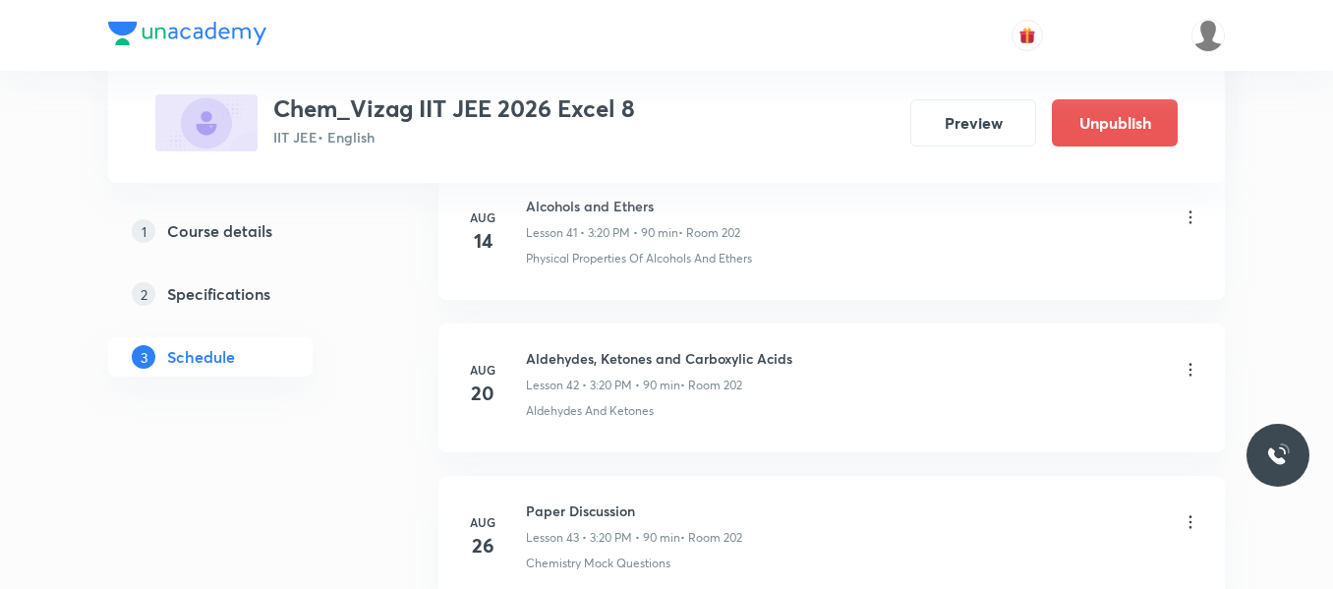
scroll to position [6940, 0]
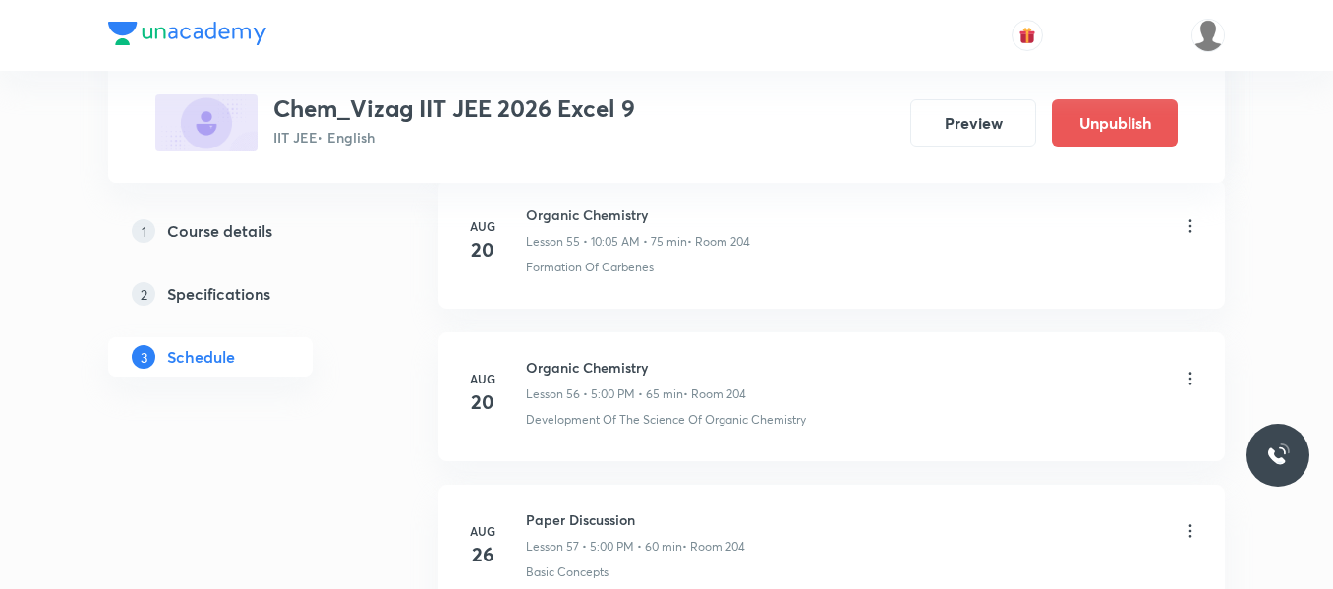
scroll to position [10129, 0]
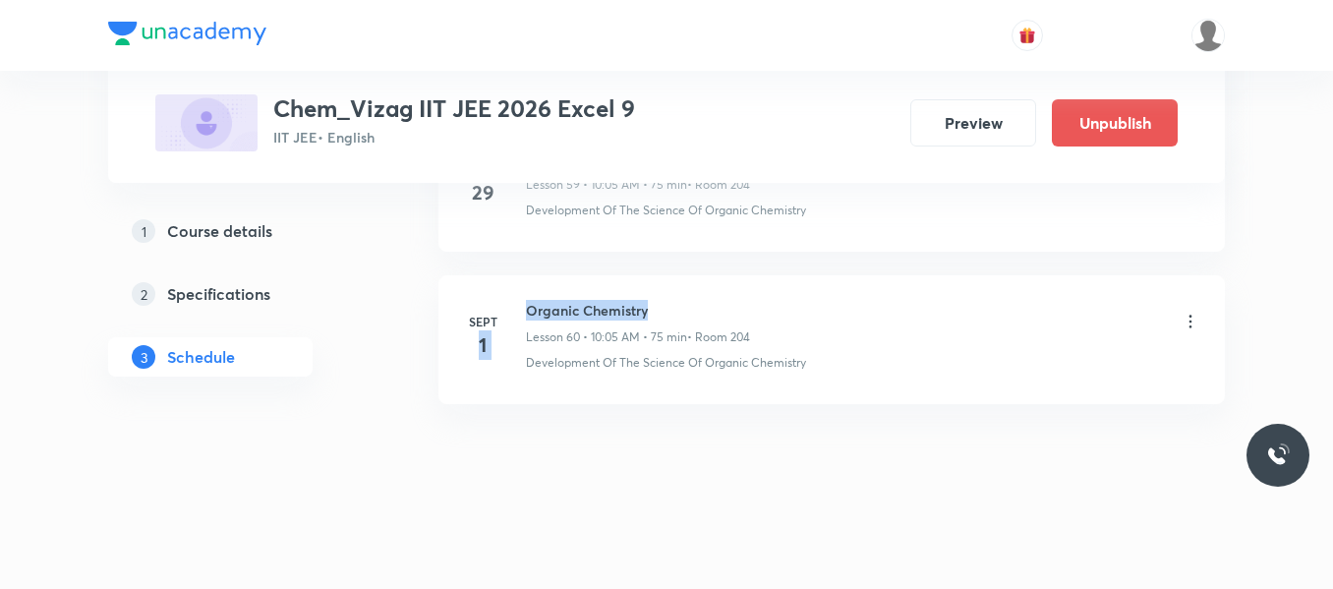
drag, startPoint x: 525, startPoint y: 314, endPoint x: 746, endPoint y: 288, distance: 222.7
click at [746, 288] on li "[DATE] Organic Chemistry Lesson 60 • 10:05 AM • 75 min • Room 204 Development O…" at bounding box center [831, 339] width 786 height 129
click at [683, 307] on h6 "Organic Chemistry" at bounding box center [638, 310] width 224 height 21
drag, startPoint x: 525, startPoint y: 309, endPoint x: 688, endPoint y: 304, distance: 163.3
click at [688, 304] on div "[DATE] Organic Chemistry Lesson 60 • 10:05 AM • 75 min • Room 204 Development O…" at bounding box center [831, 336] width 737 height 72
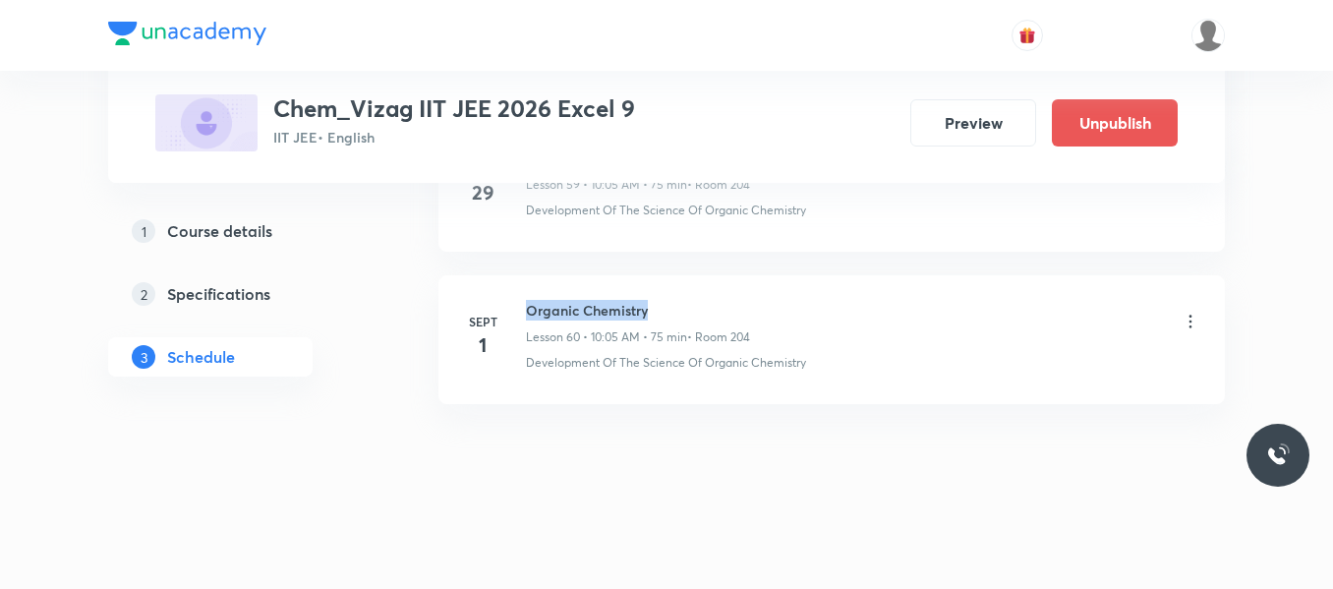
copy h6 "Organic Chemistry"
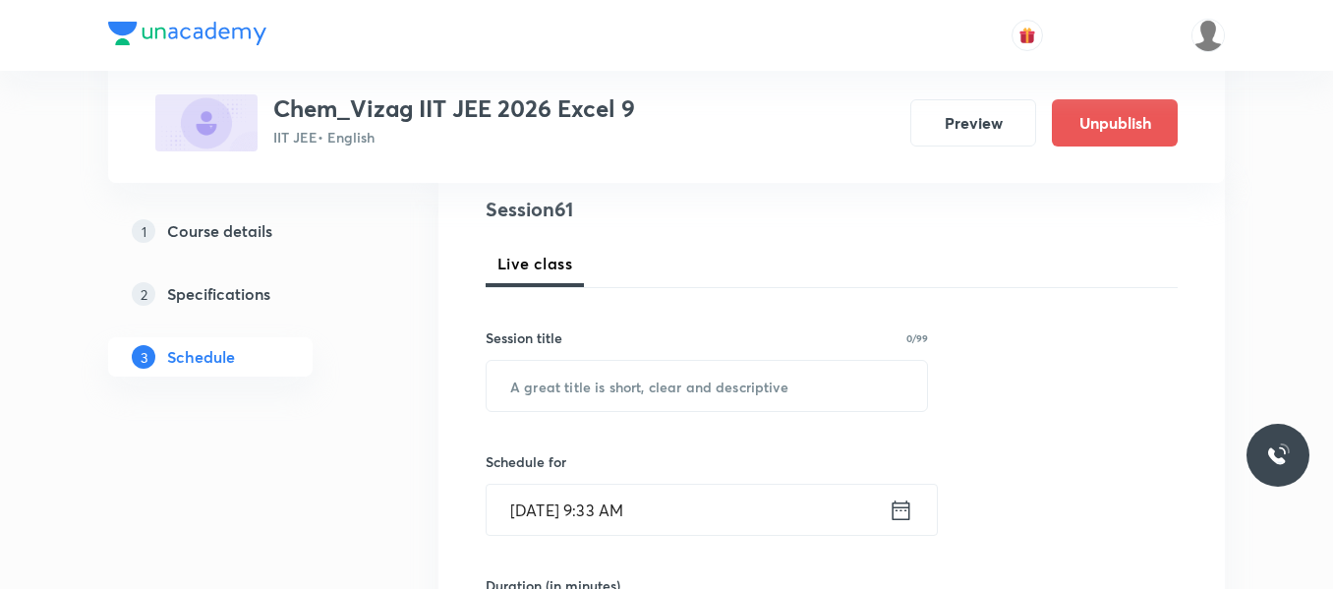
scroll to position [248, 0]
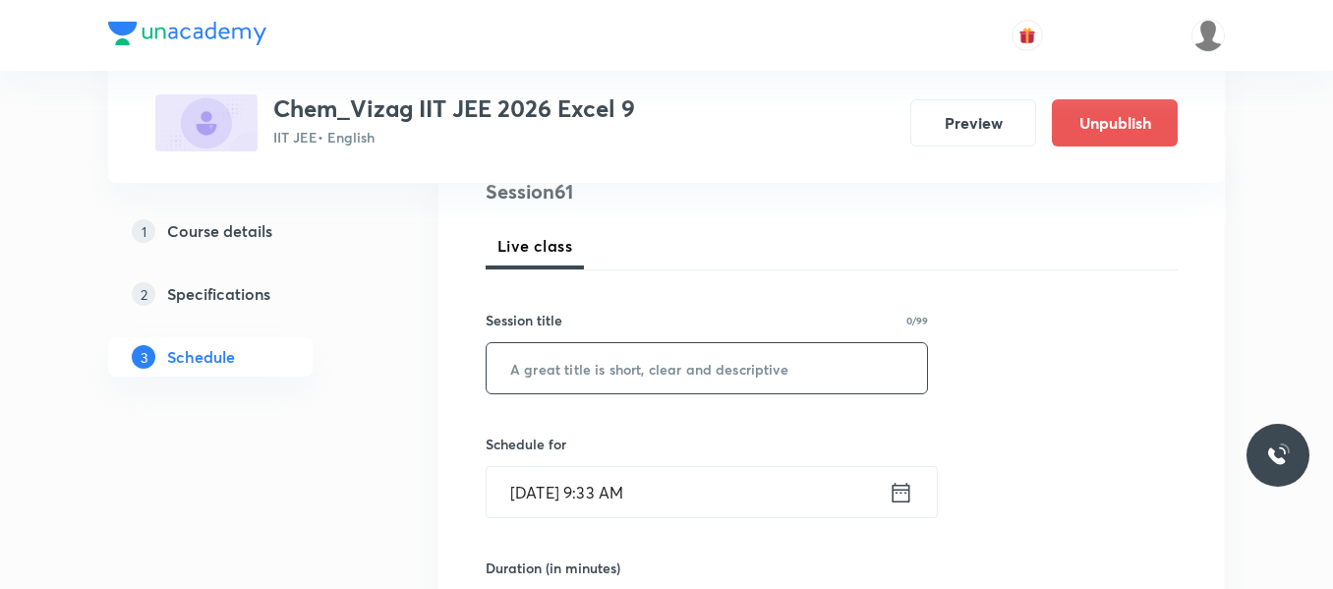
click at [560, 380] on input "text" at bounding box center [707, 368] width 440 height 50
paste input "Organic Chemistry"
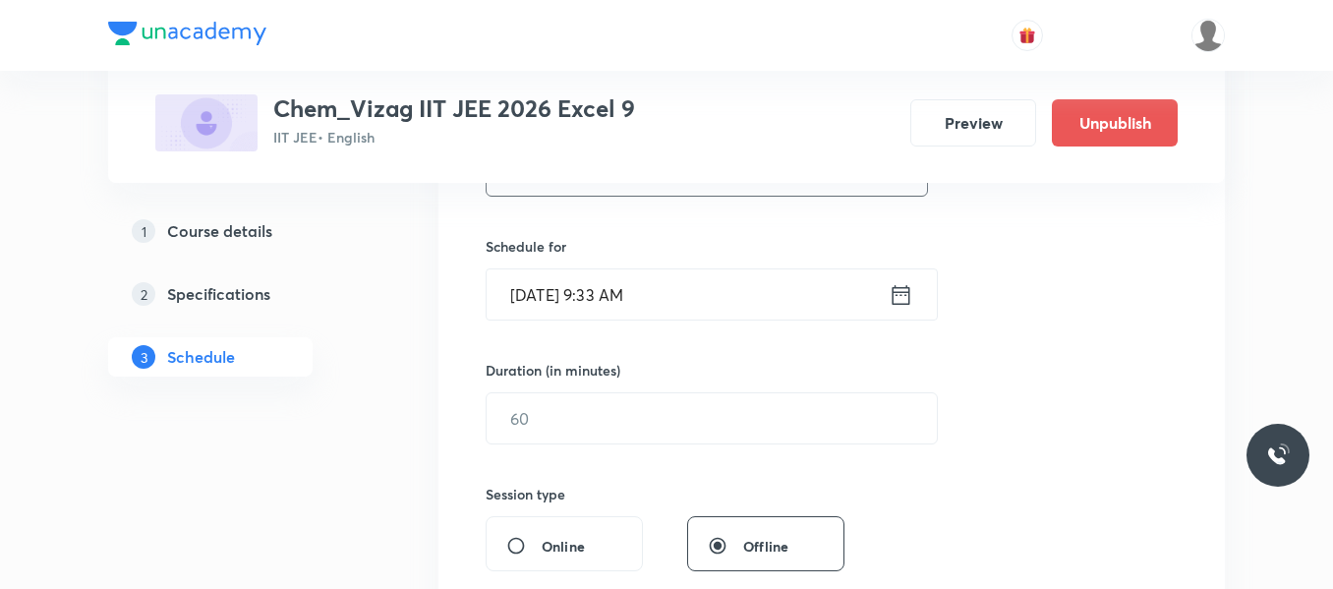
scroll to position [446, 0]
type input "Organic Chemistry"
click at [899, 290] on icon at bounding box center [902, 293] width 18 height 20
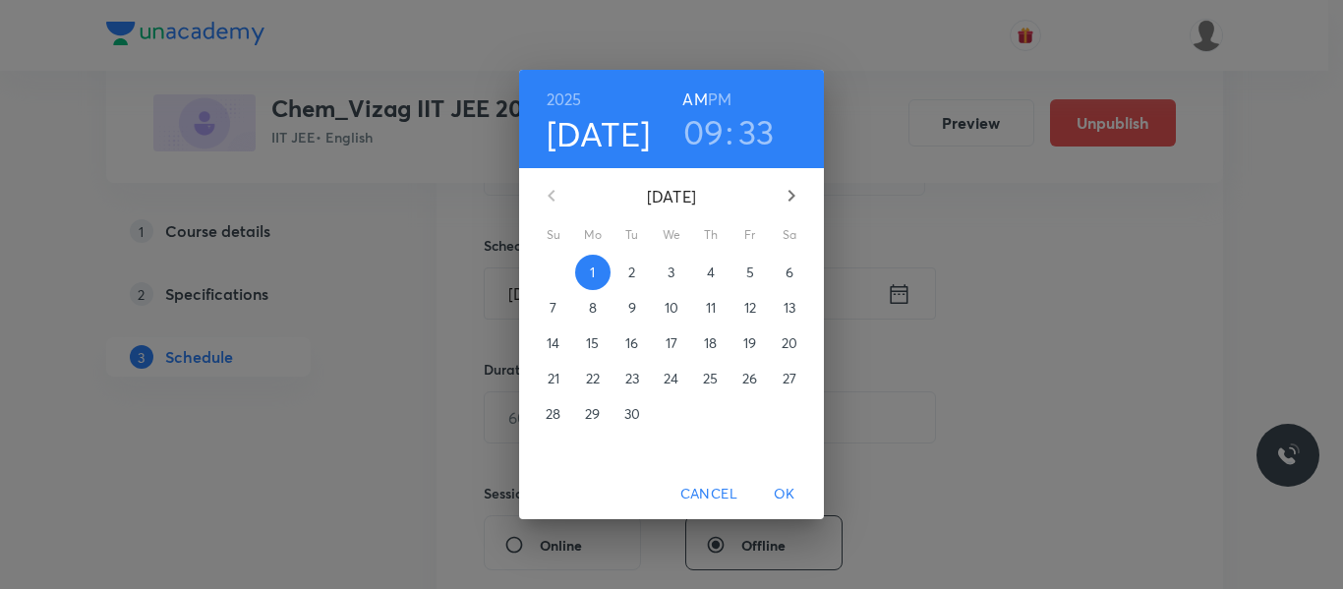
click at [719, 98] on h6 "PM" at bounding box center [720, 100] width 24 height 28
click at [714, 133] on h3 "09" at bounding box center [703, 131] width 41 height 41
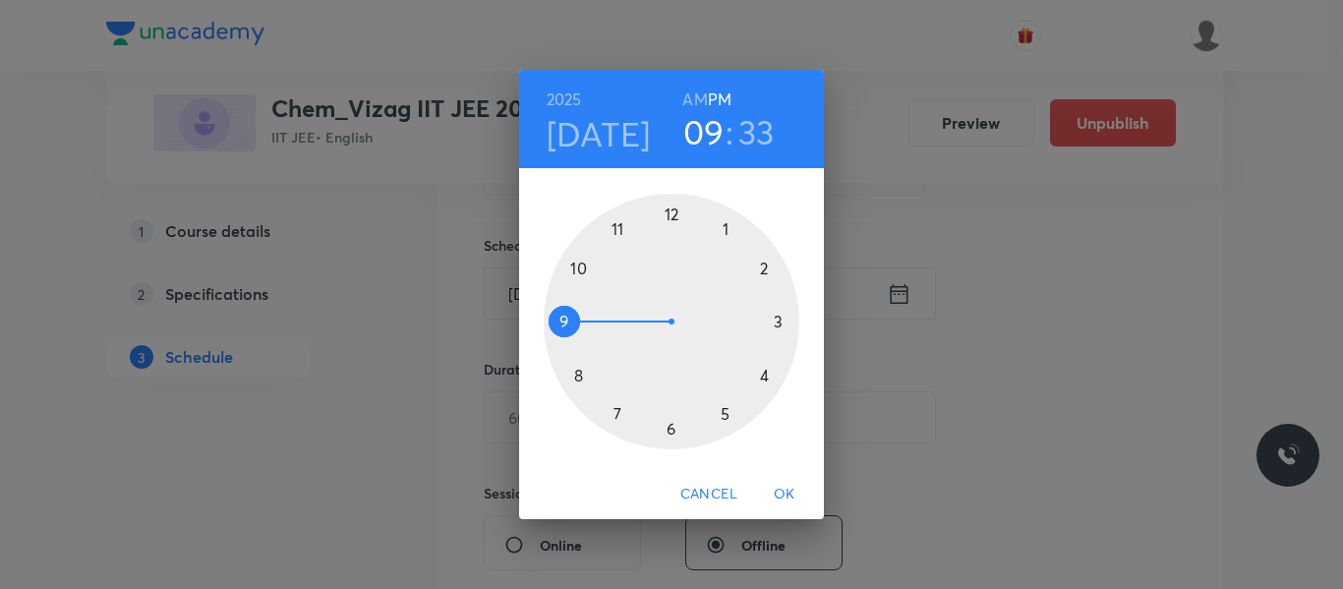
click at [725, 413] on div at bounding box center [672, 322] width 256 height 256
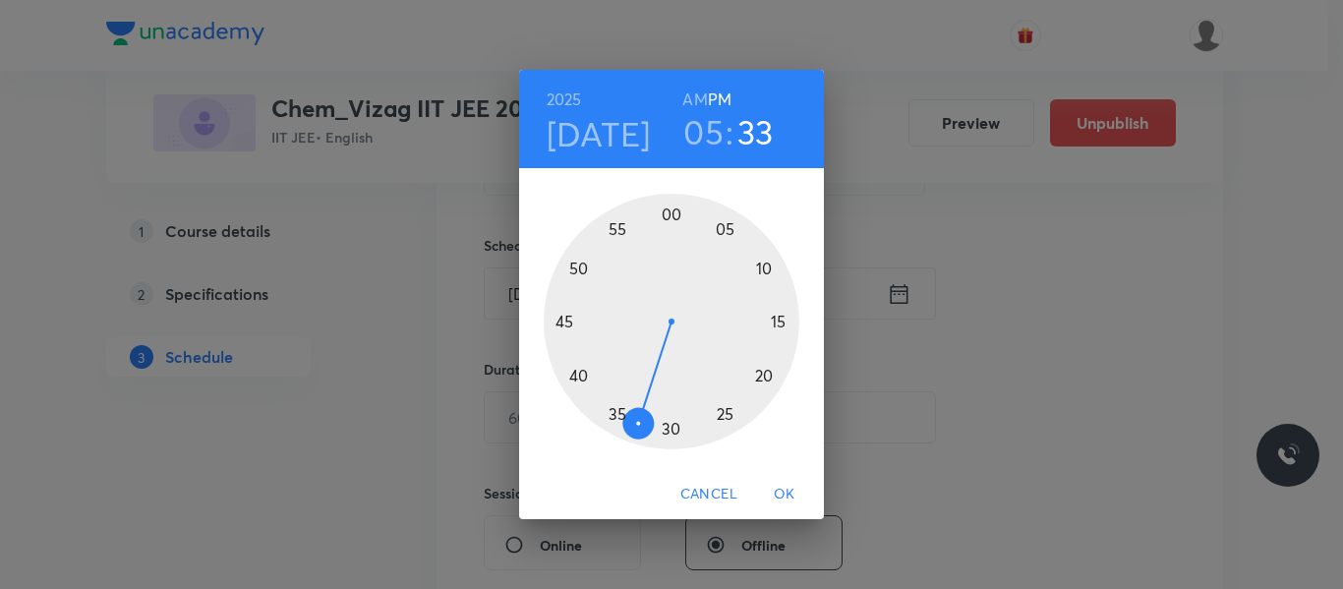
click at [671, 216] on div at bounding box center [672, 322] width 256 height 256
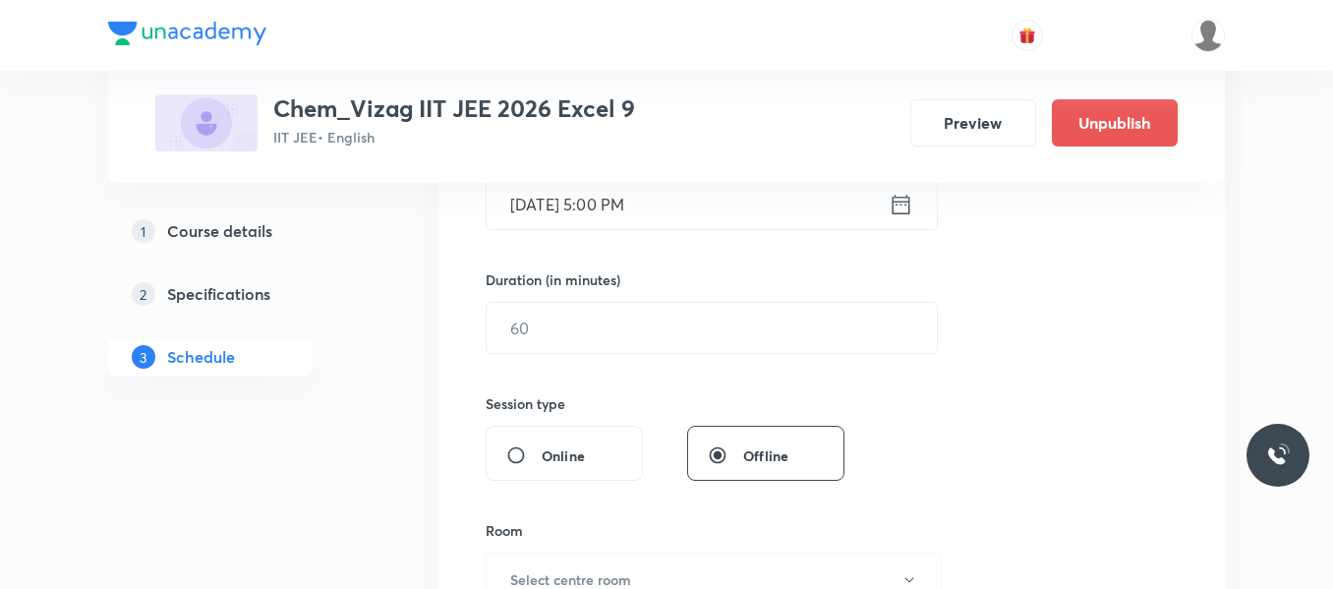
scroll to position [539, 0]
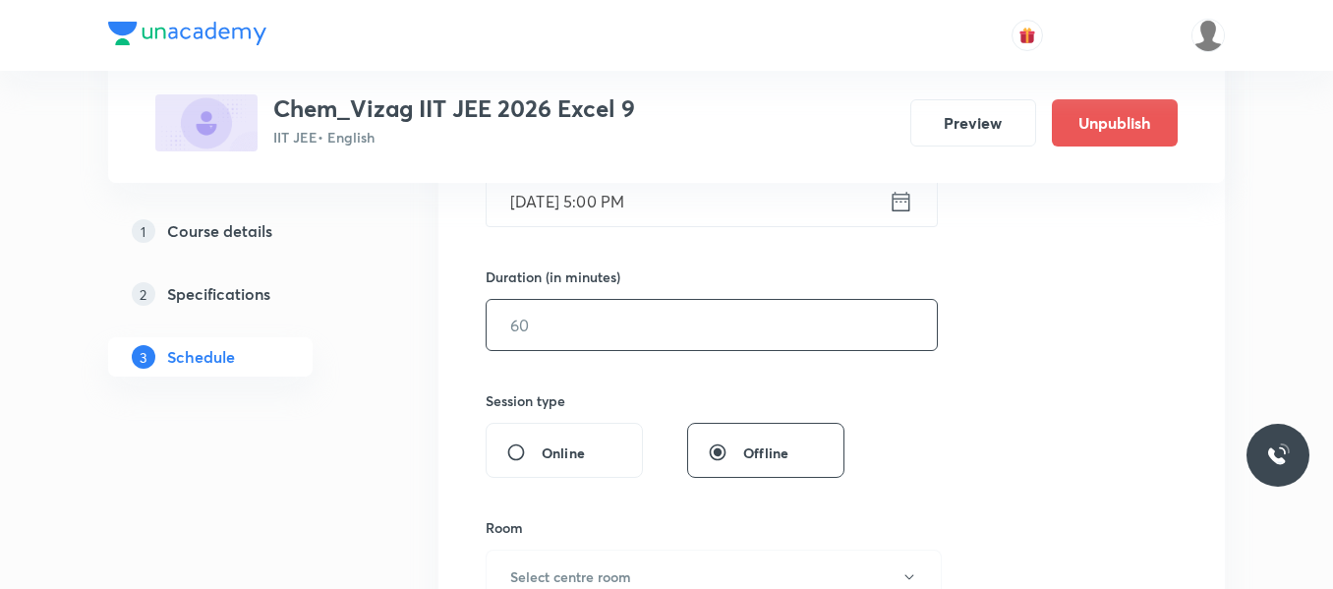
click at [609, 346] on input "text" at bounding box center [712, 325] width 450 height 50
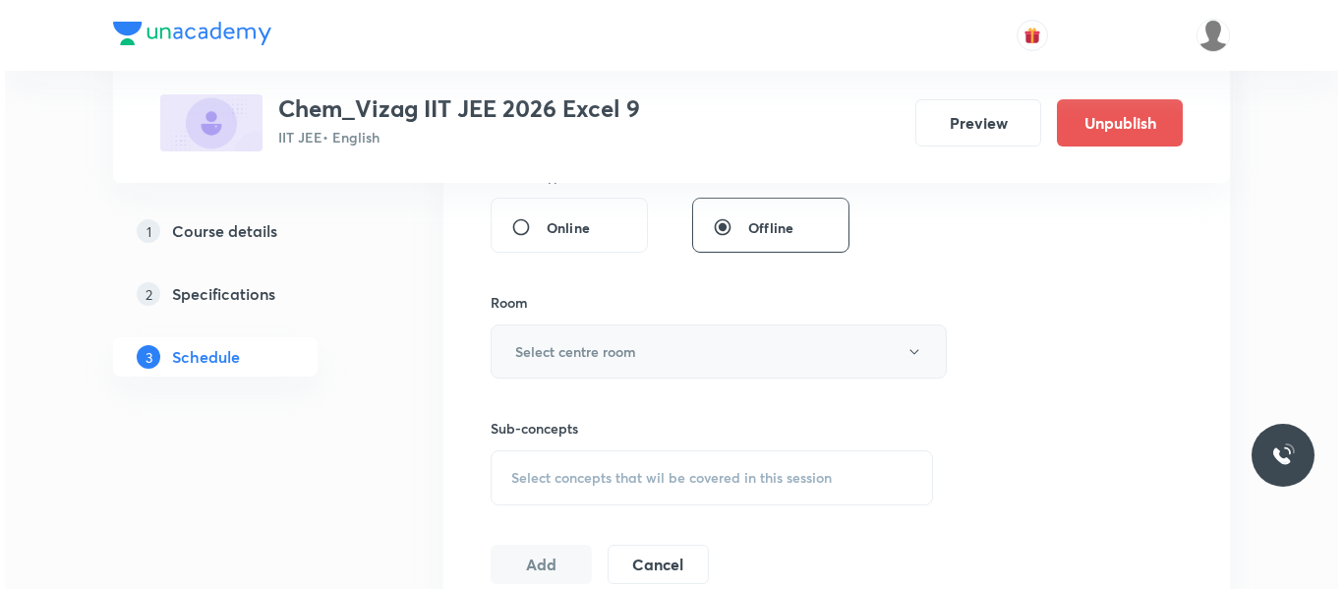
scroll to position [778, 0]
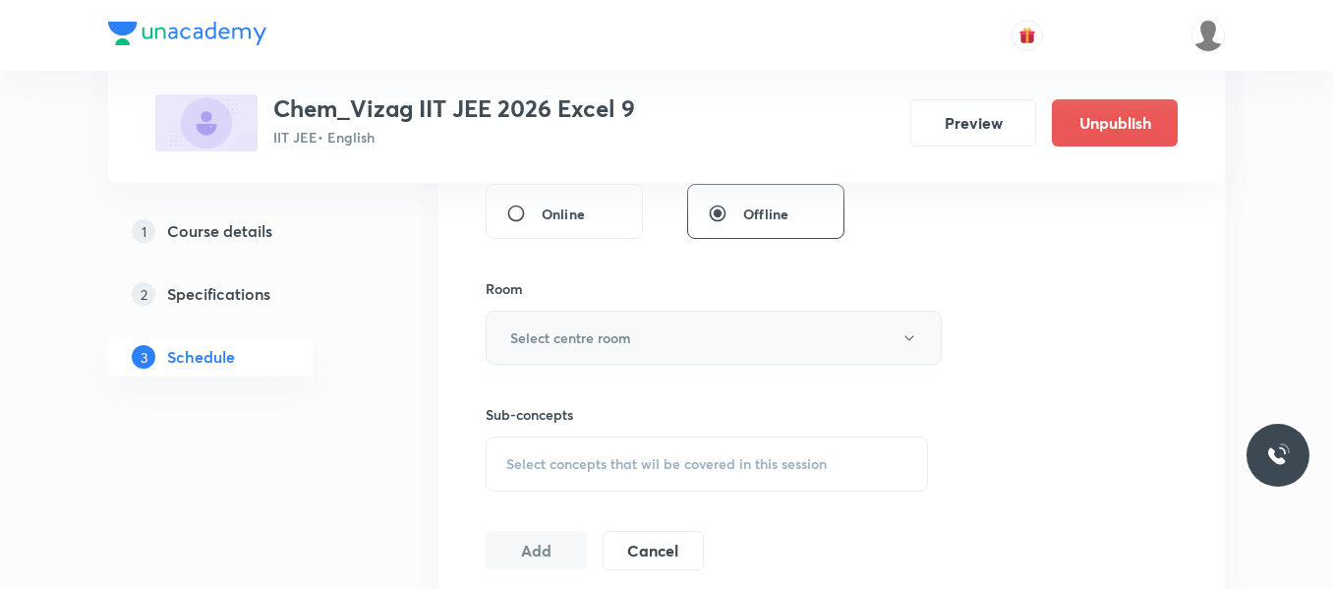
type input "75"
click at [656, 344] on button "Select centre room" at bounding box center [714, 338] width 456 height 54
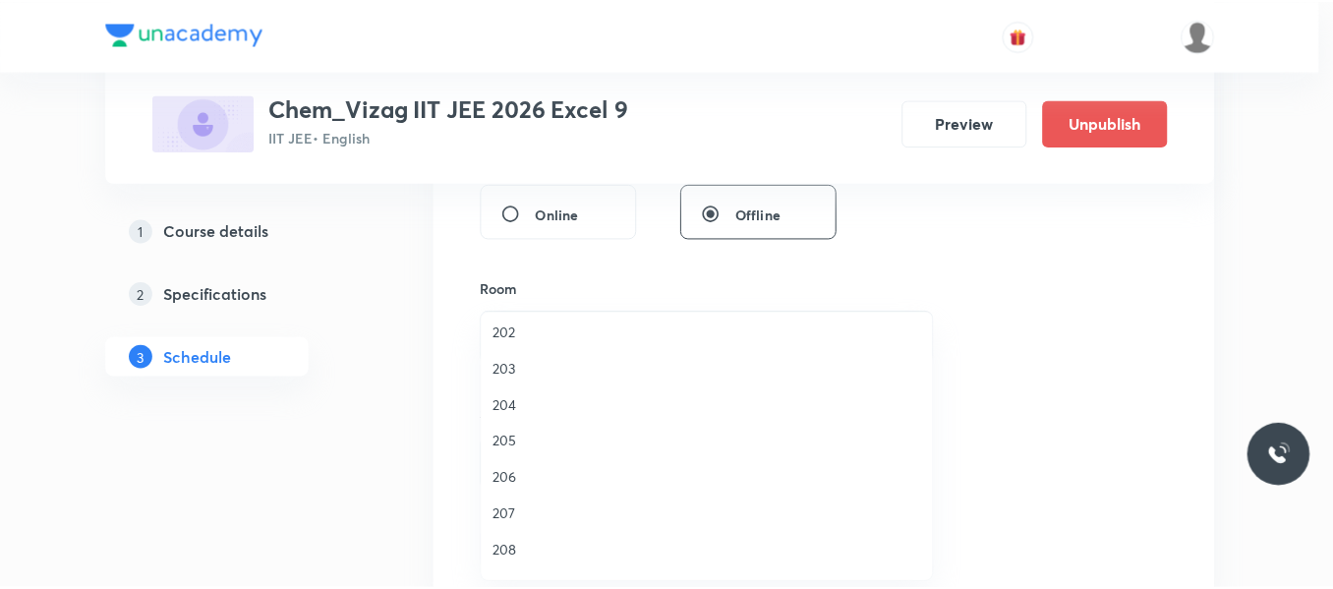
scroll to position [485, 0]
click at [510, 397] on span "204" at bounding box center [711, 399] width 431 height 21
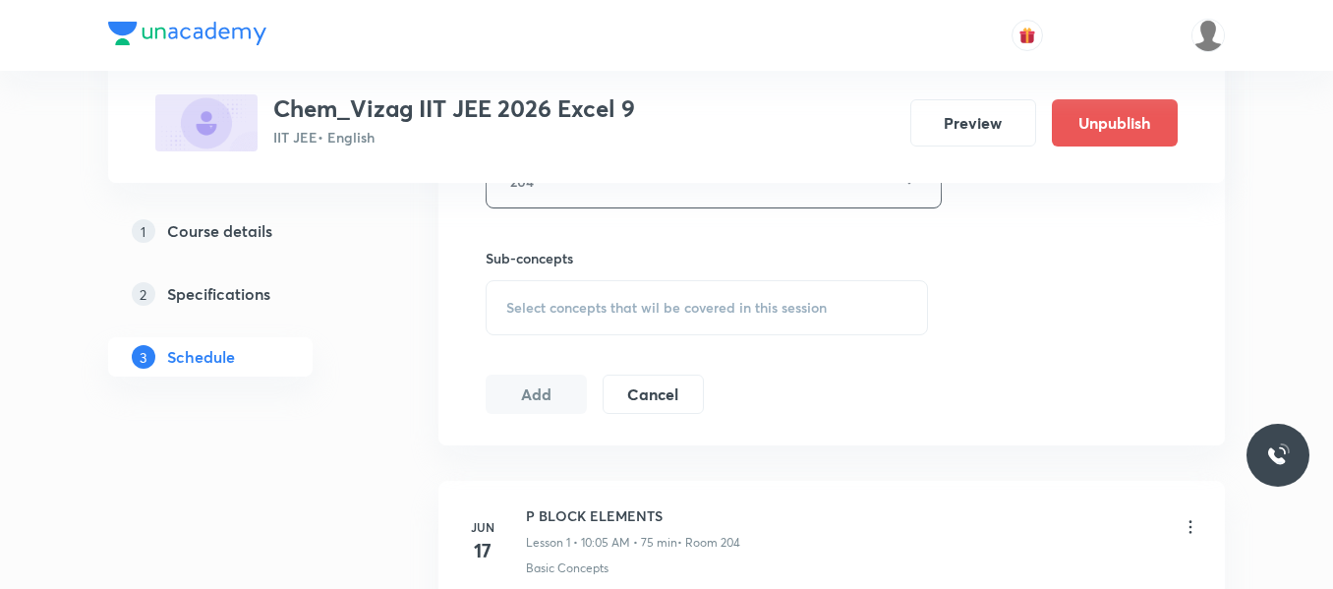
scroll to position [939, 0]
click at [605, 306] on span "Select concepts that wil be covered in this session" at bounding box center [666, 303] width 320 height 16
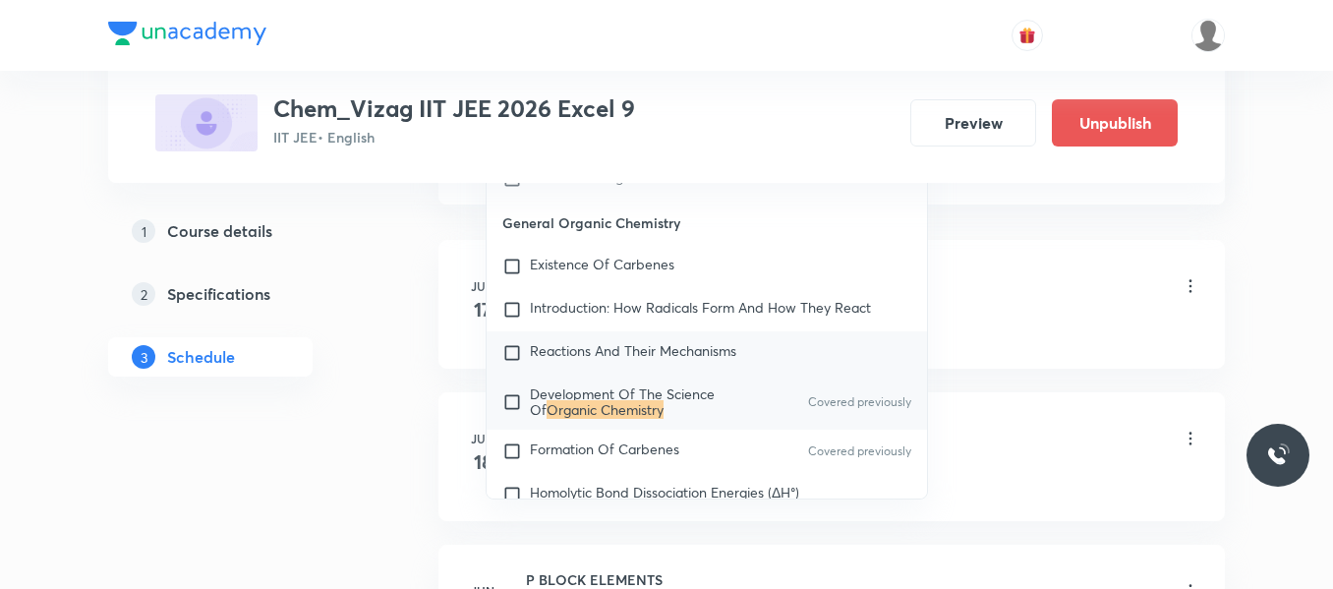
scroll to position [1176, 0]
type input "Organic Chemistry"
click at [516, 413] on input "checkbox" at bounding box center [516, 400] width 28 height 31
checkbox input "true"
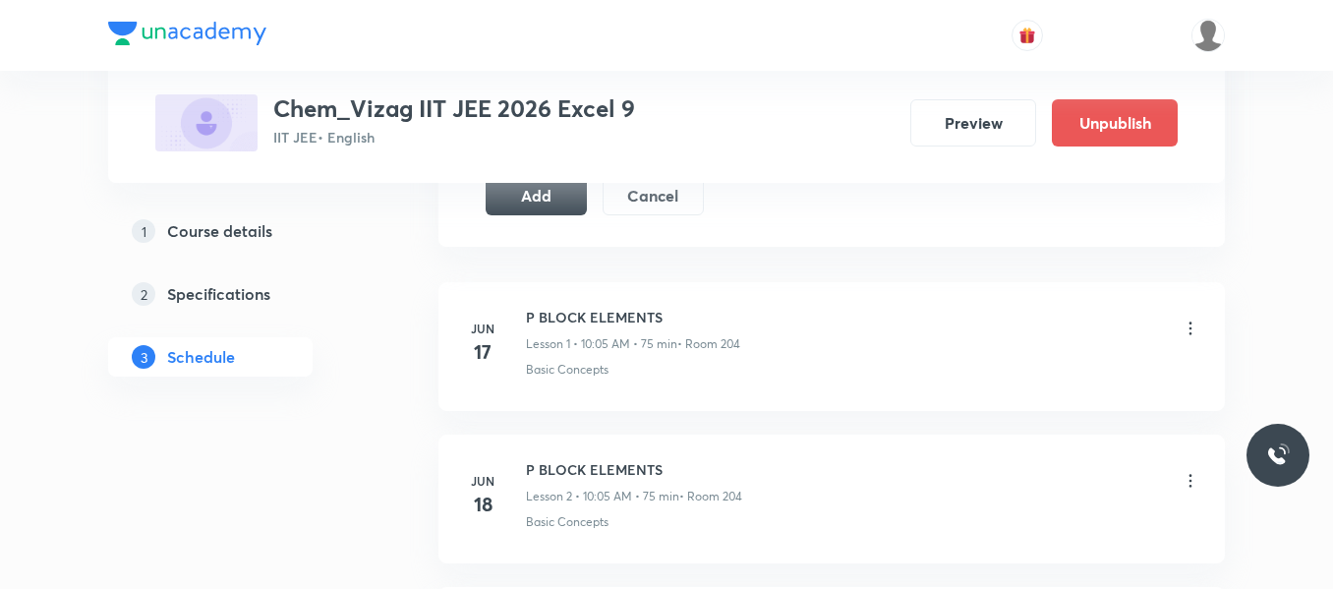
scroll to position [1030, 0]
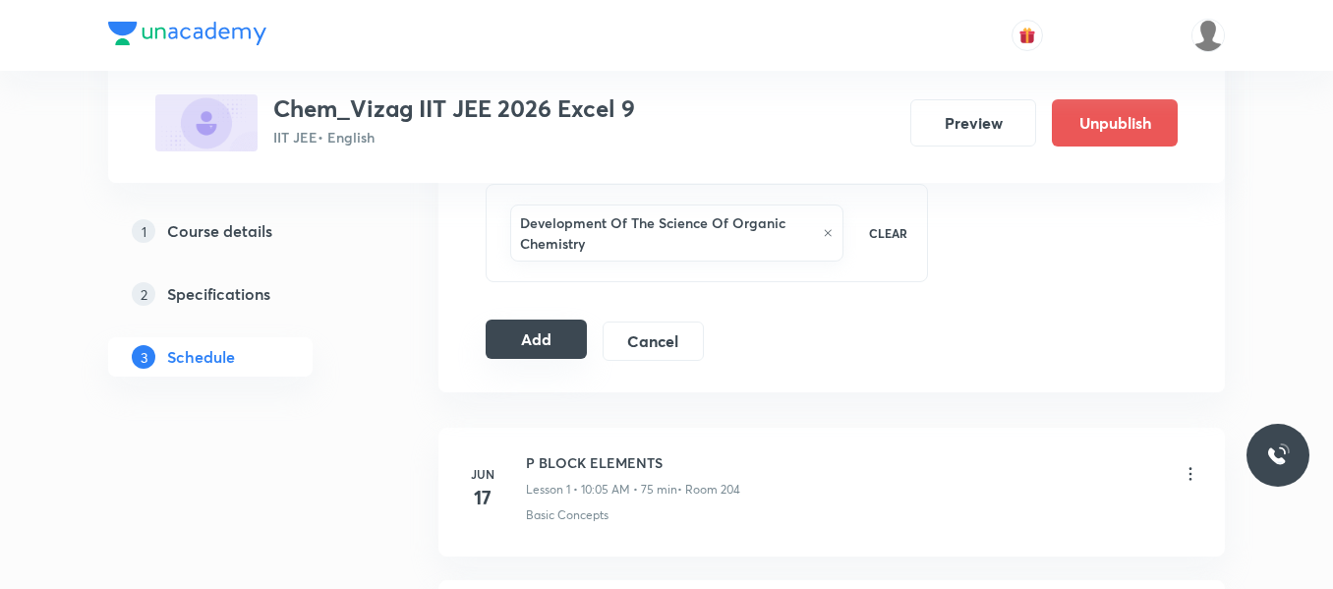
click at [544, 340] on button "Add" at bounding box center [536, 338] width 101 height 39
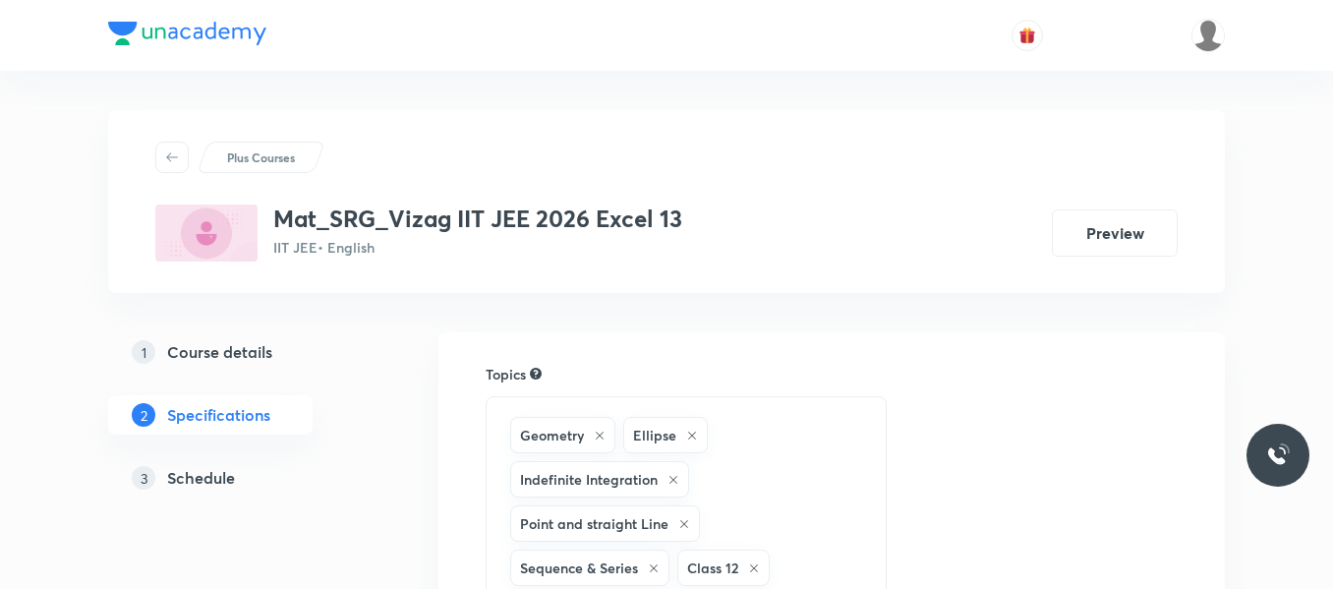
click at [210, 486] on h5 "Schedule" at bounding box center [201, 478] width 68 height 24
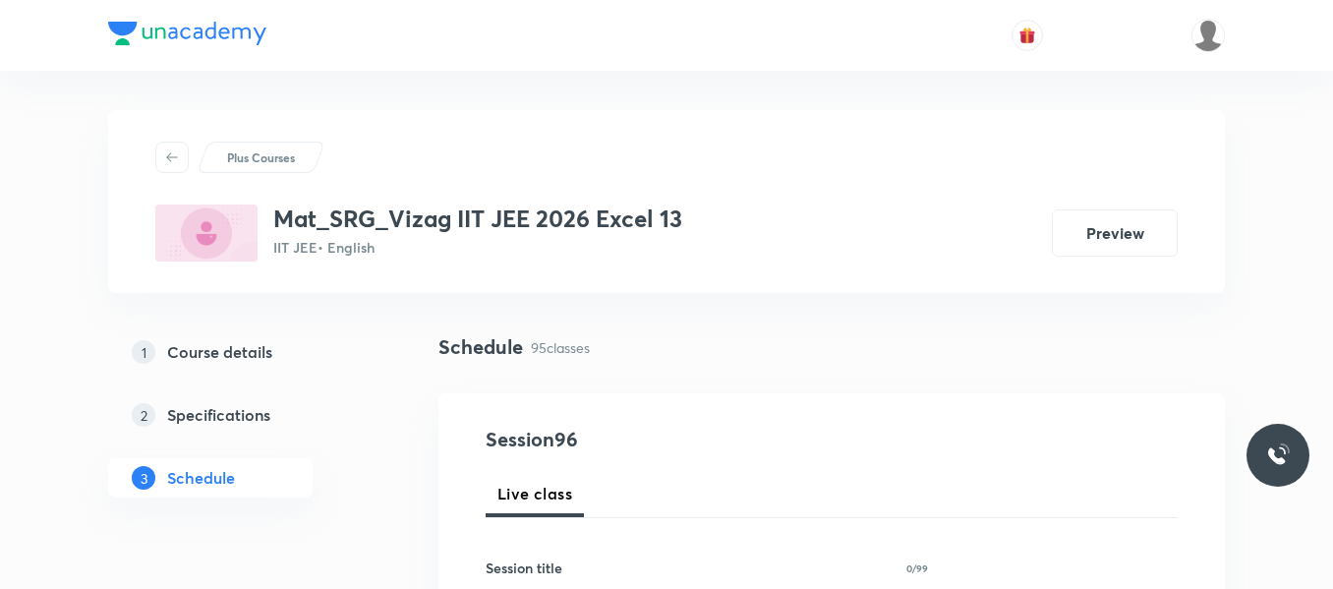
click at [371, 491] on div "1 Course details 2 Specifications 3 Schedule" at bounding box center [241, 426] width 267 height 189
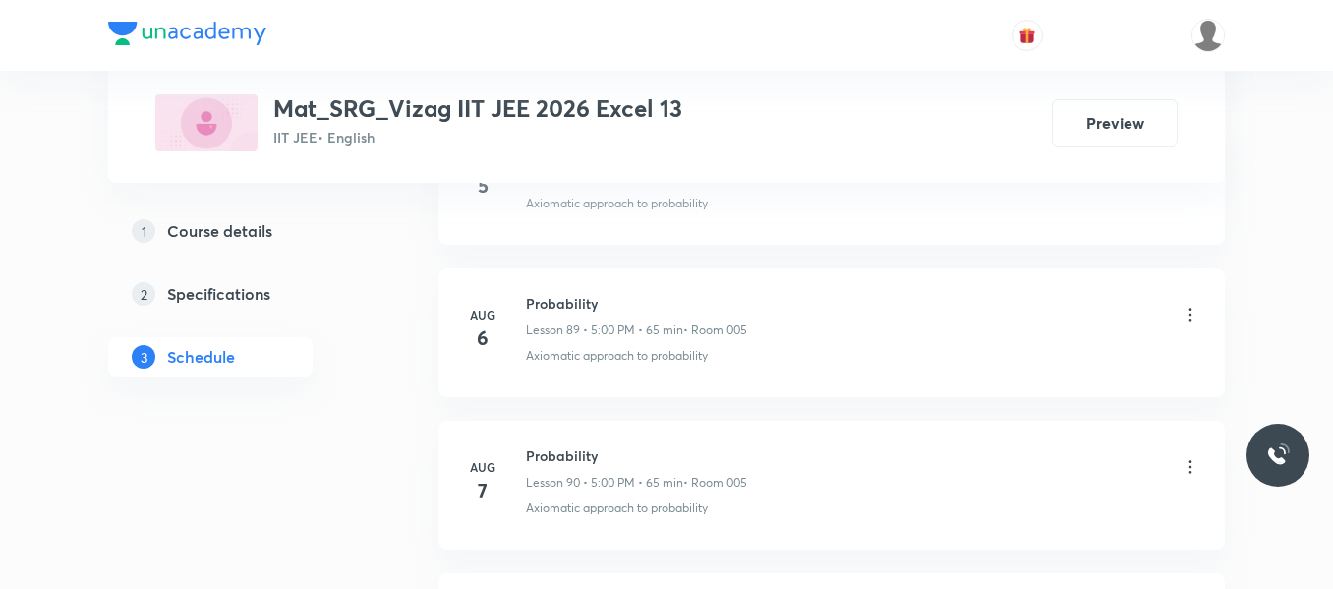
scroll to position [15556, 0]
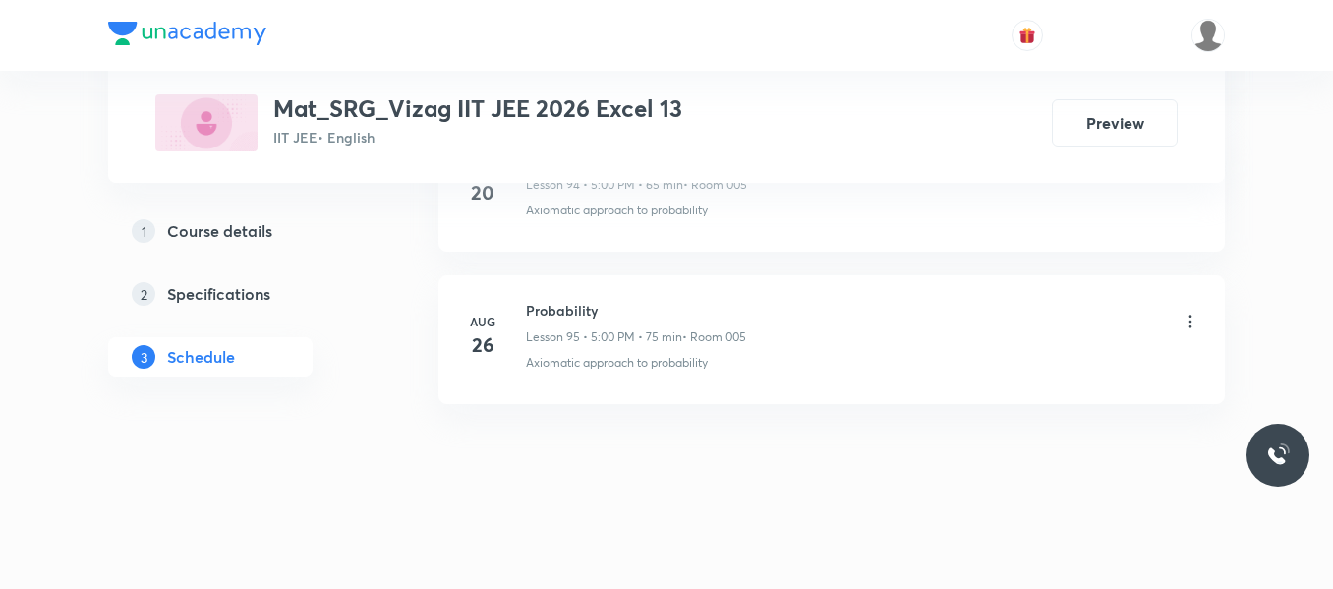
drag, startPoint x: 527, startPoint y: 310, endPoint x: 726, endPoint y: 252, distance: 207.8
click at [625, 297] on li "[DATE] Probability Lesson 95 • 5:00 PM • 75 min • Room 005 Axiomatic approach t…" at bounding box center [831, 339] width 786 height 129
drag, startPoint x: 525, startPoint y: 310, endPoint x: 621, endPoint y: 301, distance: 96.7
click at [621, 301] on div "[DATE] Probability Lesson 95 • 5:00 PM • 75 min • Room 005 Axiomatic approach t…" at bounding box center [831, 336] width 737 height 72
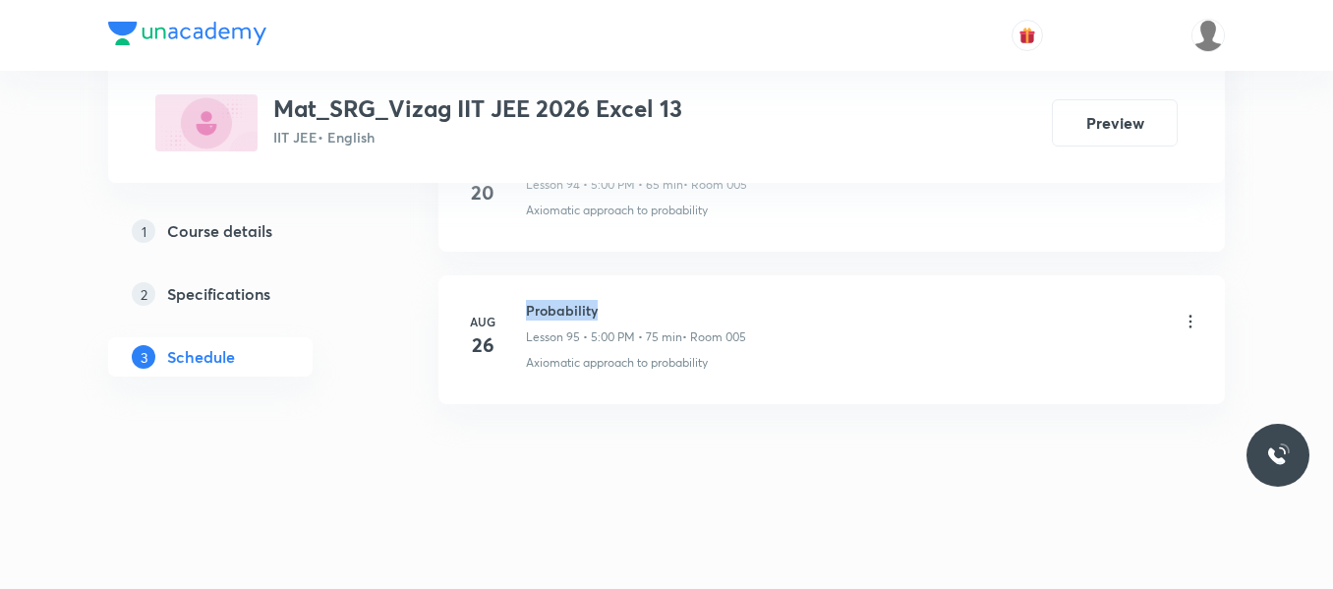
copy h6 "Probability"
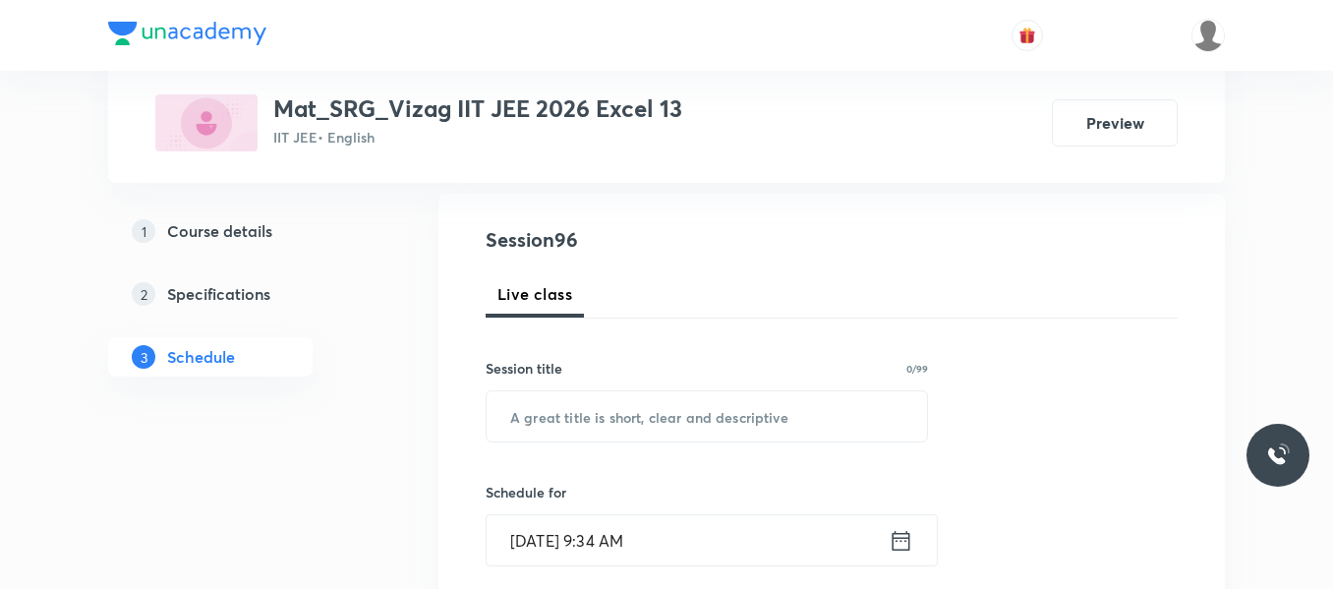
scroll to position [201, 0]
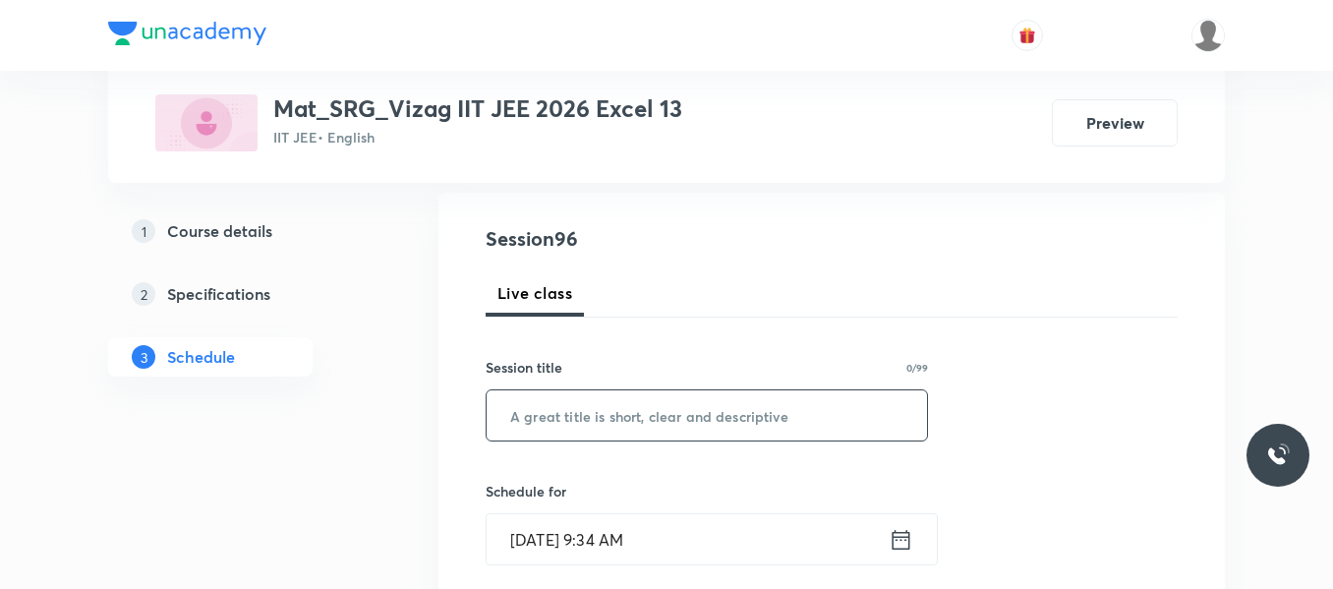
click at [590, 407] on input "text" at bounding box center [707, 415] width 440 height 50
paste input "Probability"
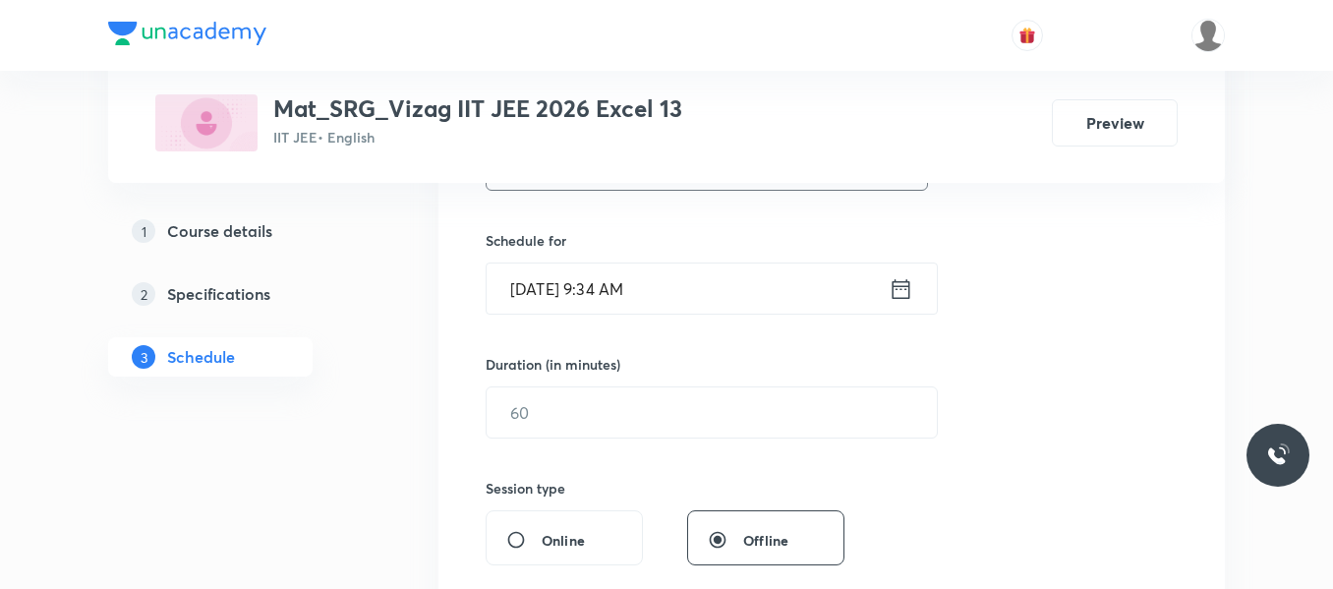
scroll to position [453, 0]
type input "Probability"
click at [898, 294] on icon at bounding box center [901, 287] width 25 height 28
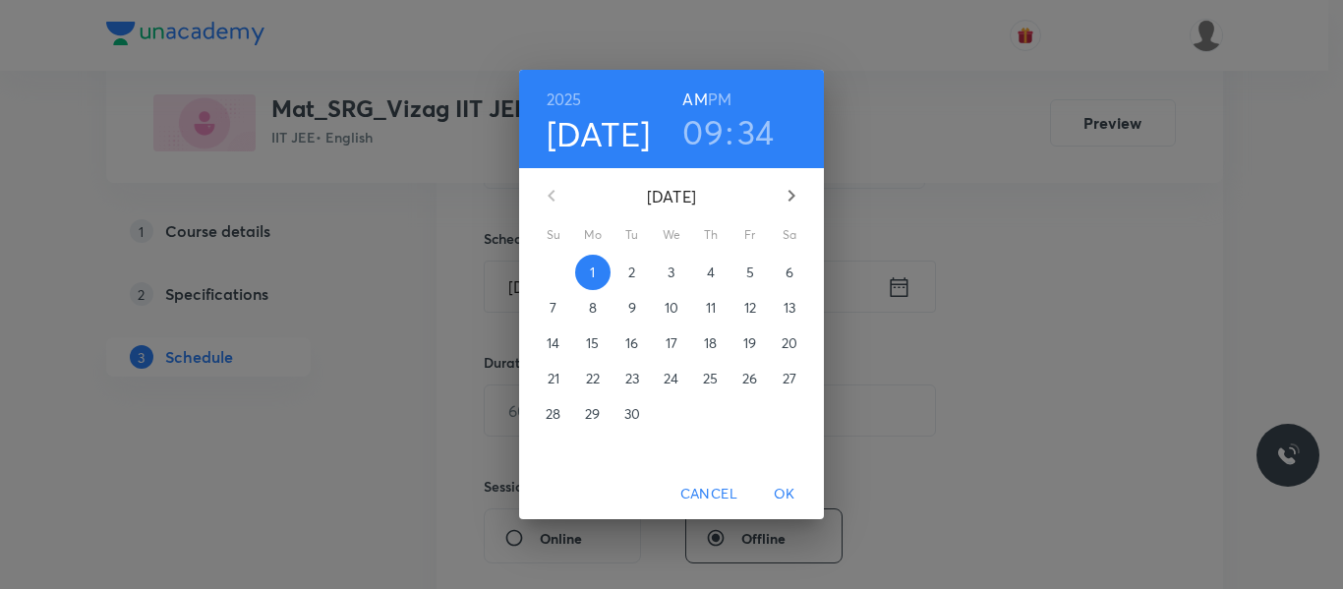
click at [720, 94] on h6 "PM" at bounding box center [720, 100] width 24 height 28
click at [711, 127] on h3 "09" at bounding box center [702, 131] width 41 height 41
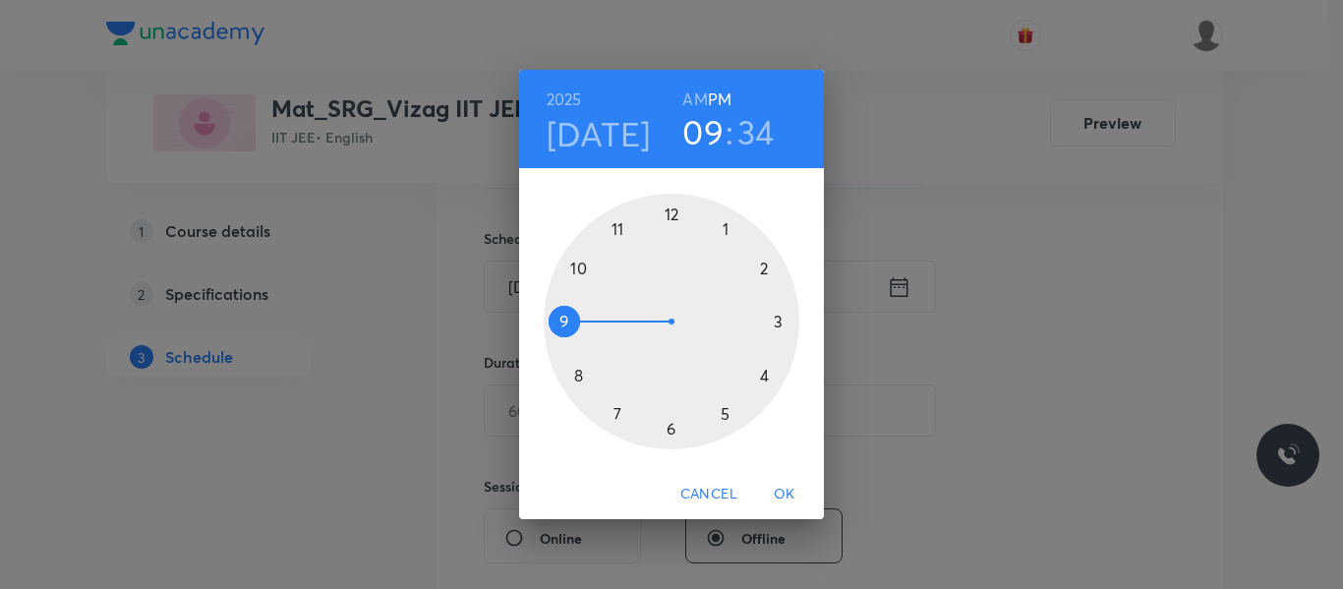
click at [725, 414] on div at bounding box center [672, 322] width 256 height 256
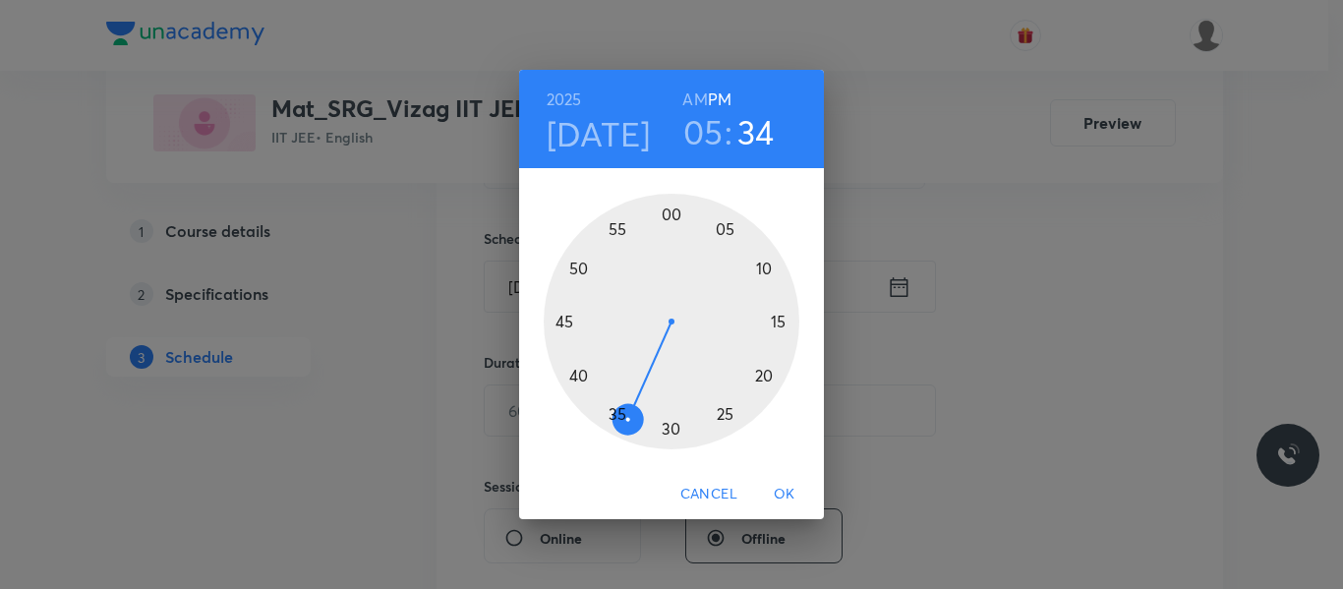
click at [671, 216] on div at bounding box center [672, 322] width 256 height 256
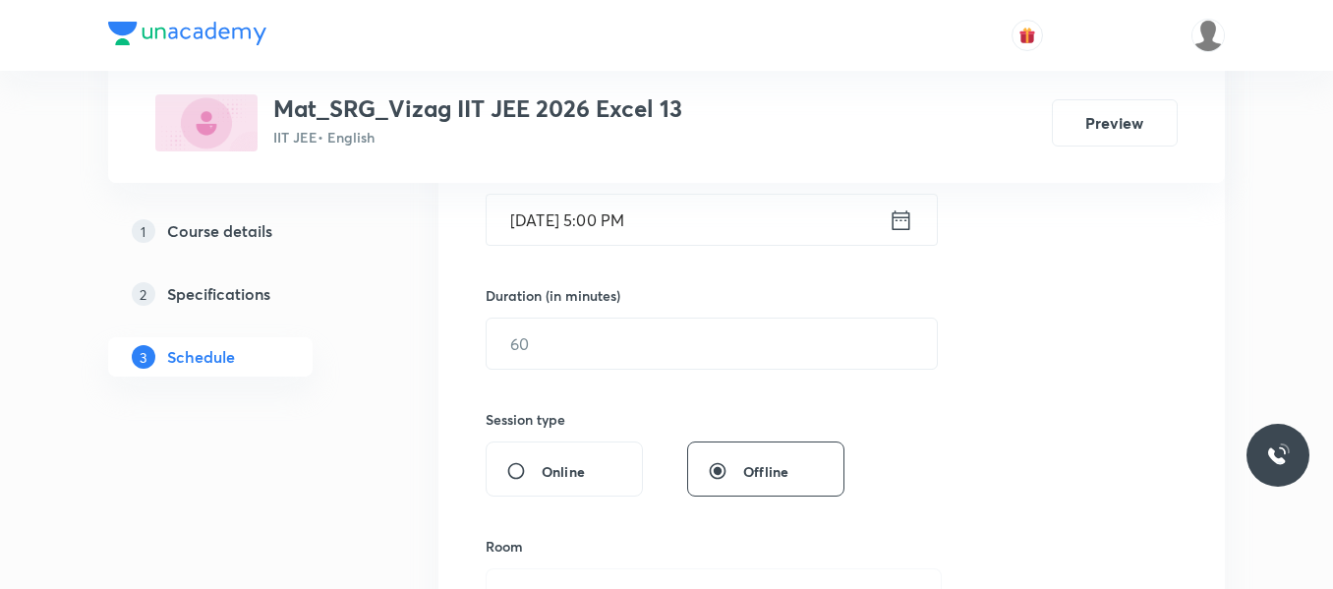
scroll to position [521, 0]
click at [637, 346] on input "text" at bounding box center [712, 343] width 450 height 50
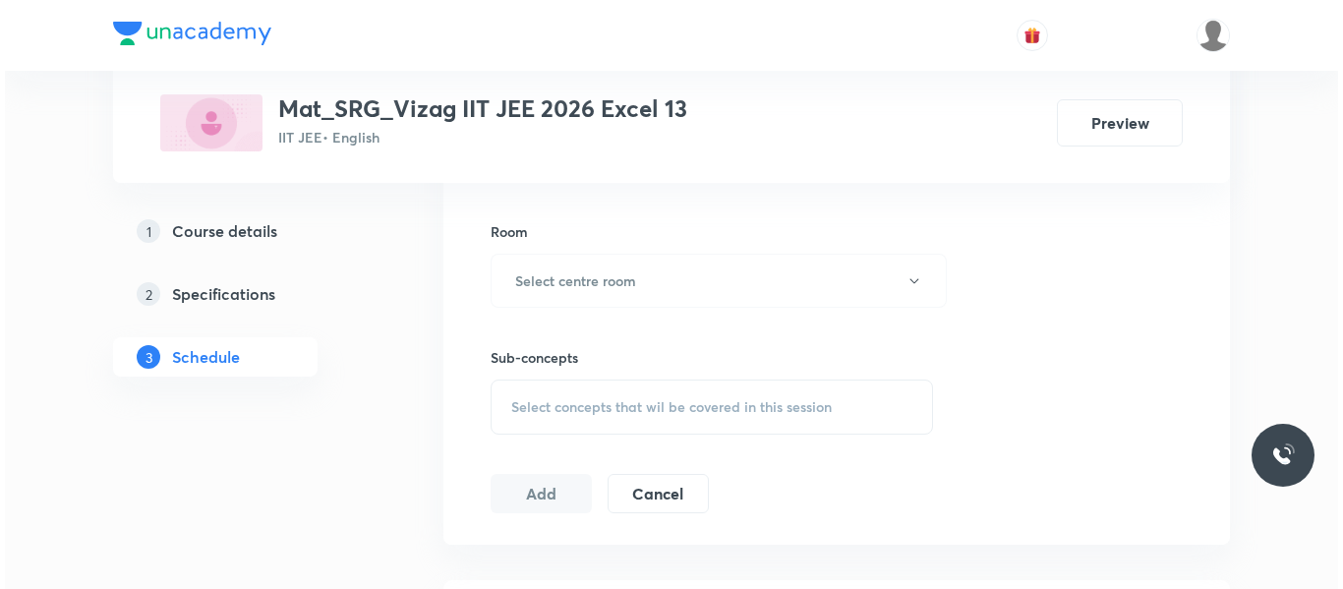
scroll to position [837, 0]
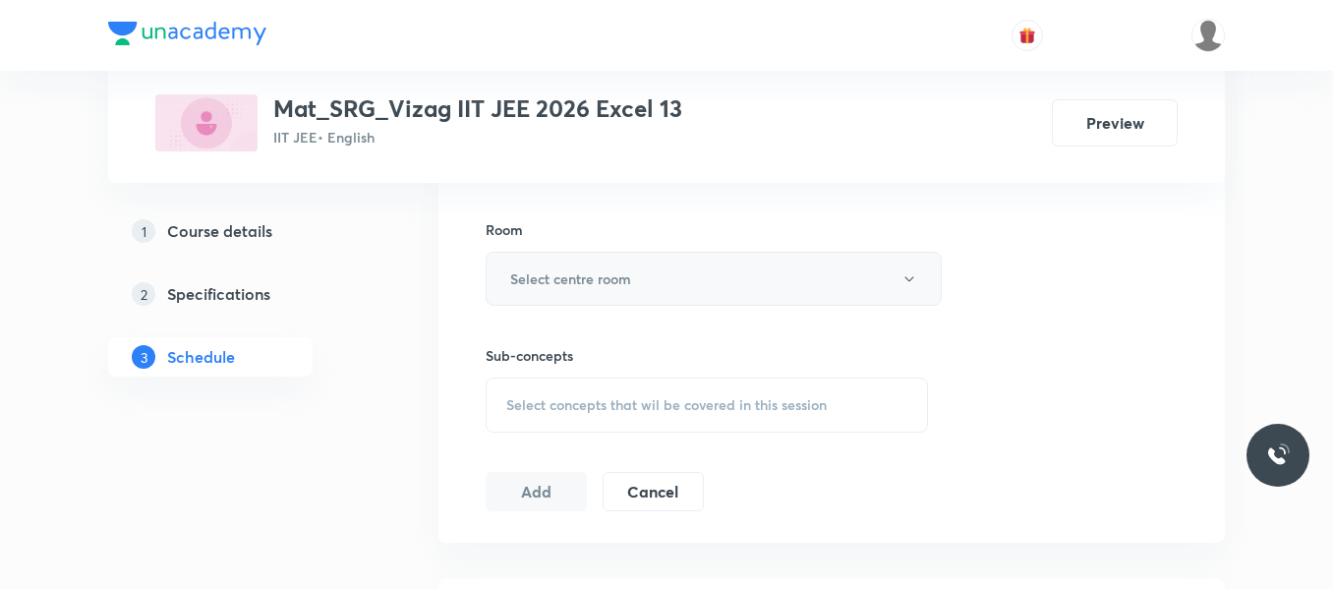
type input "75"
click at [615, 278] on h6 "Select centre room" at bounding box center [570, 278] width 121 height 21
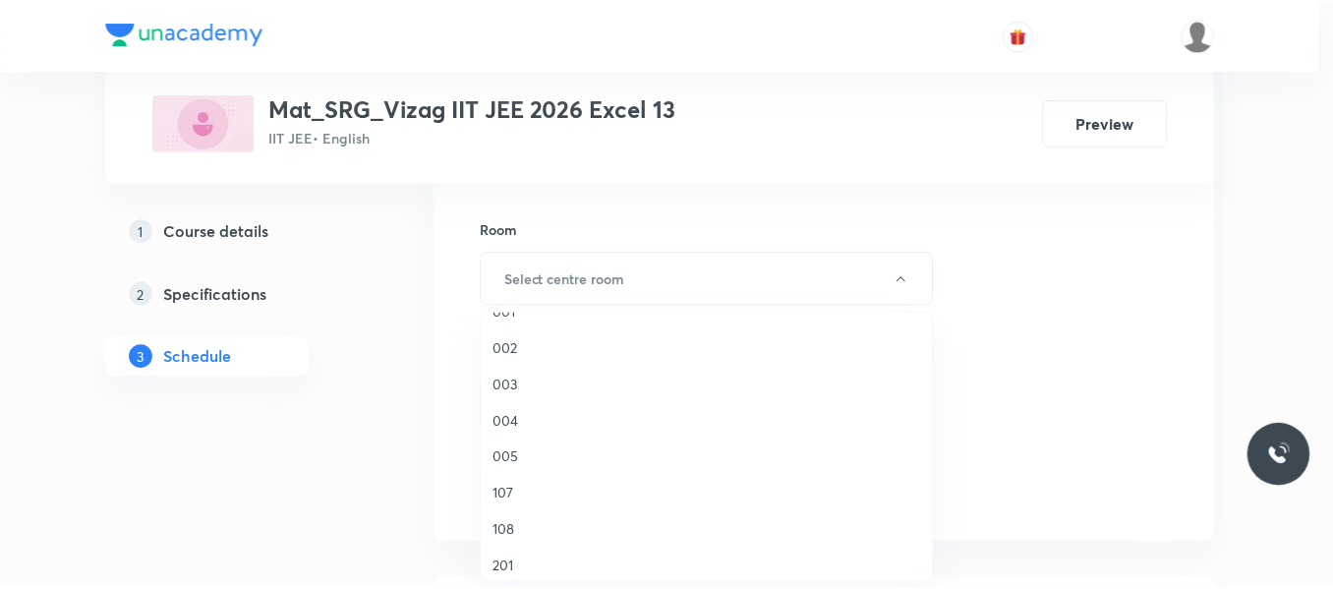
scroll to position [239, 0]
click at [508, 427] on span "005" at bounding box center [711, 427] width 431 height 21
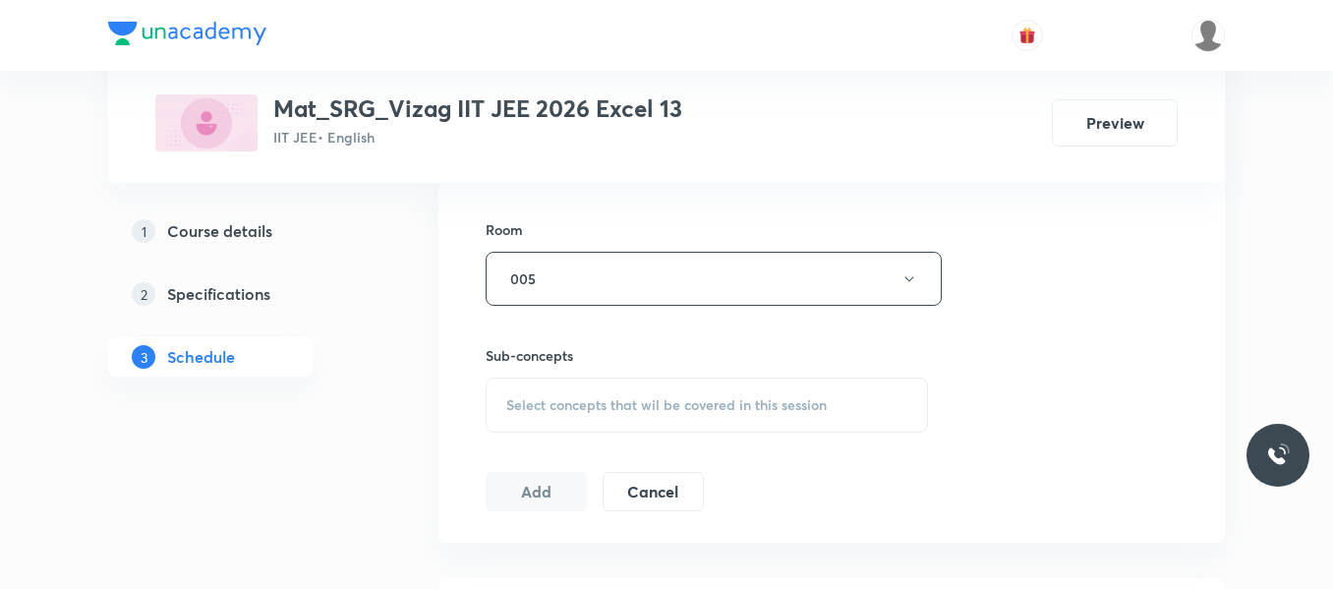
click at [541, 398] on span "Select concepts that wil be covered in this session" at bounding box center [666, 405] width 320 height 16
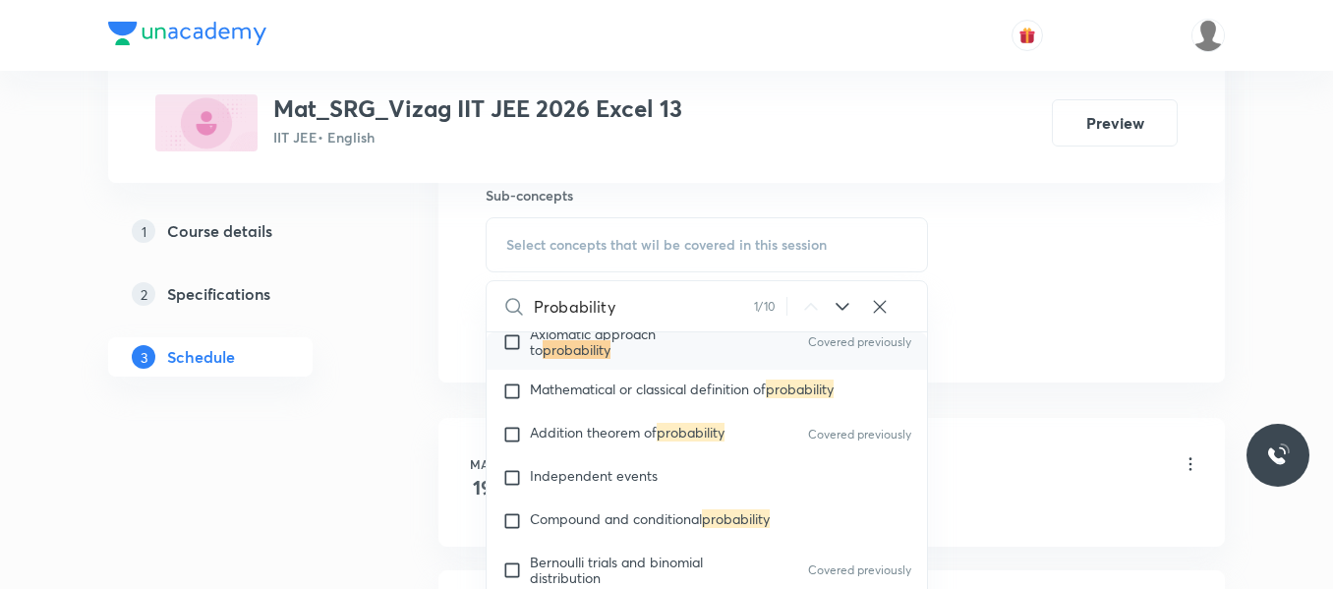
scroll to position [5544, 0]
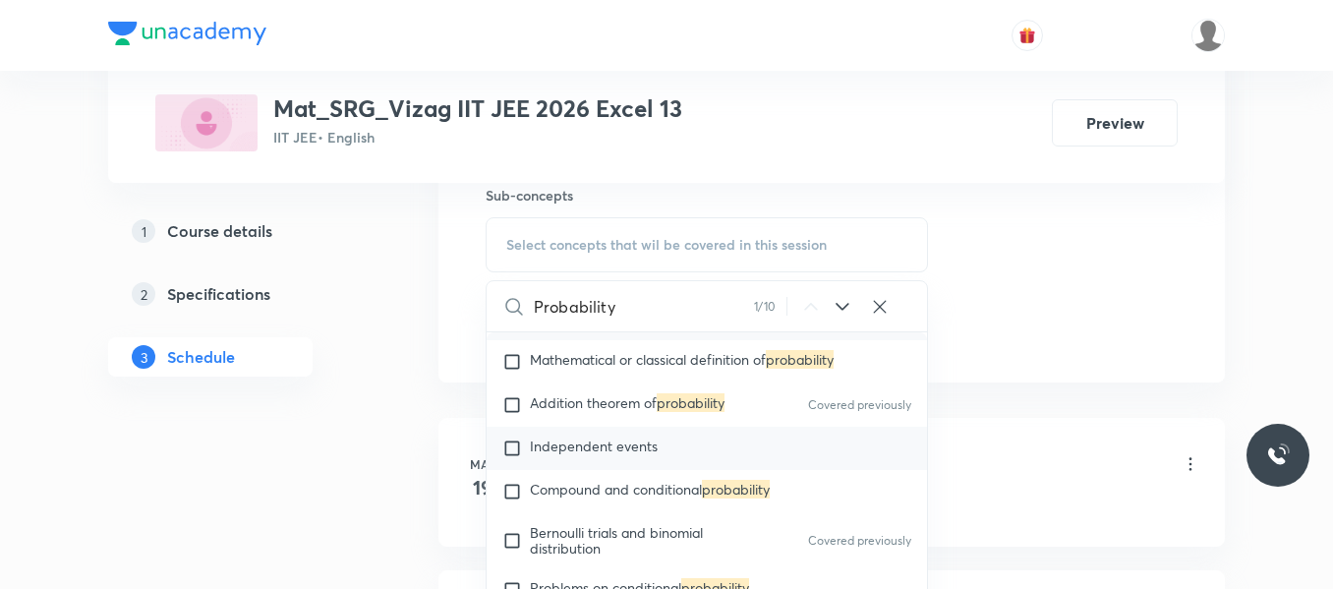
type input "Probability"
click at [514, 448] on input "checkbox" at bounding box center [516, 448] width 28 height 20
checkbox input "true"
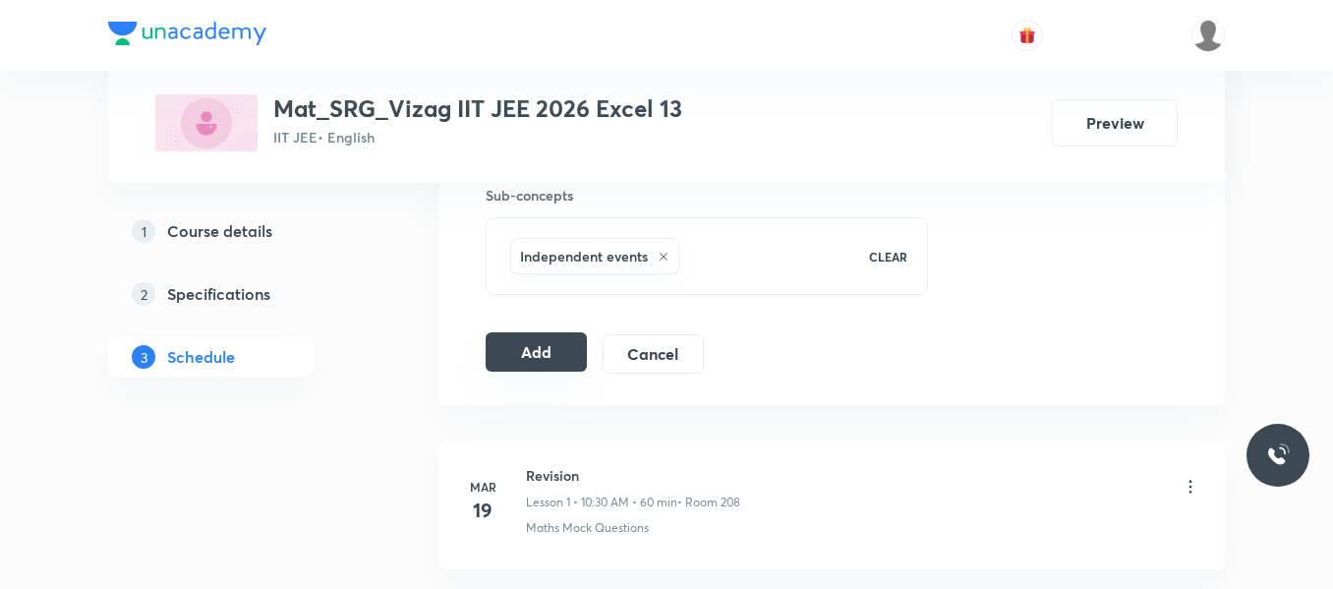
click at [548, 365] on button "Add" at bounding box center [536, 351] width 101 height 39
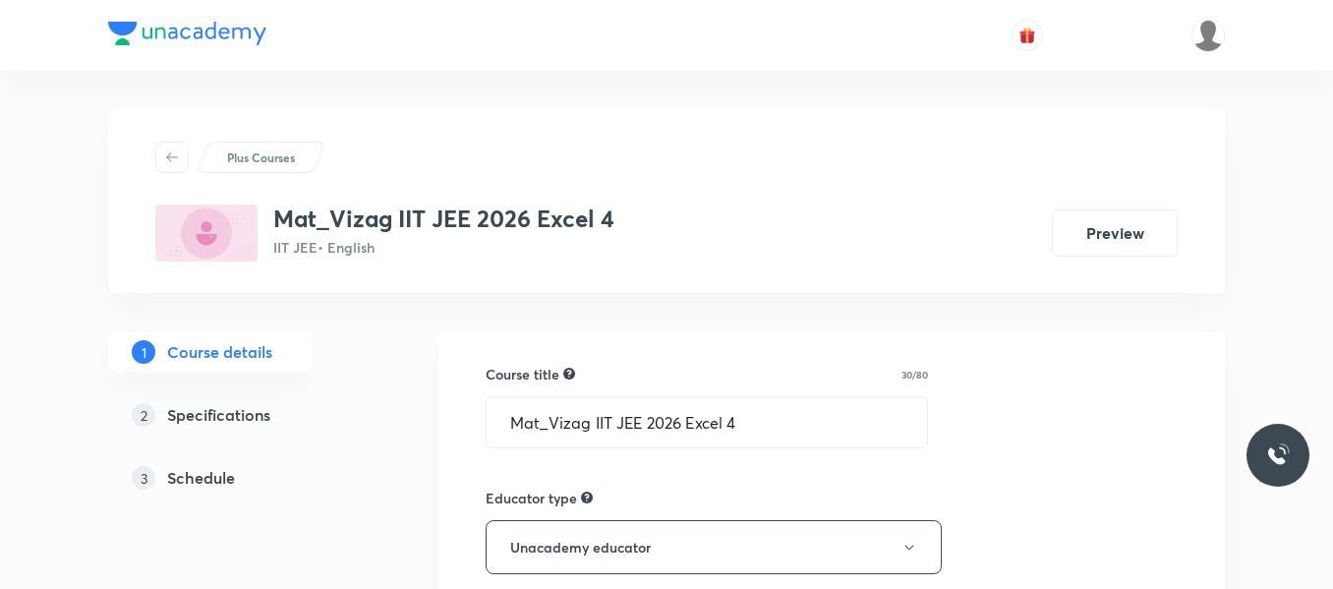
click at [209, 481] on h5 "Schedule" at bounding box center [201, 478] width 68 height 24
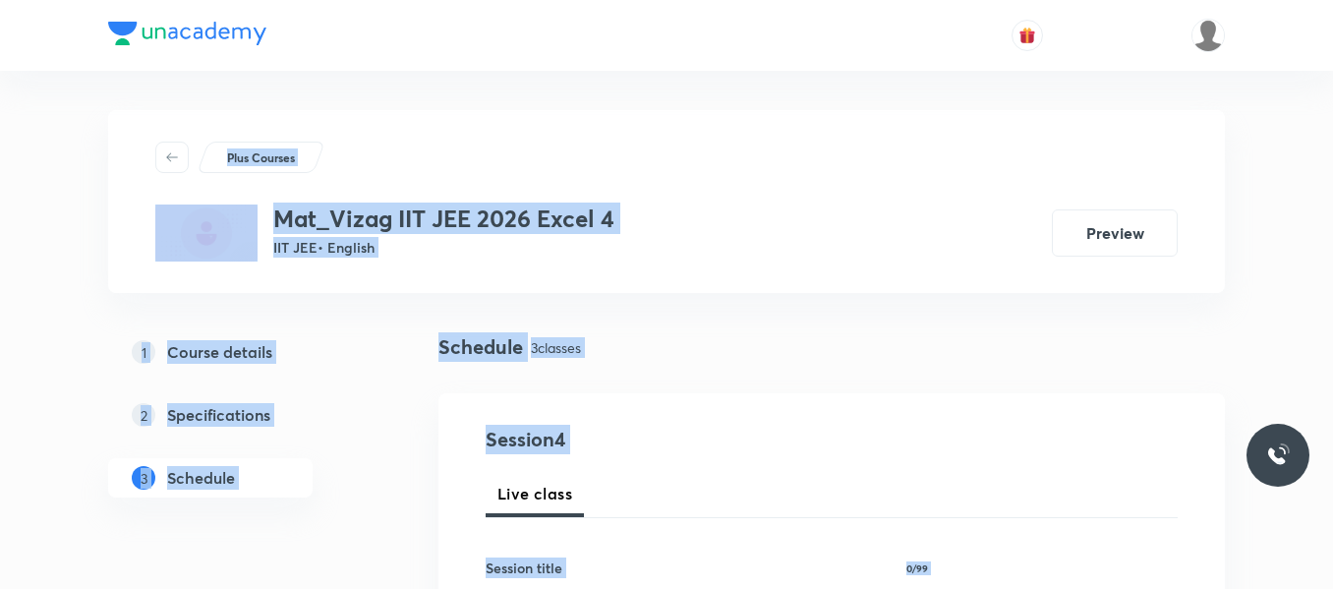
drag, startPoint x: 545, startPoint y: 299, endPoint x: 425, endPoint y: -104, distance: 420.5
click at [372, 452] on div "1 Course details 2 Specifications 3 Schedule" at bounding box center [241, 426] width 267 height 189
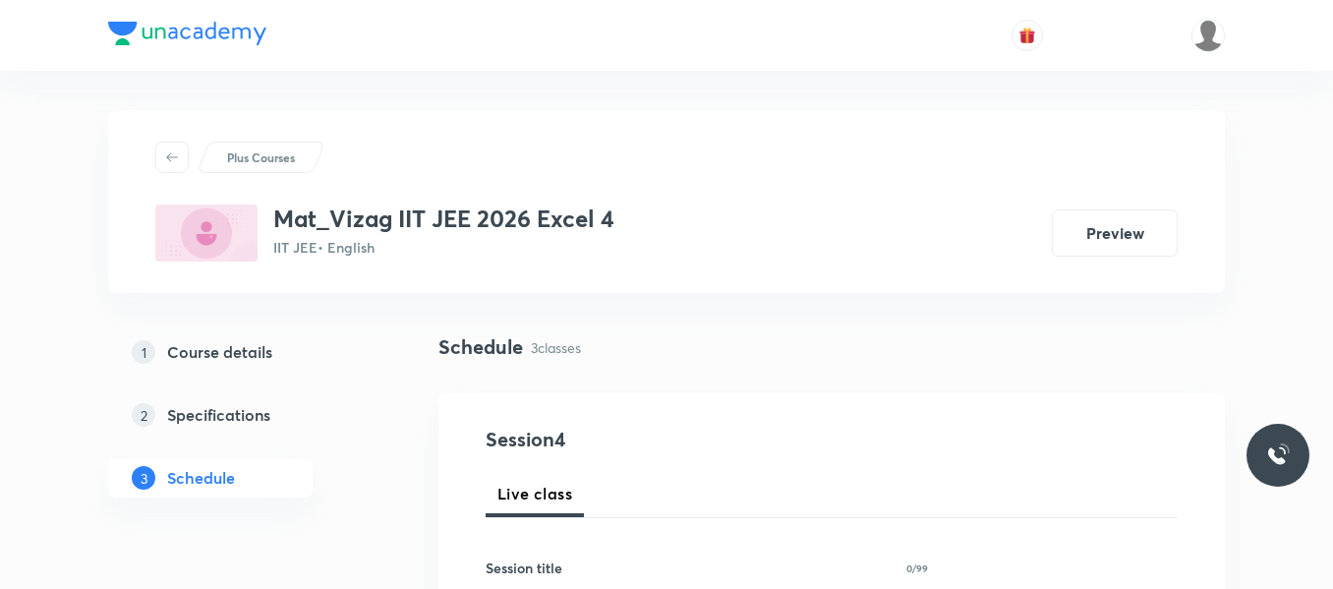
scroll to position [1570, 0]
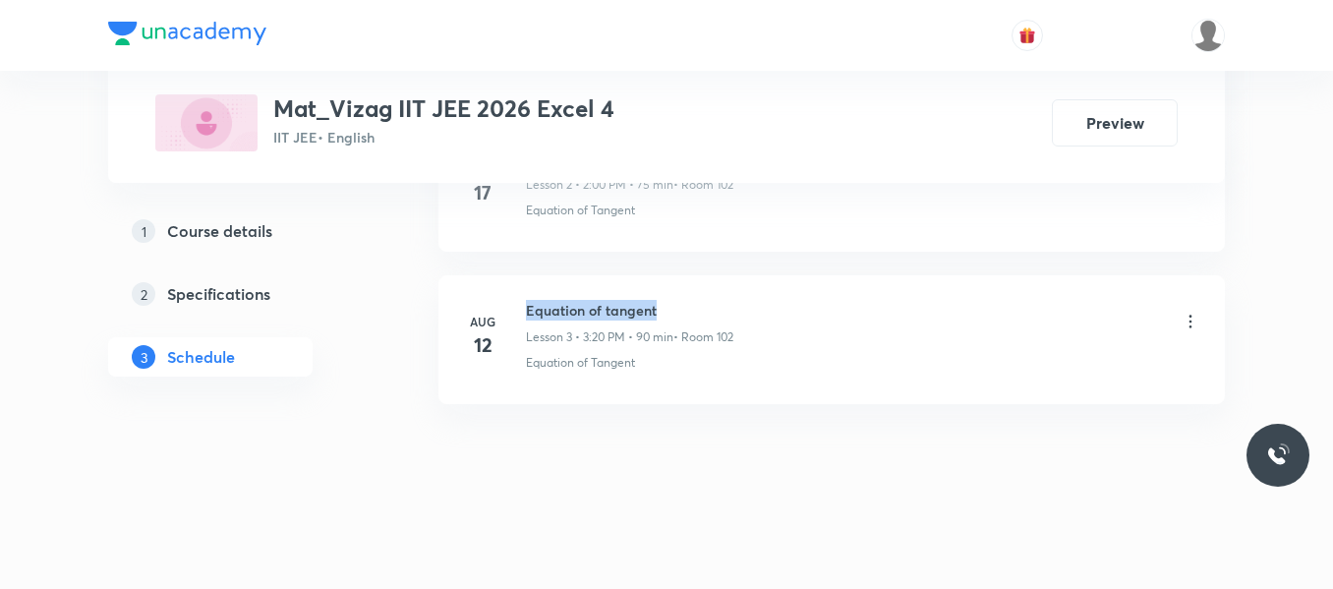
drag, startPoint x: 526, startPoint y: 309, endPoint x: 698, endPoint y: 310, distance: 172.0
click at [698, 310] on h6 "Equation of tangent" at bounding box center [629, 310] width 207 height 21
copy h6 "Equation of tangent"
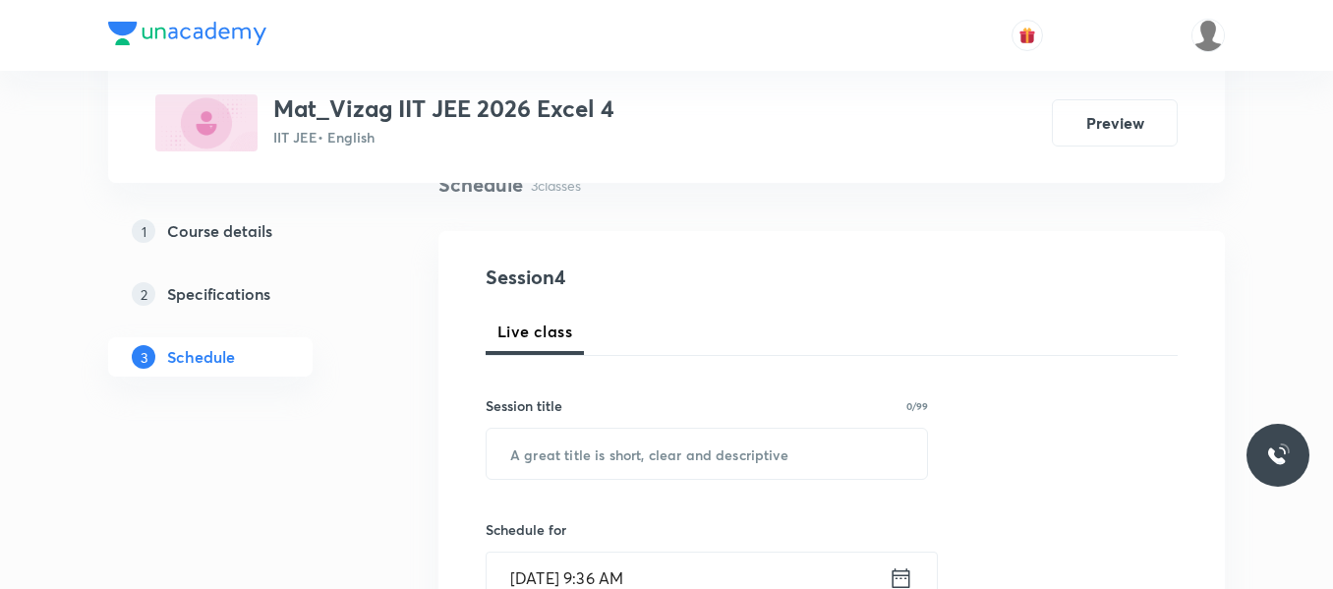
scroll to position [254, 0]
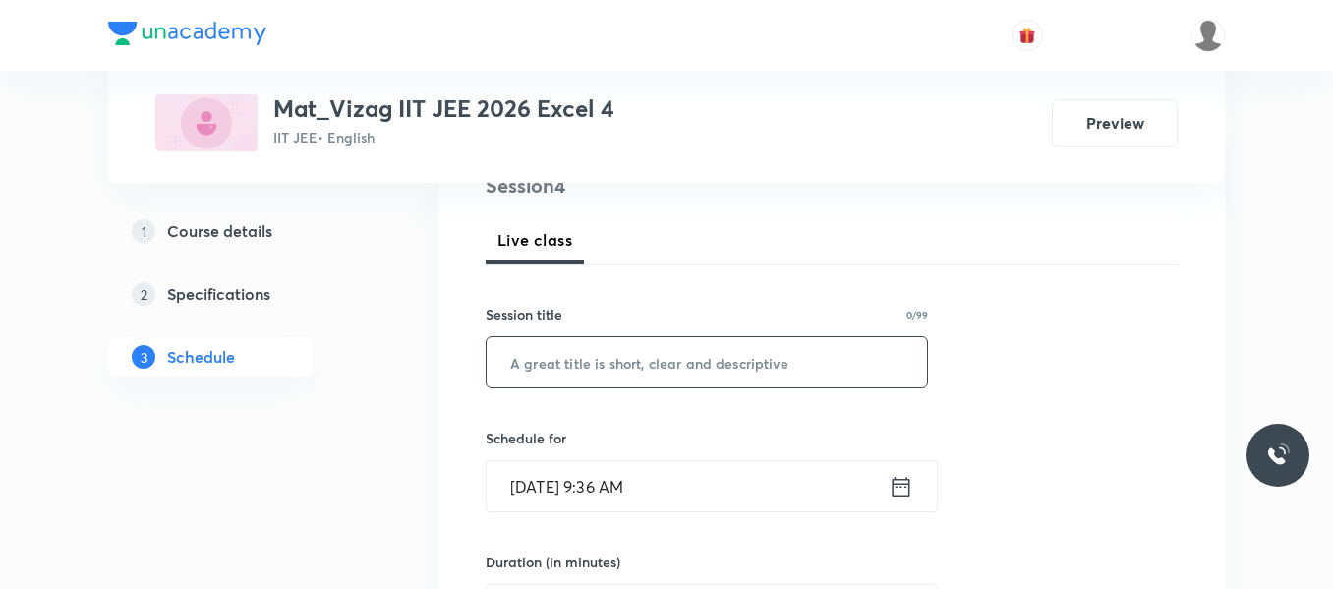
click at [601, 358] on input "text" at bounding box center [707, 362] width 440 height 50
paste input "Equation of tangent"
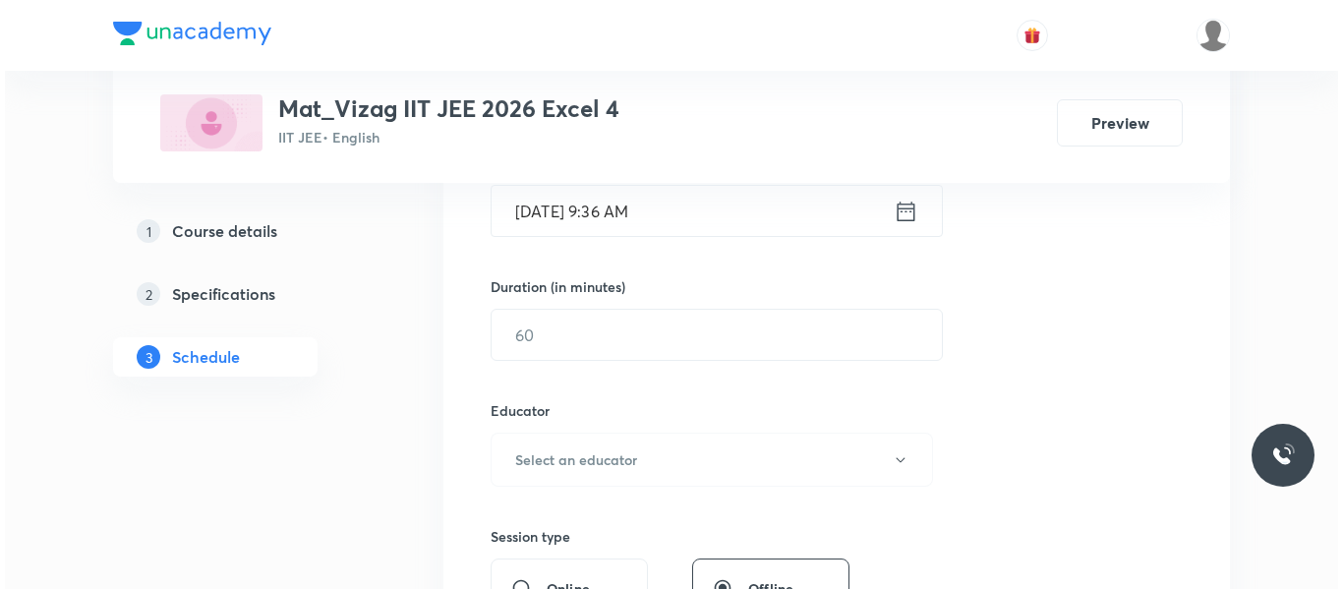
scroll to position [534, 0]
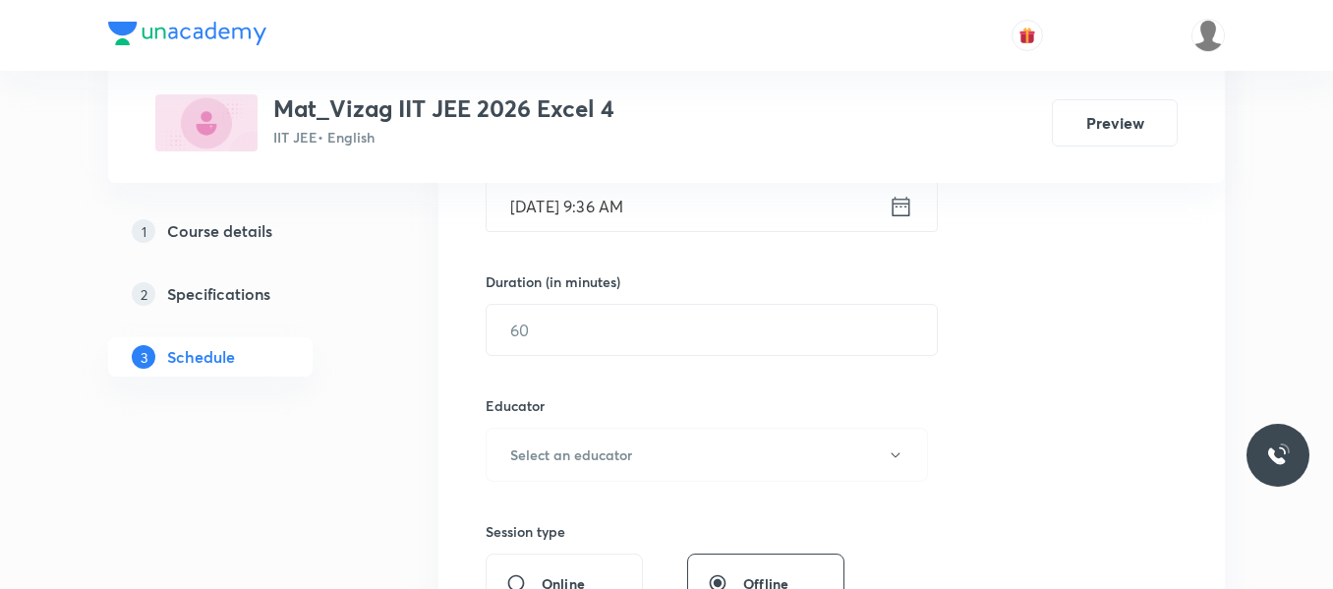
type input "Equation of tangent"
click at [909, 206] on icon at bounding box center [902, 206] width 18 height 20
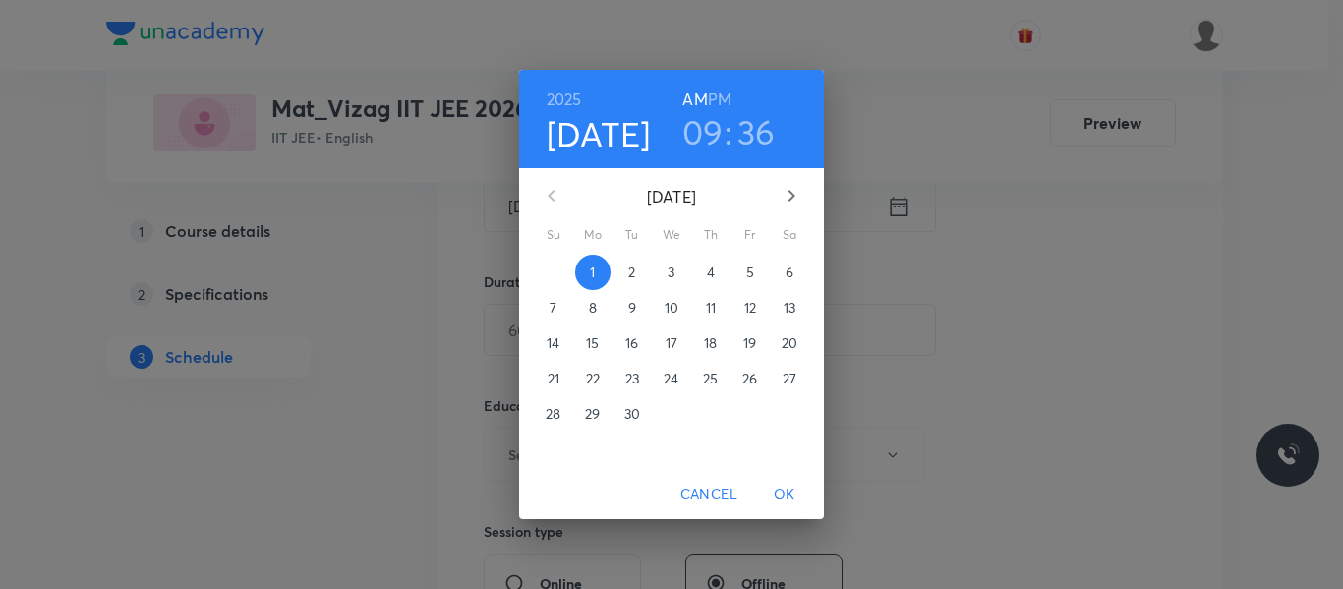
click at [726, 95] on h6 "PM" at bounding box center [720, 100] width 24 height 28
click at [709, 127] on h3 "09" at bounding box center [702, 131] width 41 height 41
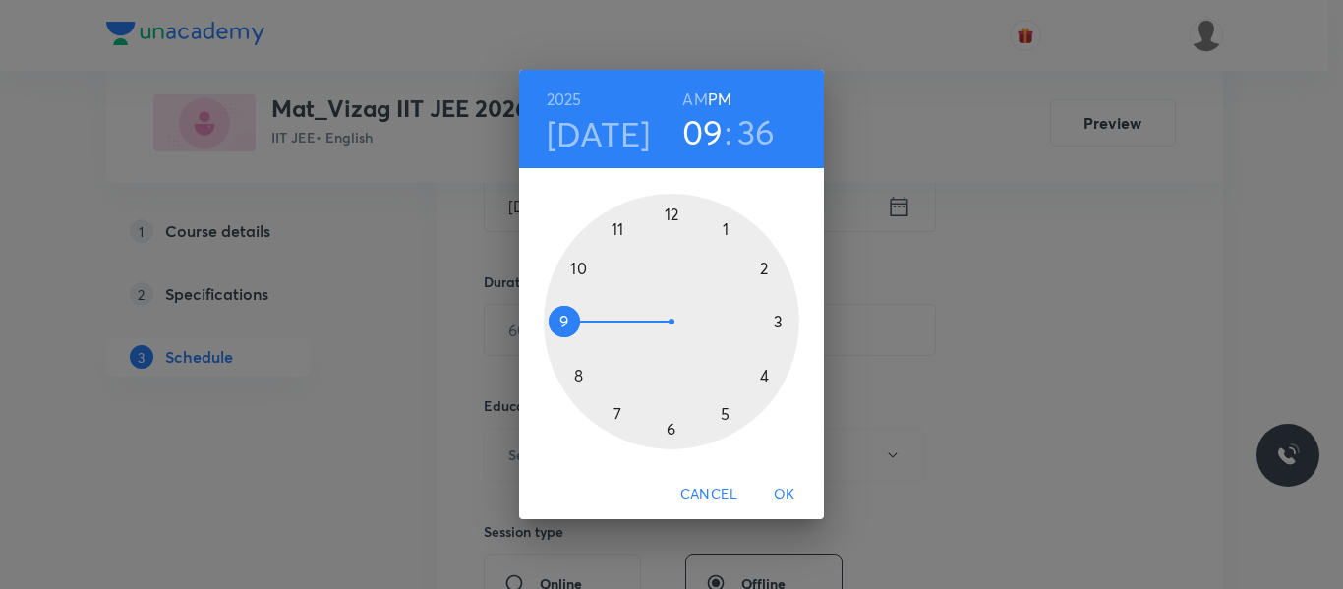
click at [779, 322] on div at bounding box center [672, 322] width 256 height 256
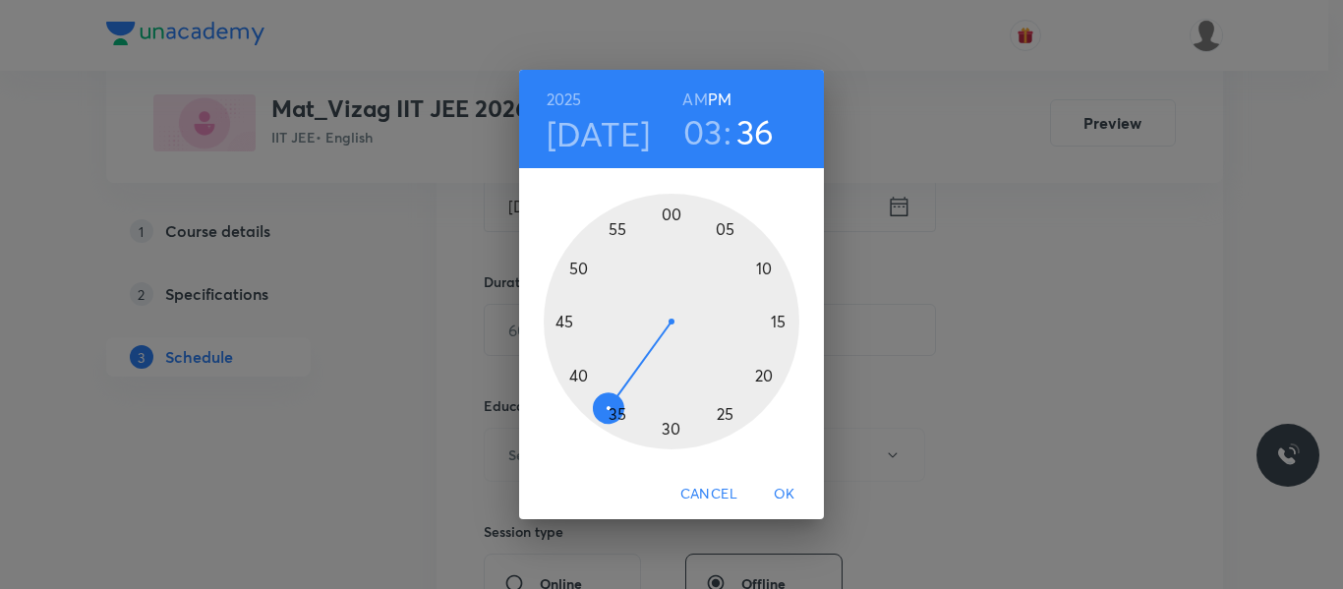
click at [769, 375] on div at bounding box center [672, 322] width 256 height 256
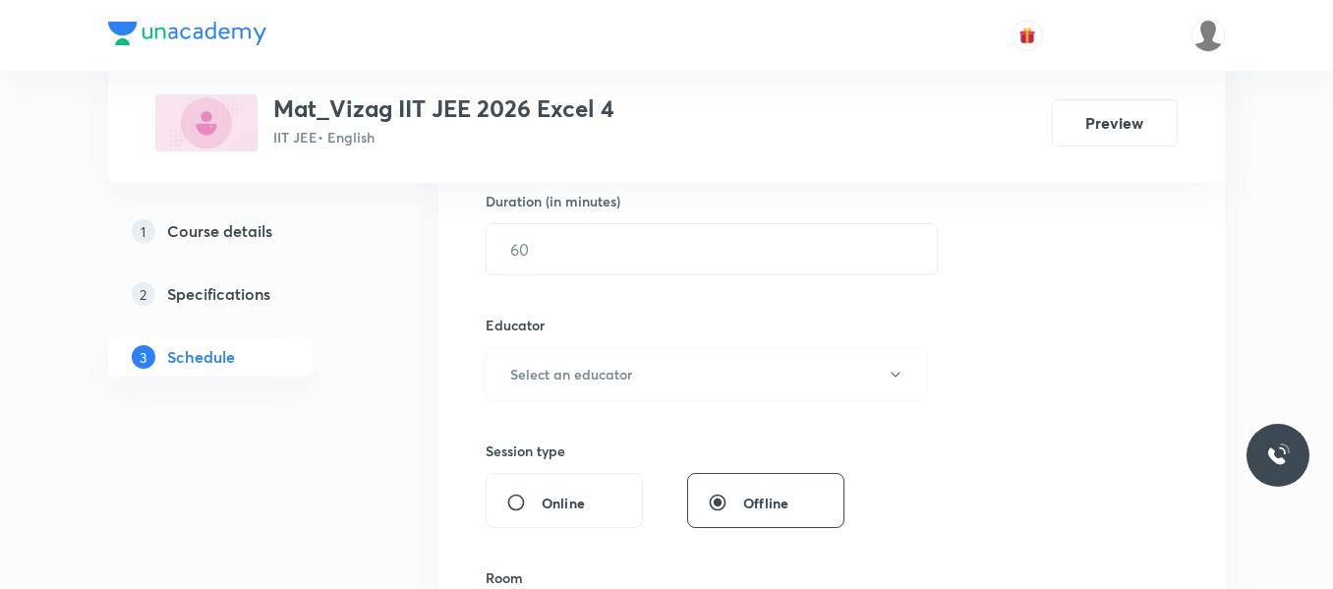
scroll to position [615, 0]
click at [657, 245] on input "text" at bounding box center [712, 248] width 450 height 50
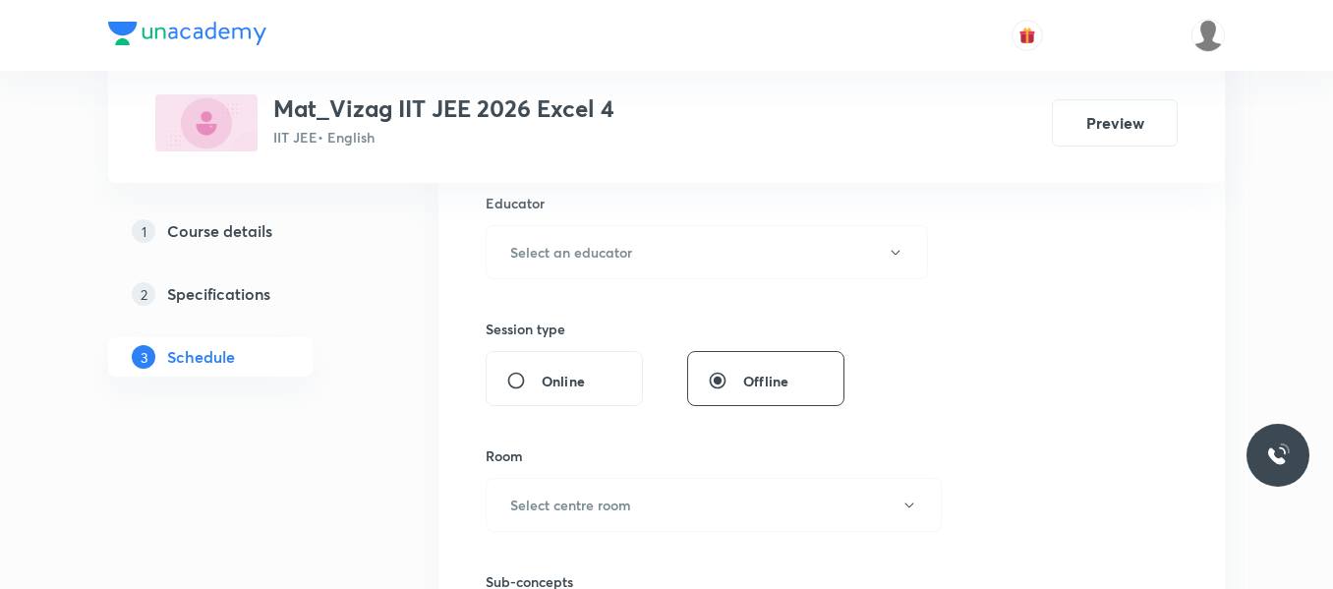
scroll to position [740, 0]
type input "90"
click at [597, 251] on h6 "Select an educator" at bounding box center [571, 248] width 122 height 21
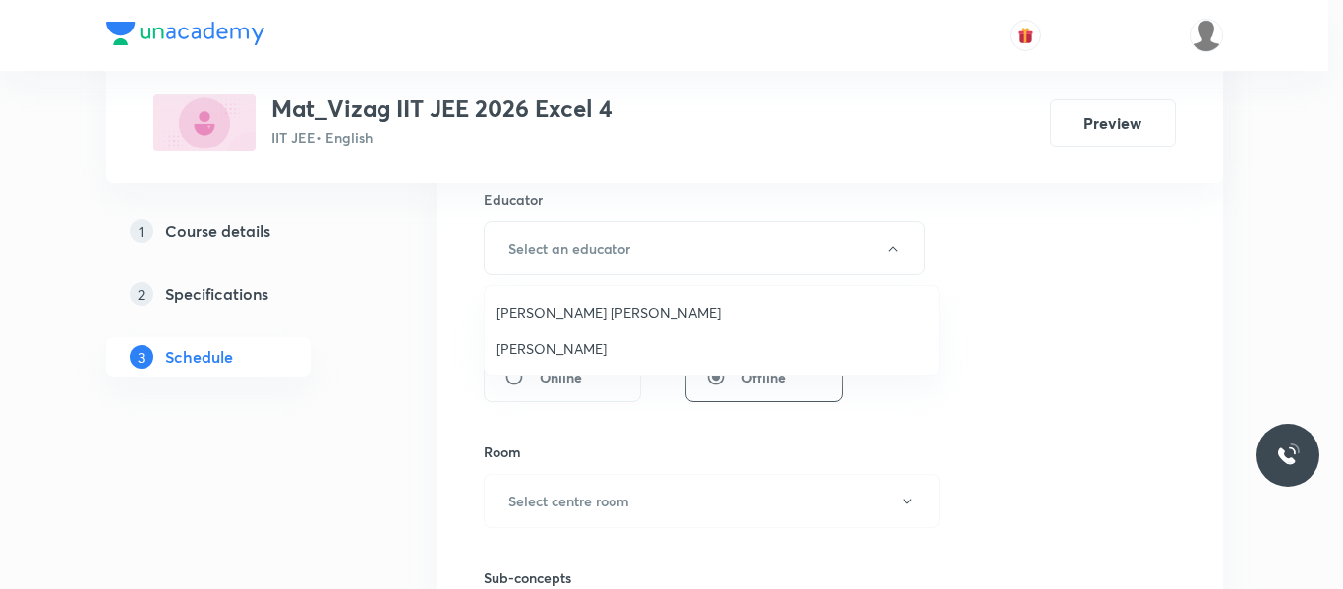
click at [596, 313] on span "Lenka Appala Naidu" at bounding box center [711, 312] width 431 height 21
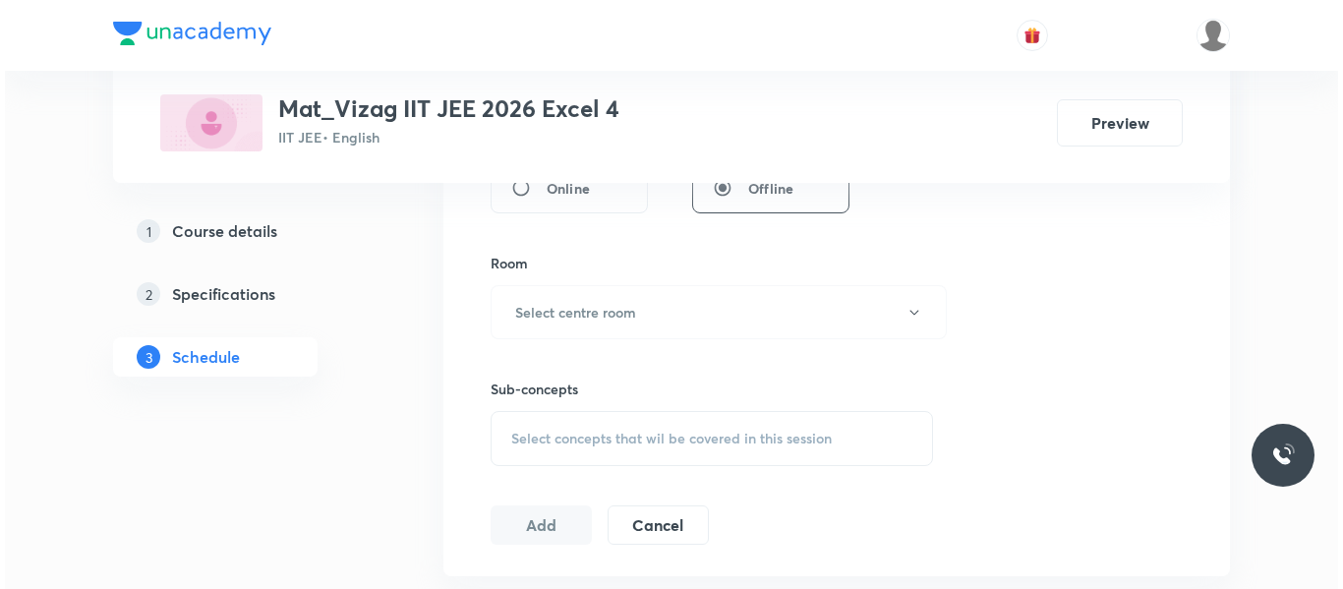
scroll to position [936, 0]
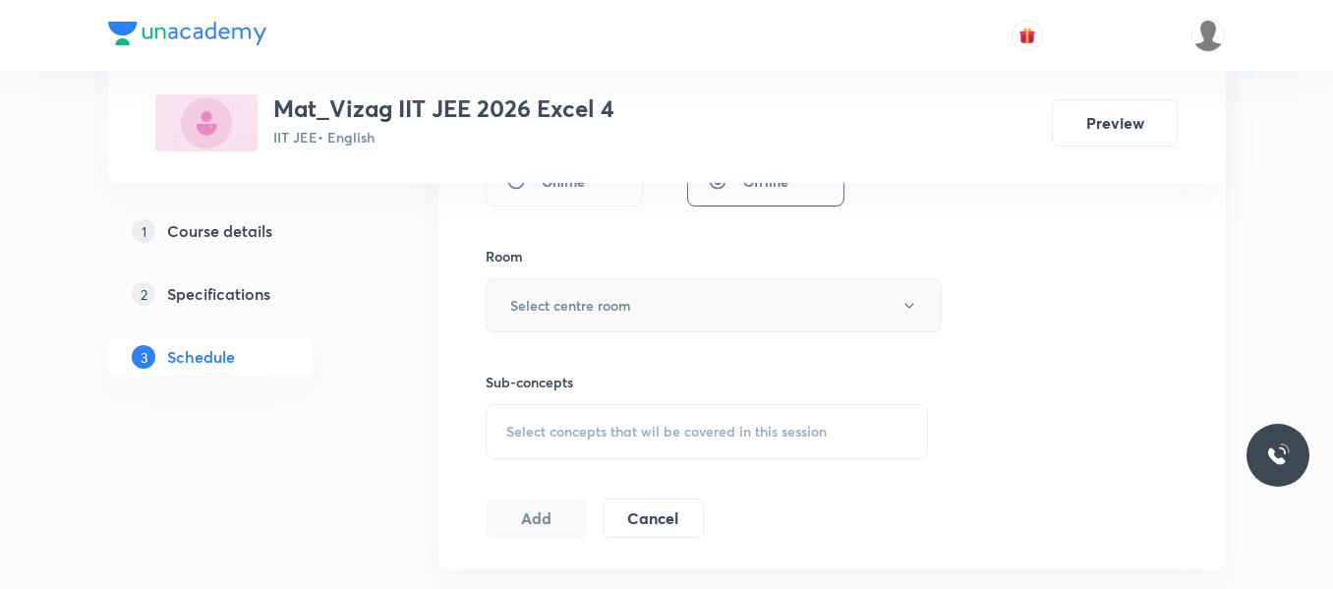
click at [575, 298] on h6 "Select centre room" at bounding box center [570, 305] width 121 height 21
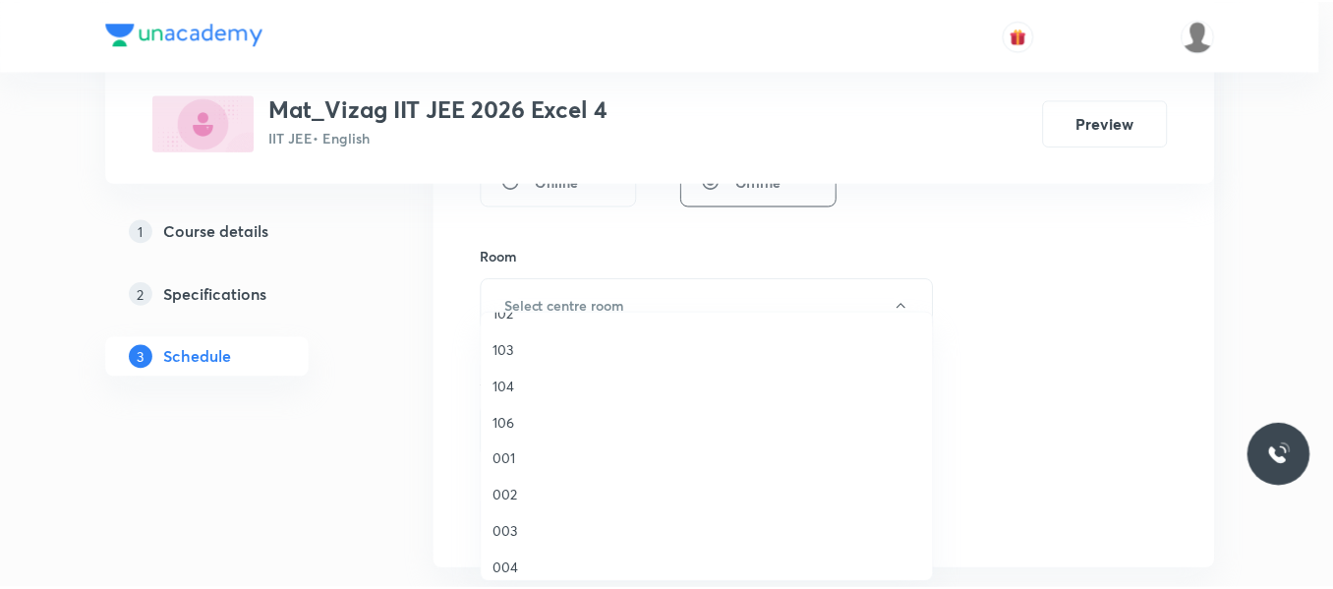
scroll to position [0, 0]
click at [506, 371] on span "102" at bounding box center [711, 375] width 431 height 21
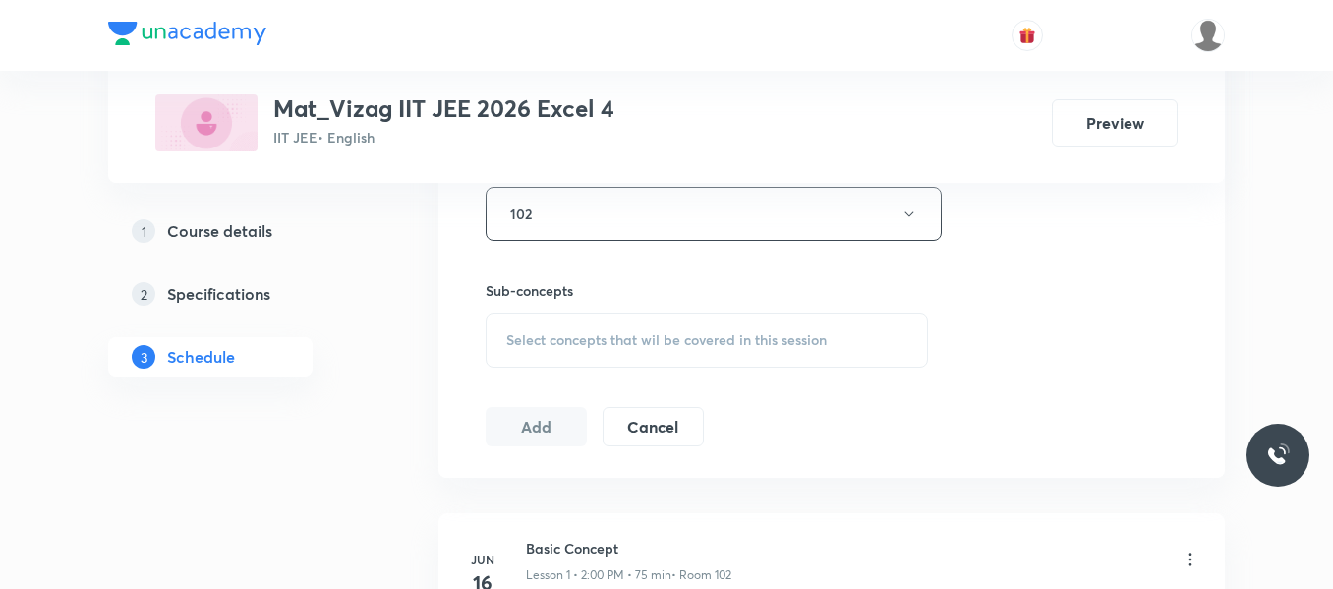
scroll to position [1028, 0]
click at [567, 346] on span "Select concepts that wil be covered in this session" at bounding box center [666, 339] width 320 height 16
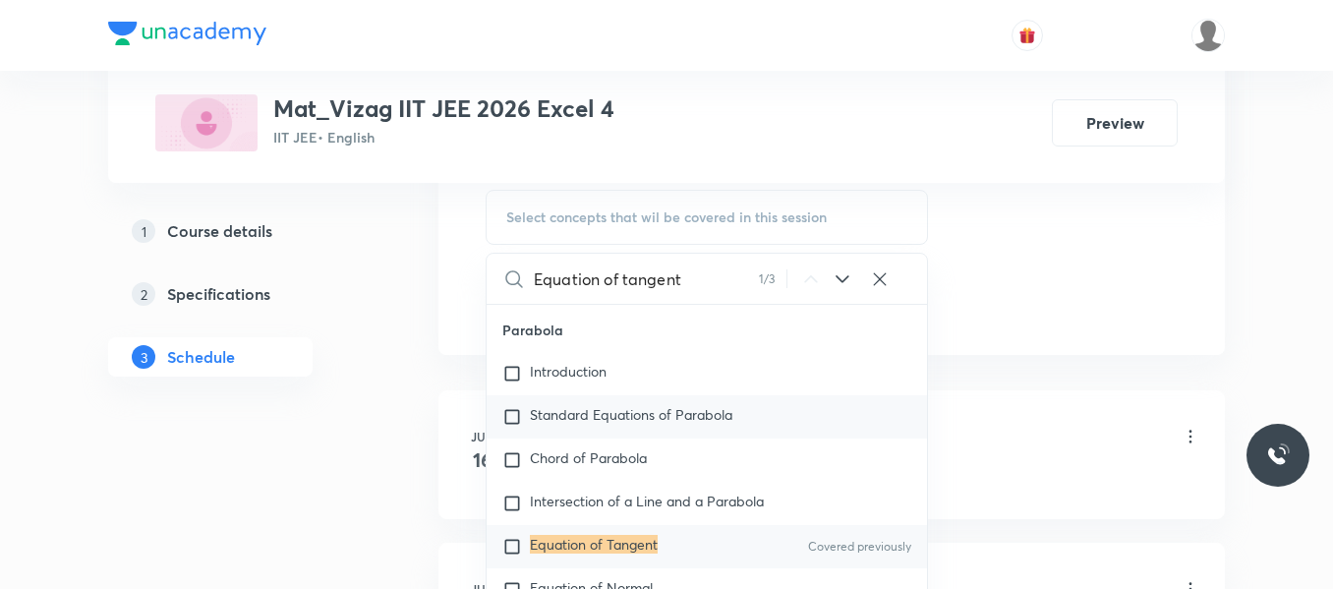
scroll to position [1151, 0]
type input "Equation of tangent"
click at [512, 555] on input "checkbox" at bounding box center [516, 546] width 28 height 20
checkbox input "true"
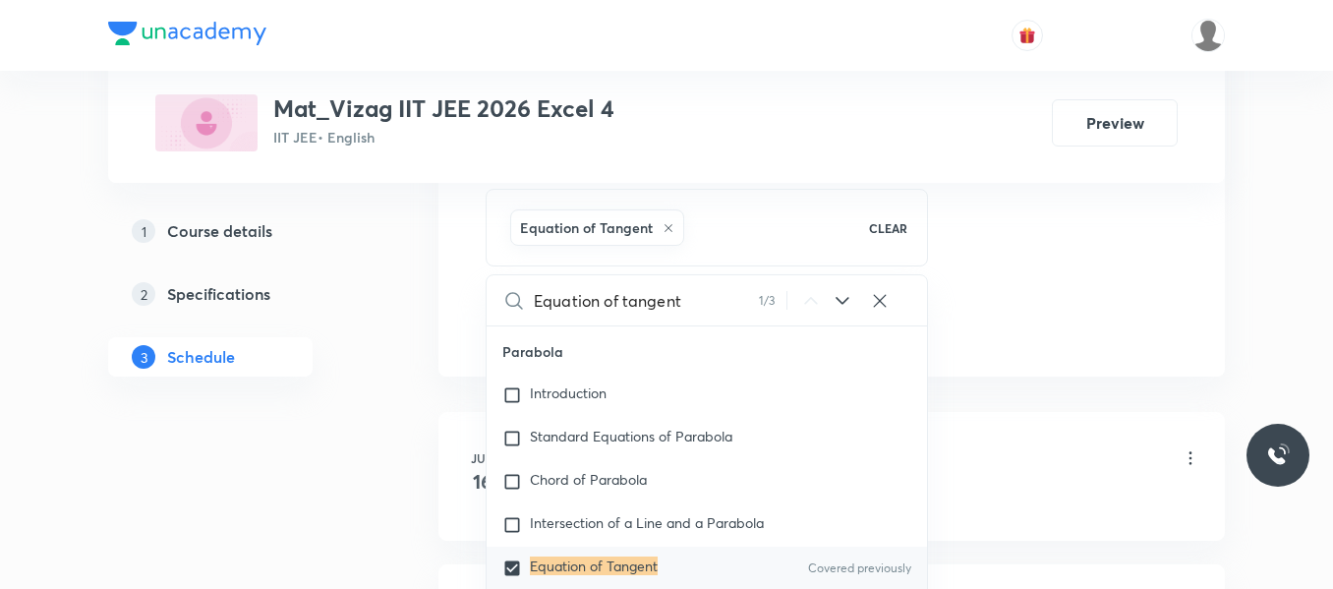
click at [373, 526] on div "1 Course details 2 Specifications 3 Schedule" at bounding box center [241, 88] width 267 height 1814
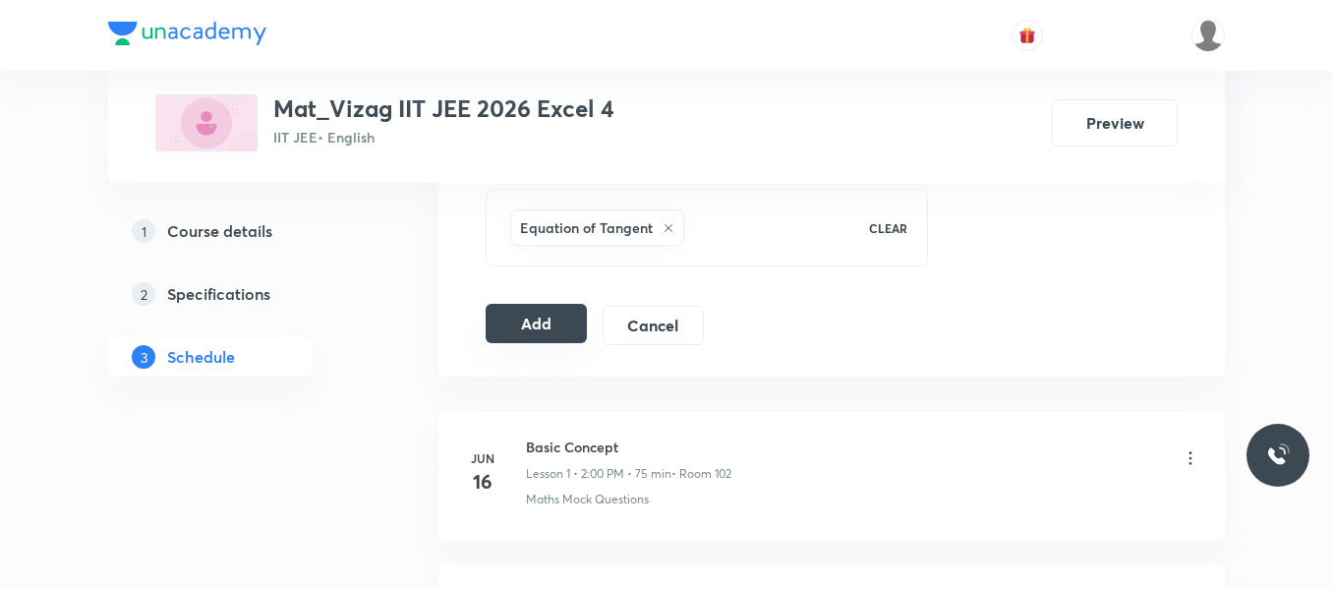
click at [555, 320] on button "Add" at bounding box center [536, 323] width 101 height 39
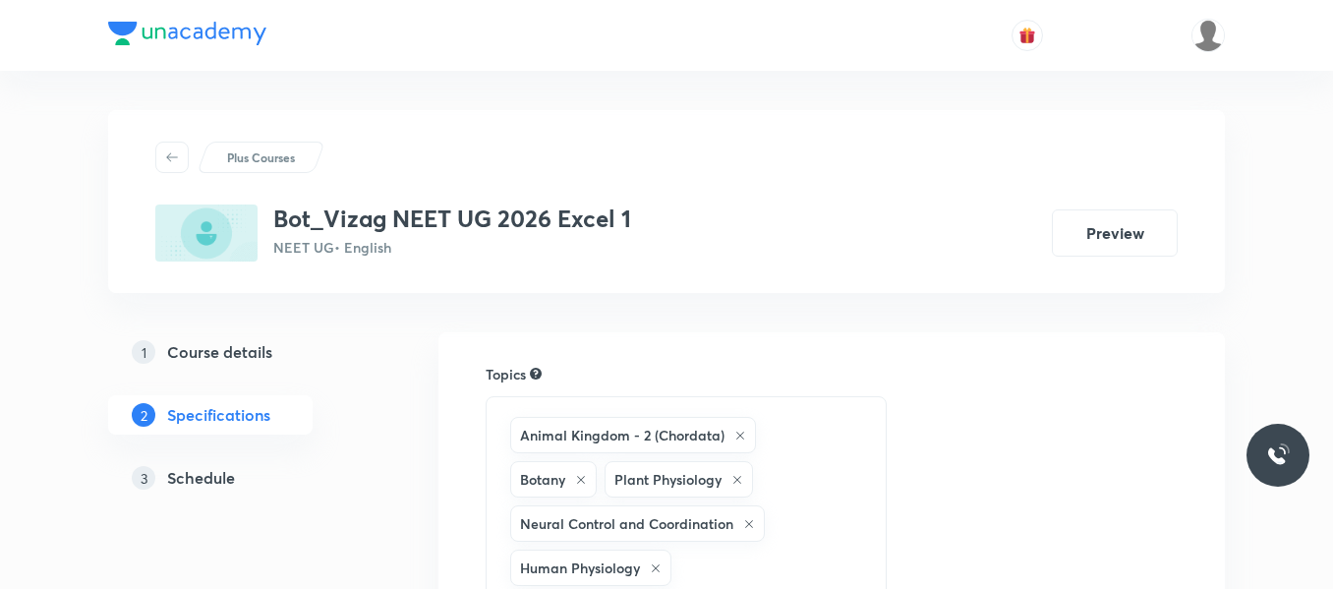
click at [205, 480] on h5 "Schedule" at bounding box center [201, 478] width 68 height 24
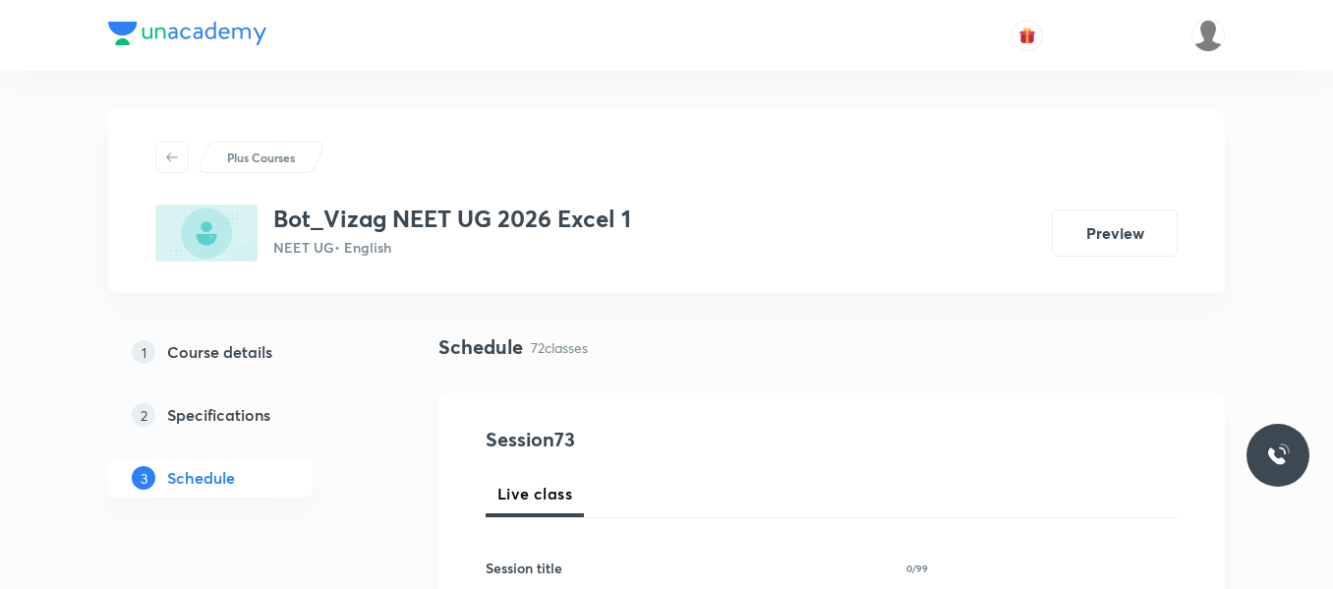
click at [360, 501] on div "1 Course details 2 Specifications 3 Schedule" at bounding box center [241, 426] width 267 height 189
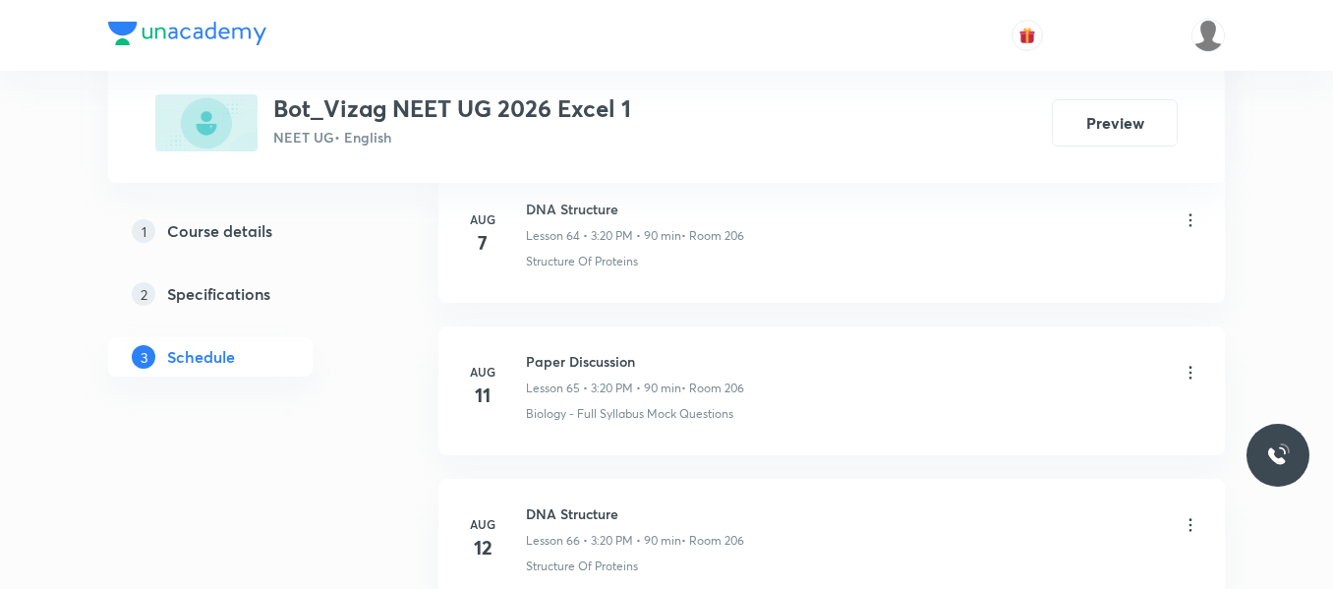
scroll to position [12050, 0]
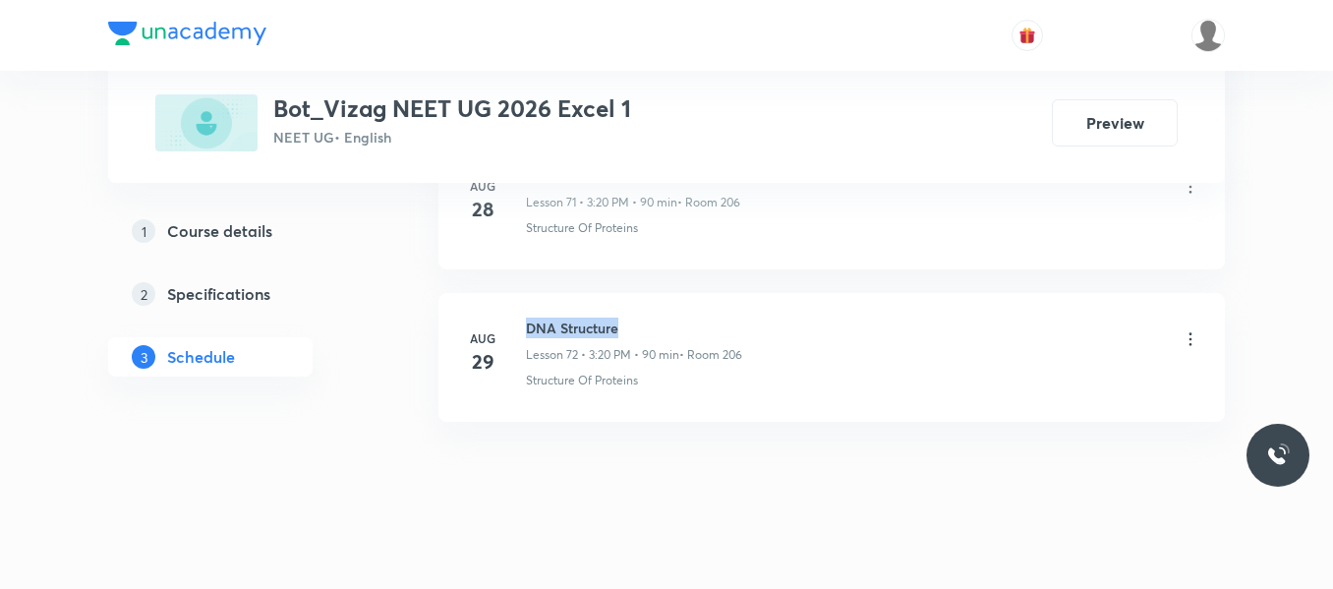
drag, startPoint x: 527, startPoint y: 304, endPoint x: 700, endPoint y: 287, distance: 173.8
click at [700, 293] on li "[DATE] DNA Structure Lesson 72 • 3:20 PM • 90 min • Room 206 Structure Of Prote…" at bounding box center [831, 357] width 786 height 129
copy h6 "DNA Structure"
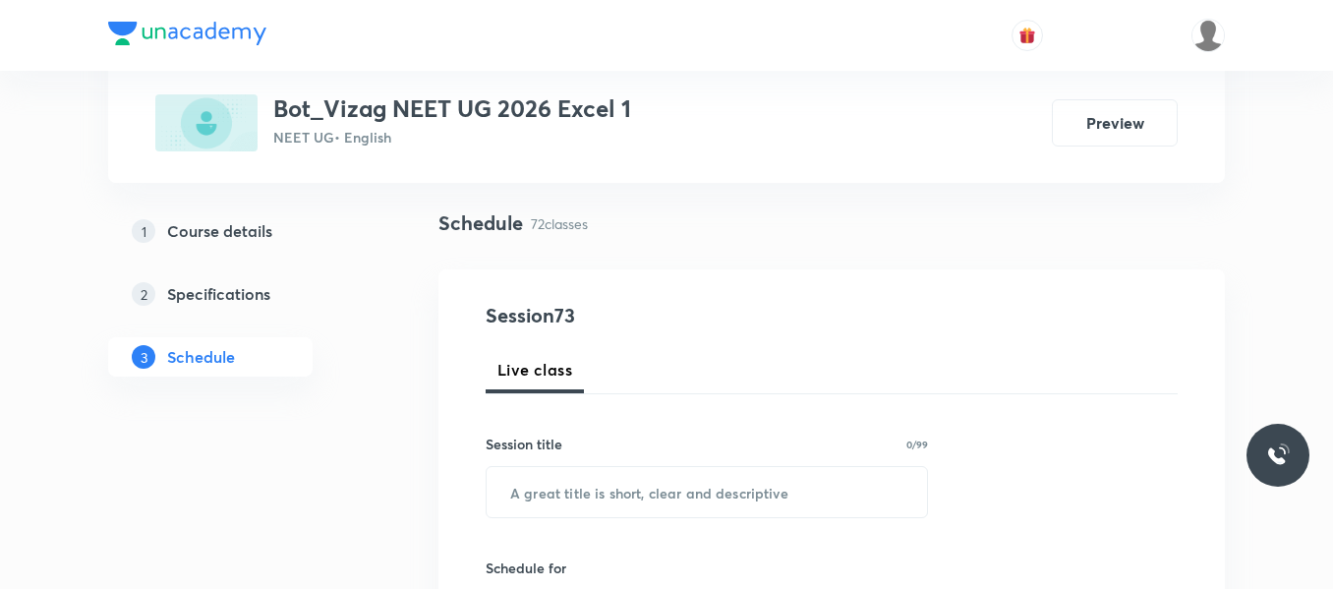
scroll to position [137, 0]
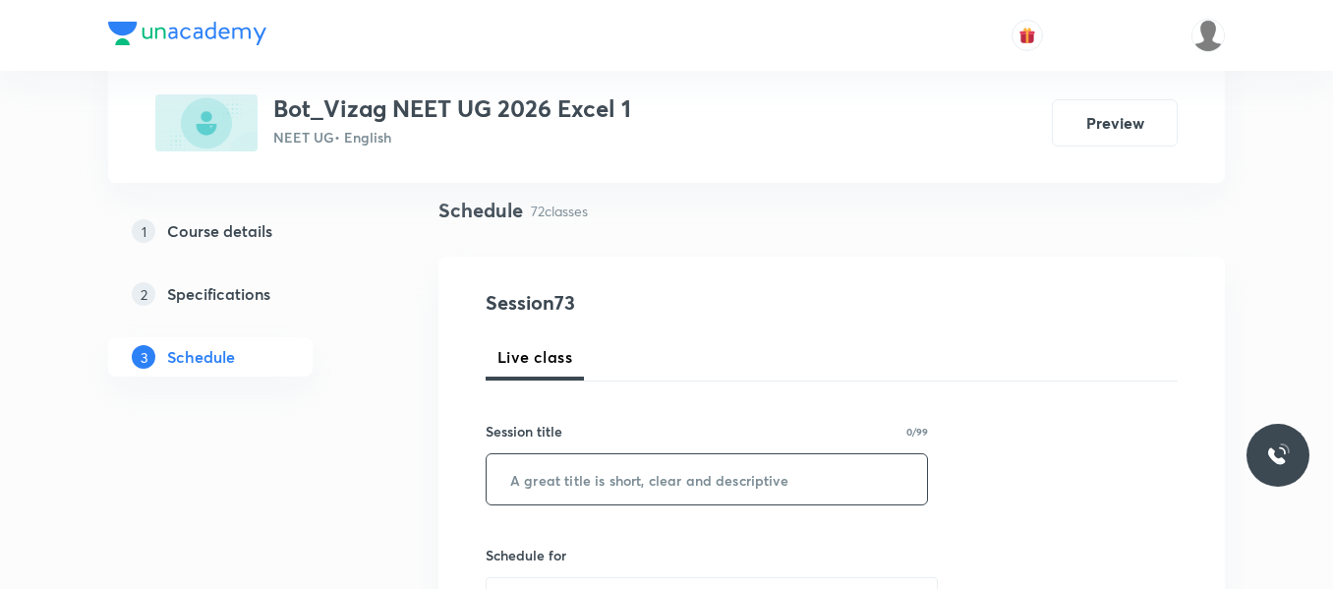
click at [562, 487] on input "text" at bounding box center [707, 479] width 440 height 50
paste input "DNA Structure"
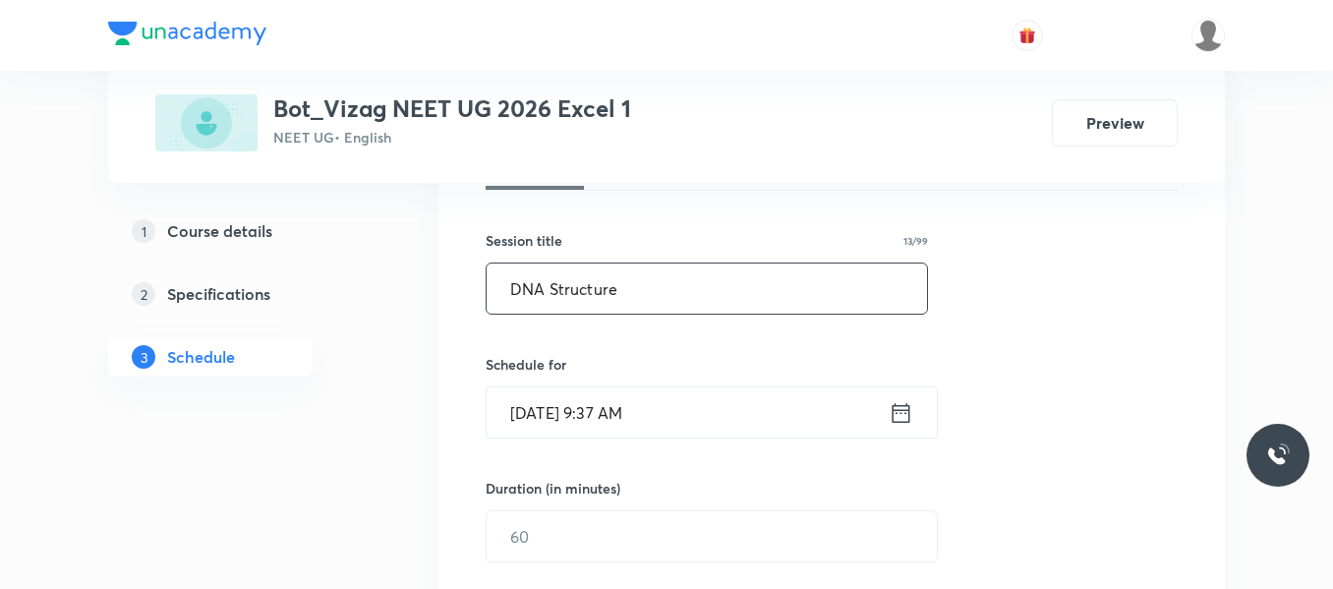
scroll to position [330, 0]
type input "DNA Structure"
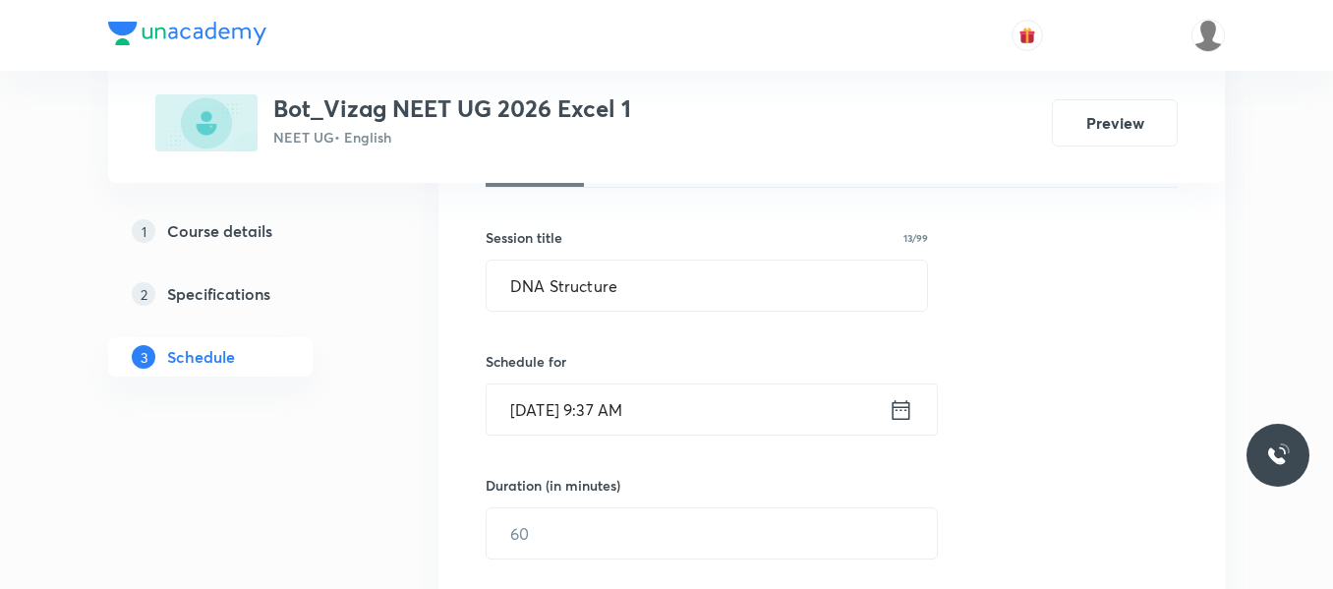
click at [902, 404] on icon at bounding box center [901, 410] width 25 height 28
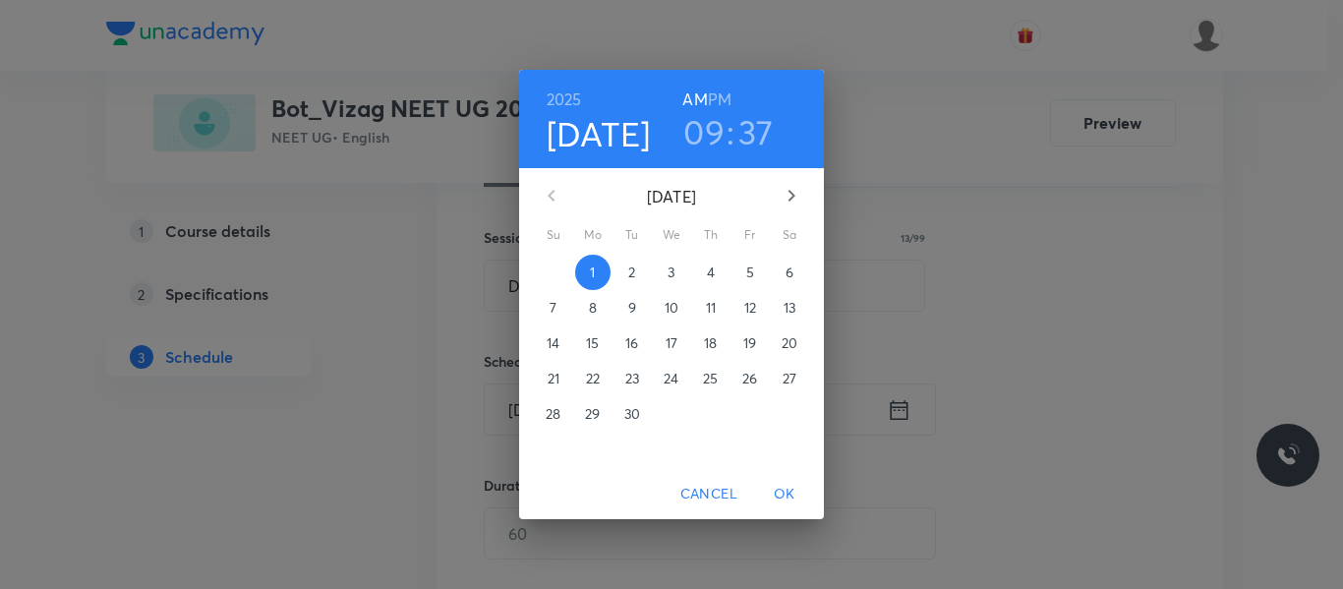
click at [726, 94] on h6 "PM" at bounding box center [720, 100] width 24 height 28
click at [712, 131] on h3 "09" at bounding box center [703, 131] width 41 height 41
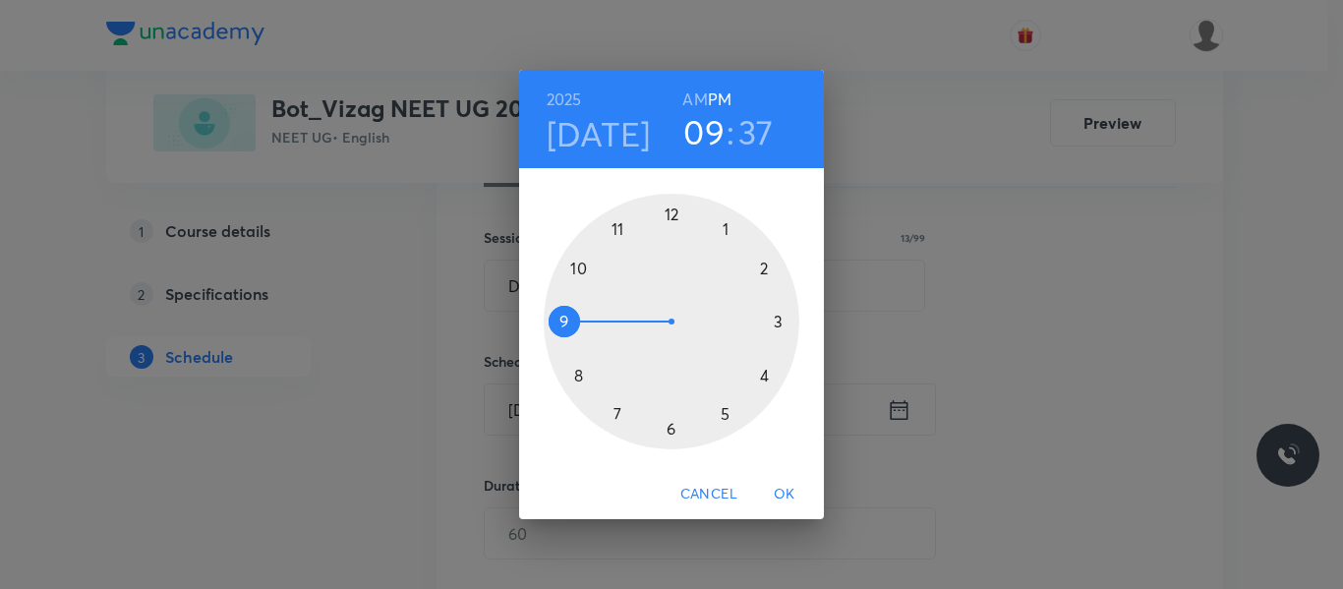
click at [777, 317] on div at bounding box center [672, 322] width 256 height 256
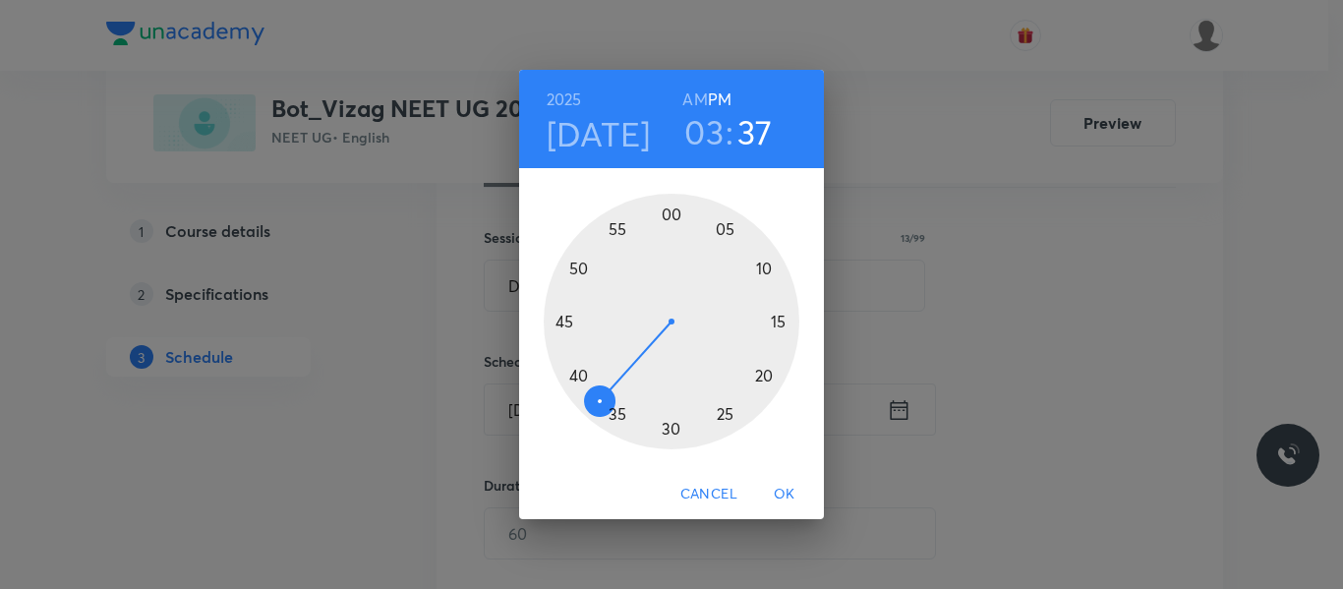
click at [767, 377] on div at bounding box center [672, 322] width 256 height 256
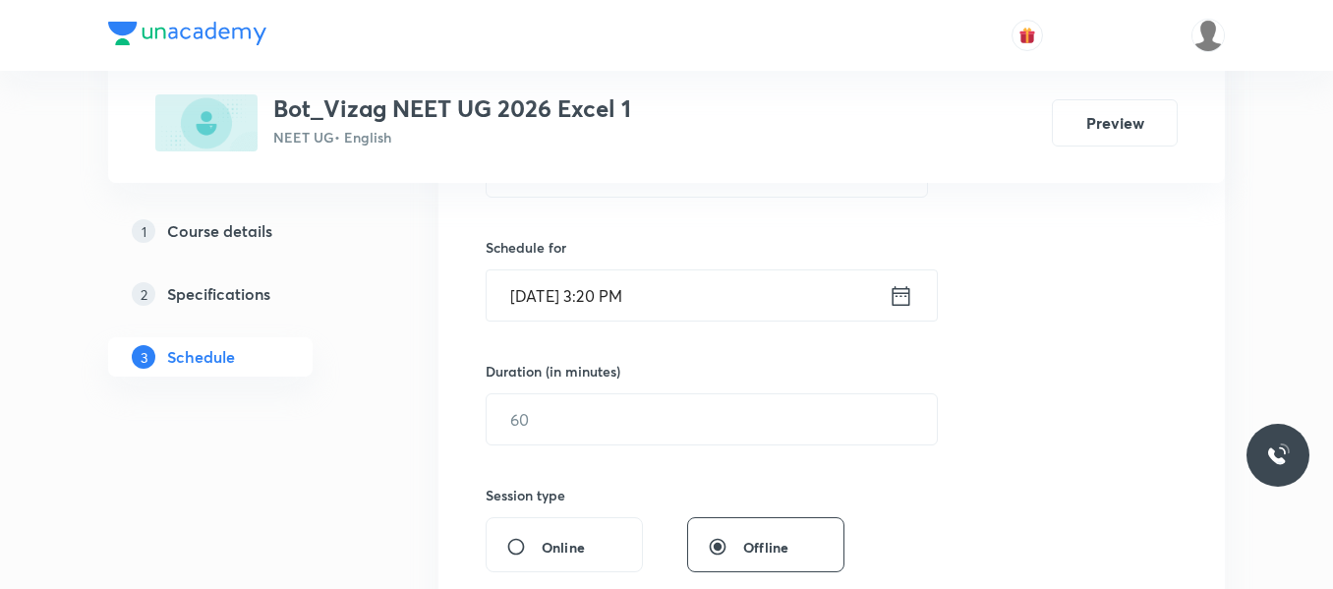
scroll to position [445, 0]
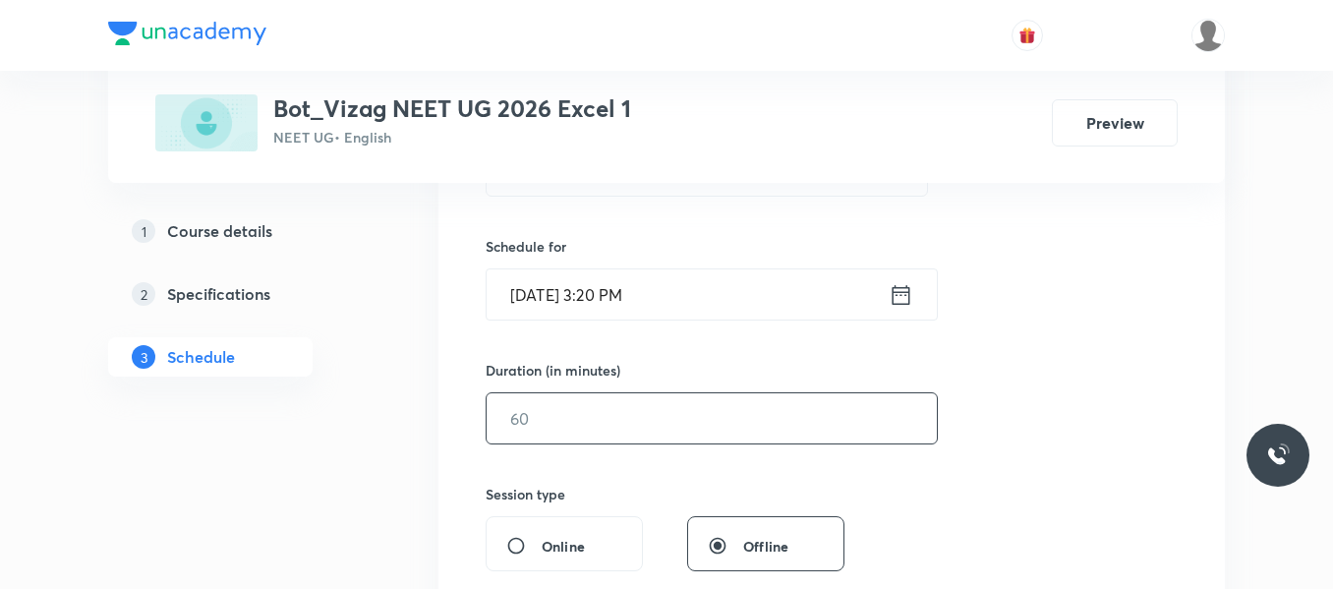
click at [679, 416] on input "text" at bounding box center [712, 418] width 450 height 50
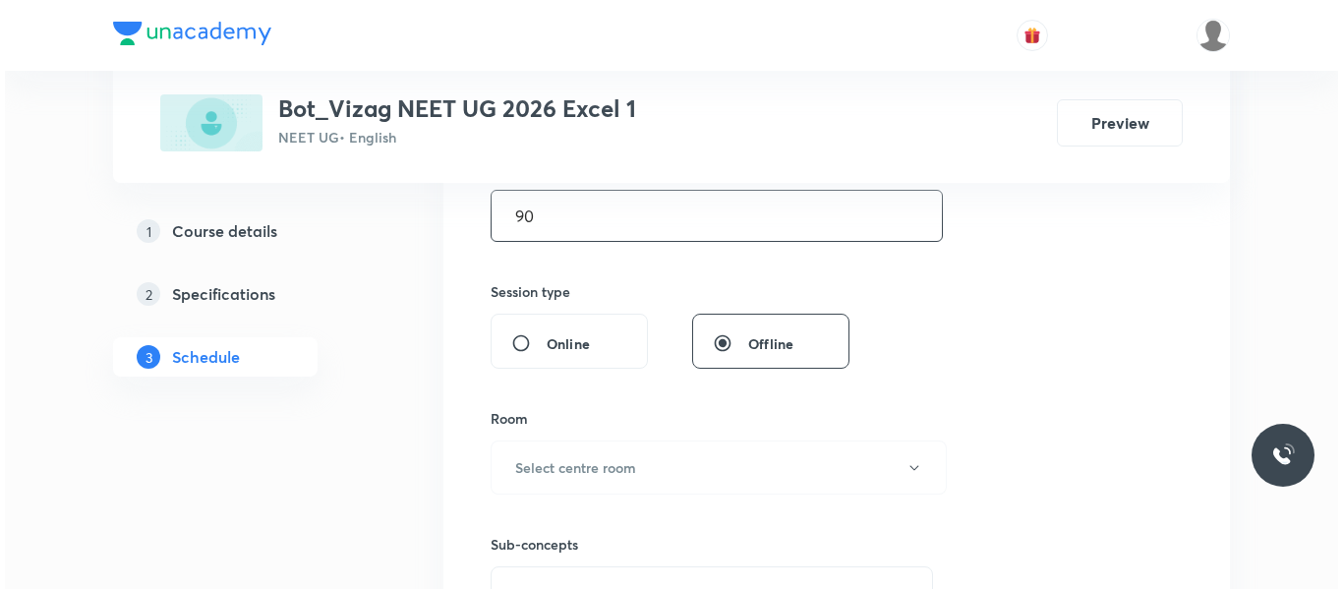
scroll to position [657, 0]
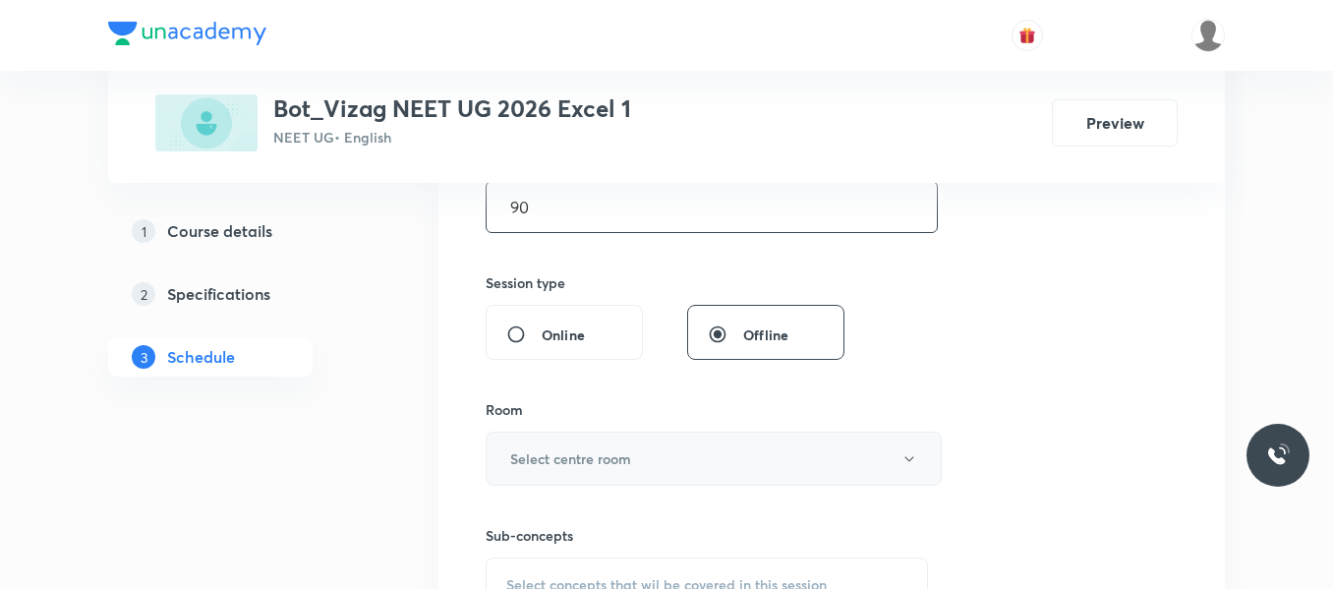
type input "90"
click at [643, 459] on button "Select centre room" at bounding box center [714, 459] width 456 height 54
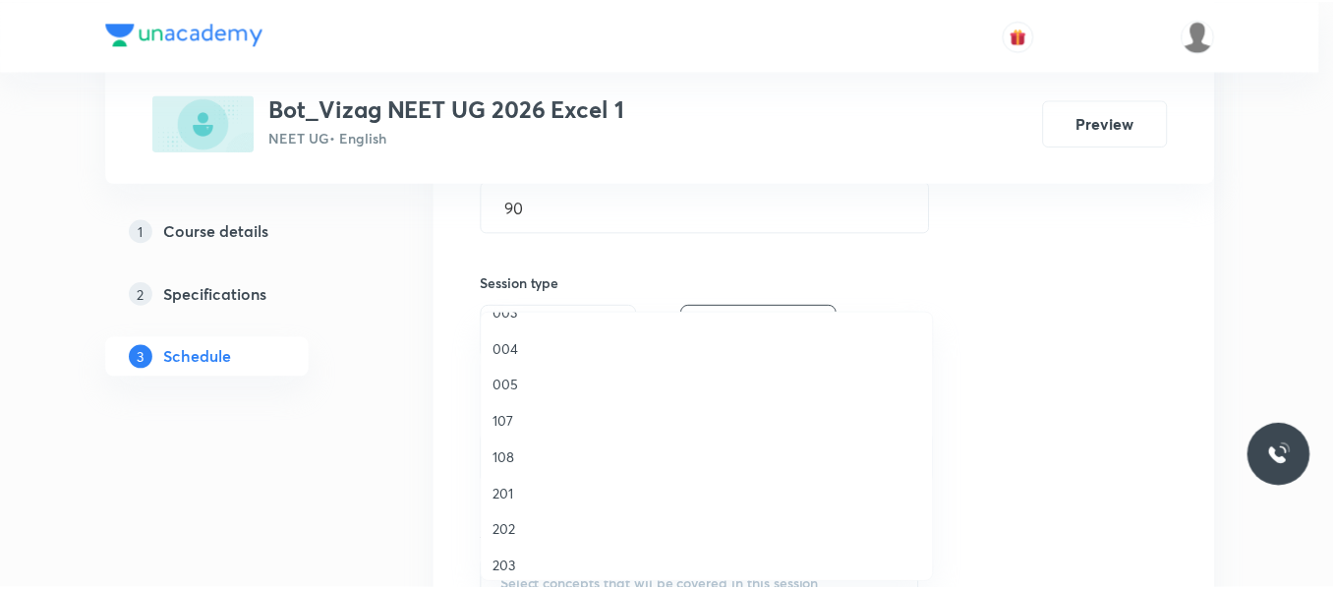
scroll to position [547, 0]
click at [511, 414] on span "206" at bounding box center [711, 410] width 431 height 21
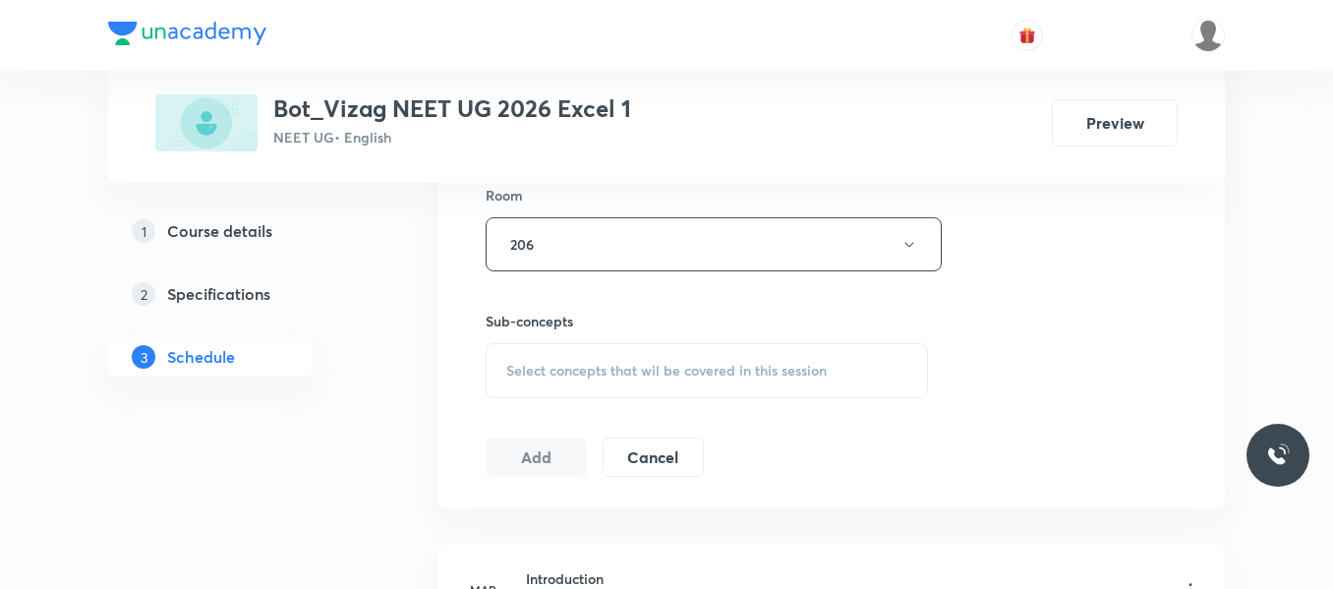
scroll to position [889, 0]
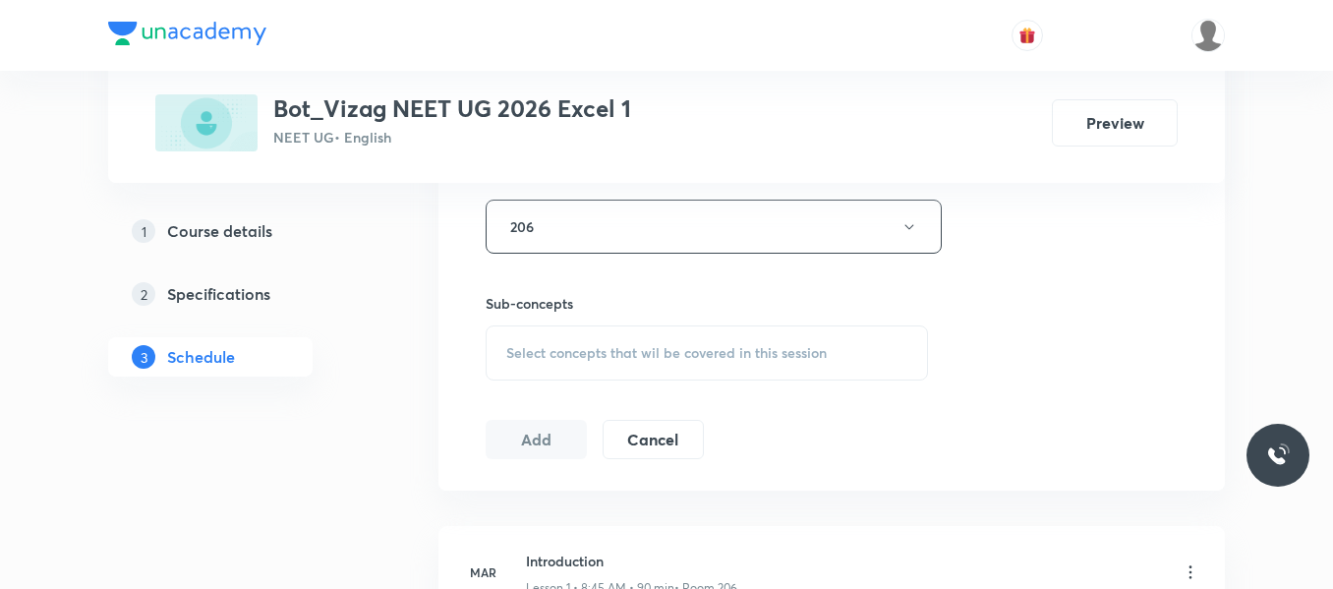
click at [560, 358] on span "Select concepts that wil be covered in this session" at bounding box center [666, 353] width 320 height 16
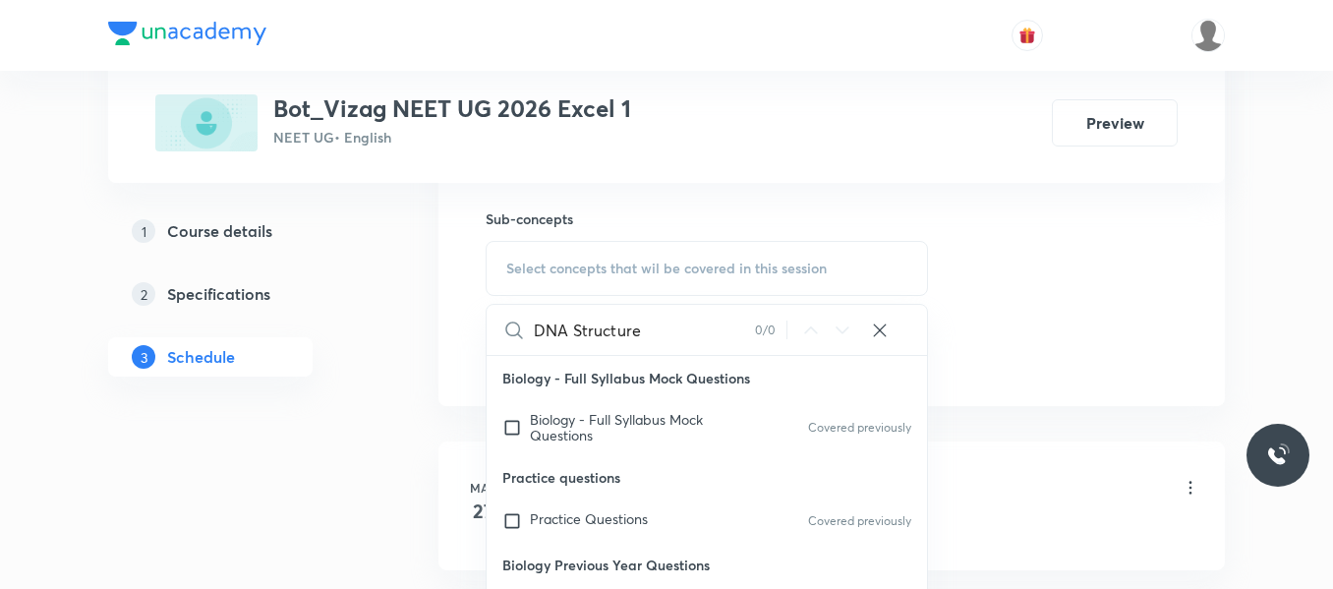
scroll to position [978, 0]
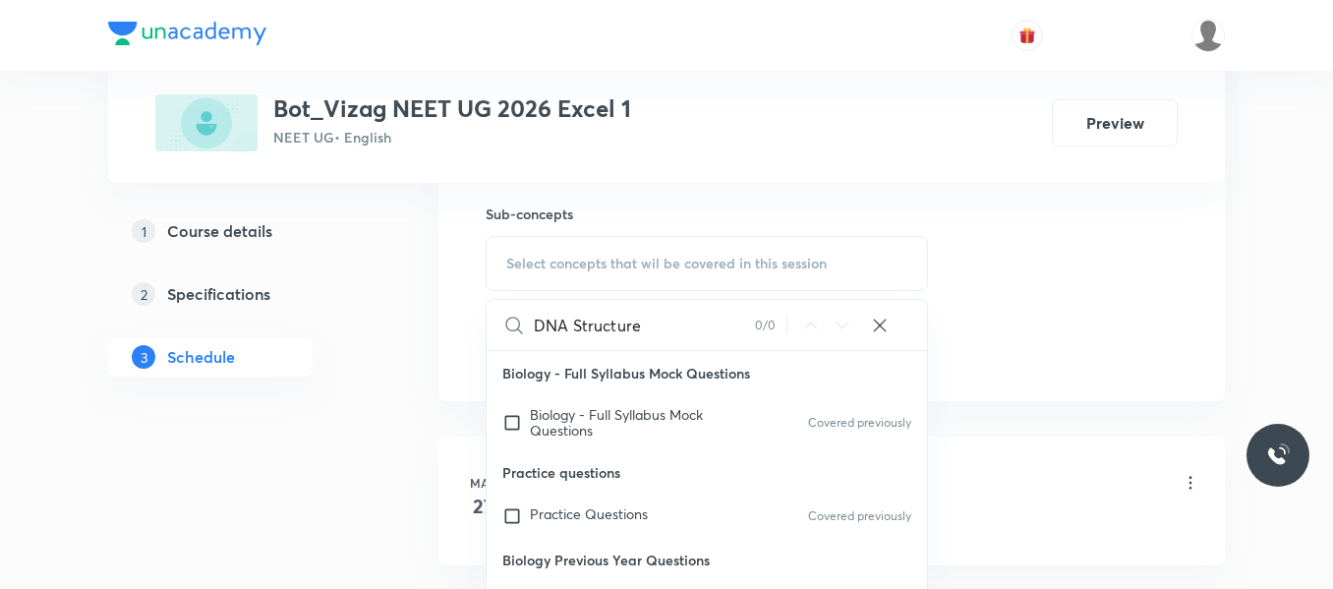
drag, startPoint x: 568, startPoint y: 321, endPoint x: 747, endPoint y: 307, distance: 179.5
click at [747, 307] on input "DNA Structure" at bounding box center [644, 325] width 221 height 50
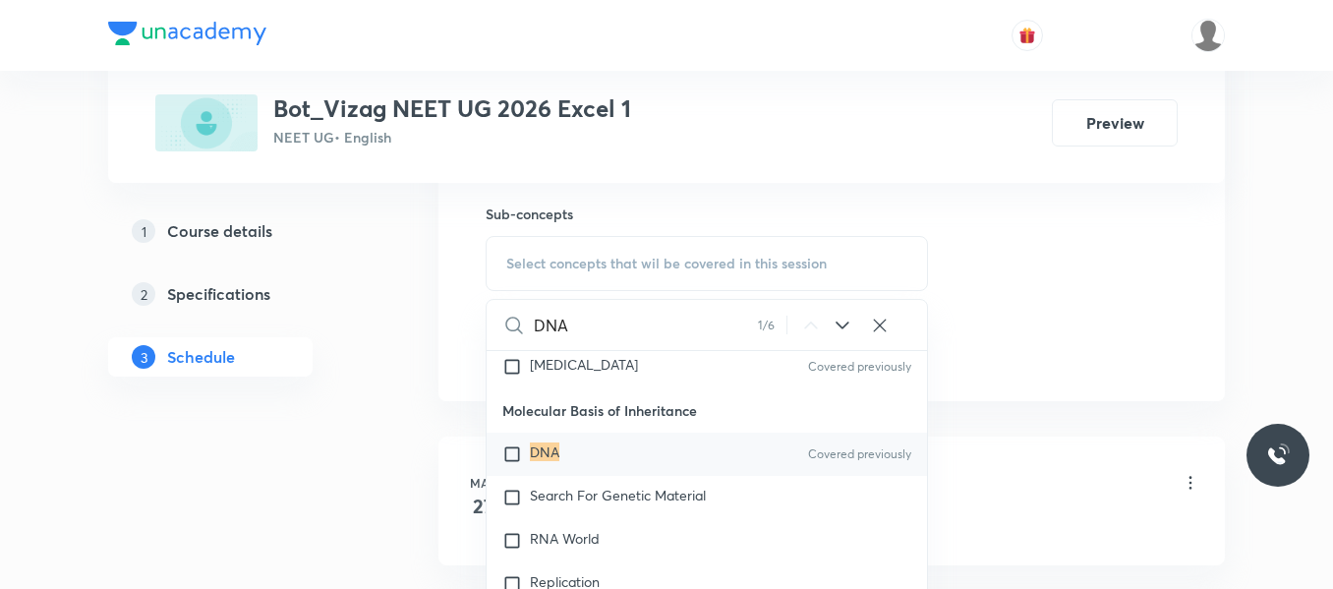
scroll to position [15072, 0]
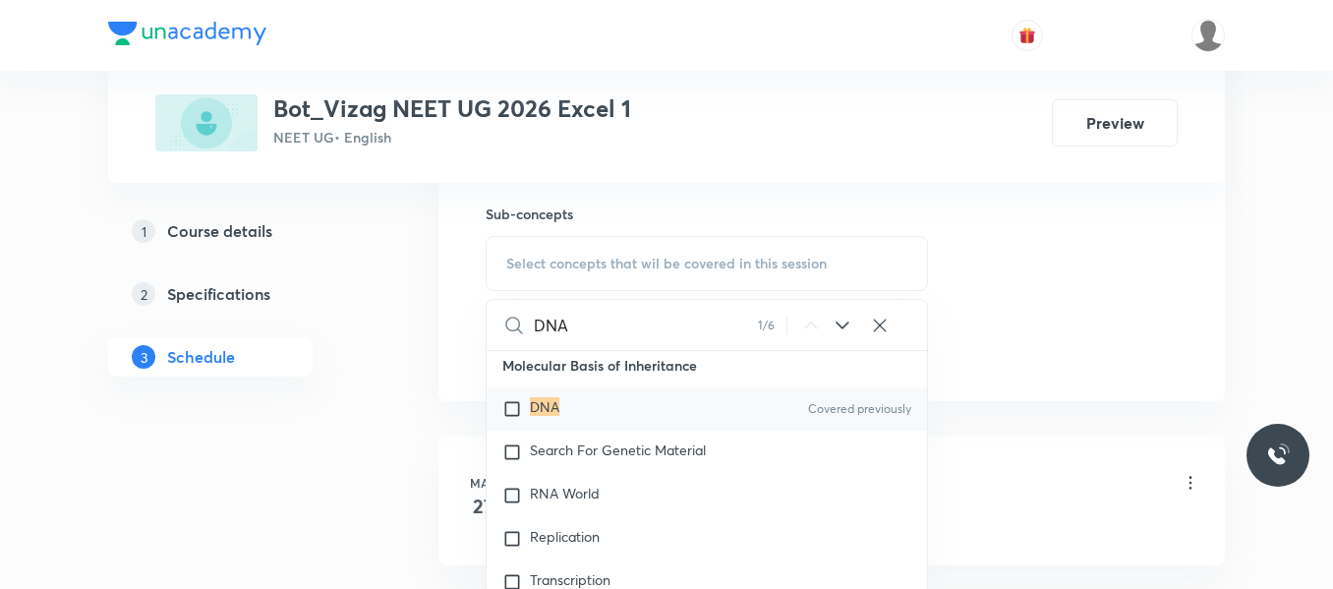
type input "DNA"
click at [511, 407] on input "checkbox" at bounding box center [516, 409] width 28 height 20
checkbox input "true"
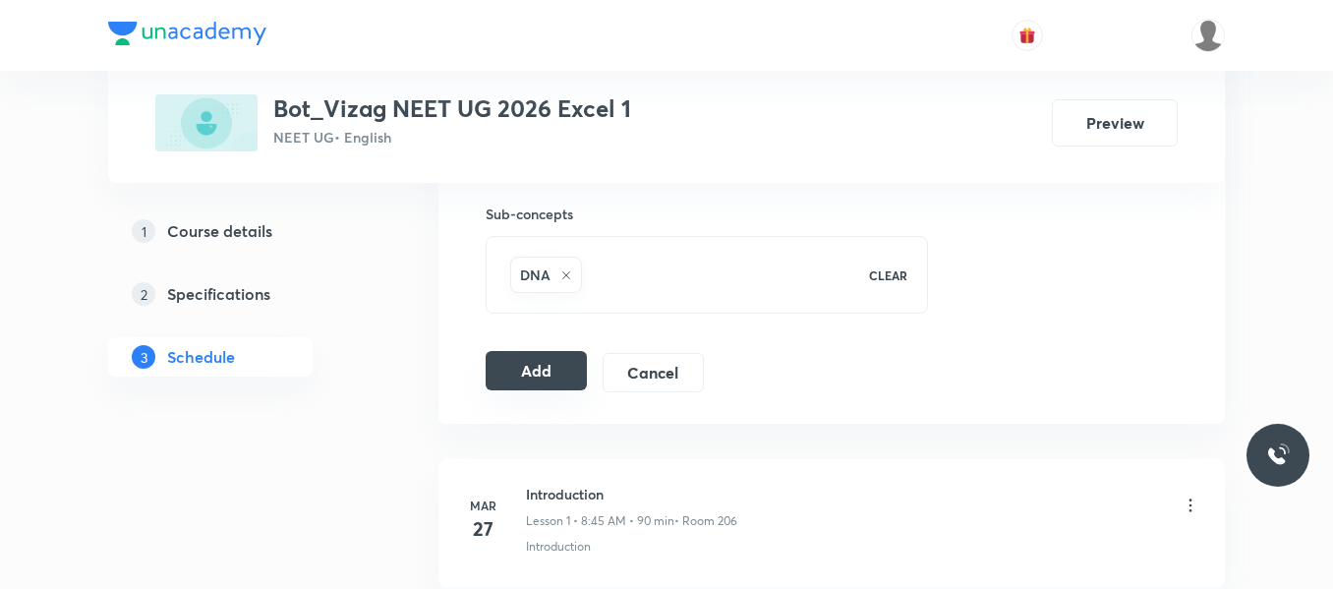
click at [555, 373] on button "Add" at bounding box center [536, 370] width 101 height 39
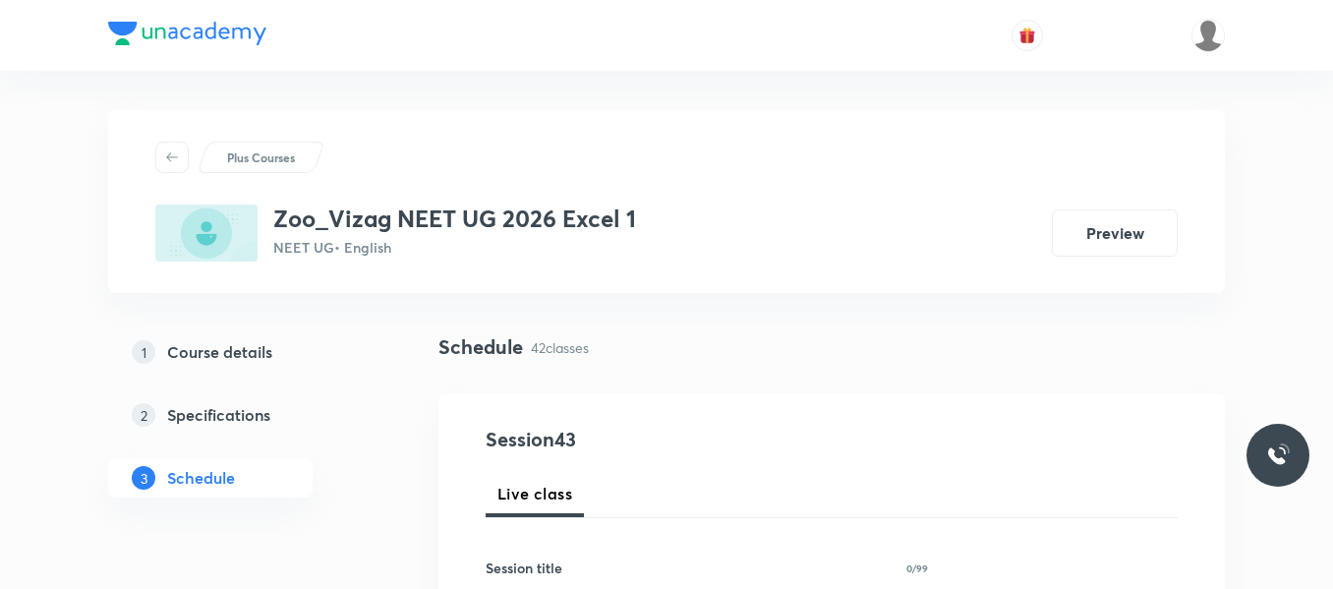
click at [372, 511] on div "1 Course details 2 Specifications 3 Schedule" at bounding box center [241, 426] width 267 height 189
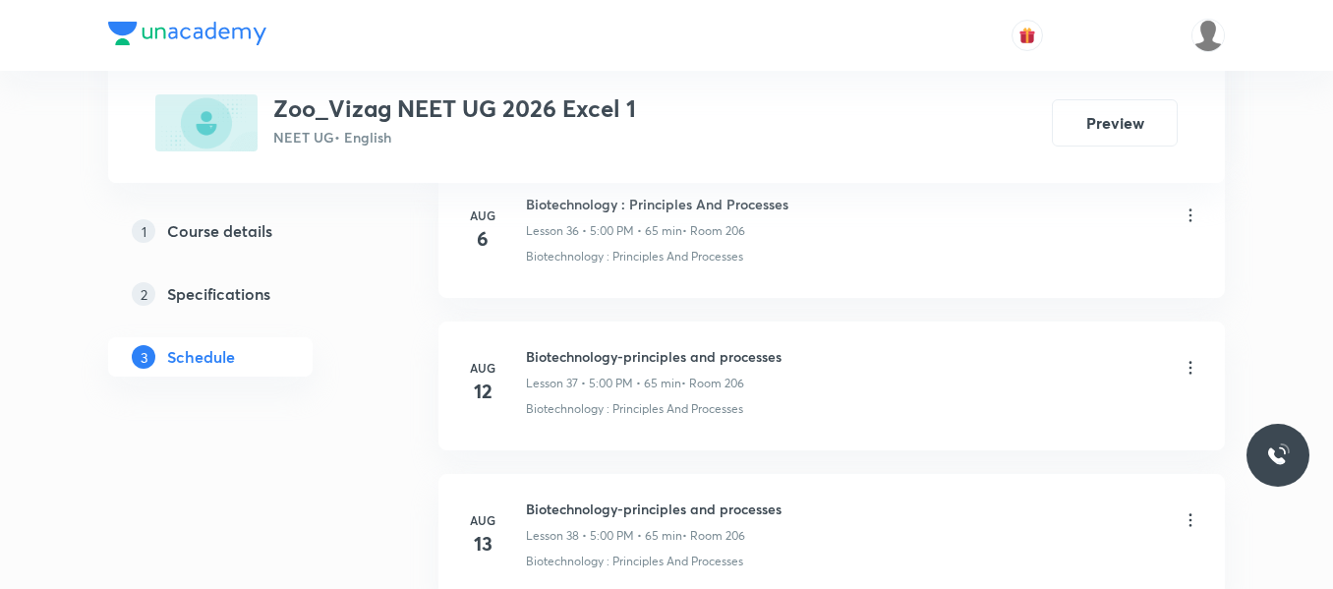
scroll to position [7387, 0]
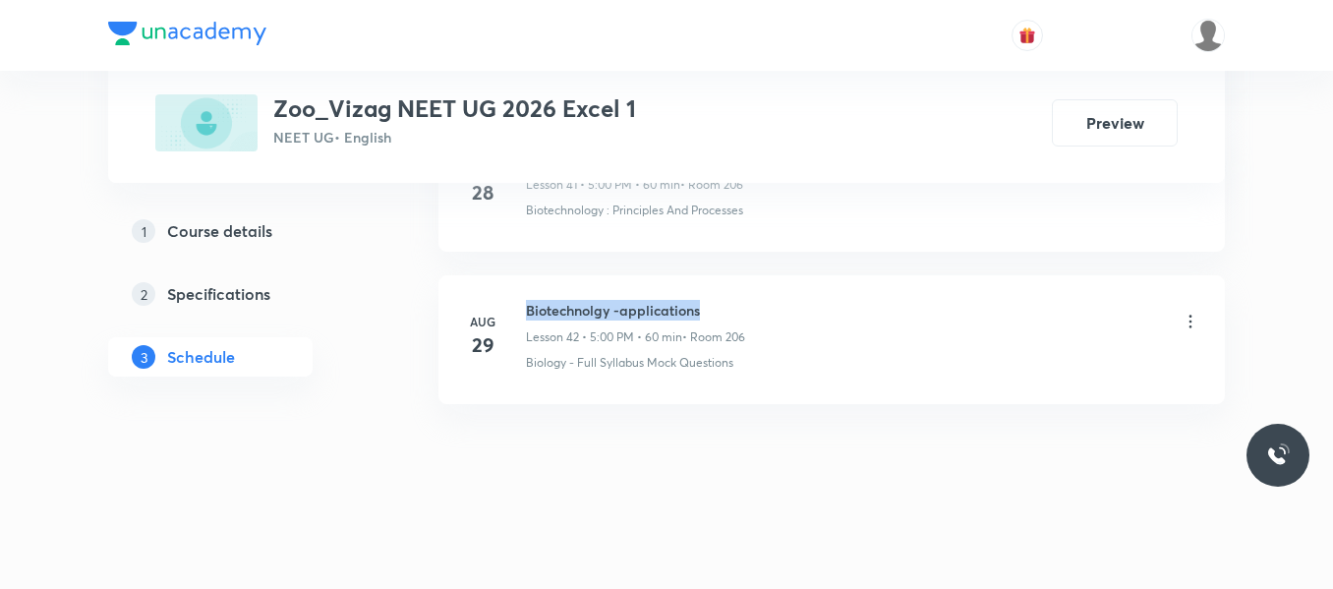
drag, startPoint x: 527, startPoint y: 309, endPoint x: 849, endPoint y: 306, distance: 322.5
click at [849, 306] on div "Biotechnolgy -applications Lesson 42 • 5:00 PM • 60 min • Room 206" at bounding box center [863, 323] width 674 height 46
copy h6 "Biotechnolgy -applications"
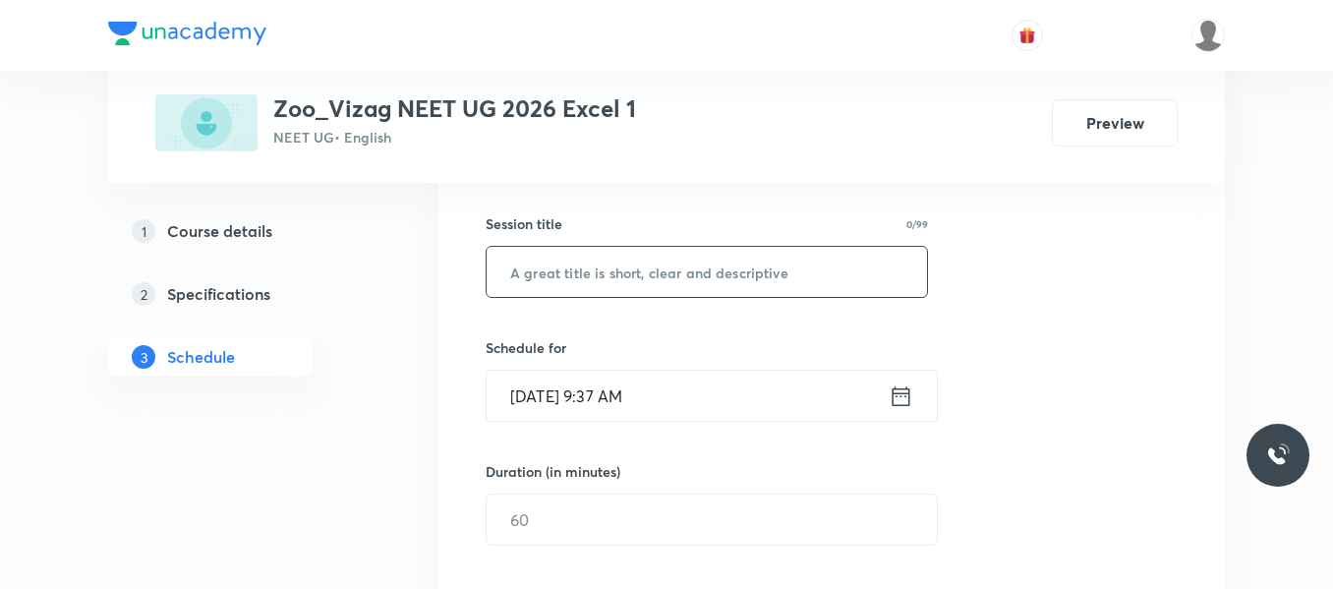
scroll to position [345, 0]
click at [642, 282] on input "text" at bounding box center [707, 271] width 440 height 50
paste input "Biotechnolgy -applications"
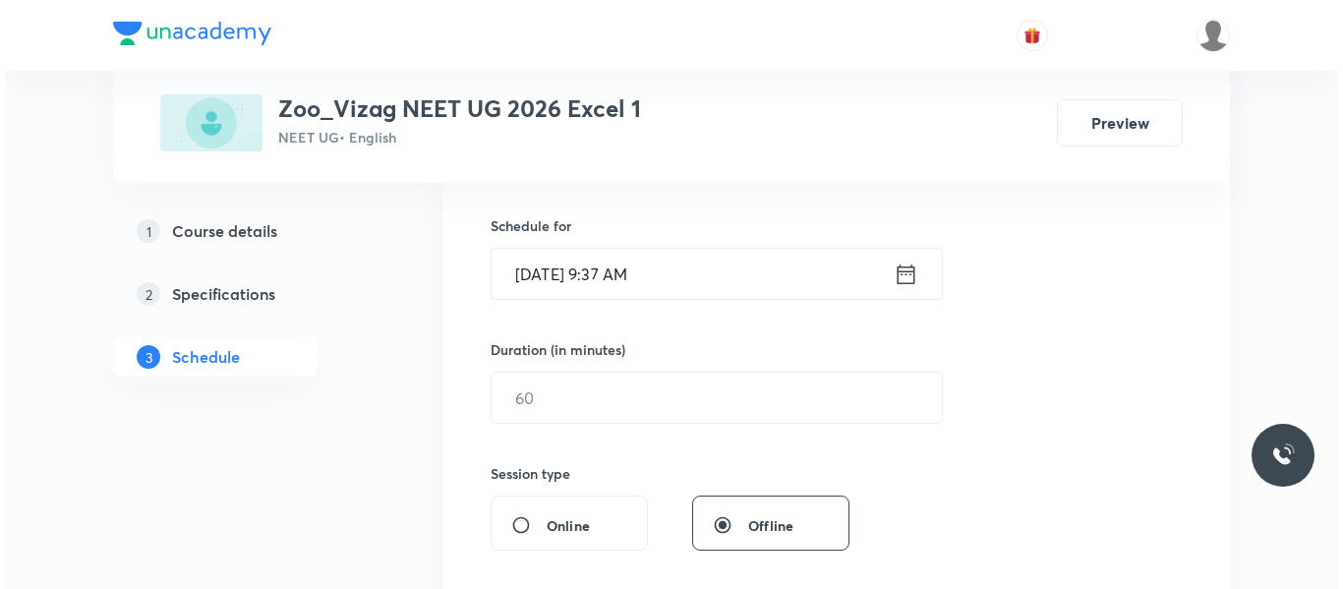
scroll to position [470, 0]
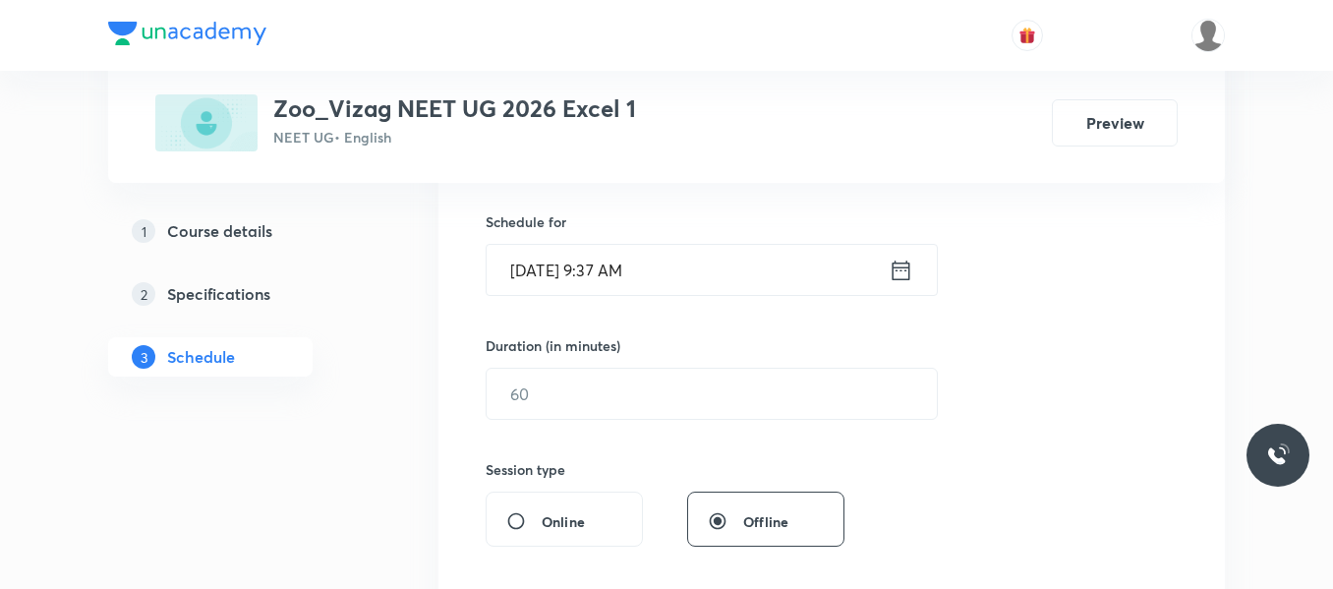
type input "Biotechnolgy -applications"
click at [901, 274] on icon at bounding box center [901, 271] width 25 height 28
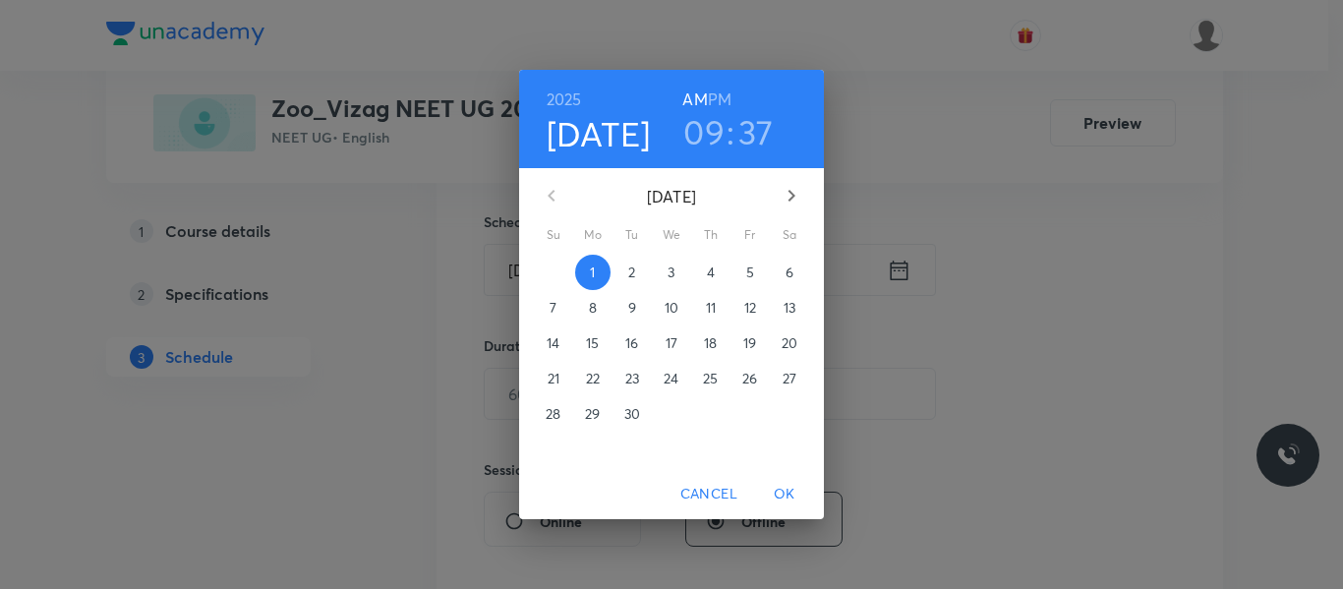
click at [720, 95] on h6 "PM" at bounding box center [720, 100] width 24 height 28
click at [706, 127] on h3 "09" at bounding box center [703, 131] width 41 height 41
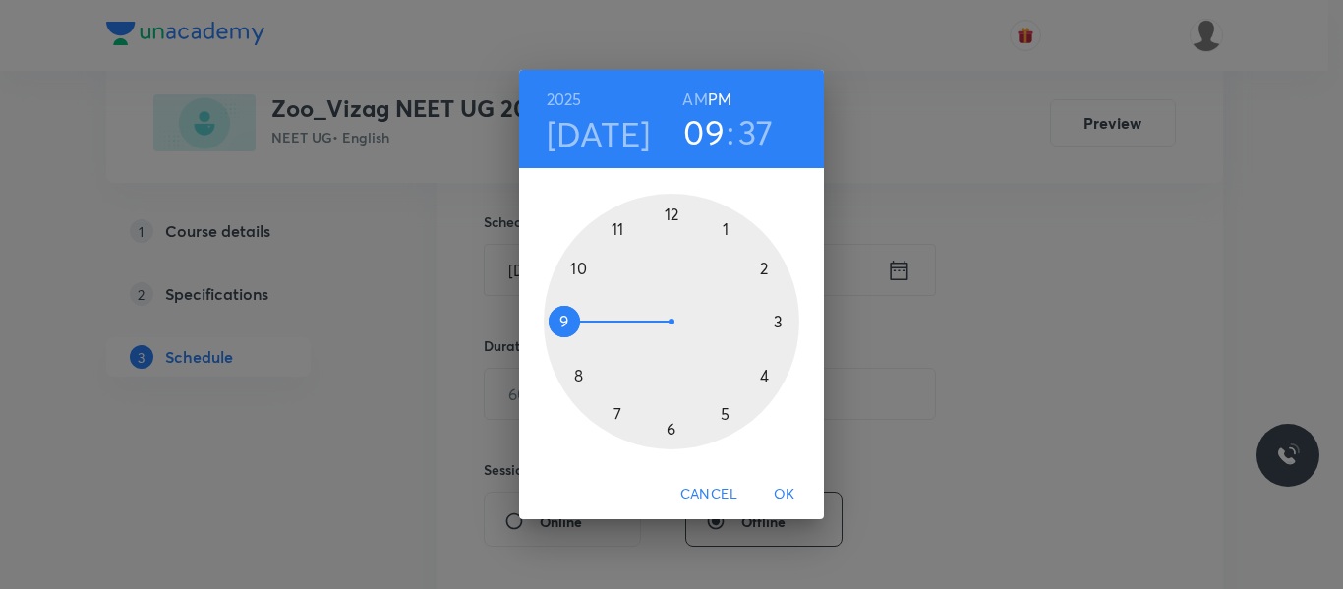
click at [724, 416] on div at bounding box center [672, 322] width 256 height 256
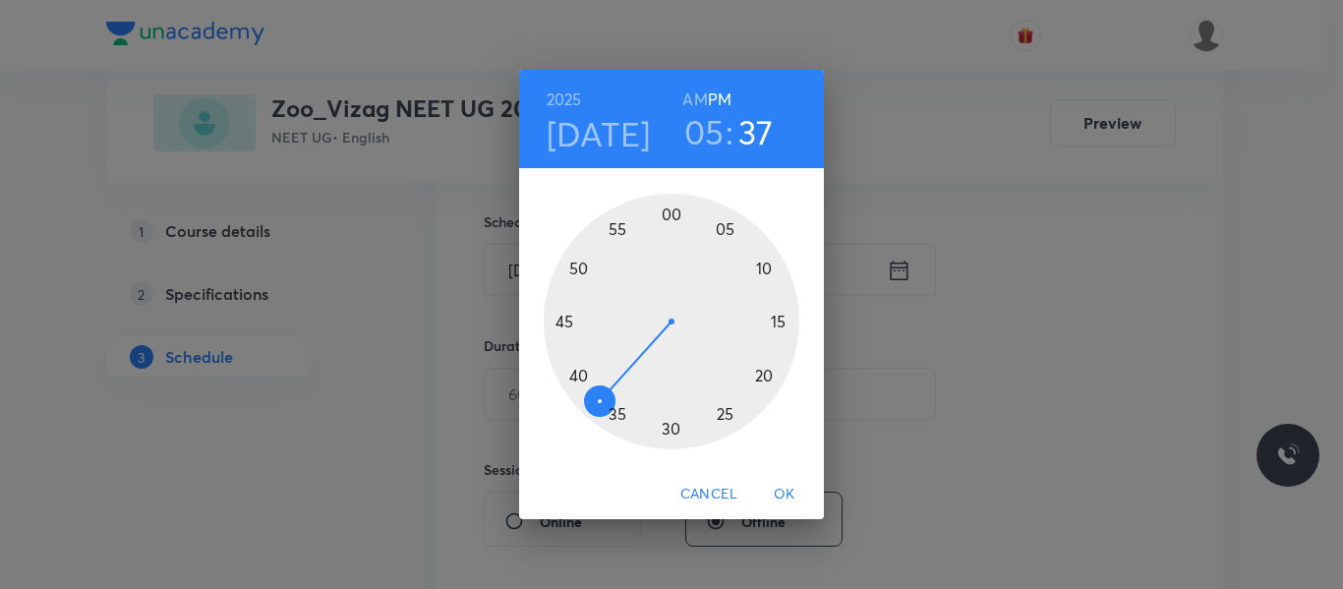
click at [669, 214] on div at bounding box center [672, 322] width 256 height 256
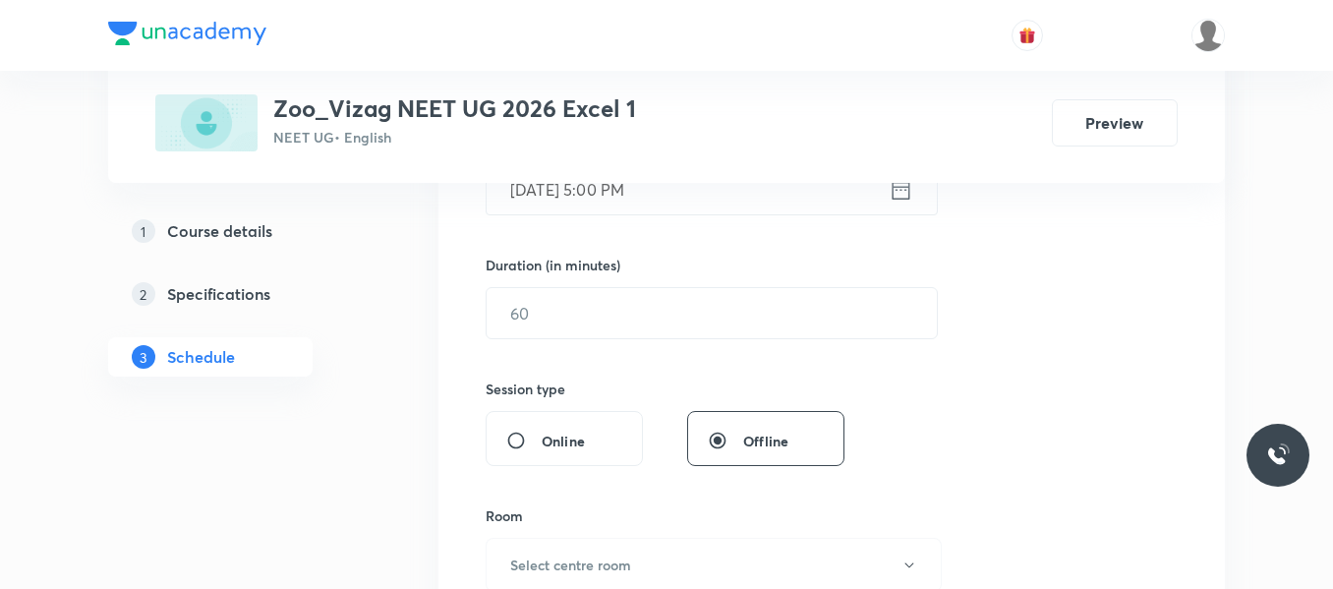
scroll to position [555, 0]
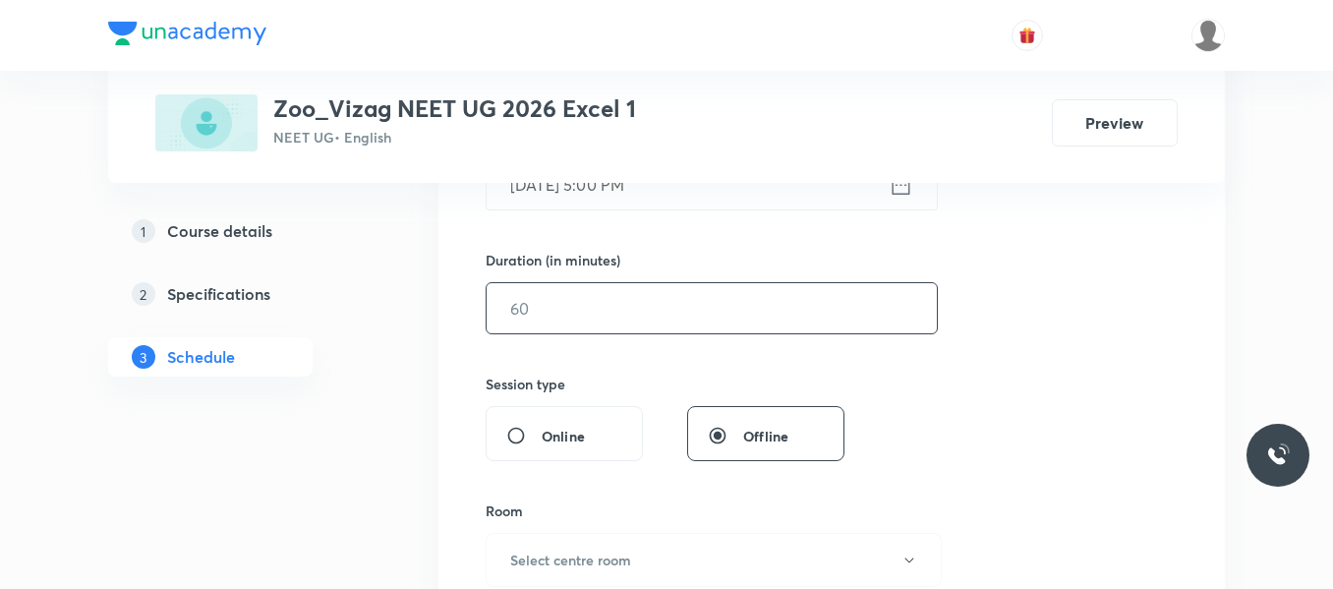
click at [646, 299] on input "text" at bounding box center [712, 308] width 450 height 50
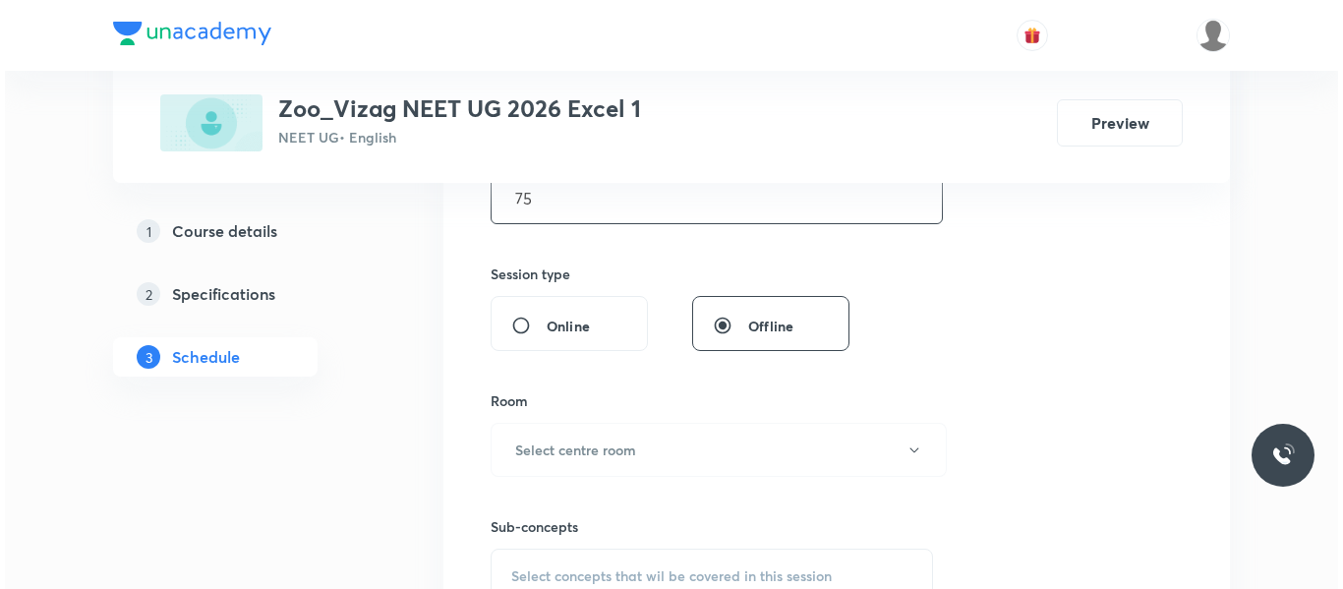
scroll to position [667, 0]
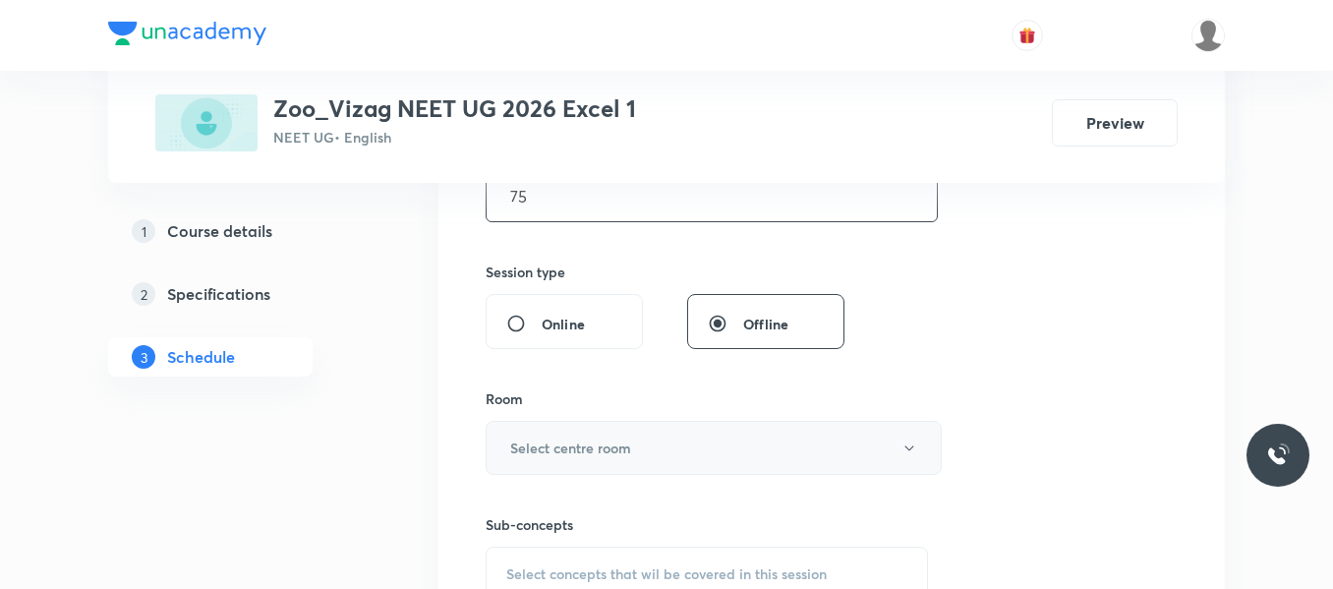
type input "75"
click at [623, 447] on h6 "Select centre room" at bounding box center [570, 447] width 121 height 21
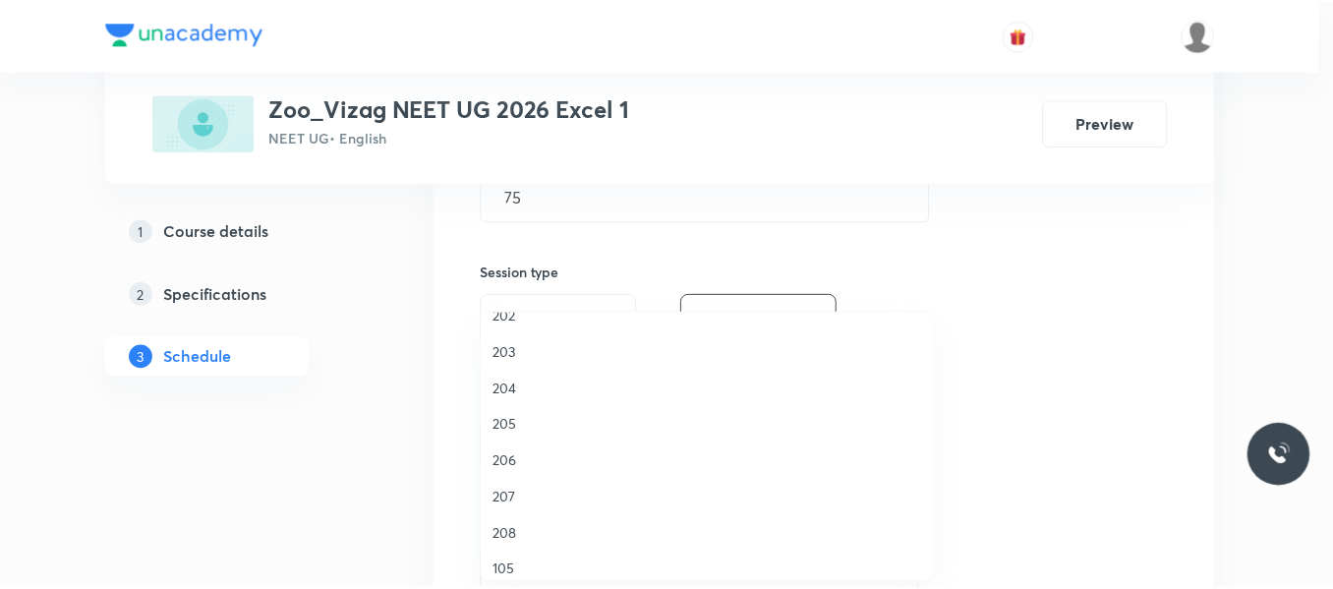
scroll to position [523, 0]
click at [505, 435] on span "206" at bounding box center [711, 434] width 431 height 21
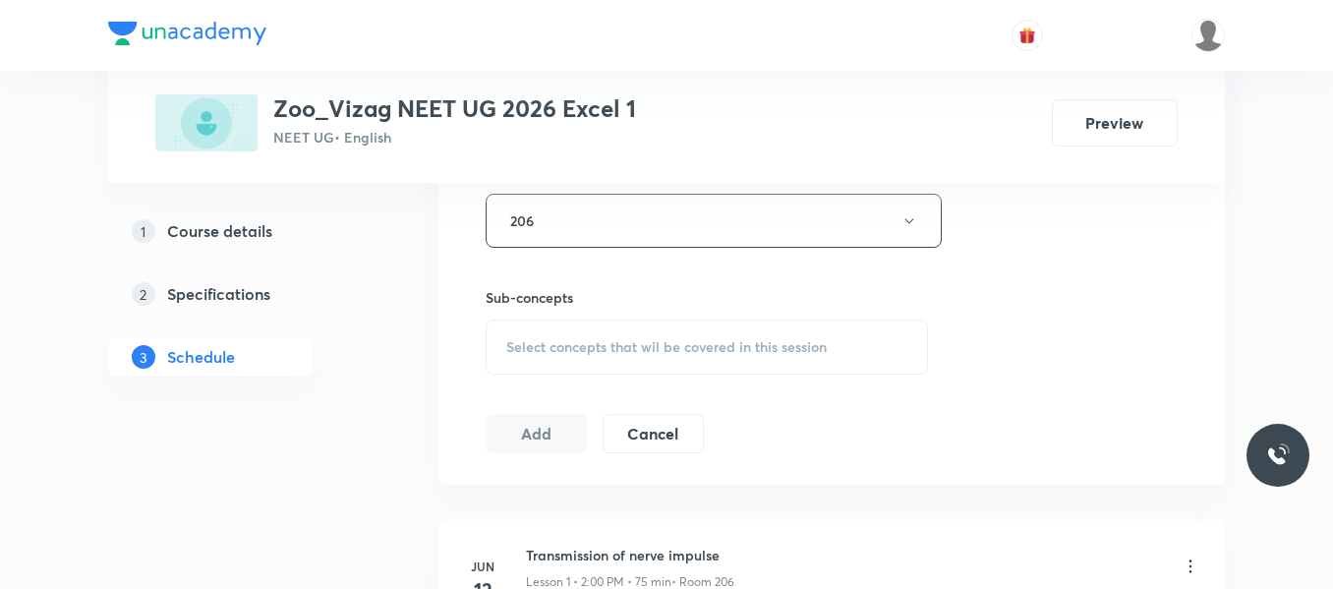
scroll to position [904, 0]
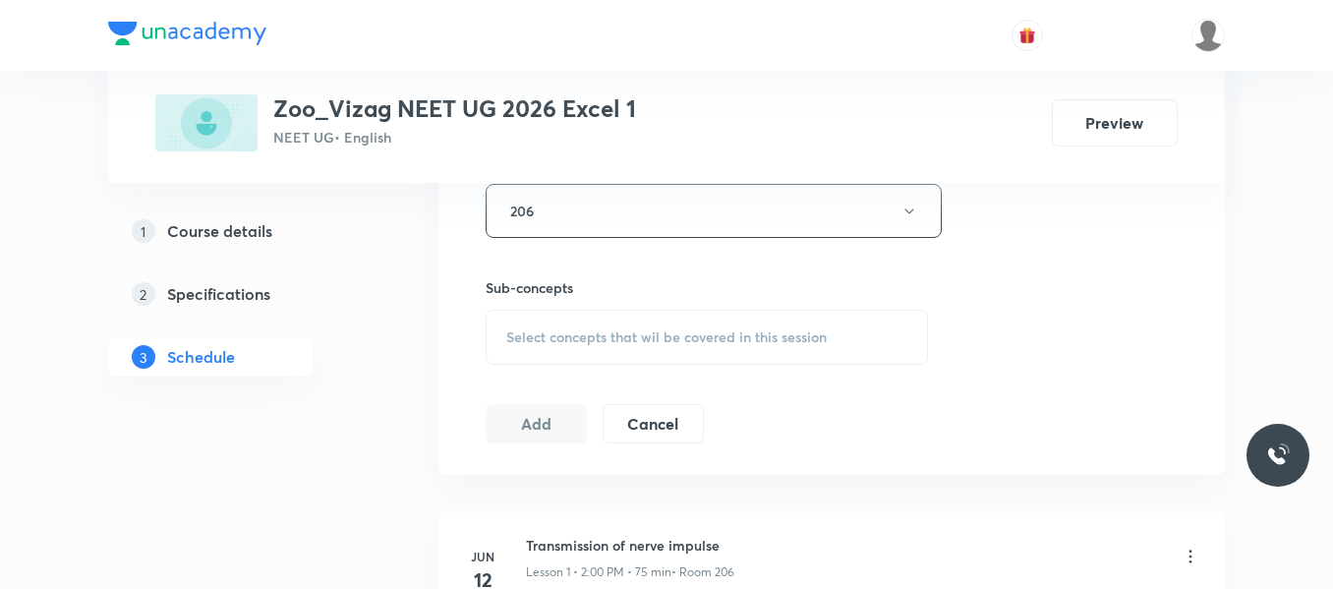
click at [610, 331] on span "Select concepts that wil be covered in this session" at bounding box center [666, 337] width 320 height 16
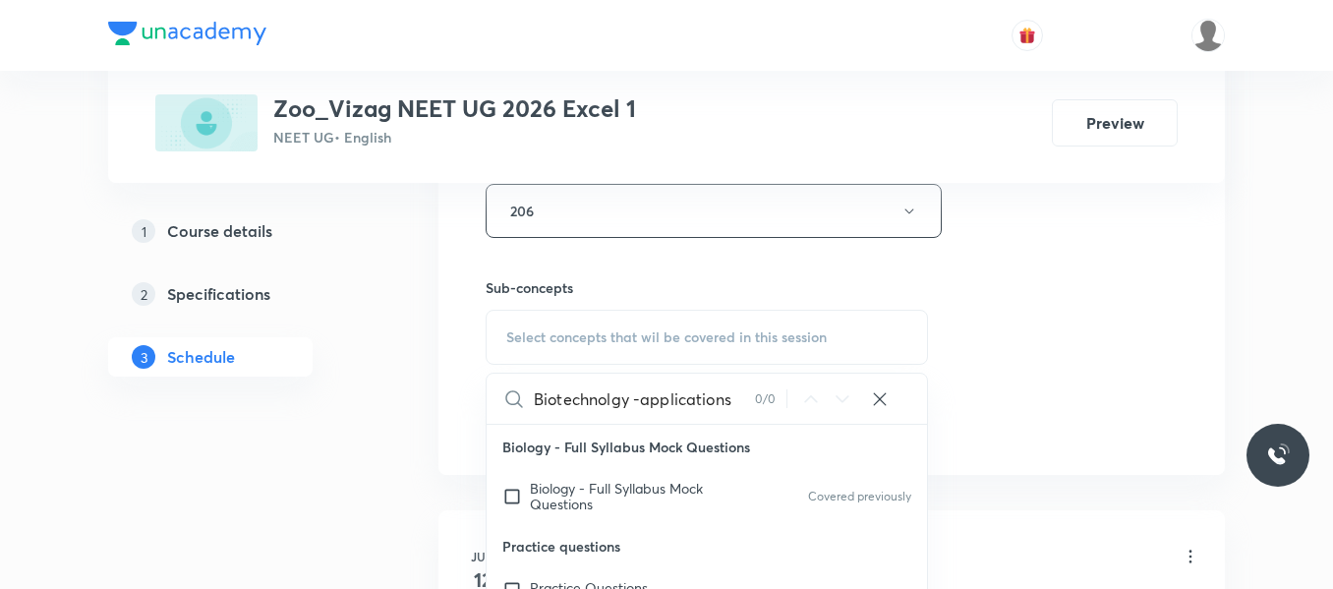
drag, startPoint x: 634, startPoint y: 399, endPoint x: 770, endPoint y: 407, distance: 135.9
click at [770, 407] on div "Biotechnolgy -applications 0 / 0 ​" at bounding box center [707, 399] width 440 height 50
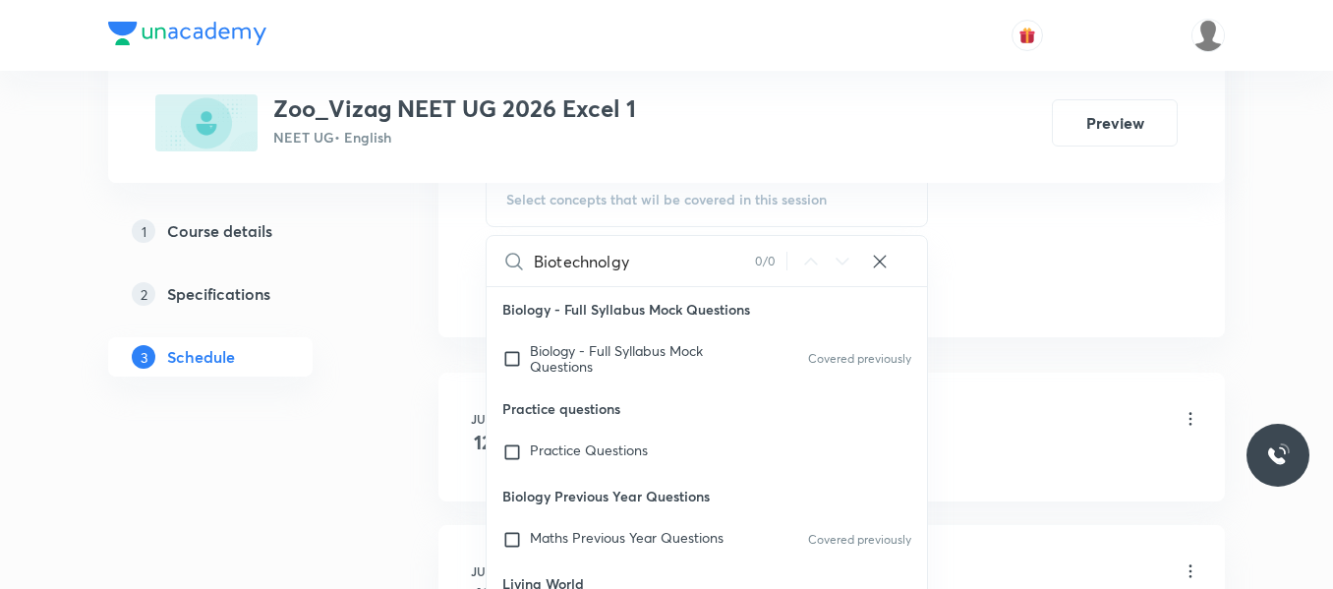
scroll to position [1043, 0]
type input "Biotechnolgy"
click at [509, 355] on input "checkbox" at bounding box center [516, 357] width 28 height 31
checkbox input "true"
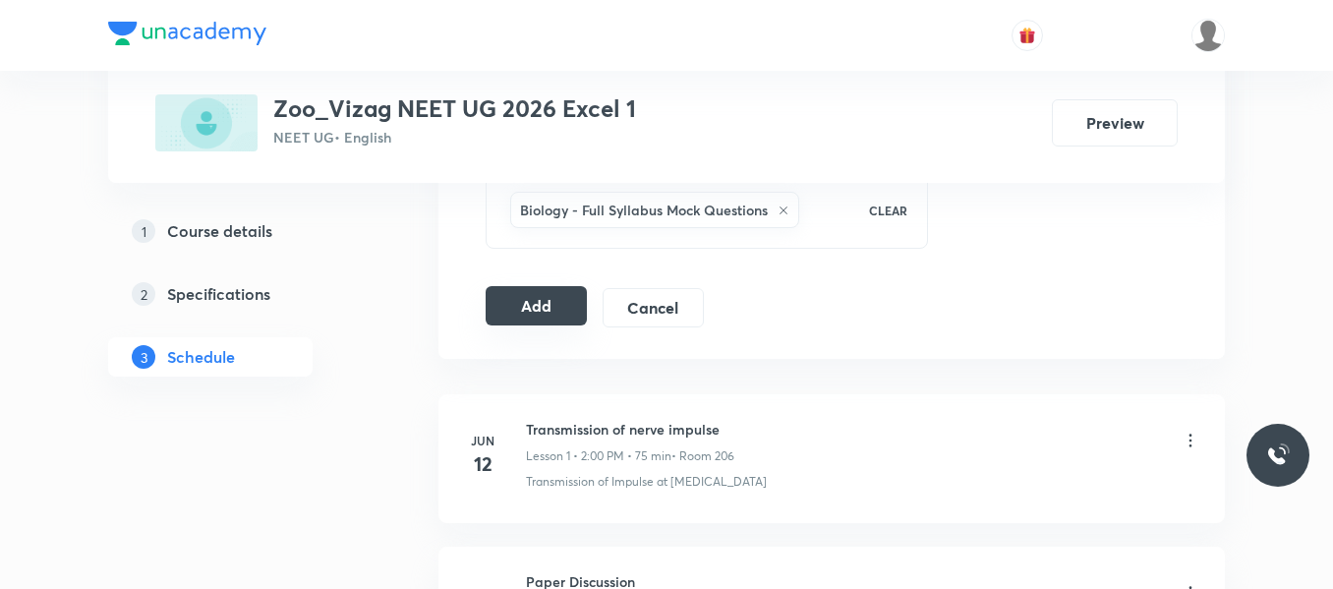
click at [538, 309] on button "Add" at bounding box center [536, 305] width 101 height 39
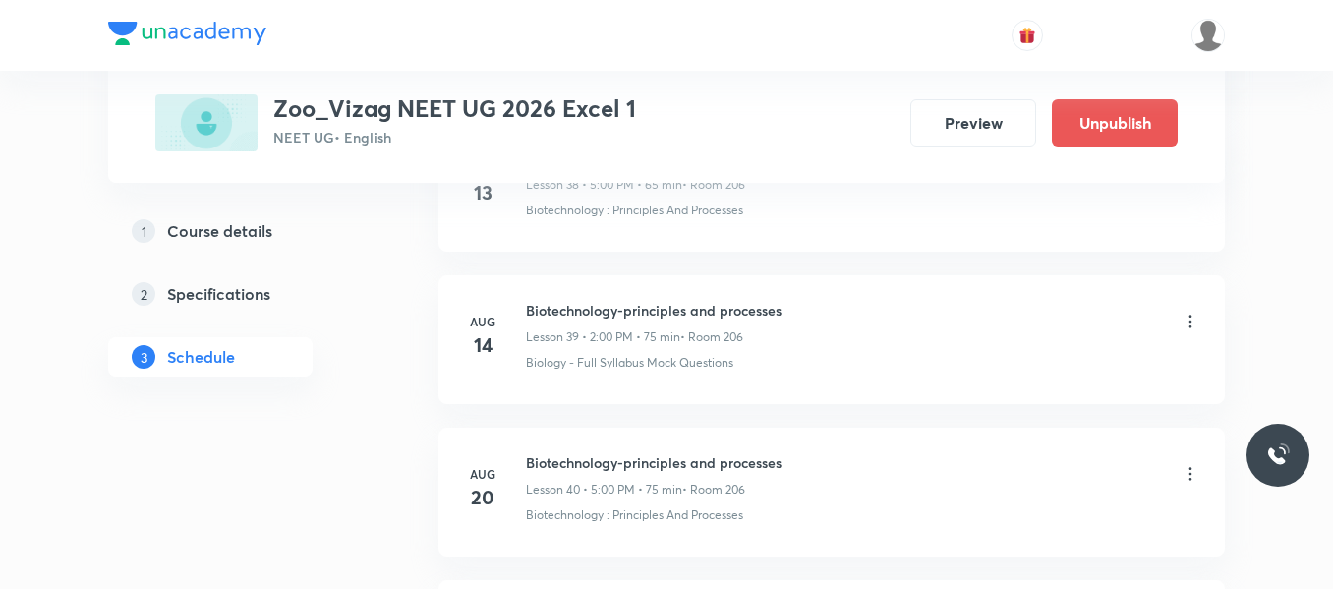
scroll to position [6636, 0]
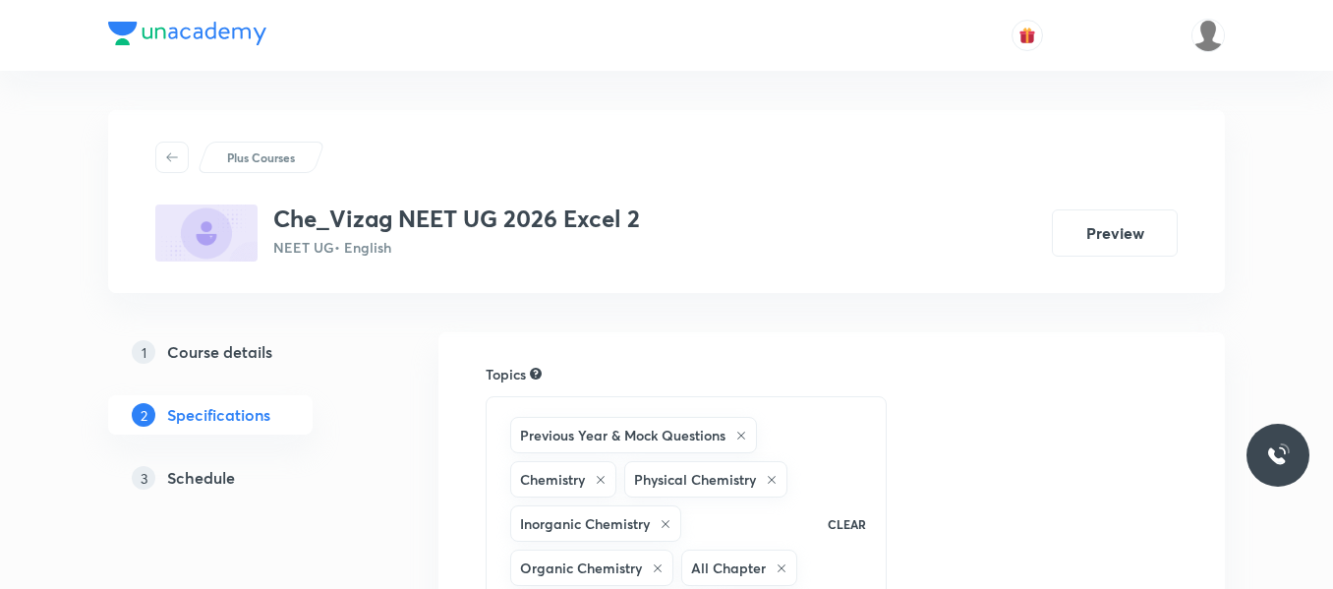
click at [203, 470] on h5 "Schedule" at bounding box center [201, 478] width 68 height 24
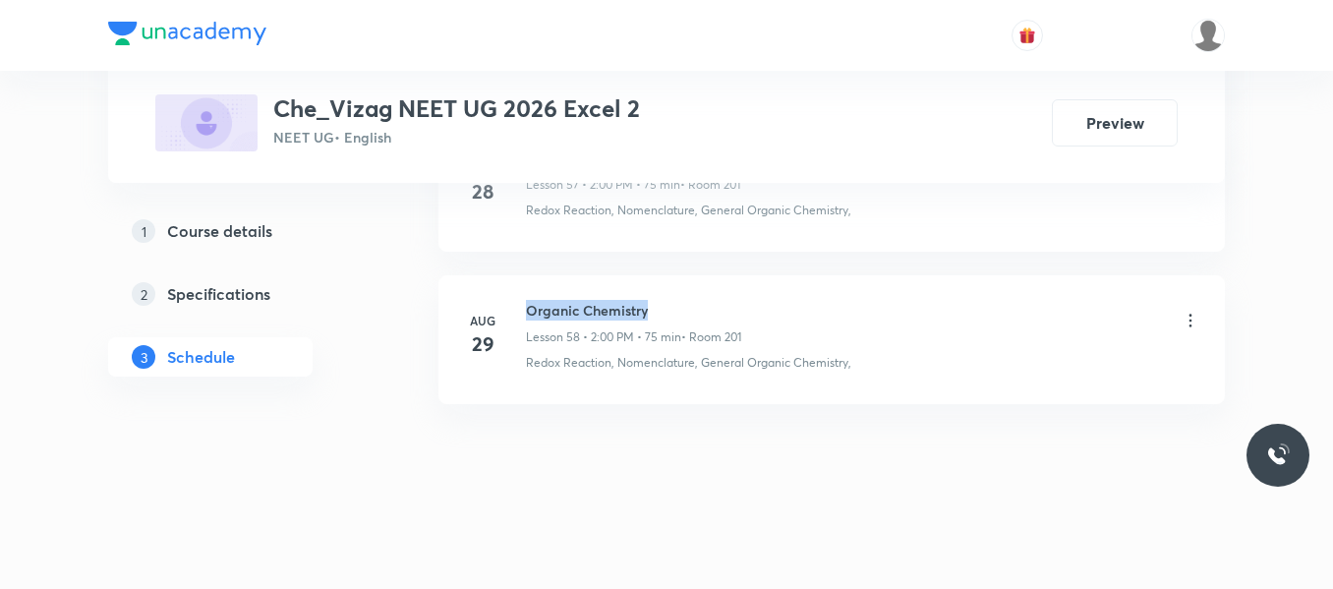
drag, startPoint x: 525, startPoint y: 311, endPoint x: 719, endPoint y: 302, distance: 193.9
click at [719, 302] on div "[DATE] Organic Chemistry Lesson 58 • 2:00 PM • 75 min • Room 201 Redox Reaction…" at bounding box center [831, 336] width 737 height 72
copy h6 "Organic Chemistry"
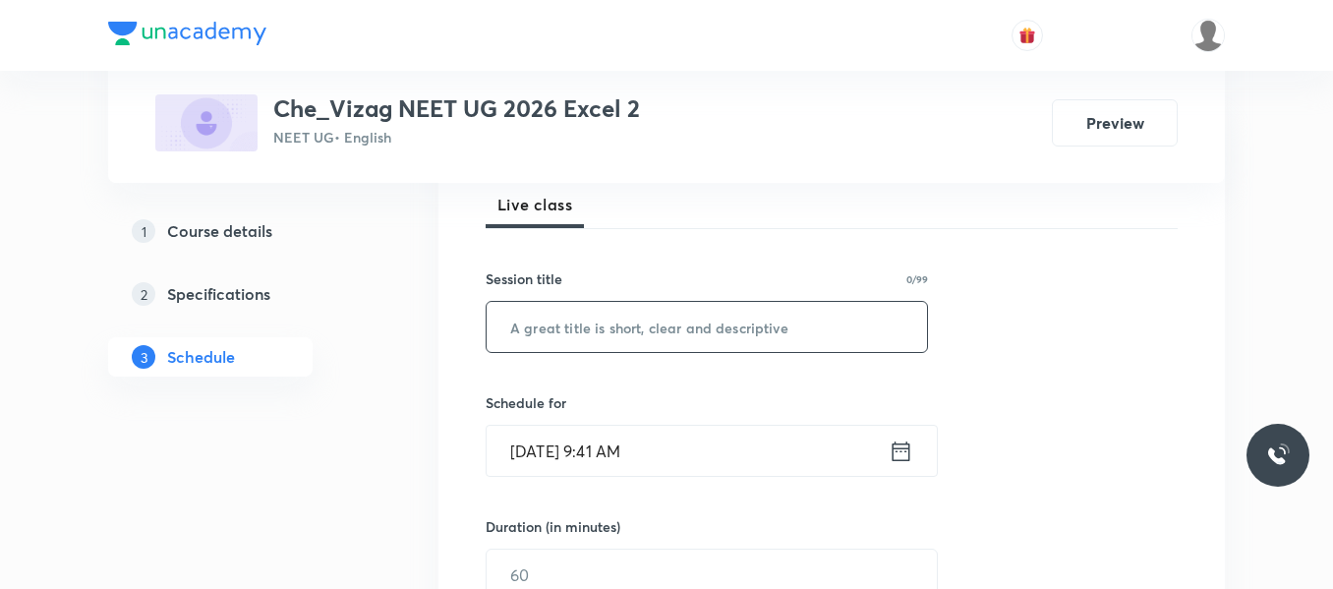
scroll to position [290, 0]
click at [585, 336] on input "text" at bounding box center [707, 326] width 440 height 50
paste input "Organic Chemistry"
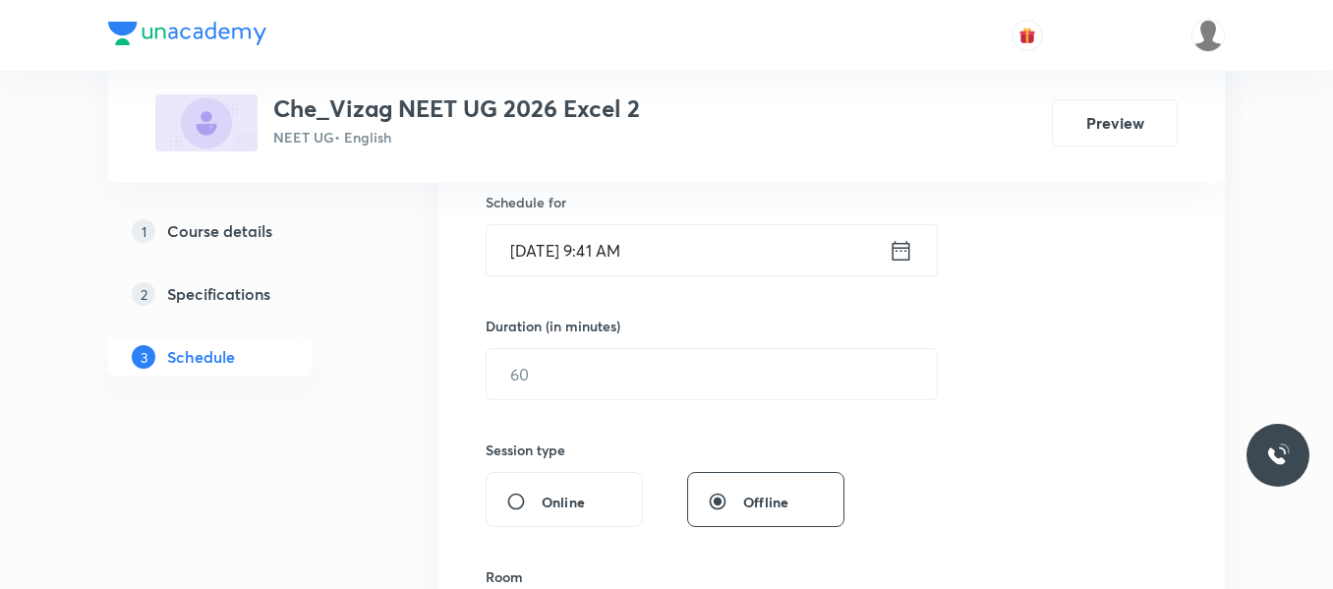
scroll to position [493, 0]
type input "Organic Chemistry"
click at [893, 245] on icon at bounding box center [902, 246] width 18 height 20
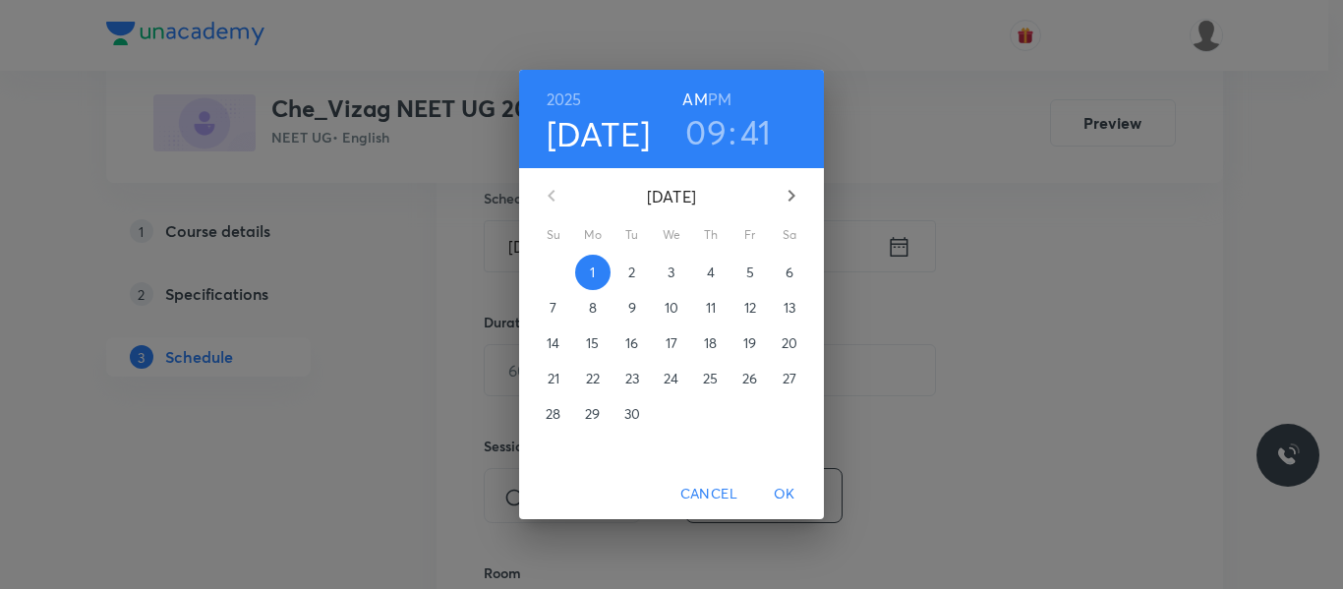
click at [719, 96] on h6 "PM" at bounding box center [720, 100] width 24 height 28
click at [713, 129] on h3 "09" at bounding box center [705, 131] width 41 height 41
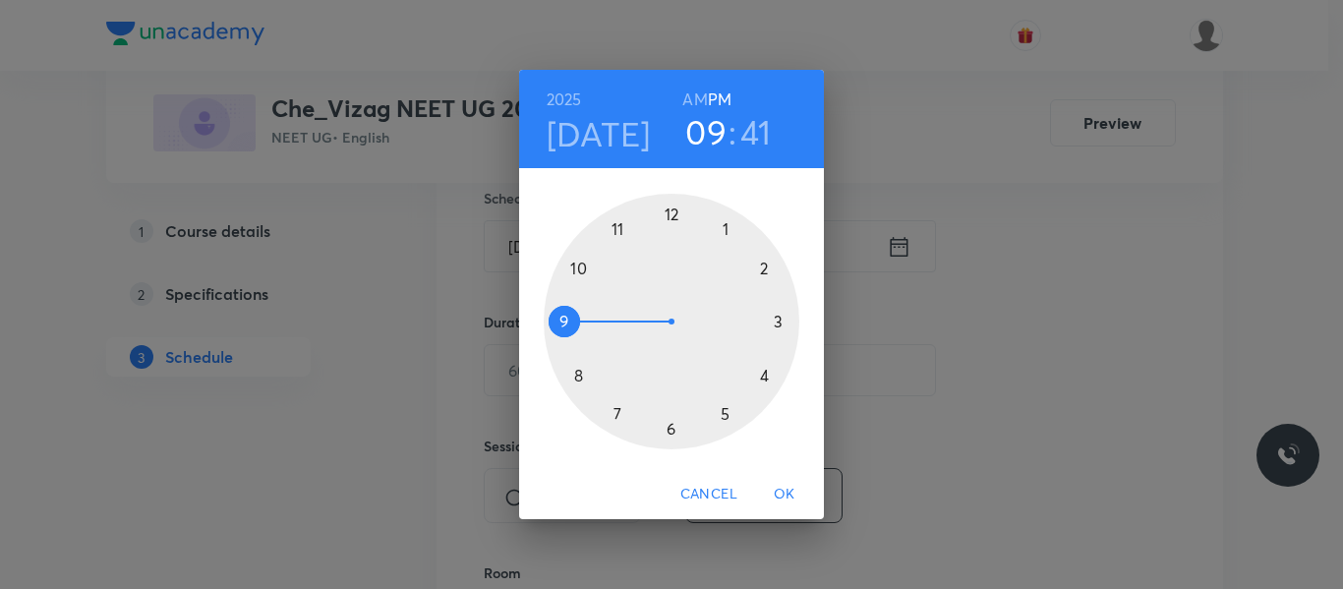
click at [785, 319] on div at bounding box center [672, 322] width 256 height 256
click at [770, 375] on div at bounding box center [672, 322] width 256 height 256
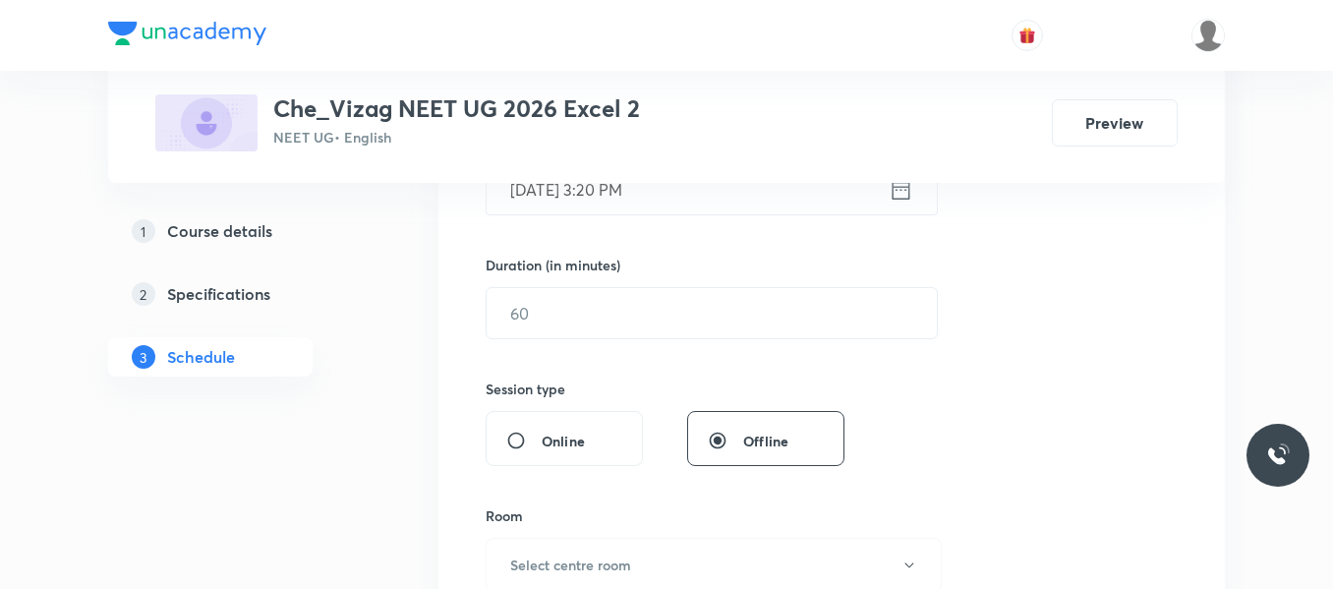
scroll to position [554, 0]
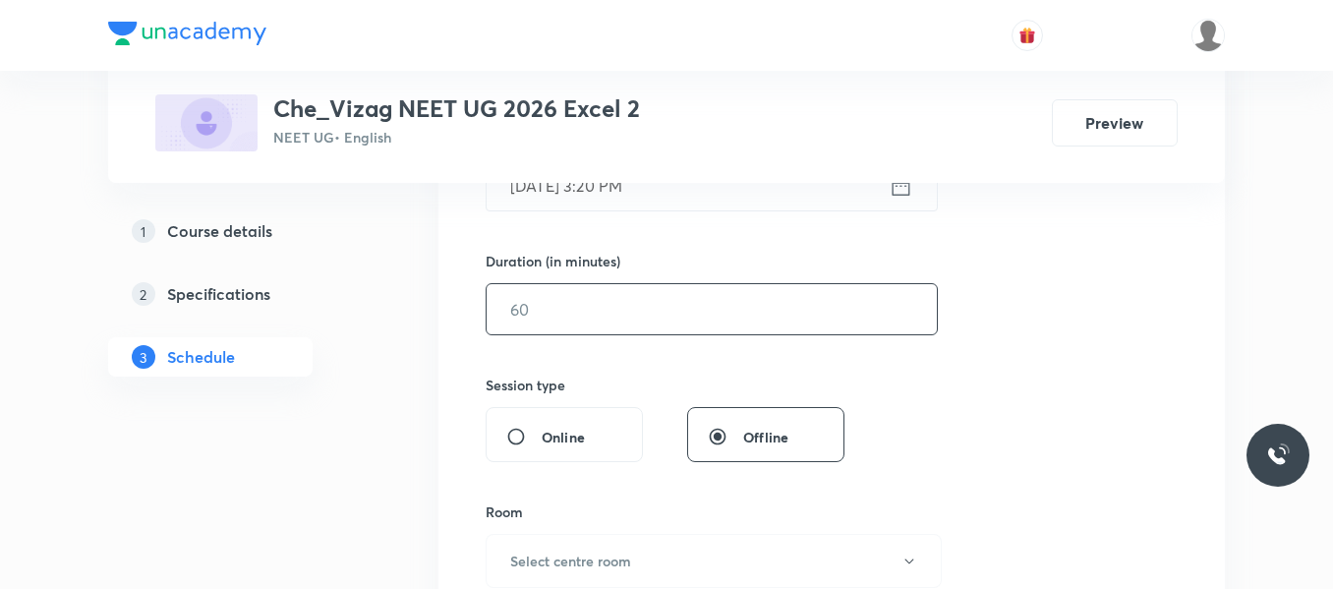
click at [695, 306] on input "text" at bounding box center [712, 309] width 450 height 50
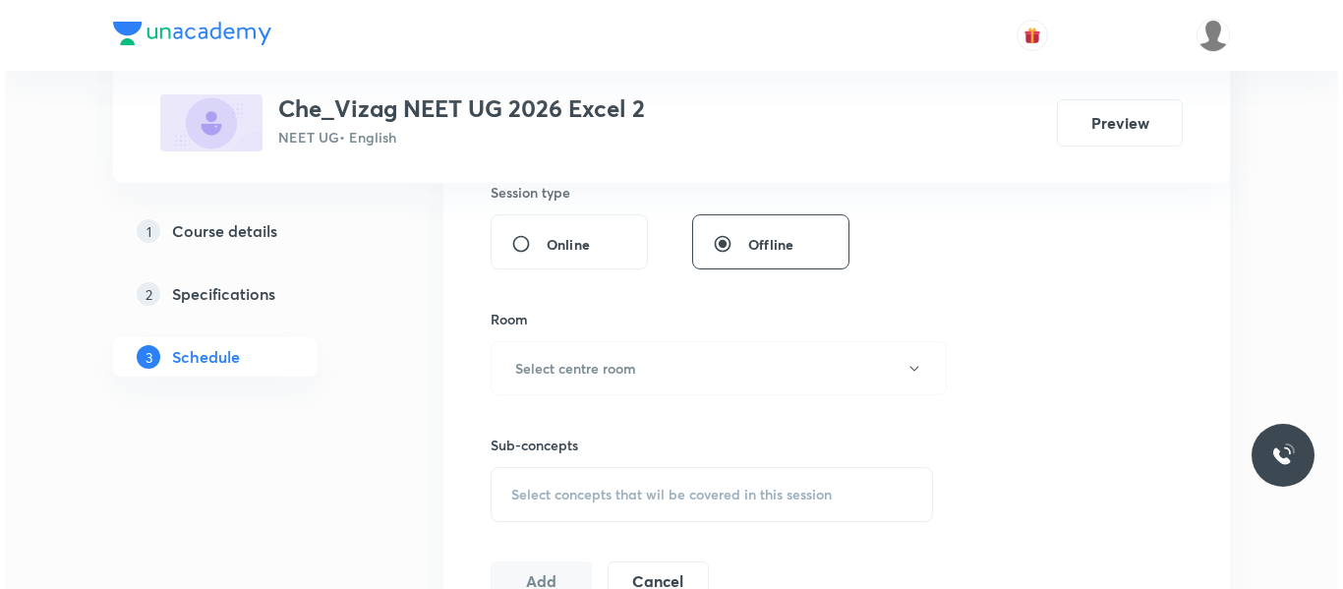
scroll to position [758, 0]
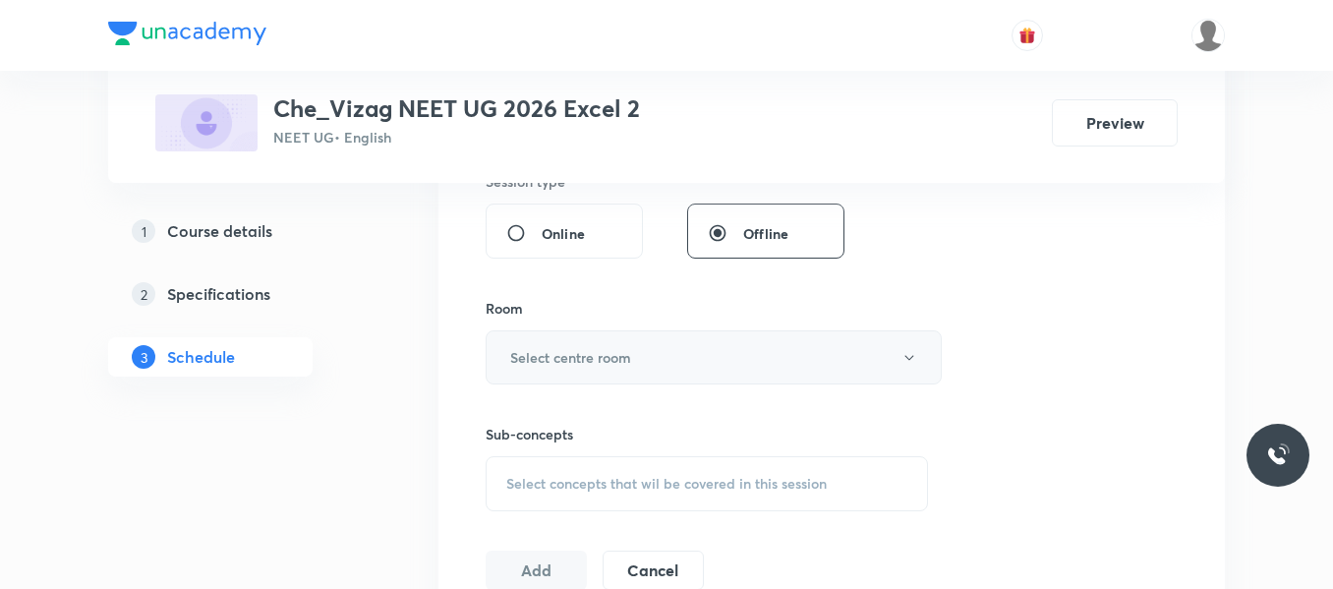
type input "90"
click at [663, 353] on button "Select centre room" at bounding box center [714, 357] width 456 height 54
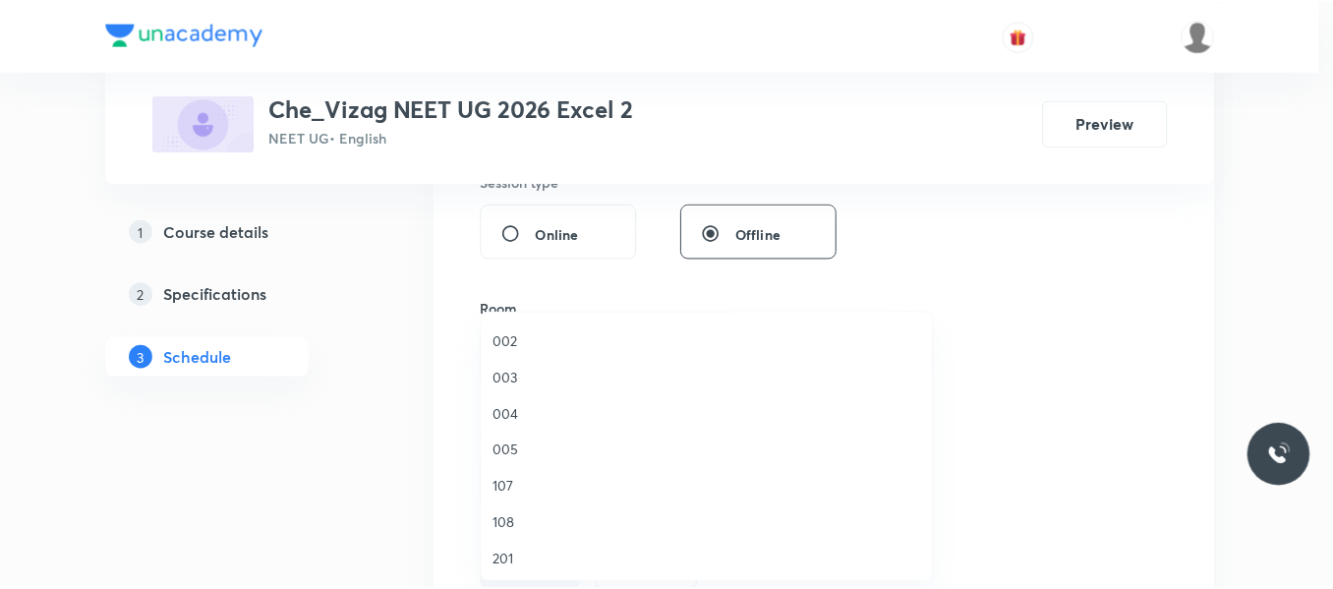
scroll to position [305, 0]
click at [503, 476] on span "201" at bounding box center [711, 470] width 431 height 21
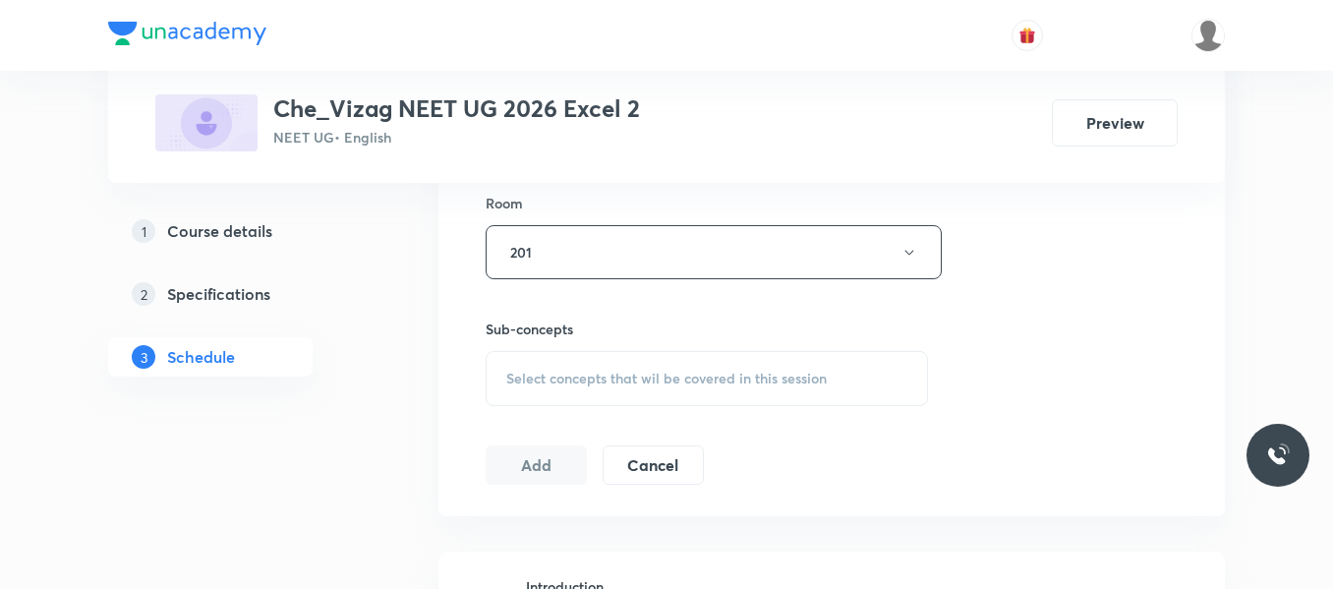
scroll to position [871, 0]
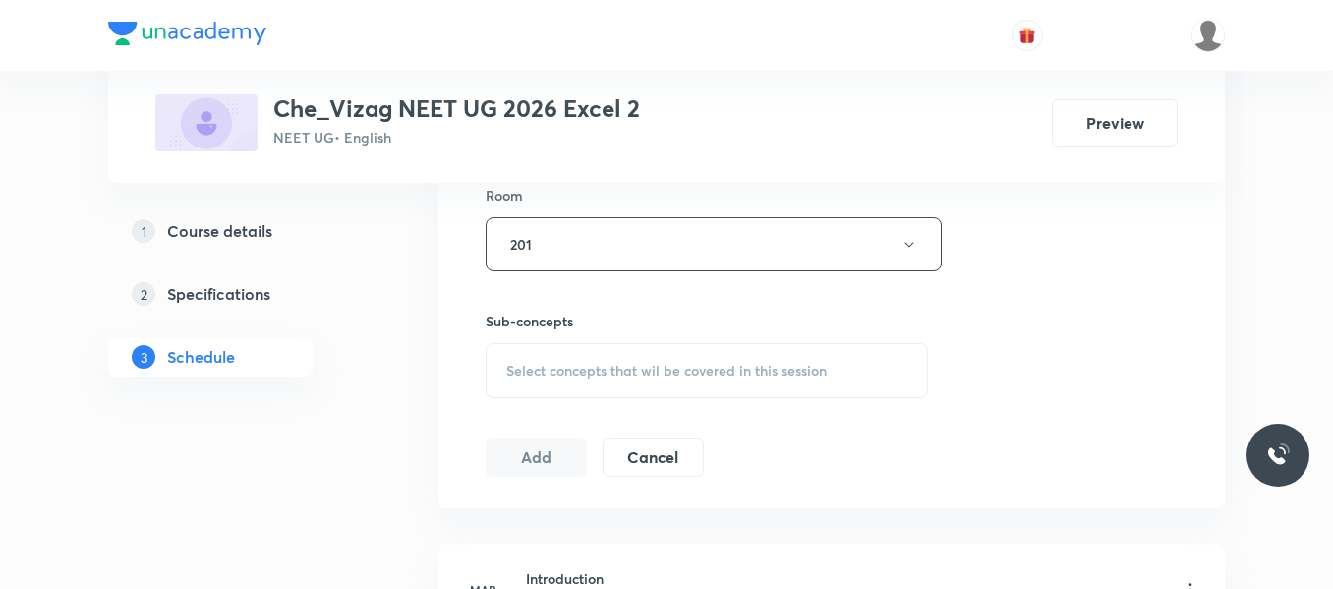
click at [576, 385] on div "Select concepts that wil be covered in this session" at bounding box center [707, 370] width 442 height 55
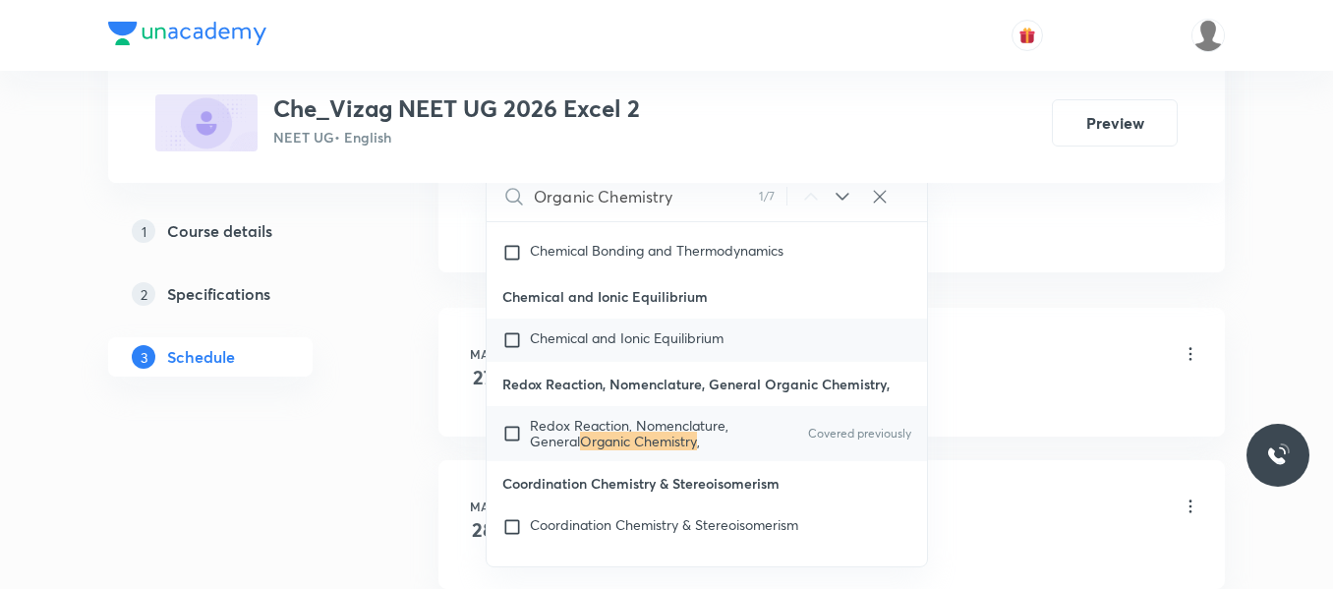
scroll to position [1116, 0]
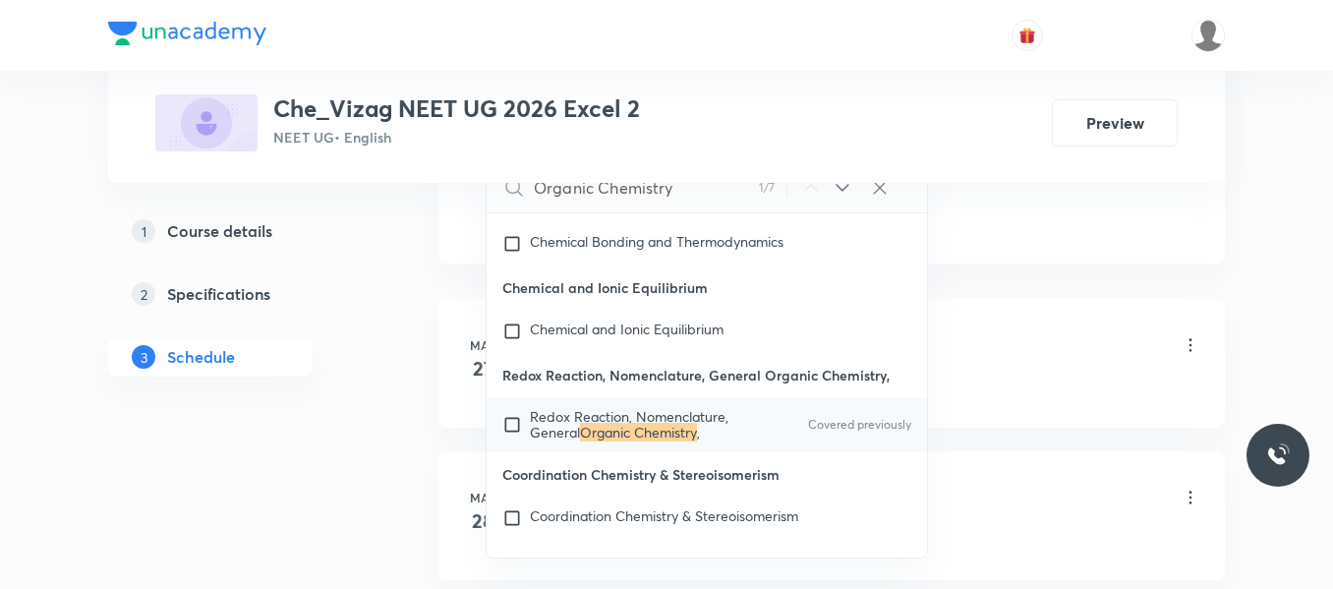
type input "Organic Chemistry"
click at [512, 440] on input "checkbox" at bounding box center [516, 424] width 28 height 31
checkbox input "true"
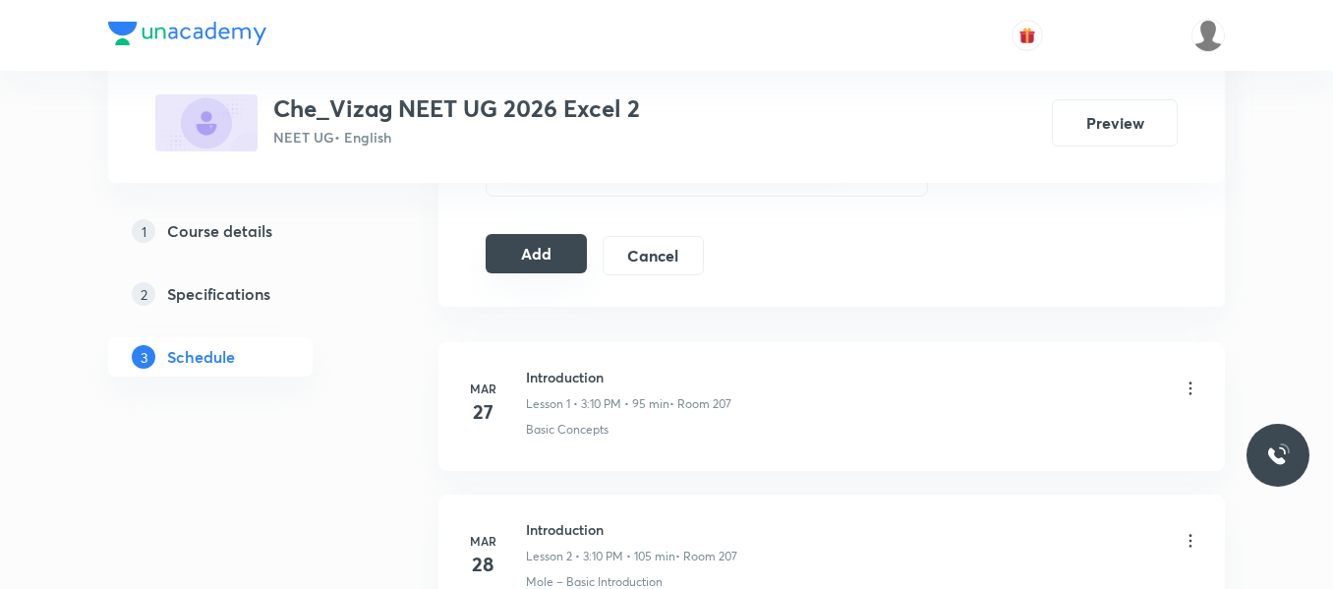
click at [547, 259] on button "Add" at bounding box center [536, 253] width 101 height 39
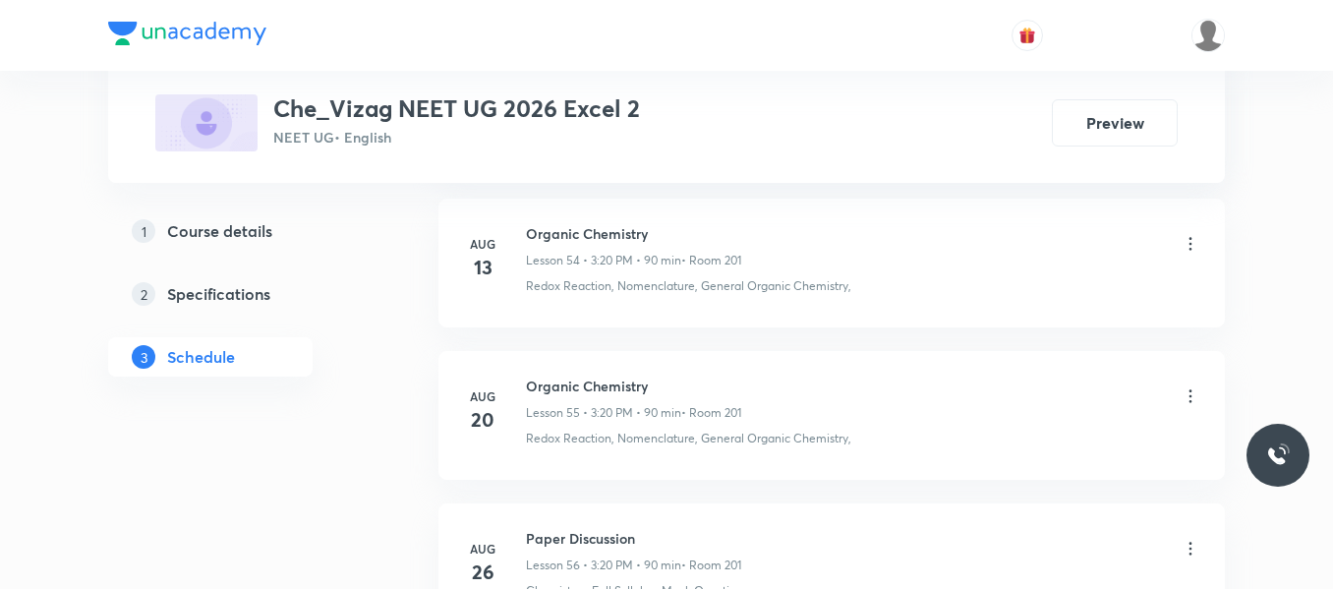
scroll to position [8923, 0]
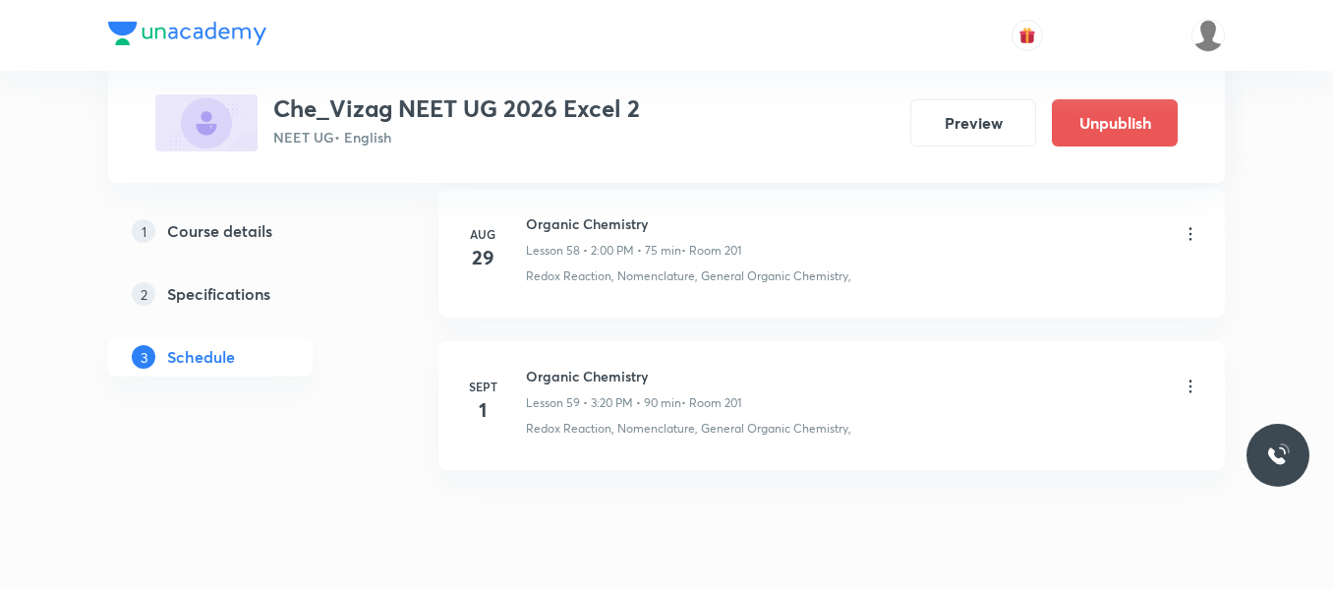
scroll to position [9979, 0]
